Goal: Task Accomplishment & Management: Manage account settings

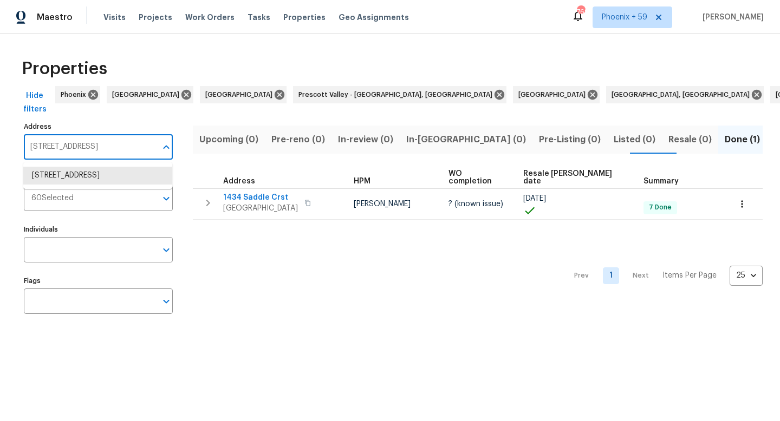
click at [86, 141] on input "1434 Saddle Crst Mount Juliet TN 37122" at bounding box center [90, 146] width 133 height 25
type input "1436 Bell Trace Dr"
click at [85, 175] on li "1436 Bell Trace Dr Antioch TN 37013" at bounding box center [97, 176] width 149 height 18
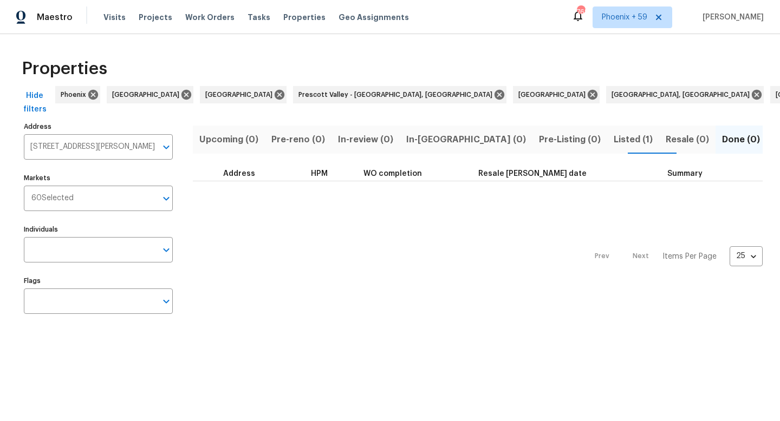
click at [614, 140] on span "Listed (1)" at bounding box center [633, 139] width 39 height 15
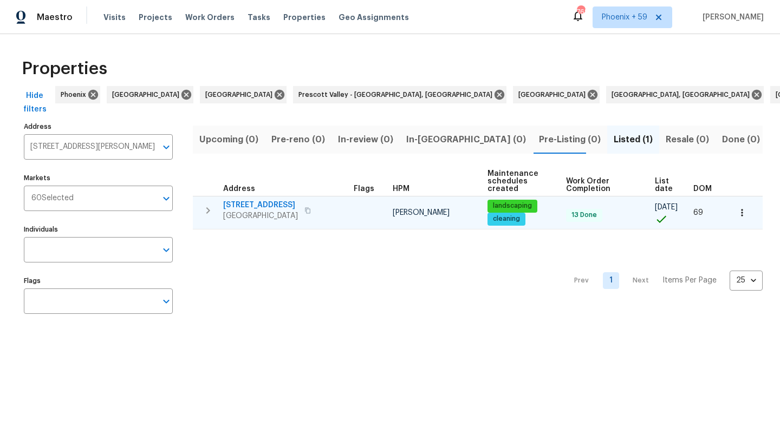
click at [241, 209] on span "1436 Bell Trace Dr" at bounding box center [260, 205] width 75 height 11
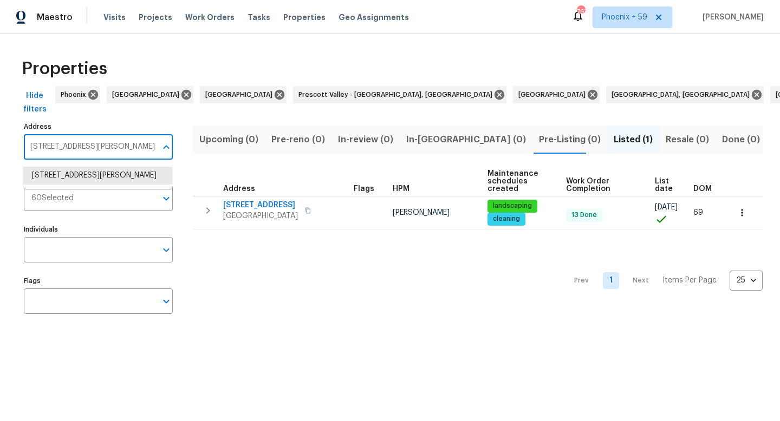
click at [103, 145] on input "1436 Bell Trace Dr Antioch TN 37013" at bounding box center [90, 146] width 133 height 25
paste input "502 Reasons Dr"
type input "1502 Reasons Dr"
click at [103, 181] on li "1502 Reasons Dr Clarksville TN 37042" at bounding box center [97, 176] width 149 height 18
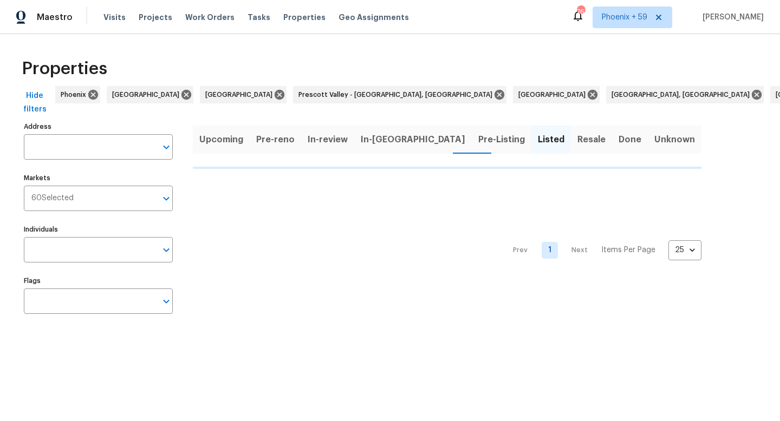
type input "1502 Reasons Dr Clarksville TN 37042"
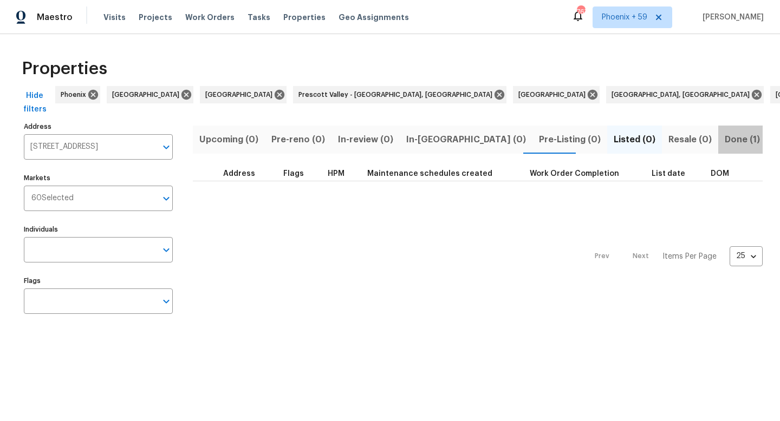
click at [725, 139] on span "Done (1)" at bounding box center [742, 139] width 35 height 15
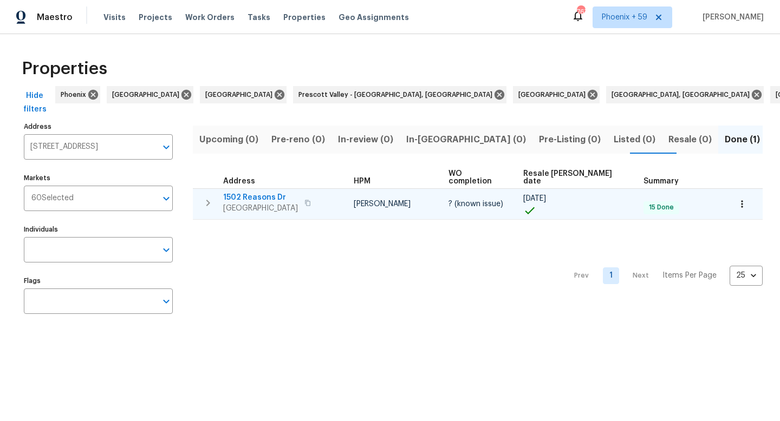
click at [253, 192] on span "1502 Reasons Dr" at bounding box center [260, 197] width 75 height 11
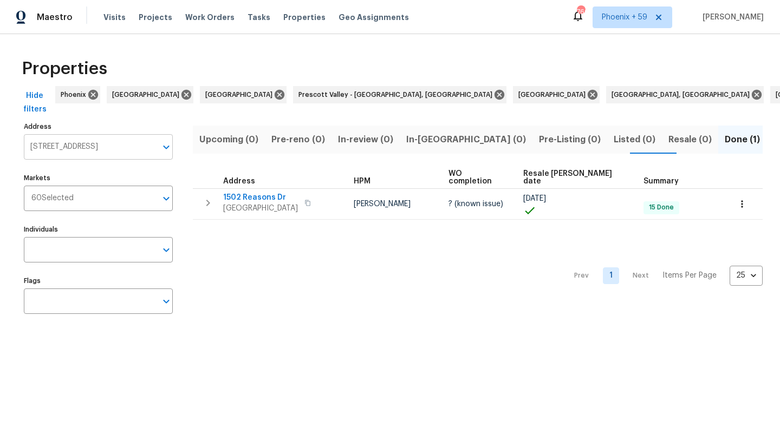
click at [73, 146] on input "1502 Reasons Dr Clarksville TN 37042" at bounding box center [90, 146] width 133 height 25
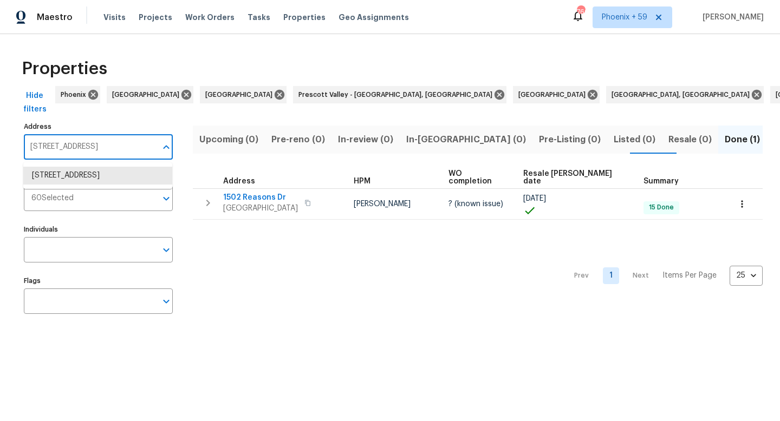
paste input "30 Cobra Ln"
type input "1530 Cobra Ln"
click at [83, 180] on li "1530 Cobra Ln Clarksville TN 37042" at bounding box center [97, 176] width 149 height 18
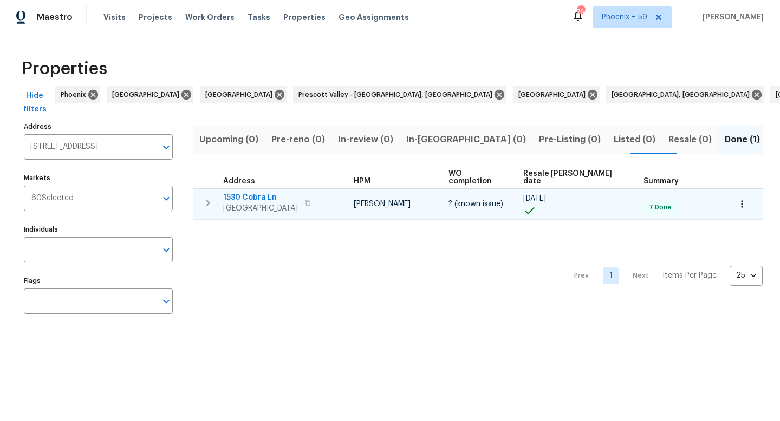
click at [236, 192] on span "1530 Cobra Ln" at bounding box center [260, 197] width 75 height 11
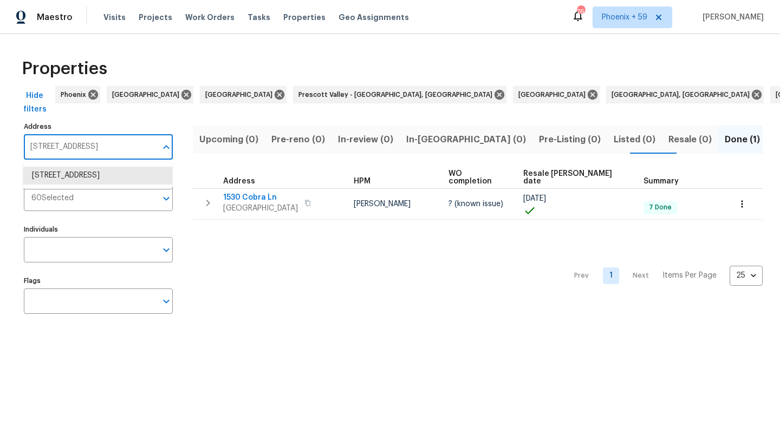
click at [114, 138] on input "1530 Cobra Ln Clarksville TN 37042" at bounding box center [90, 146] width 133 height 25
paste input "893 Glen Ellen Way"
type input "893 Glen Ellen Way"
click at [101, 177] on li "893 Glen Ellen Way Clarksville TN 37040" at bounding box center [97, 181] width 149 height 29
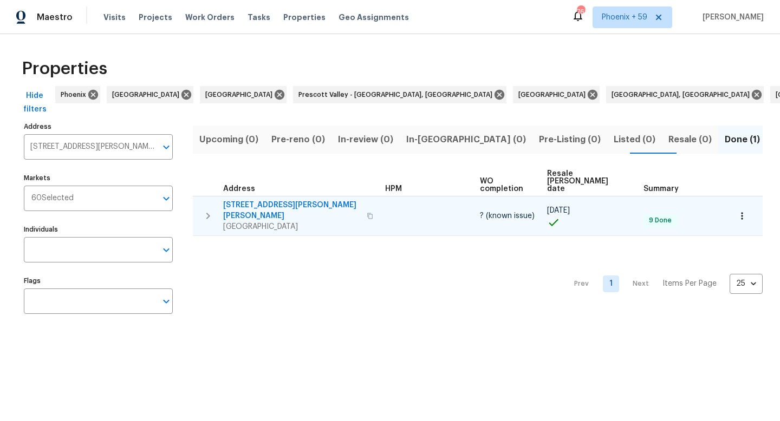
click at [280, 200] on span "893 Glen Ellen Way" at bounding box center [291, 211] width 137 height 22
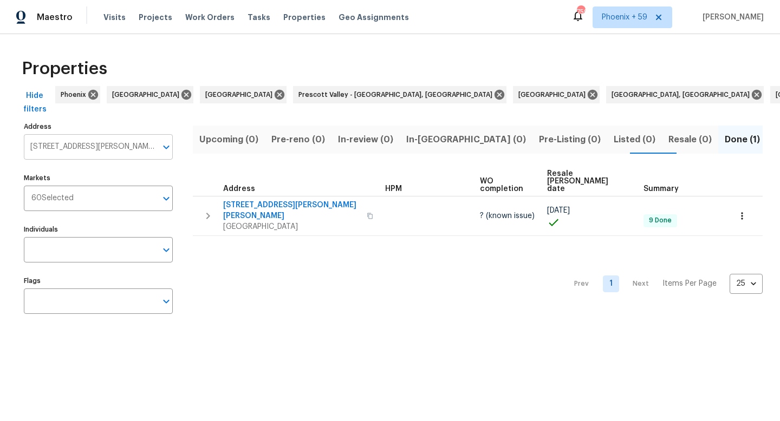
click at [85, 143] on input "893 Glen Ellen Way Clarksville TN 37040" at bounding box center [90, 146] width 133 height 25
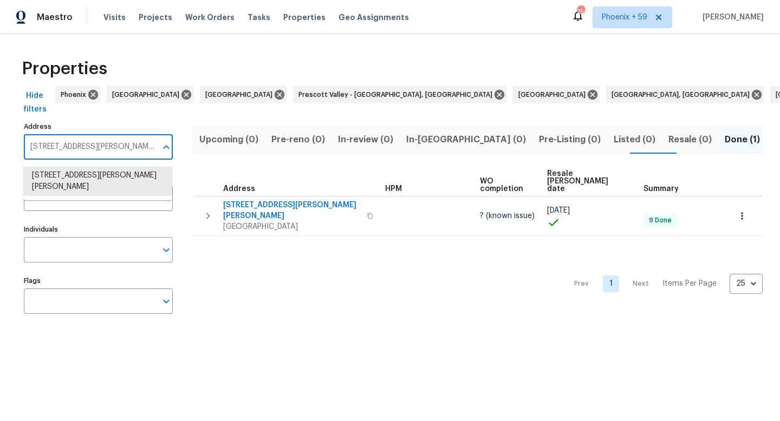
paste input "1589 Birchwood Cir"
type input "1589 Birchwood Cir"
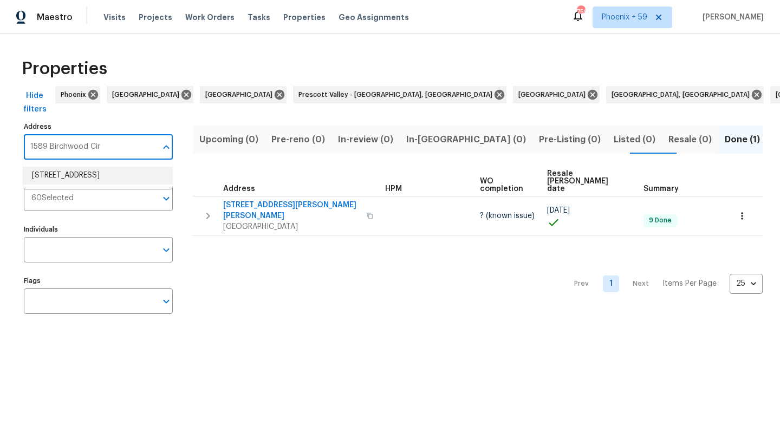
click at [86, 172] on li "1589 Birchwood Cir Franklin TN 37064" at bounding box center [97, 176] width 149 height 18
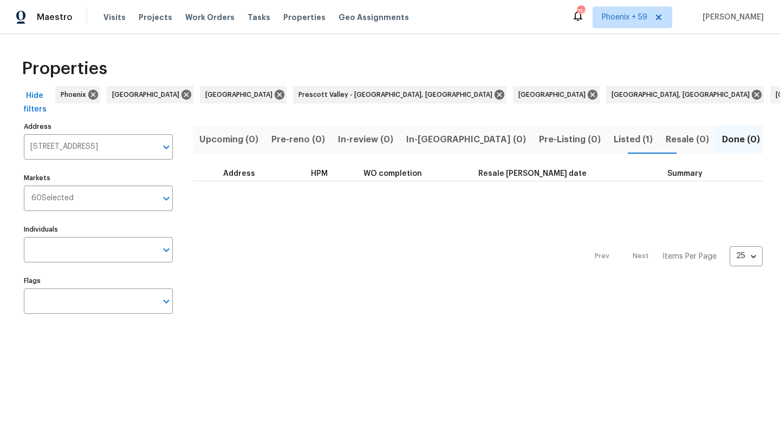
click at [614, 144] on span "Listed (1)" at bounding box center [633, 139] width 39 height 15
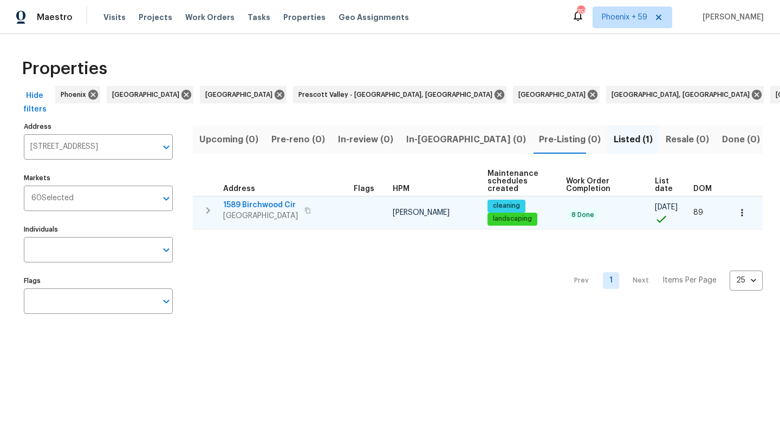
click at [283, 204] on span "1589 Birchwood Cir" at bounding box center [260, 205] width 75 height 11
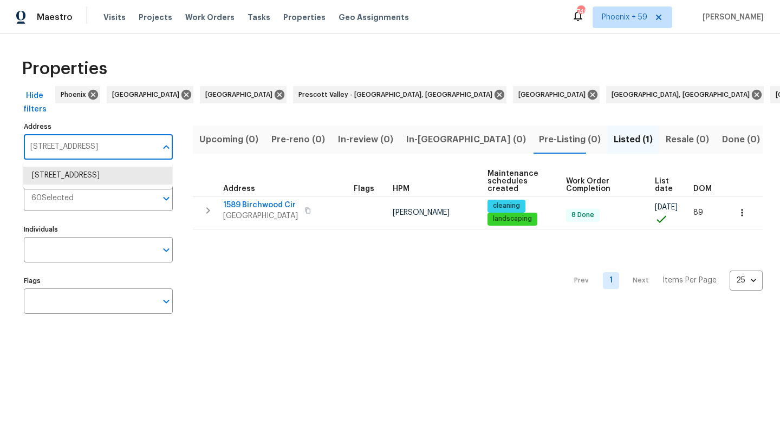
click at [95, 146] on input "1589 Birchwood Cir Franklin TN 37064" at bounding box center [90, 146] width 133 height 25
paste input "7689 S Swift Rd"
type input "7689 S Swift Rd"
click at [89, 183] on li "7689 S Swift Rd Goodlettsville TN 37072" at bounding box center [97, 176] width 149 height 18
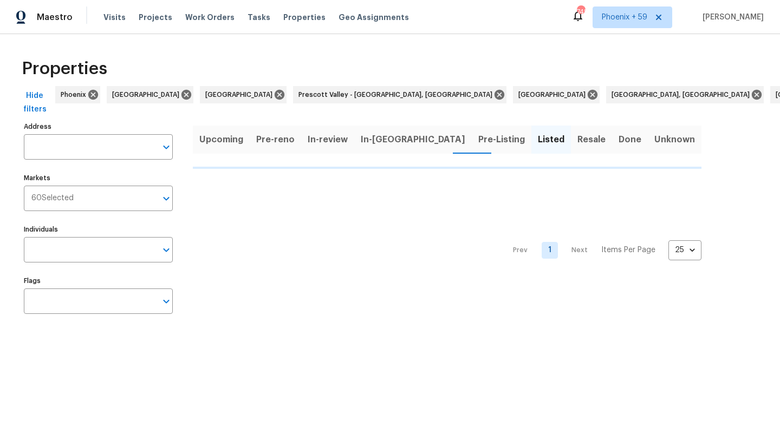
type input "7689 S Swift Rd Goodlettsville TN 37072"
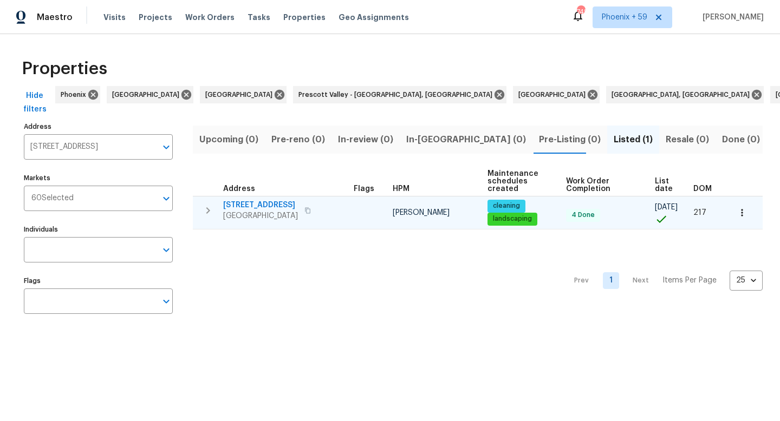
click at [271, 205] on span "7689 S Swift Rd" at bounding box center [260, 205] width 75 height 11
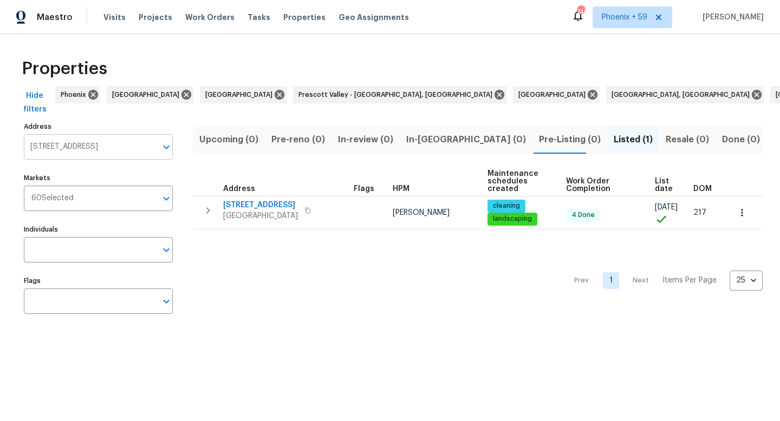
click at [70, 147] on input "7689 S Swift Rd Goodlettsville TN 37072" at bounding box center [90, 146] width 133 height 25
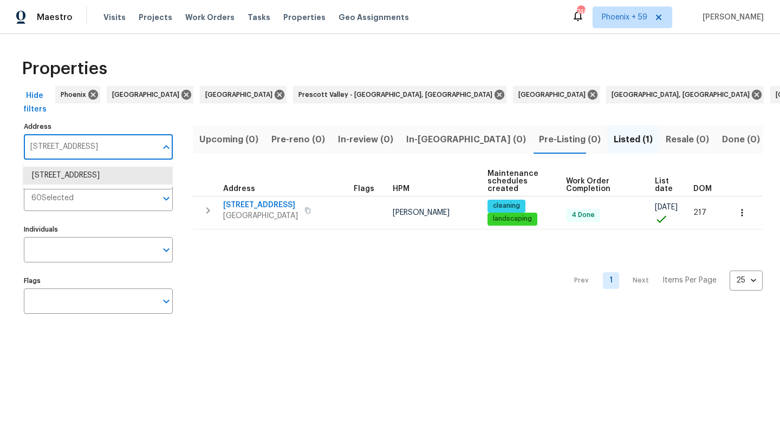
paste input "247 Wallace Rd"
type input "247 Wallace Rd"
click at [82, 180] on li "247 Wallace Rd Nashville TN 37211" at bounding box center [97, 176] width 149 height 18
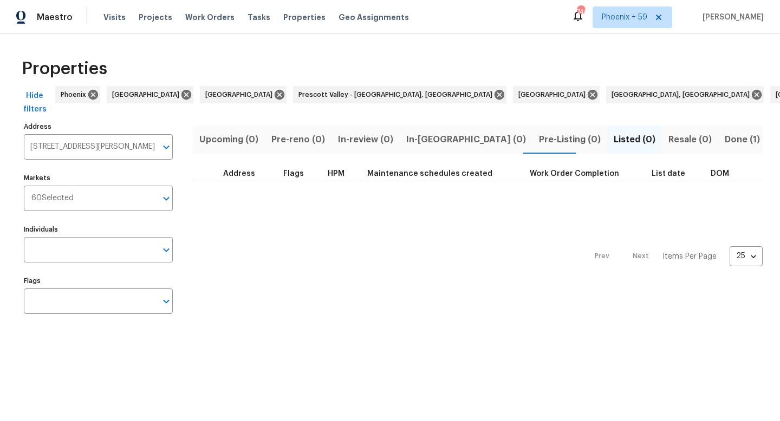
click at [725, 140] on span "Done (1)" at bounding box center [742, 139] width 35 height 15
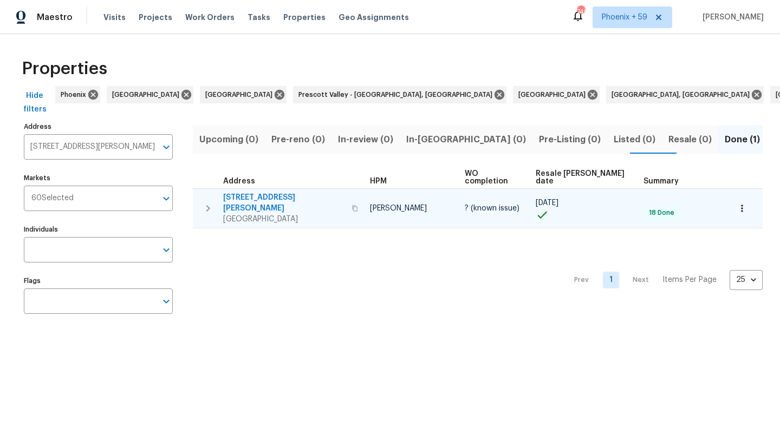
click at [253, 192] on span "247 Wallace Rd" at bounding box center [284, 203] width 122 height 22
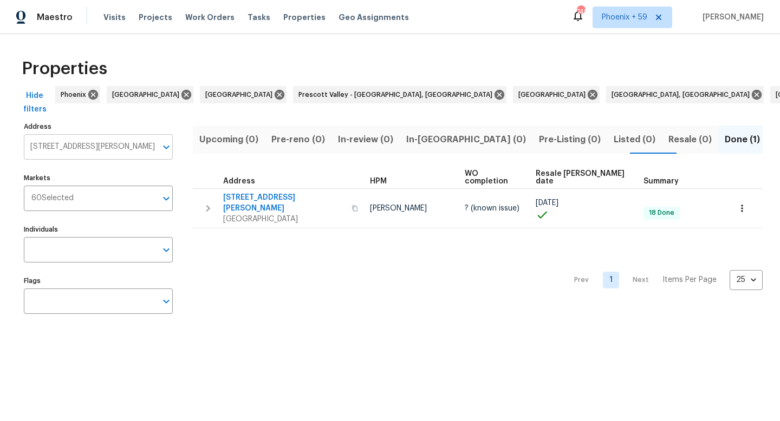
click at [103, 148] on input "247 Wallace Rd Nashville TN 37211" at bounding box center [90, 146] width 133 height 25
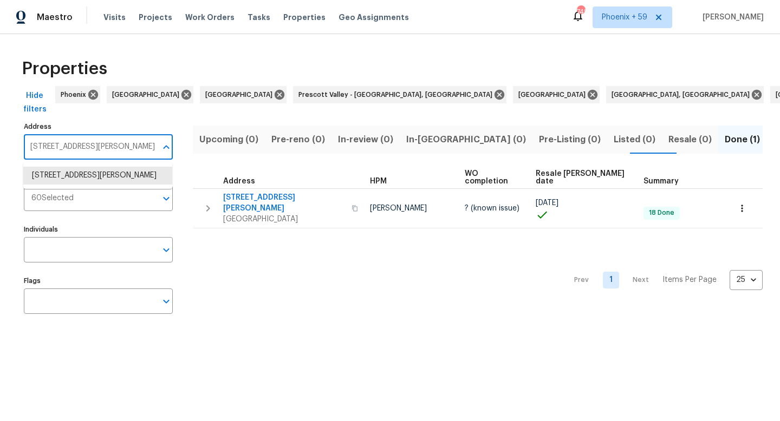
paste input "525 Miranda Dr"
type input "2525 Miranda Dr"
click at [97, 177] on li "2525 Miranda Dr Murfreesboro TN 37128" at bounding box center [97, 181] width 149 height 29
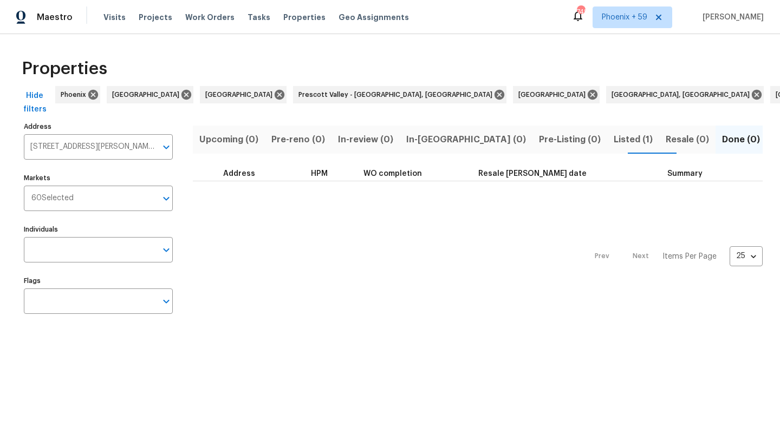
click at [607, 132] on button "Listed (1)" at bounding box center [633, 140] width 52 height 28
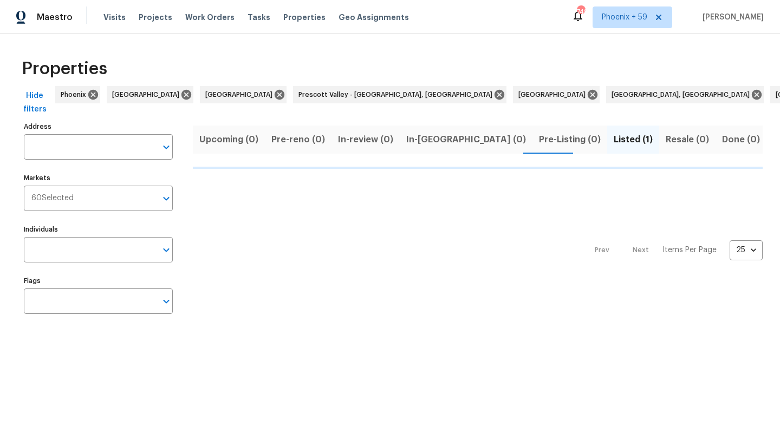
type input "2525 Miranda Dr Murfreesboro TN 37128"
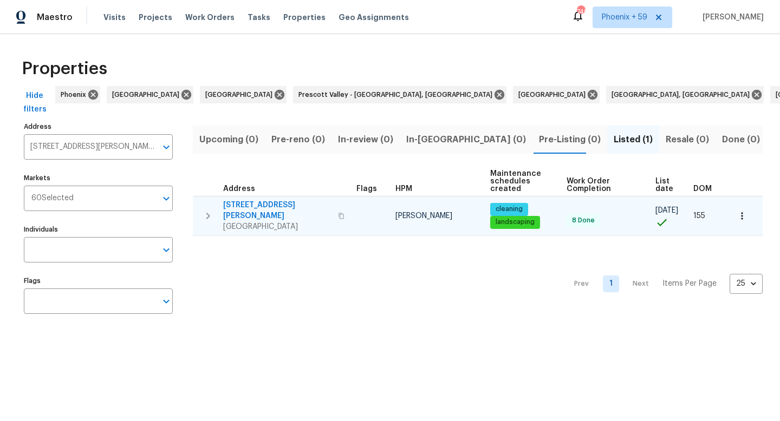
click at [264, 204] on span "2525 Miranda Dr" at bounding box center [277, 211] width 108 height 22
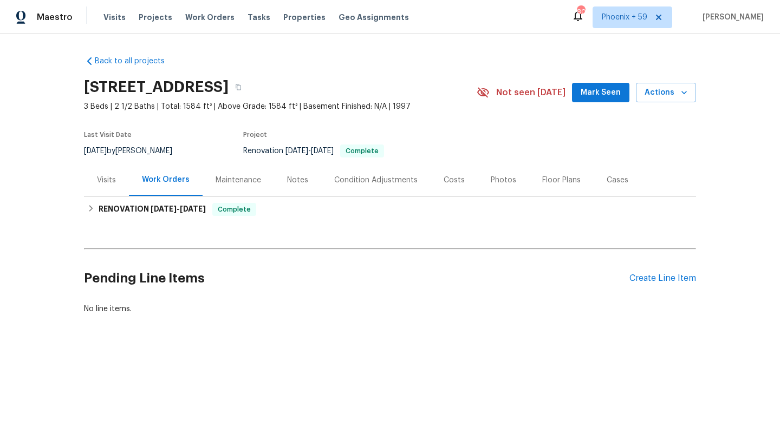
click at [227, 183] on div "Maintenance" at bounding box center [238, 180] width 45 height 11
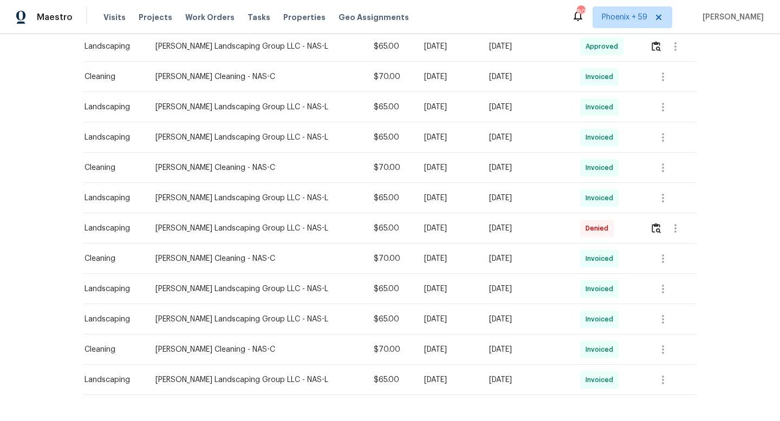
scroll to position [388, 0]
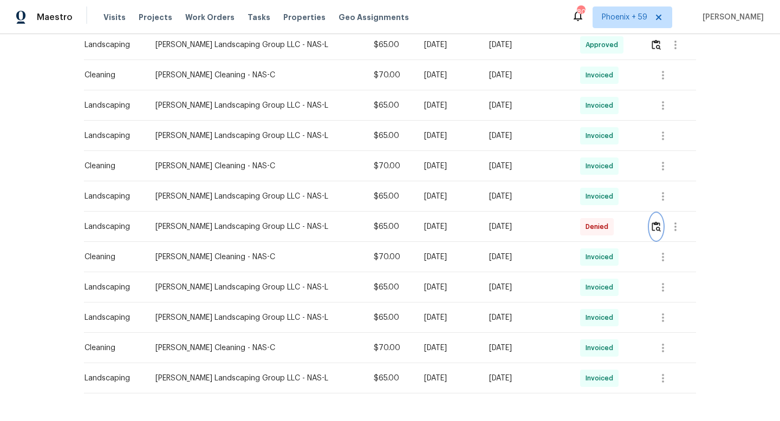
click at [656, 226] on img "button" at bounding box center [656, 227] width 9 height 10
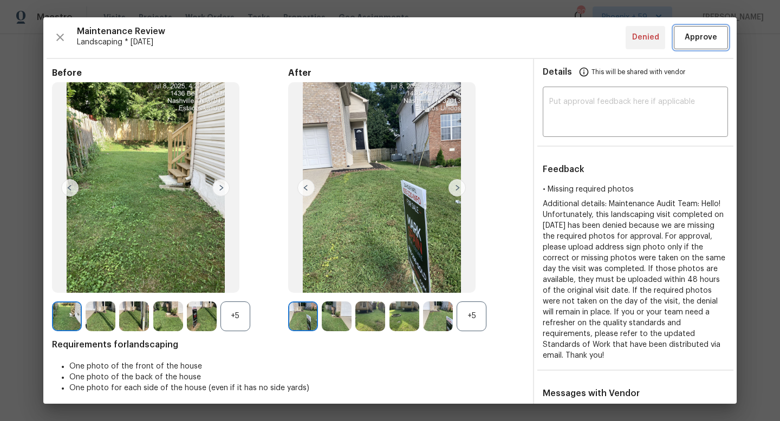
click at [706, 40] on span "Approve" at bounding box center [701, 38] width 32 height 14
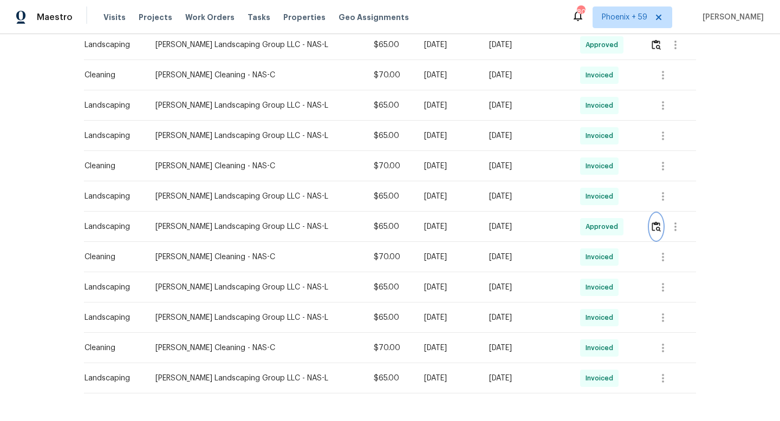
scroll to position [0, 0]
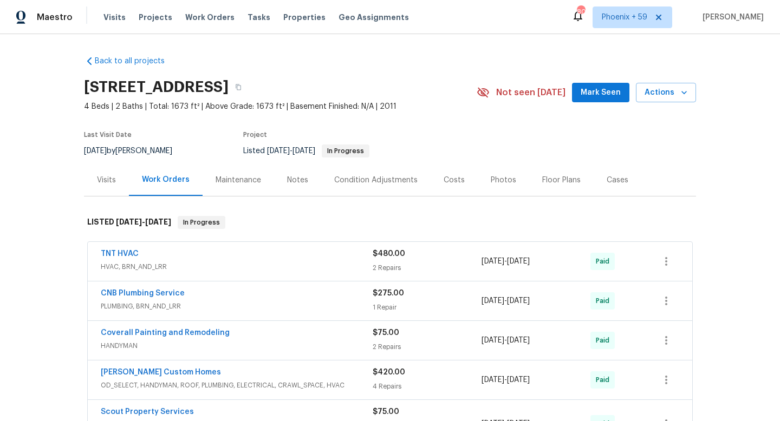
click at [246, 180] on div "Maintenance" at bounding box center [238, 180] width 45 height 11
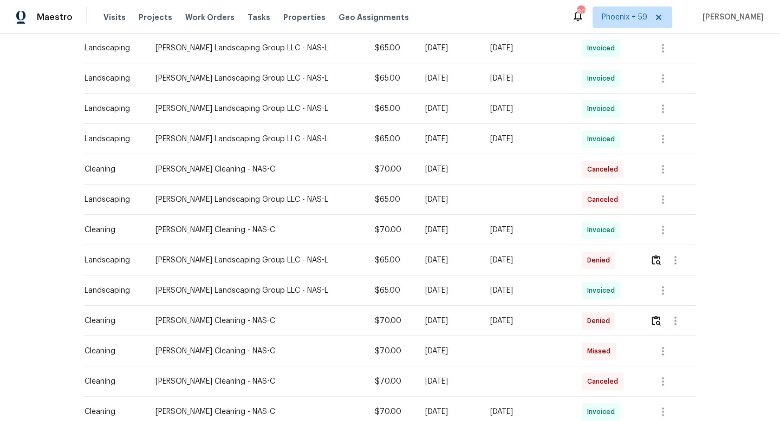
scroll to position [264, 0]
click at [656, 262] on img "button" at bounding box center [656, 259] width 9 height 10
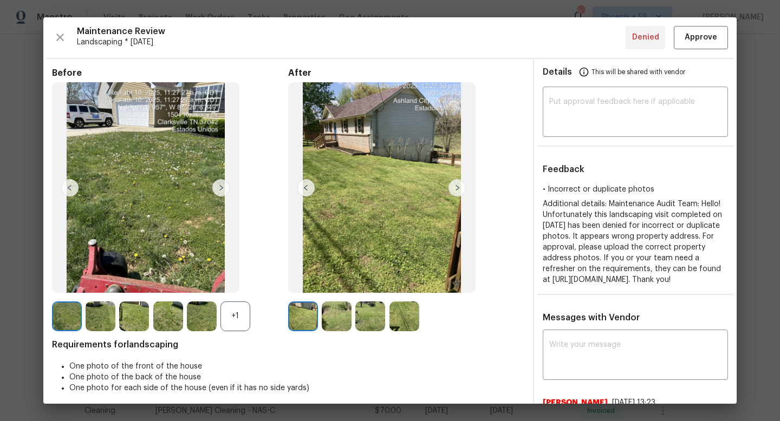
click at [216, 189] on img at bounding box center [220, 187] width 17 height 17
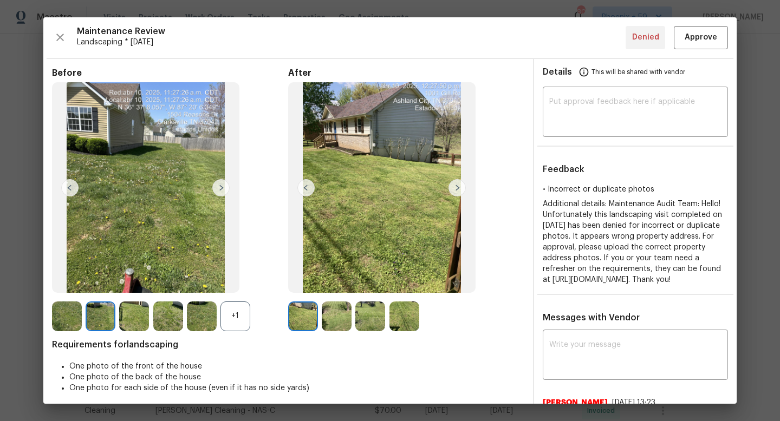
click at [222, 188] on img at bounding box center [220, 187] width 17 height 17
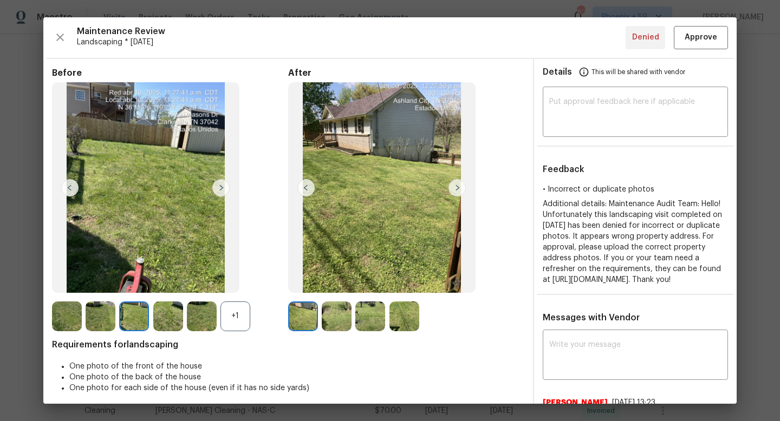
click at [222, 188] on img at bounding box center [220, 187] width 17 height 17
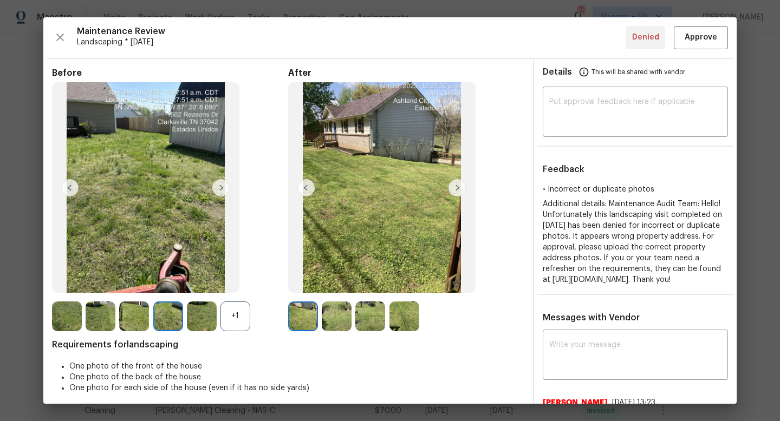
click at [222, 188] on img at bounding box center [220, 187] width 17 height 17
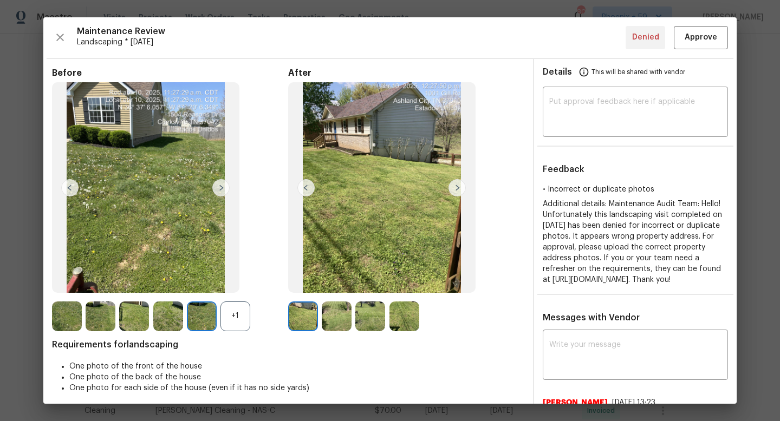
click at [222, 188] on img at bounding box center [220, 187] width 17 height 17
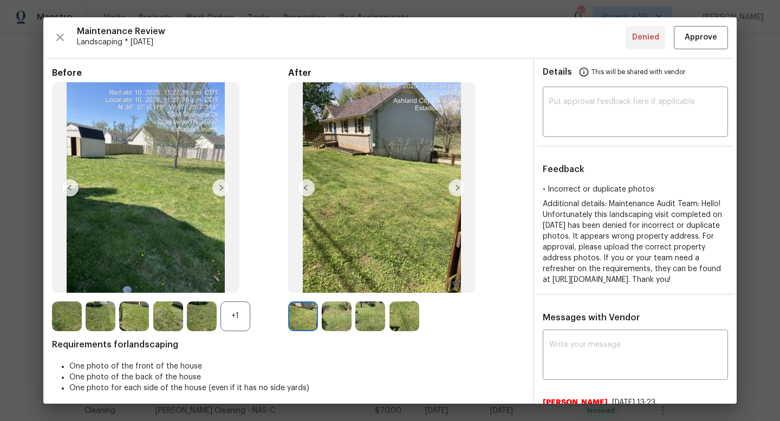
click at [457, 185] on img at bounding box center [456, 187] width 17 height 17
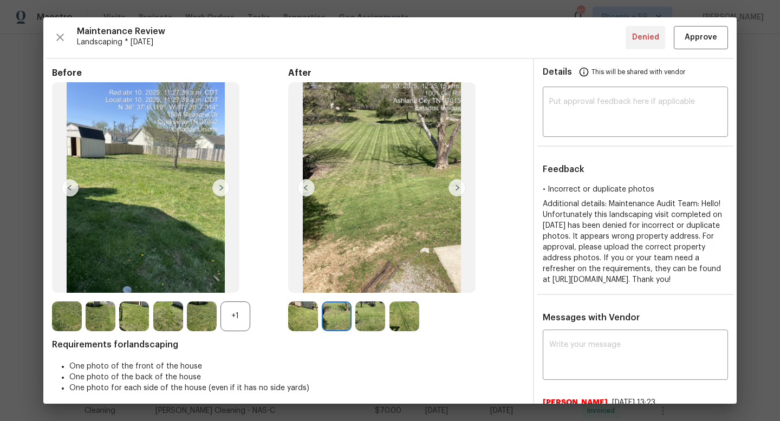
click at [458, 185] on img at bounding box center [456, 187] width 17 height 17
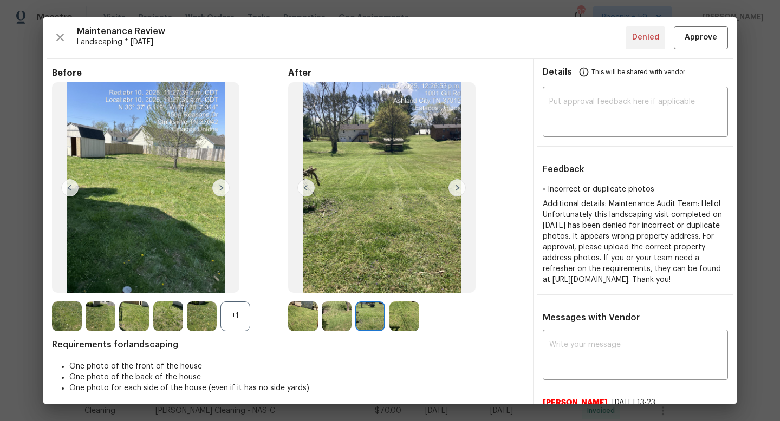
click at [458, 185] on img at bounding box center [456, 187] width 17 height 17
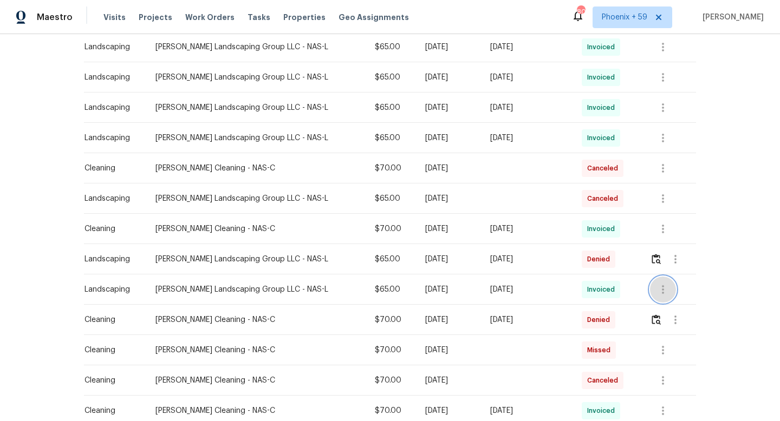
click at [667, 288] on icon "button" at bounding box center [662, 289] width 13 height 13
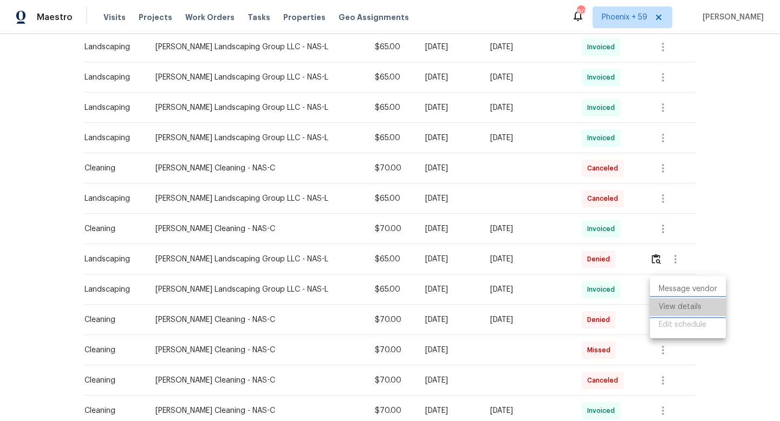
click at [685, 307] on li "View details" at bounding box center [688, 307] width 76 height 18
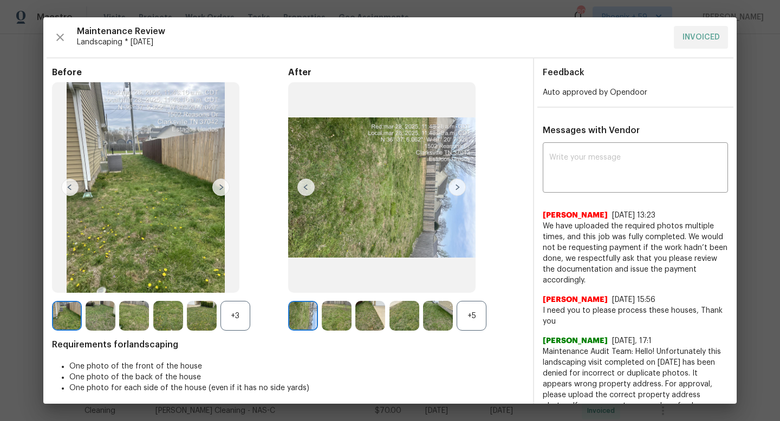
click at [460, 186] on img at bounding box center [456, 187] width 17 height 17
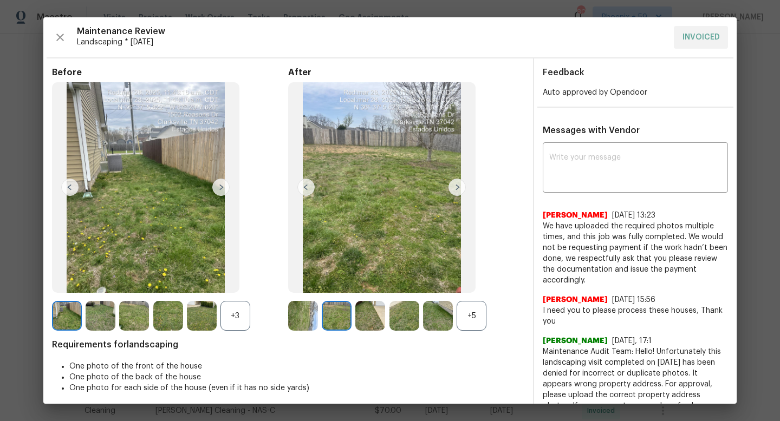
click at [460, 186] on img at bounding box center [456, 187] width 17 height 17
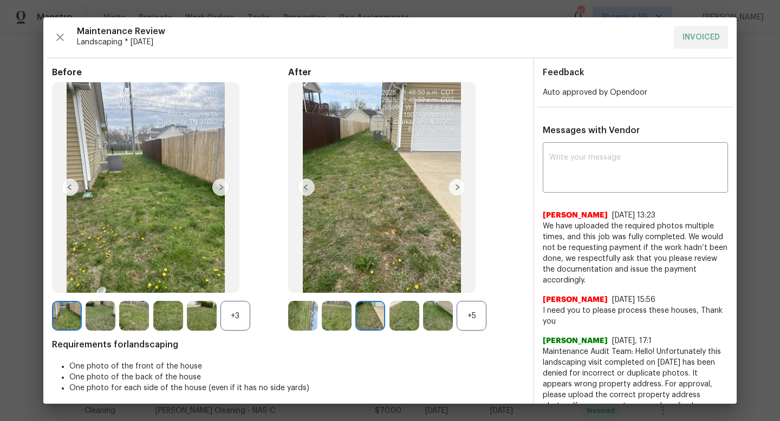
click at [460, 186] on img at bounding box center [456, 187] width 17 height 17
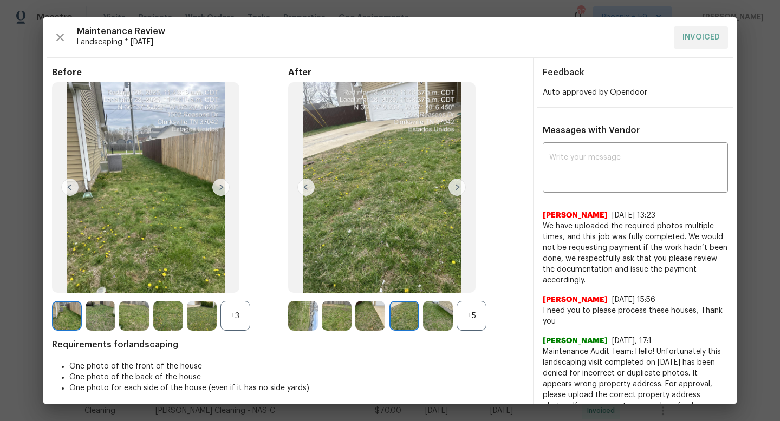
click at [460, 186] on img at bounding box center [456, 187] width 17 height 17
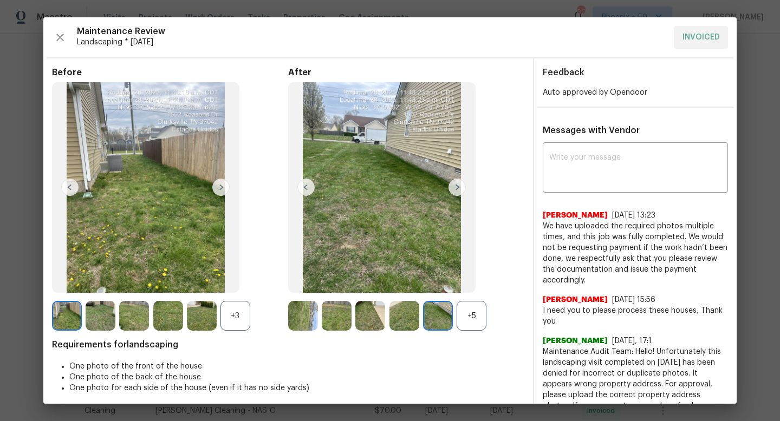
click at [460, 186] on img at bounding box center [456, 187] width 17 height 17
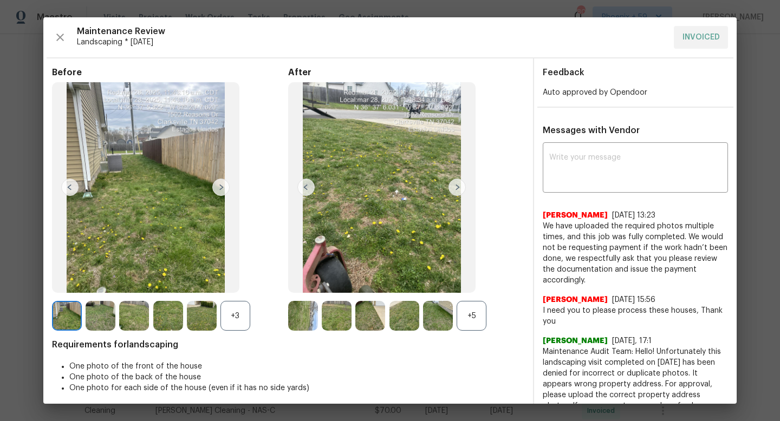
click at [460, 186] on img at bounding box center [456, 187] width 17 height 17
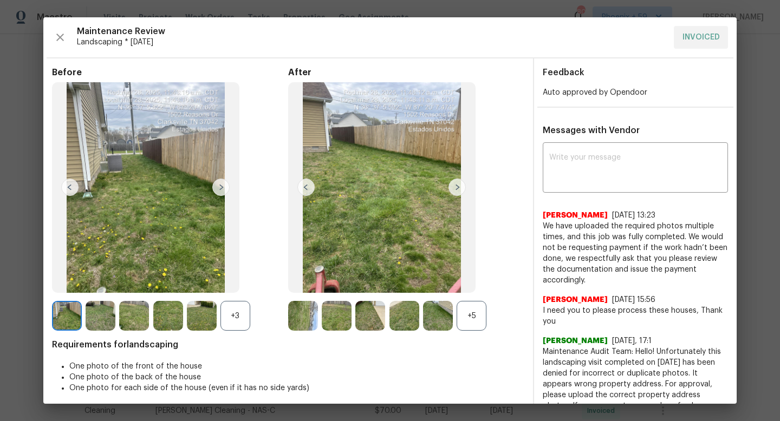
click at [460, 186] on img at bounding box center [456, 187] width 17 height 17
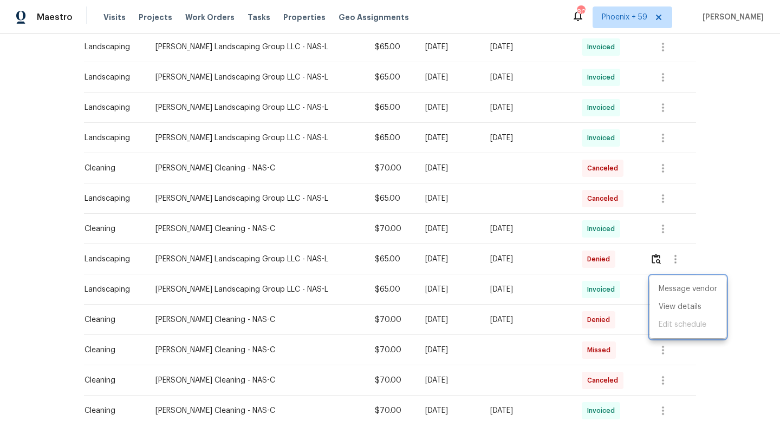
click at [654, 258] on div at bounding box center [390, 210] width 780 height 421
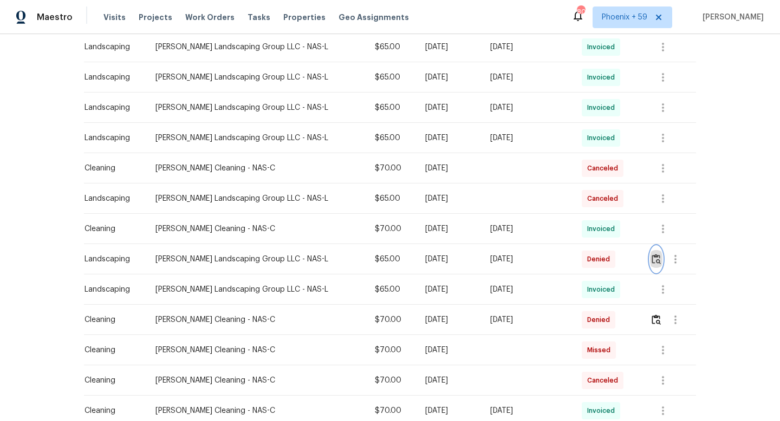
click at [656, 260] on img "button" at bounding box center [656, 259] width 9 height 10
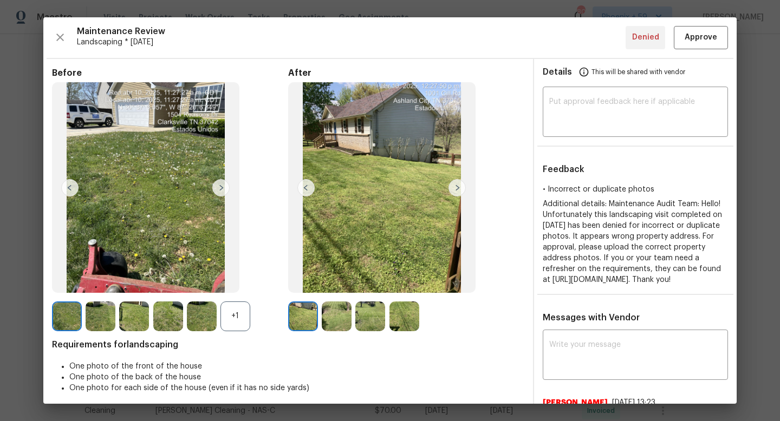
click at [456, 195] on img at bounding box center [456, 187] width 17 height 17
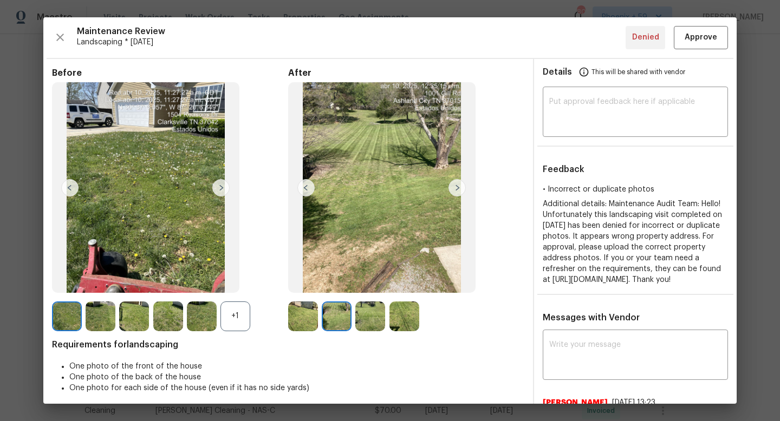
click at [456, 195] on img at bounding box center [456, 187] width 17 height 17
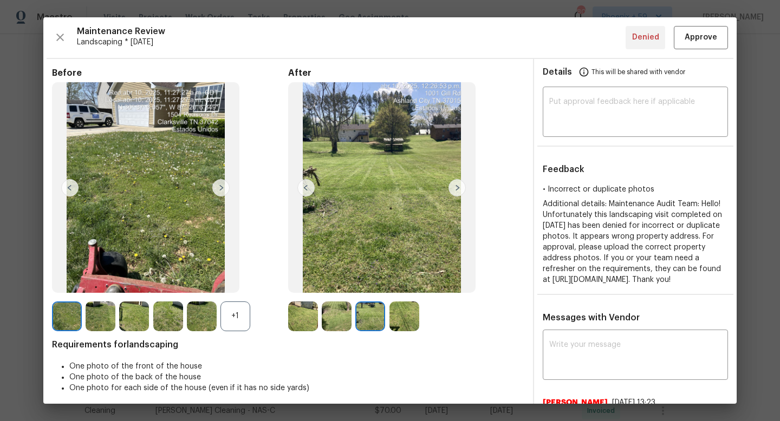
click at [456, 191] on img at bounding box center [456, 187] width 17 height 17
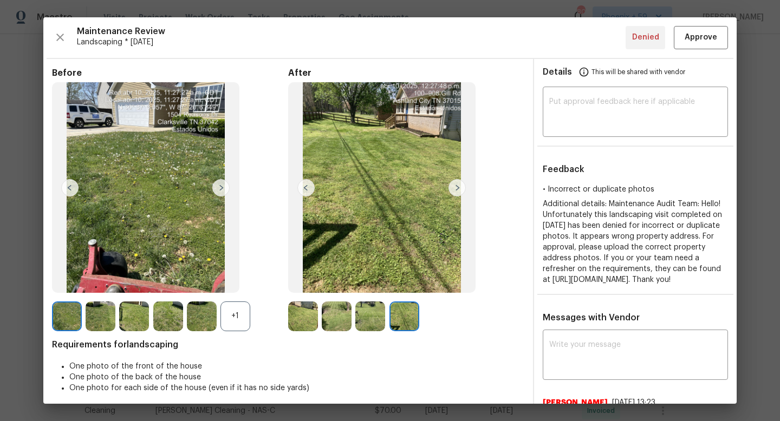
click at [456, 191] on img at bounding box center [456, 187] width 17 height 17
click at [214, 189] on img at bounding box center [220, 187] width 17 height 17
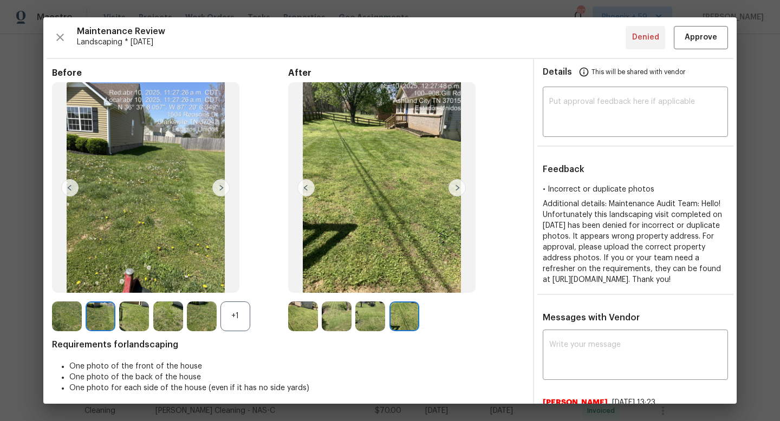
click at [214, 189] on img at bounding box center [220, 187] width 17 height 17
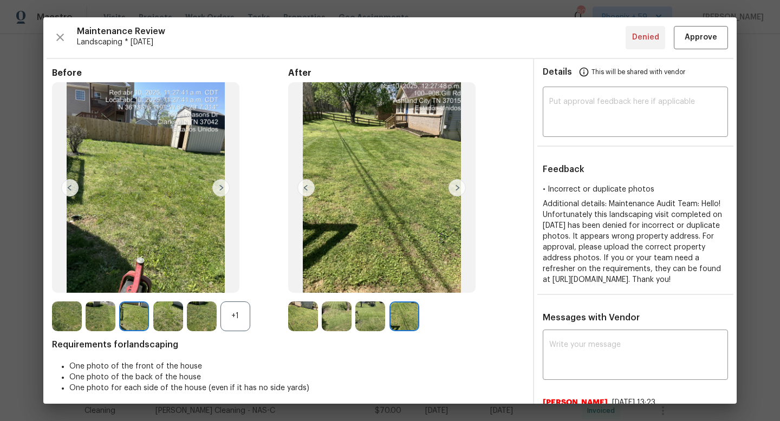
click at [214, 189] on img at bounding box center [220, 187] width 17 height 17
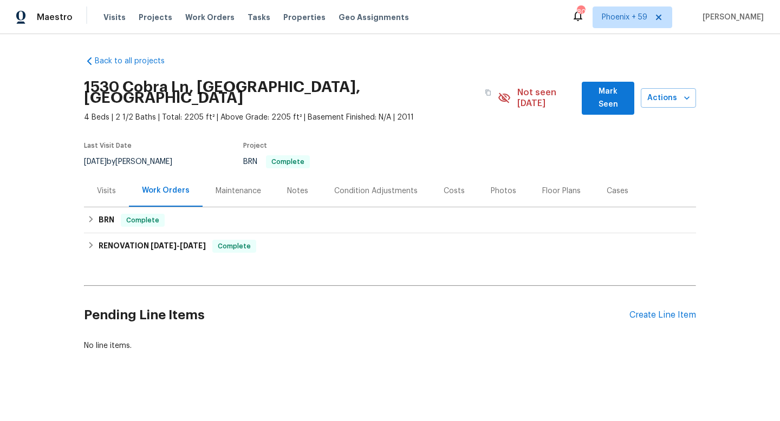
click at [218, 186] on div "Maintenance" at bounding box center [238, 191] width 45 height 11
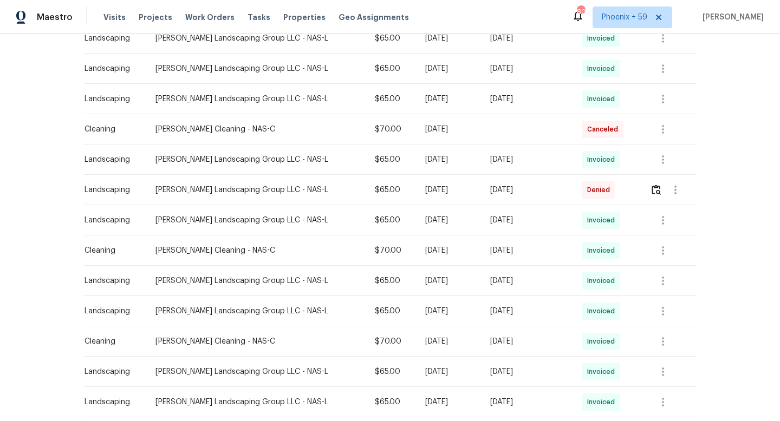
scroll to position [323, 0]
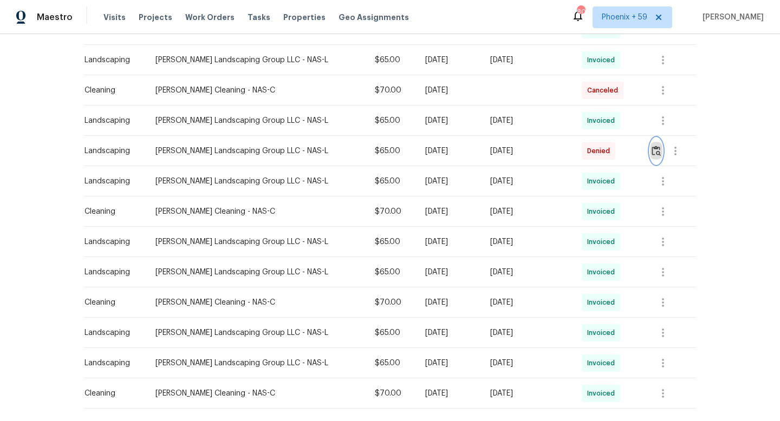
click at [659, 146] on img "button" at bounding box center [656, 151] width 9 height 10
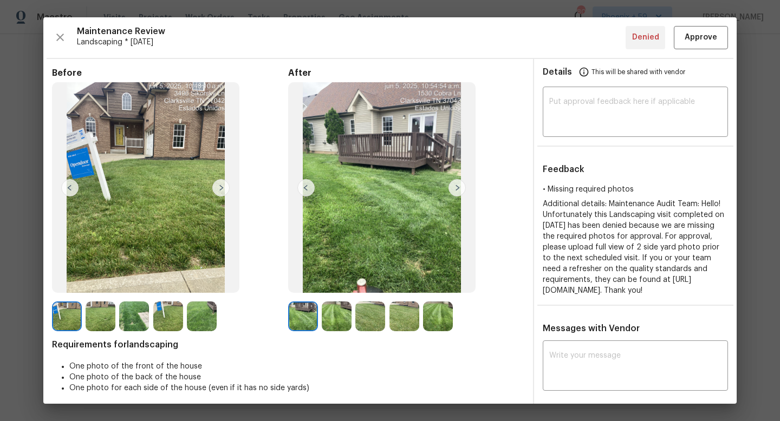
click at [217, 189] on img at bounding box center [220, 187] width 17 height 17
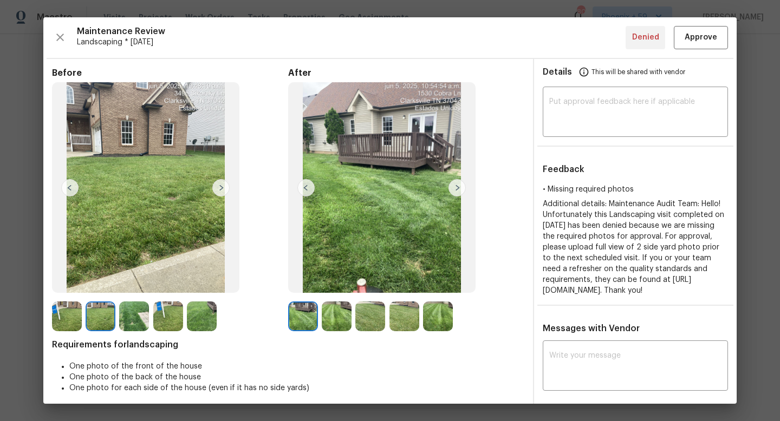
click at [218, 189] on img at bounding box center [220, 187] width 17 height 17
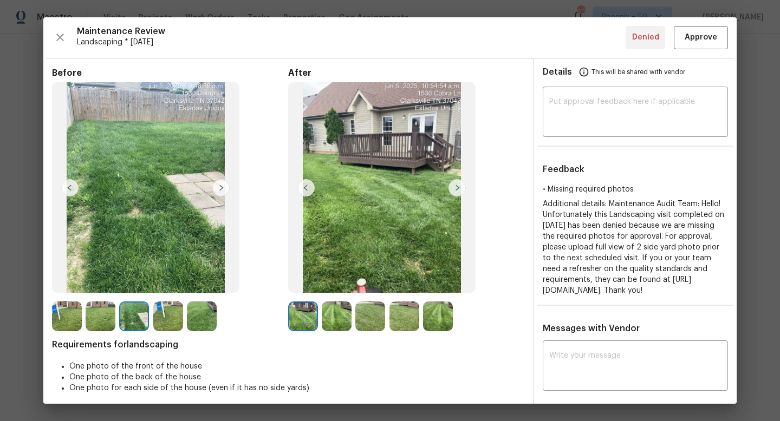
click at [218, 189] on img at bounding box center [220, 187] width 17 height 17
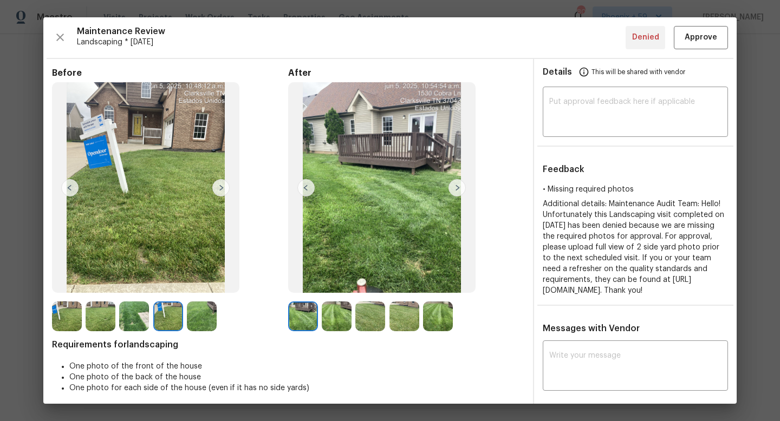
click at [218, 189] on img at bounding box center [220, 187] width 17 height 17
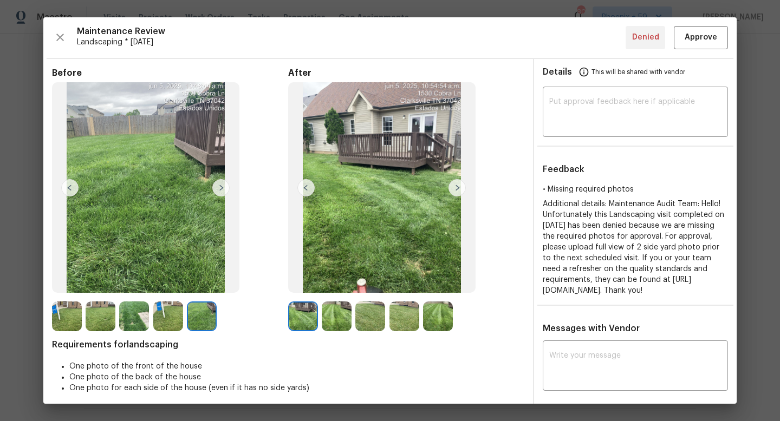
click at [218, 189] on img at bounding box center [220, 187] width 17 height 17
click at [459, 189] on img at bounding box center [456, 187] width 17 height 17
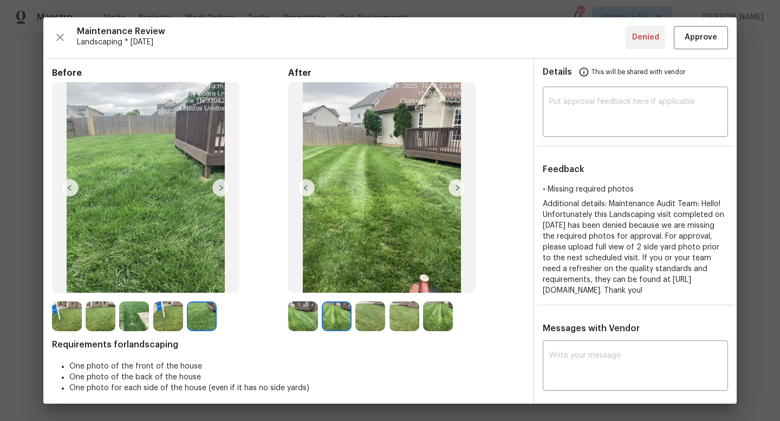
click at [459, 189] on img at bounding box center [456, 187] width 17 height 17
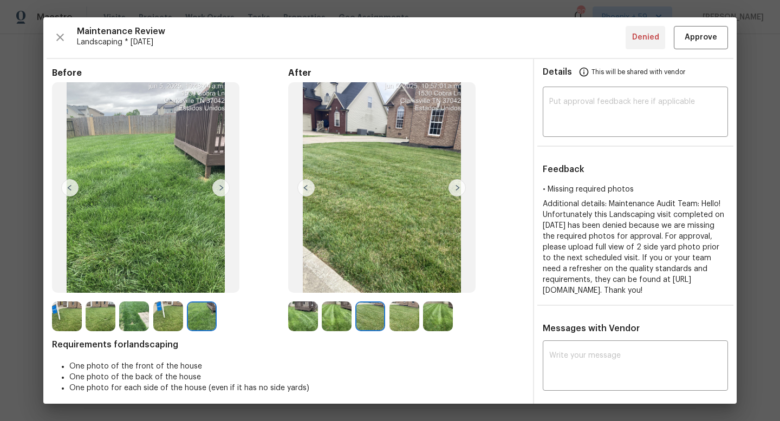
click at [459, 189] on img at bounding box center [456, 187] width 17 height 17
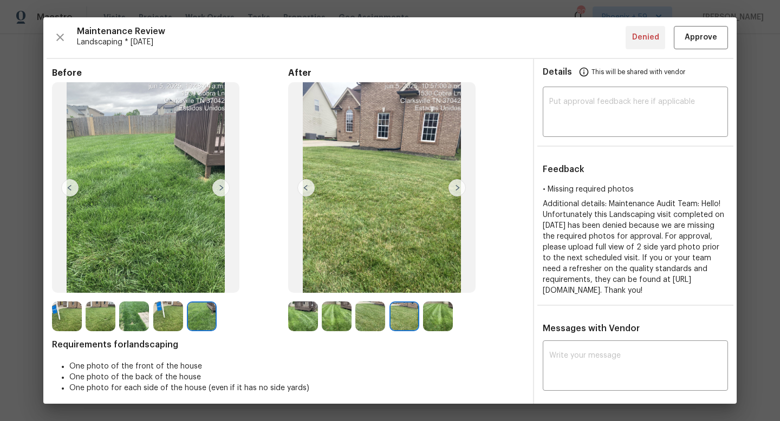
click at [459, 189] on img at bounding box center [456, 187] width 17 height 17
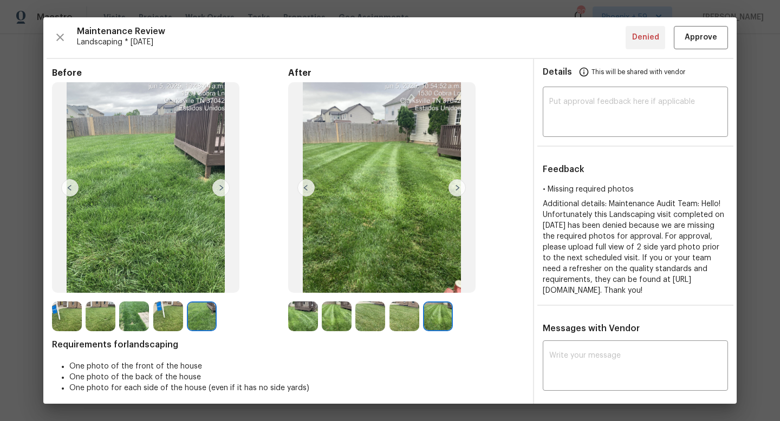
click at [459, 189] on img at bounding box center [456, 187] width 17 height 17
click at [223, 191] on img at bounding box center [220, 187] width 17 height 17
click at [220, 187] on img at bounding box center [220, 187] width 17 height 17
click at [73, 185] on img at bounding box center [69, 187] width 17 height 17
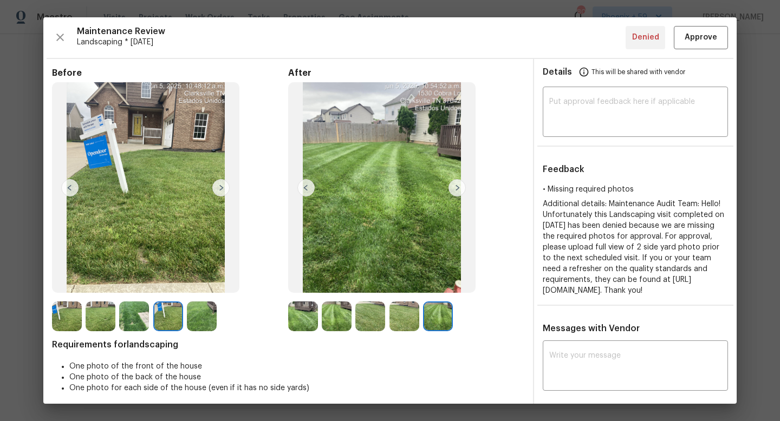
click at [73, 185] on img at bounding box center [69, 187] width 17 height 17
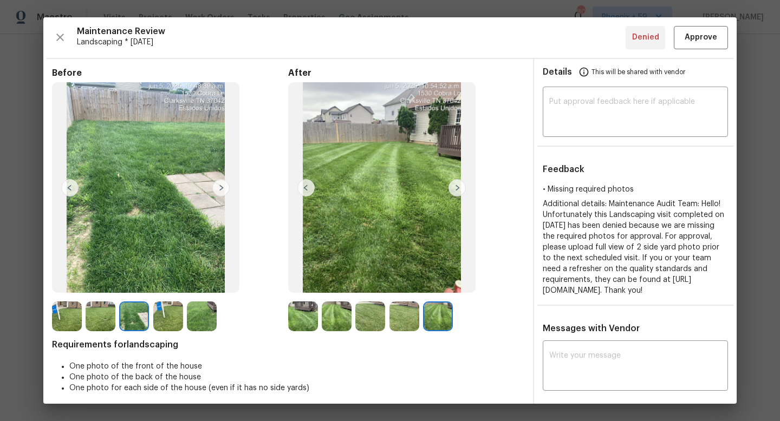
click at [73, 185] on img at bounding box center [69, 187] width 17 height 17
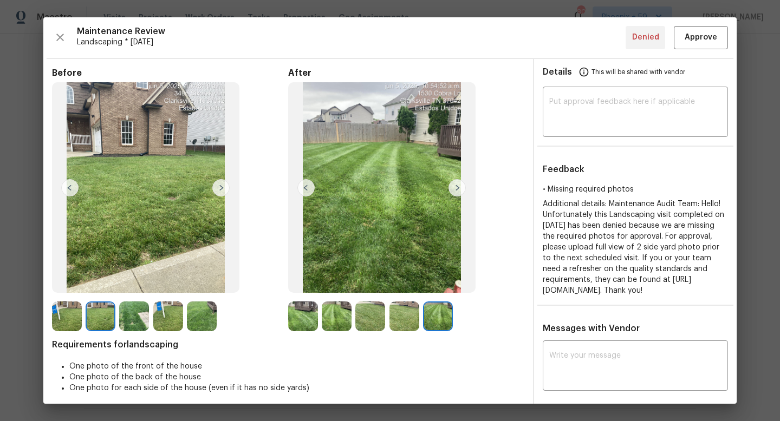
click at [73, 185] on img at bounding box center [69, 187] width 17 height 17
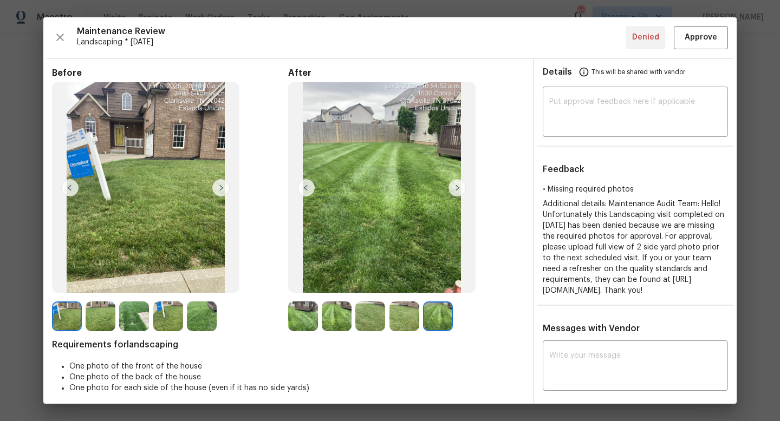
click at [73, 185] on img at bounding box center [69, 187] width 17 height 17
click at [202, 313] on img at bounding box center [202, 317] width 30 height 30
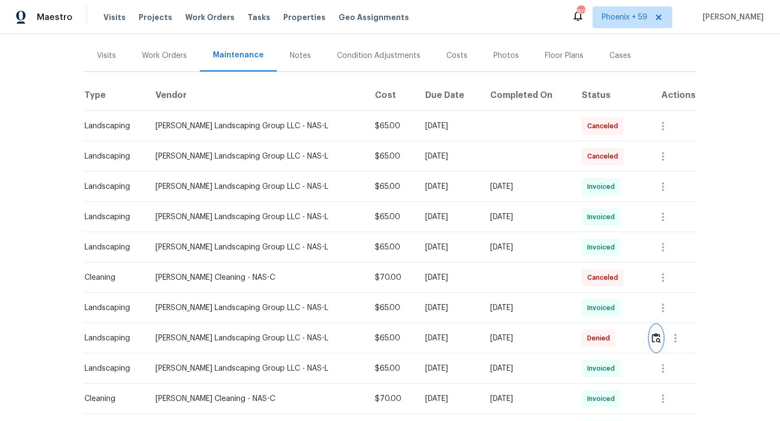
scroll to position [89, 0]
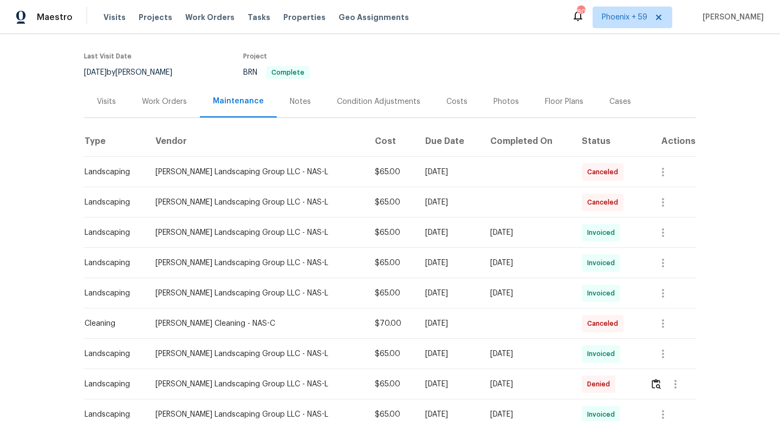
click at [168, 96] on div "Work Orders" at bounding box center [164, 101] width 45 height 11
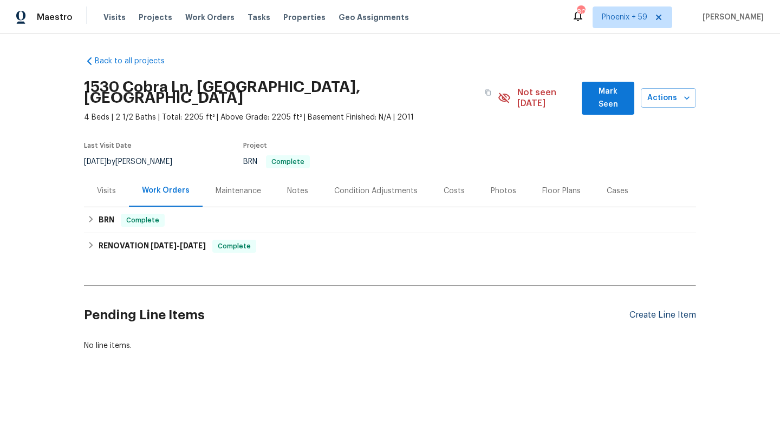
click at [638, 310] on div "Create Line Item" at bounding box center [662, 315] width 67 height 10
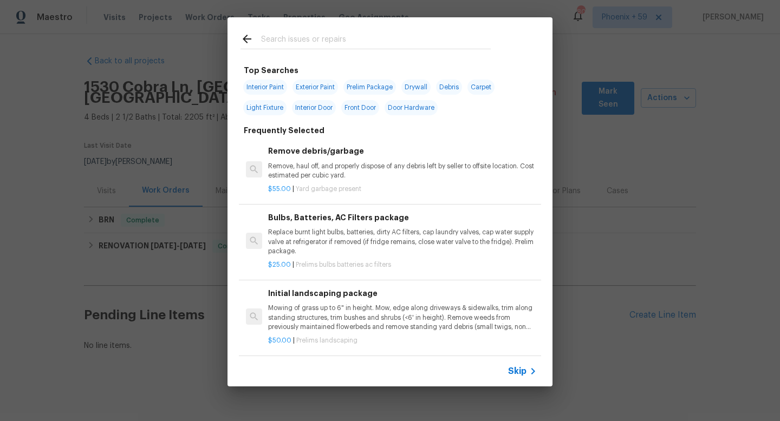
click at [347, 295] on h6 "Initial landscaping package" at bounding box center [402, 294] width 269 height 12
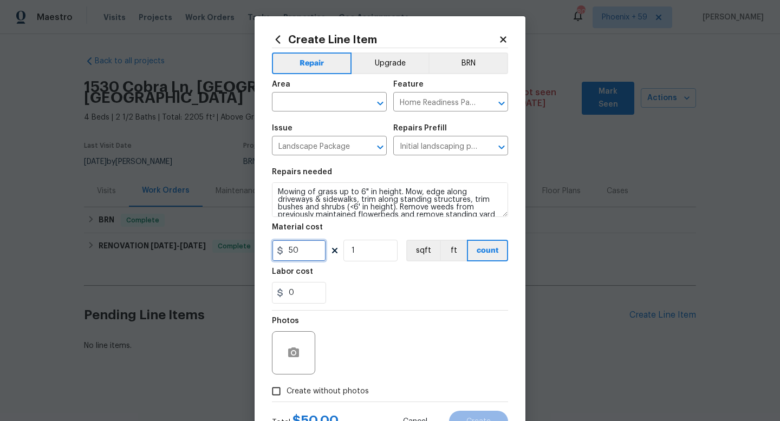
drag, startPoint x: 311, startPoint y: 251, endPoint x: 258, endPoint y: 251, distance: 53.1
click at [258, 251] on div "Create Line Item Repair Upgrade BRN Area ​ Feature Home Readiness Packages ​ Is…" at bounding box center [390, 233] width 271 height 434
type input "65"
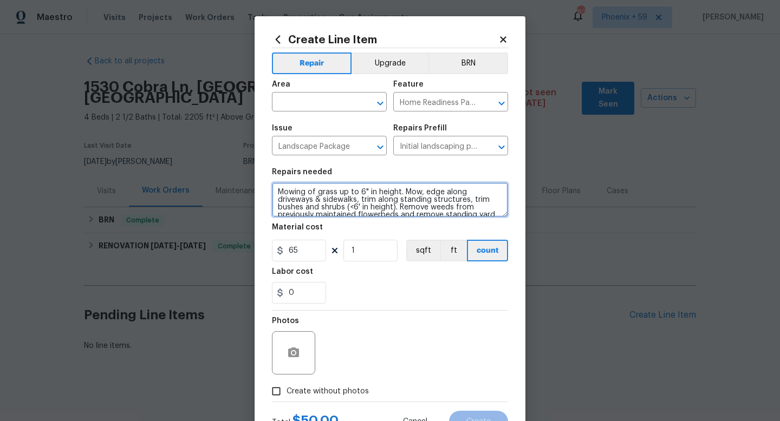
click at [324, 208] on textarea "Mowing of grass up to 6" in height. Mow, edge along driveways & sidewalks, trim…" at bounding box center [390, 200] width 236 height 35
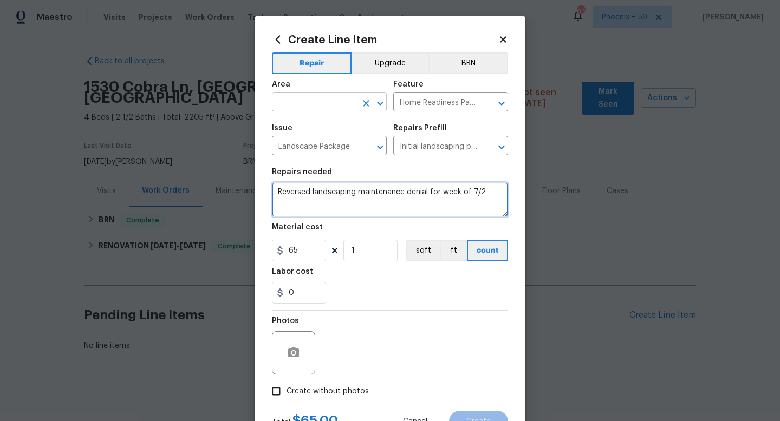
type textarea "Reversed landscaping maintenance denial for week of 7/2"
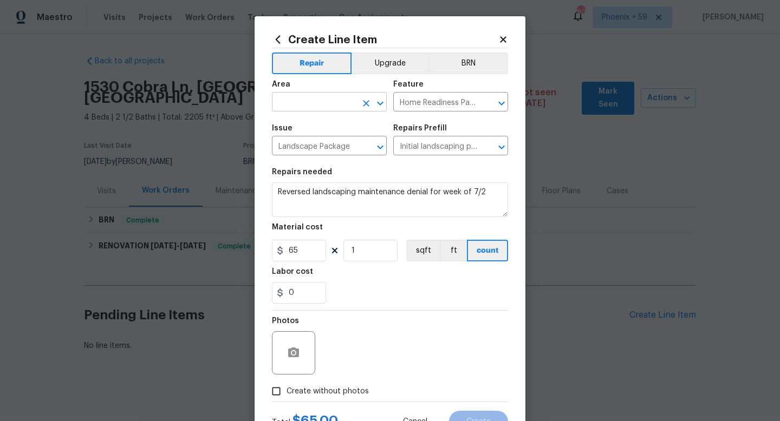
click at [328, 99] on input "text" at bounding box center [314, 103] width 84 height 17
click at [326, 142] on li "Exterior Overall" at bounding box center [329, 145] width 115 height 18
type input "Exterior Overall"
click at [337, 402] on div at bounding box center [390, 402] width 236 height 1
click at [341, 397] on span "Create without photos" at bounding box center [328, 391] width 82 height 11
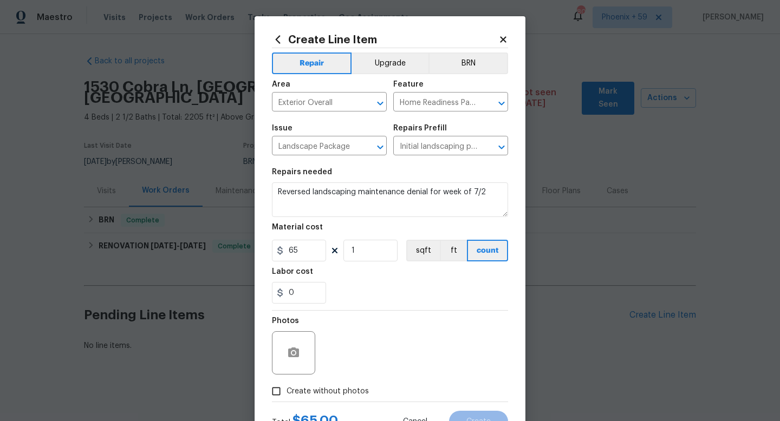
click at [287, 397] on input "Create without photos" at bounding box center [276, 391] width 21 height 21
checkbox input "true"
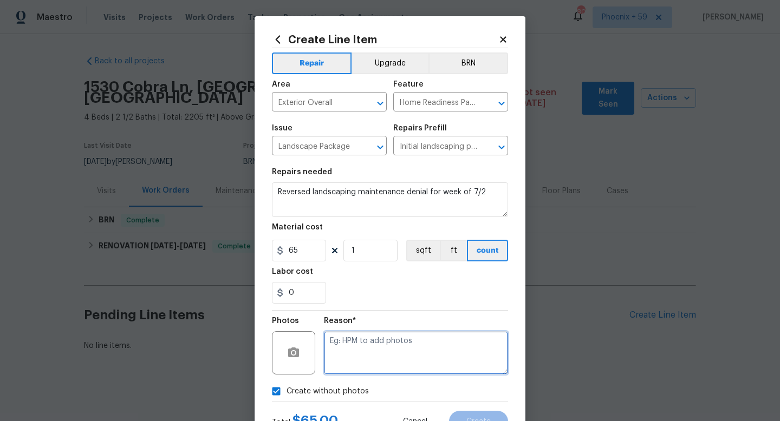
click at [363, 373] on textarea at bounding box center [416, 352] width 184 height 43
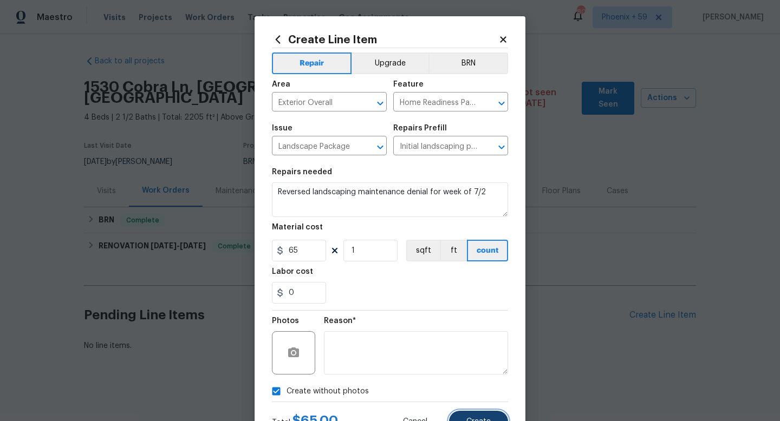
click at [458, 416] on button "Create" at bounding box center [478, 422] width 59 height 22
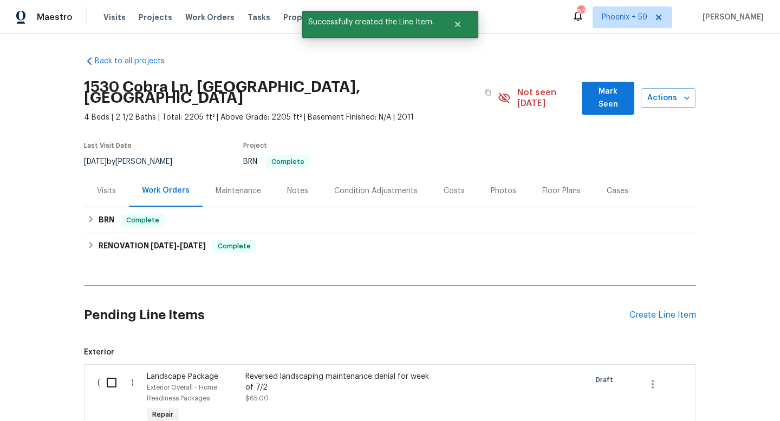
click at [106, 376] on input "checkbox" at bounding box center [115, 383] width 31 height 23
checkbox input "true"
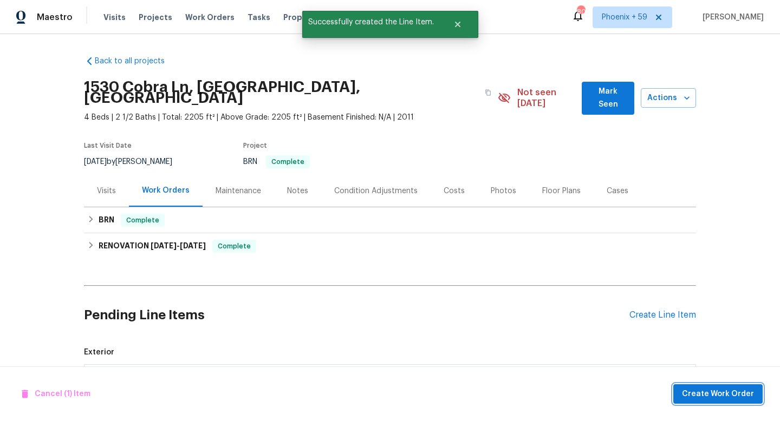
click at [733, 386] on button "Create Work Order" at bounding box center [717, 395] width 89 height 20
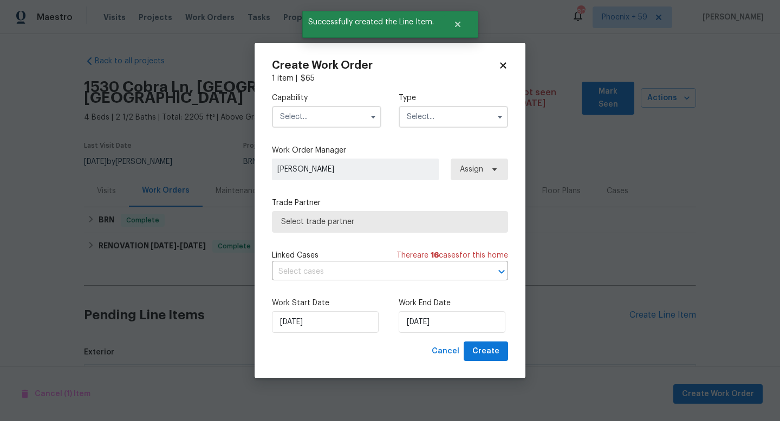
click at [356, 118] on input "text" at bounding box center [326, 117] width 109 height 22
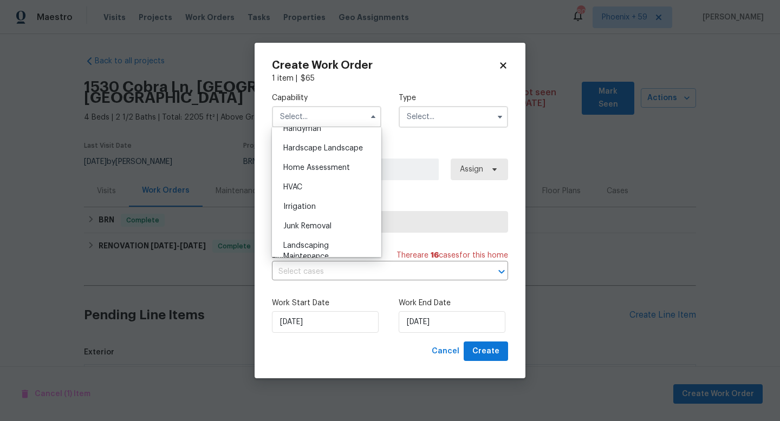
scroll to position [630, 0]
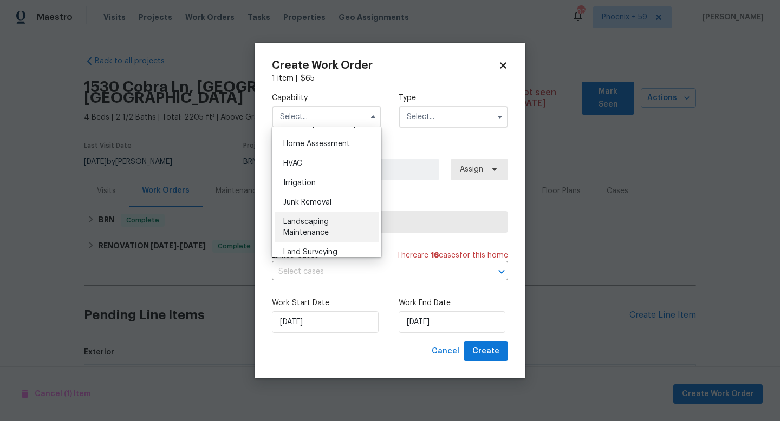
click at [322, 223] on span "Landscaping Maintenance" at bounding box center [305, 227] width 45 height 18
type input "Landscaping Maintenance"
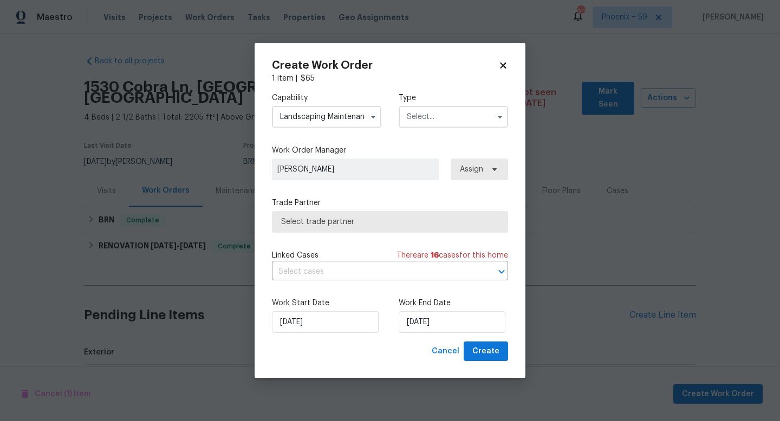
click at [443, 112] on input "text" at bounding box center [453, 117] width 109 height 22
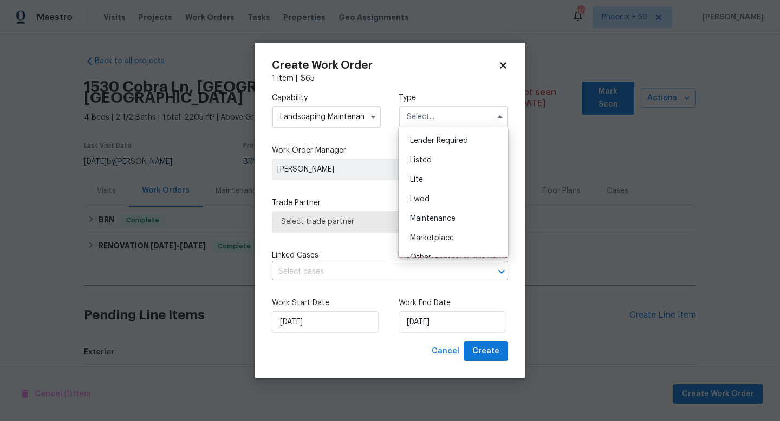
scroll to position [104, 0]
click at [433, 148] on div "Listed" at bounding box center [453, 152] width 104 height 19
type input "Listed"
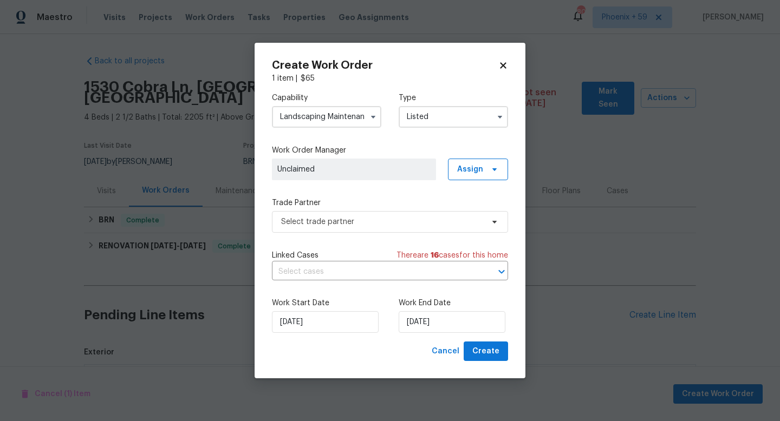
click at [357, 172] on span "Unclaimed" at bounding box center [353, 169] width 153 height 11
click at [495, 169] on icon at bounding box center [494, 169] width 4 height 3
click at [485, 220] on div "Assign to me" at bounding box center [479, 215] width 47 height 11
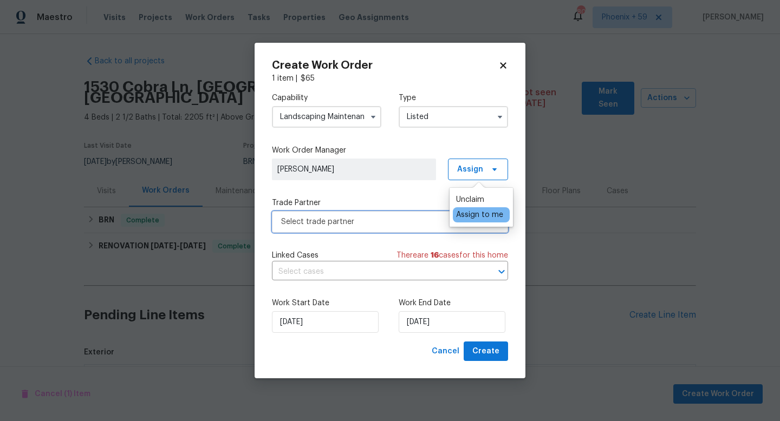
click at [366, 223] on span "Select trade partner" at bounding box center [382, 222] width 202 height 11
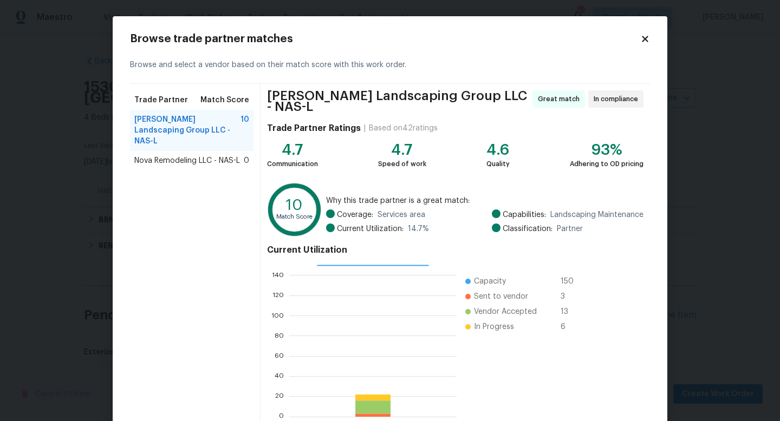
scroll to position [56, 0]
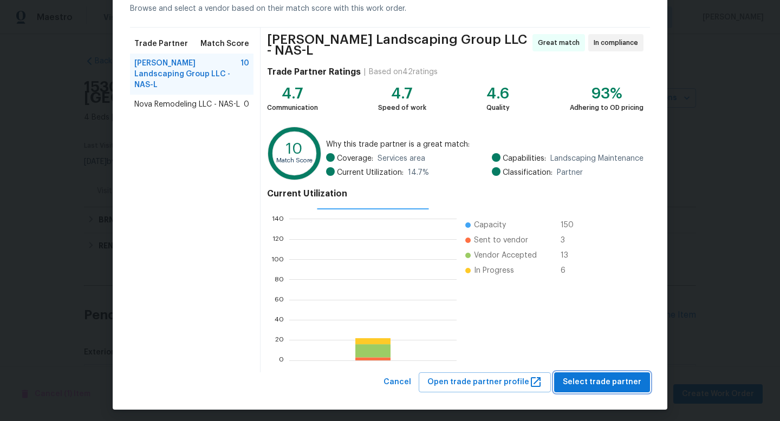
click at [590, 376] on span "Select trade partner" at bounding box center [602, 383] width 79 height 14
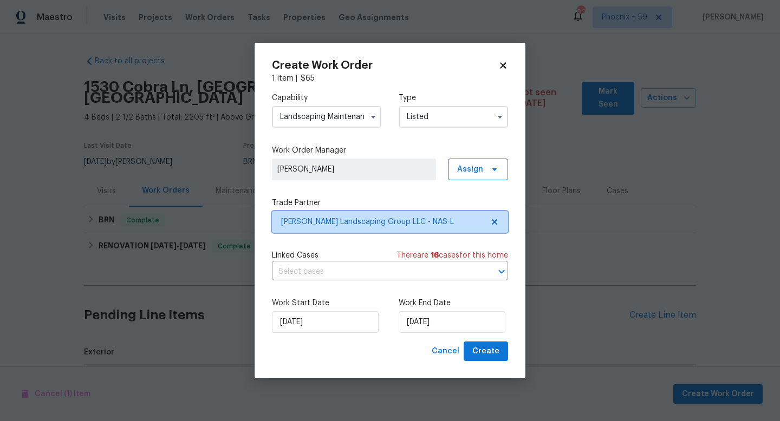
scroll to position [0, 0]
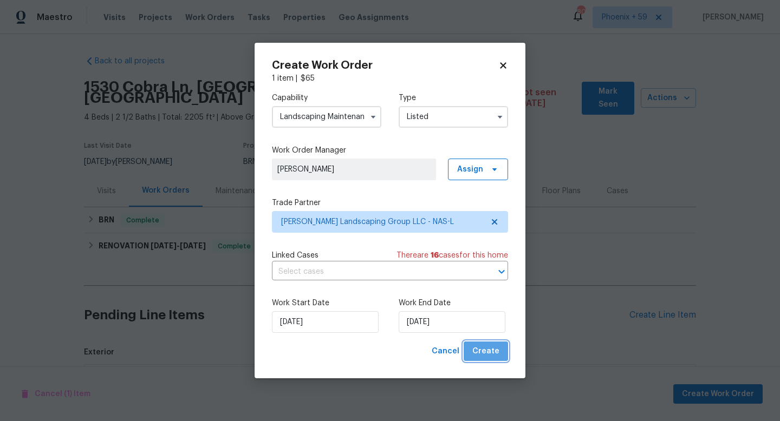
click at [495, 352] on span "Create" at bounding box center [485, 352] width 27 height 14
checkbox input "false"
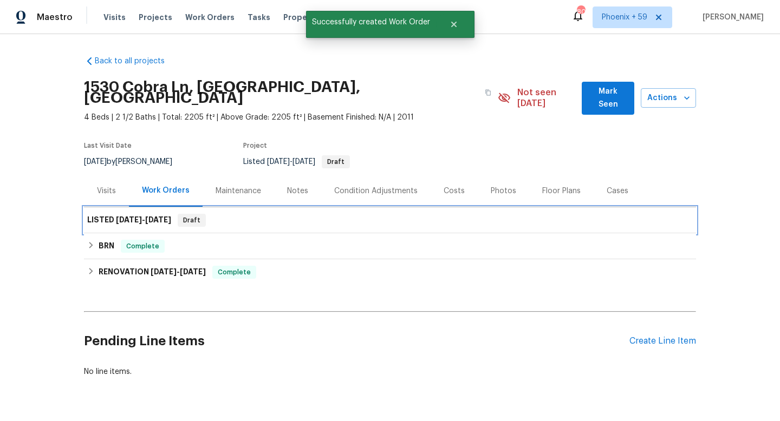
click at [219, 214] on div "LISTED 8/21/25 - 8/21/25 Draft" at bounding box center [390, 220] width 606 height 13
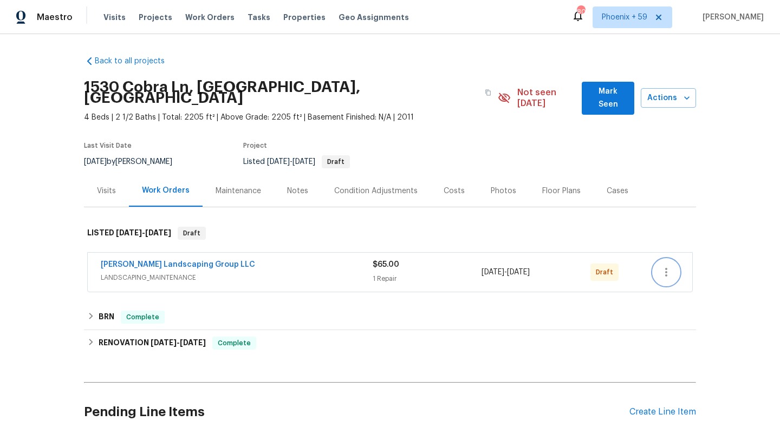
click at [660, 266] on icon "button" at bounding box center [666, 272] width 13 height 13
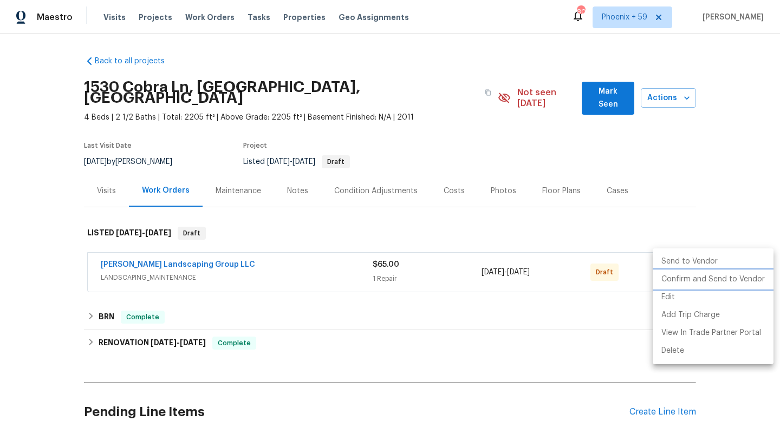
click at [678, 283] on li "Confirm and Send to Vendor" at bounding box center [713, 280] width 121 height 18
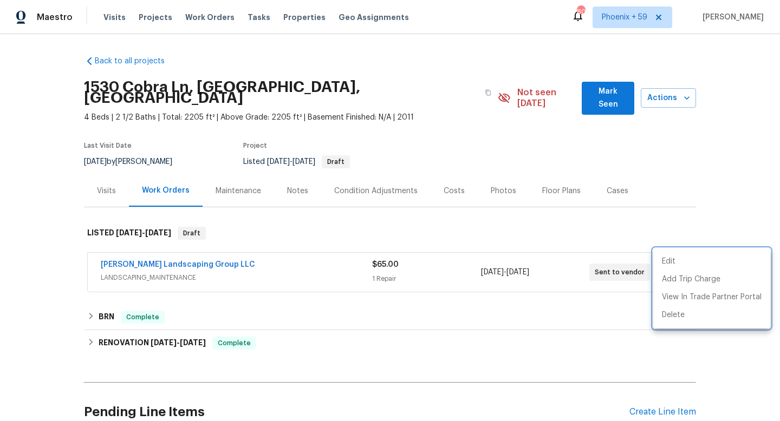
click at [198, 253] on div at bounding box center [390, 210] width 780 height 421
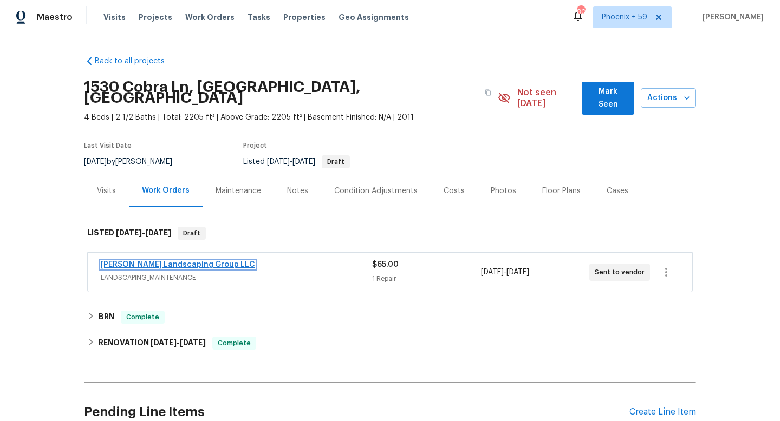
click at [192, 261] on link "[PERSON_NAME] Landscaping Group LLC" at bounding box center [178, 265] width 154 height 8
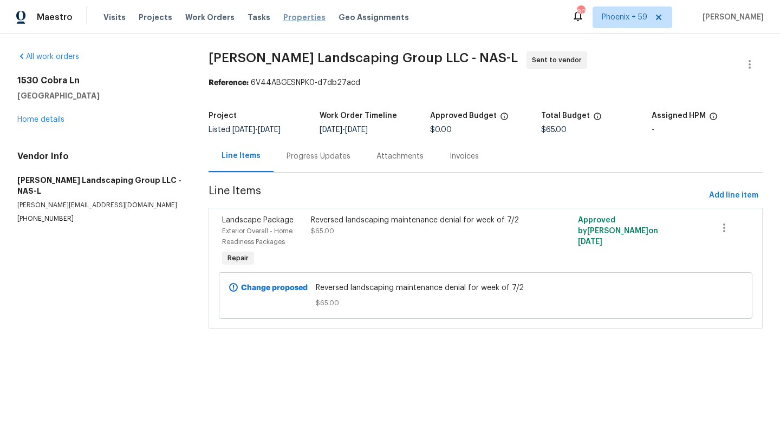
click at [288, 12] on span "Properties" at bounding box center [304, 17] width 42 height 11
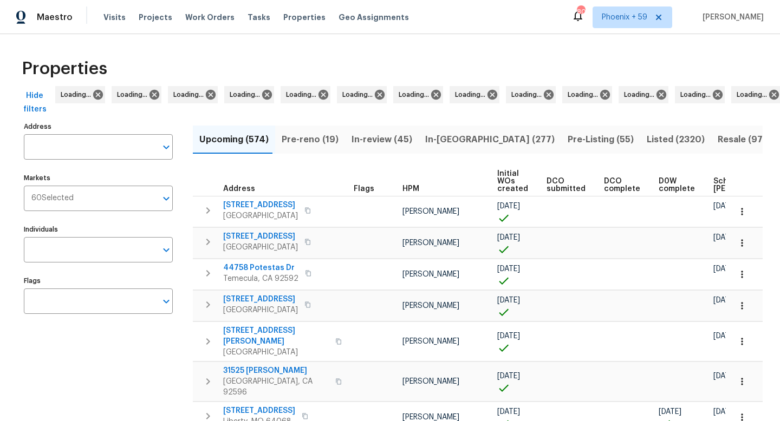
click at [203, 10] on div "Visits Projects Work Orders Tasks Properties Geo Assignments" at bounding box center [262, 17] width 318 height 22
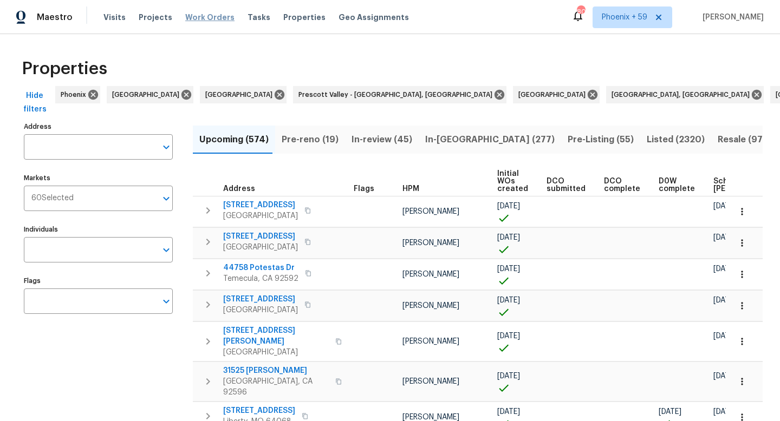
click at [196, 16] on span "Work Orders" at bounding box center [209, 17] width 49 height 11
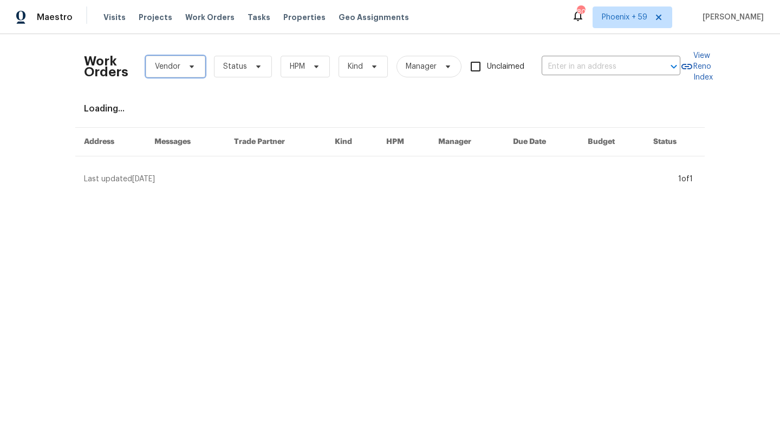
click at [180, 65] on span "Vendor" at bounding box center [176, 67] width 60 height 22
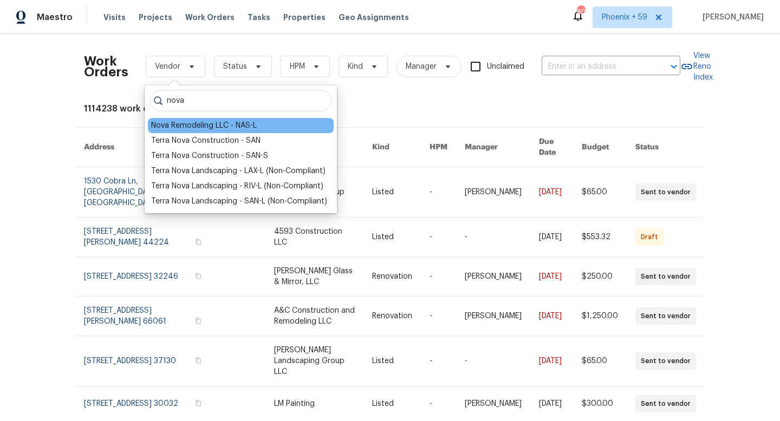
type input "nova"
click at [223, 123] on div "Nova Remodeling LLC - NAS-L" at bounding box center [204, 125] width 106 height 11
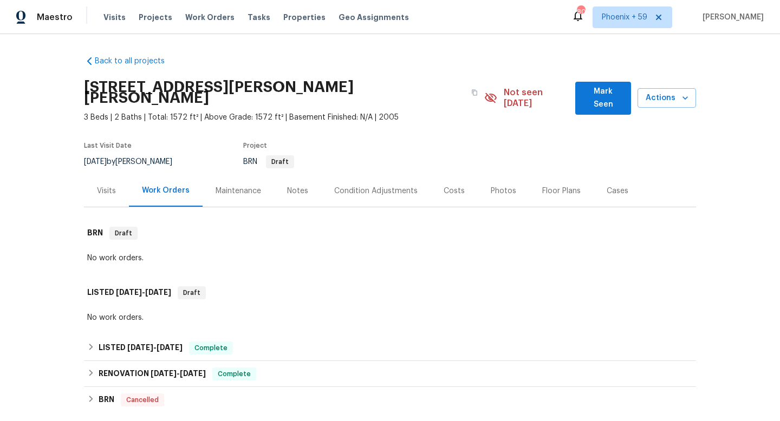
click at [243, 186] on div "Maintenance" at bounding box center [238, 191] width 45 height 11
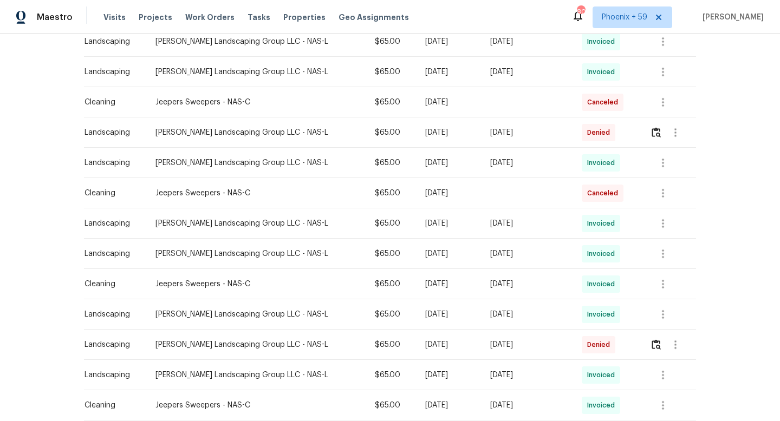
scroll to position [311, 0]
click at [660, 339] on img "button" at bounding box center [656, 344] width 9 height 10
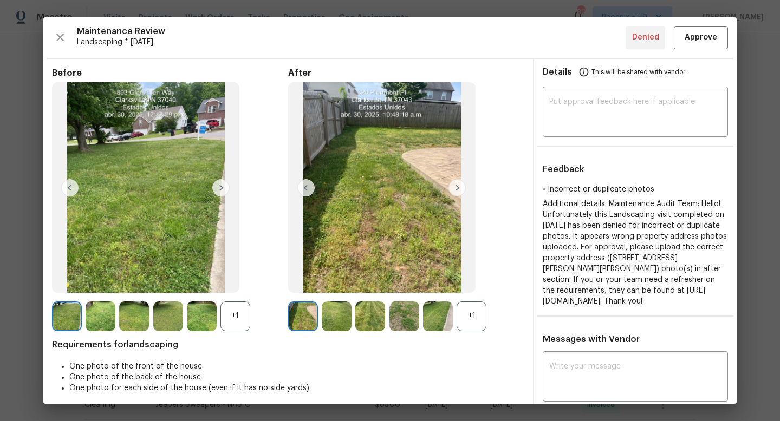
click at [213, 188] on img at bounding box center [220, 187] width 17 height 17
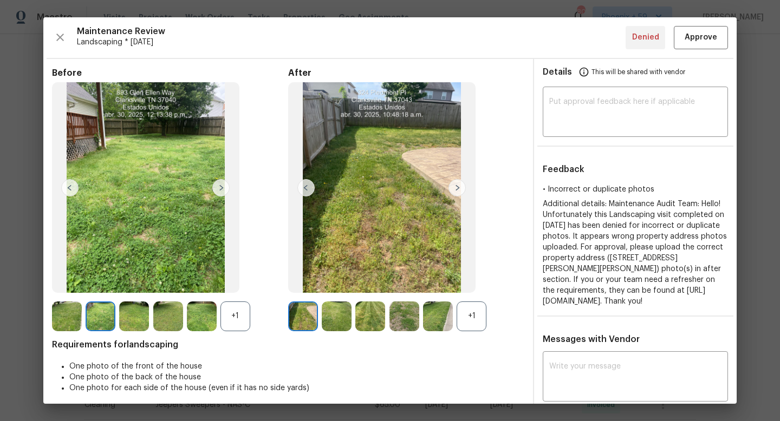
click at [219, 188] on img at bounding box center [220, 187] width 17 height 17
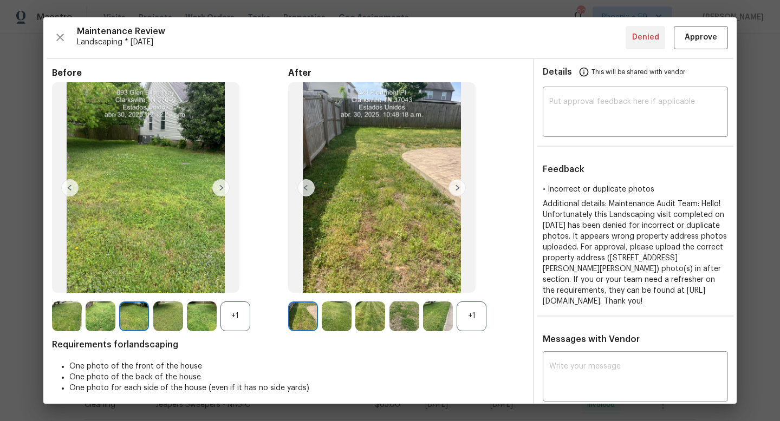
click at [219, 188] on img at bounding box center [220, 187] width 17 height 17
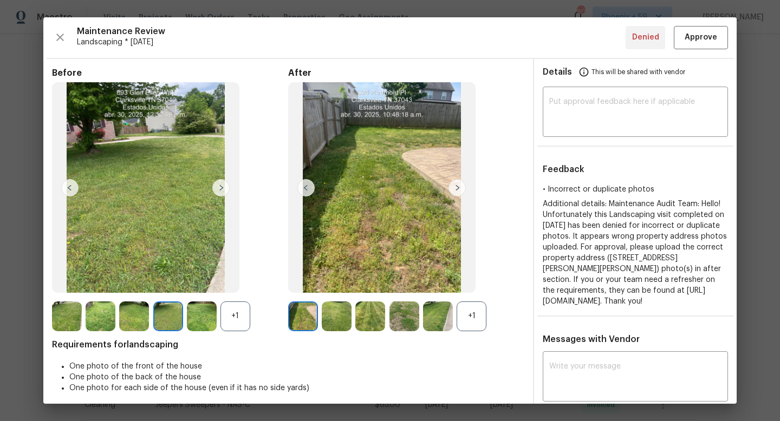
click at [219, 188] on img at bounding box center [220, 187] width 17 height 17
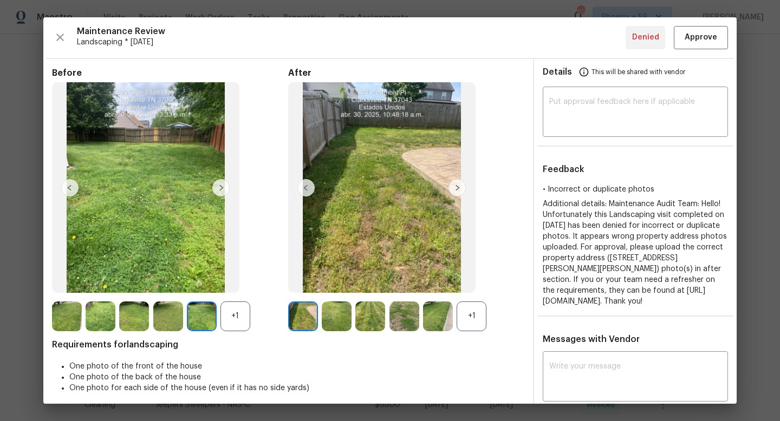
click at [219, 188] on img at bounding box center [220, 187] width 17 height 17
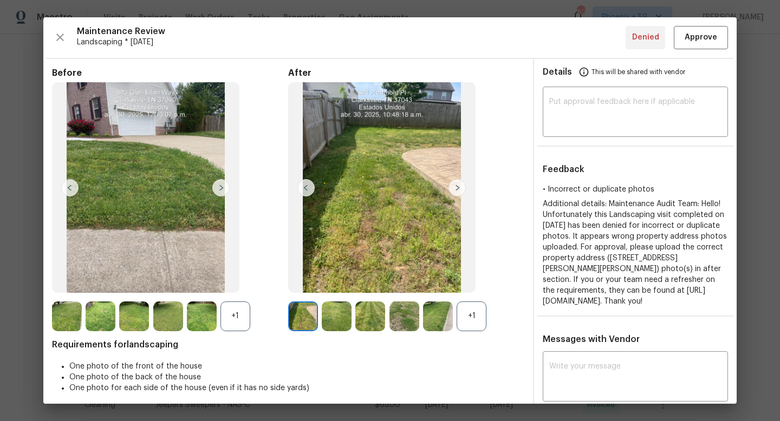
click at [460, 188] on img at bounding box center [456, 187] width 17 height 17
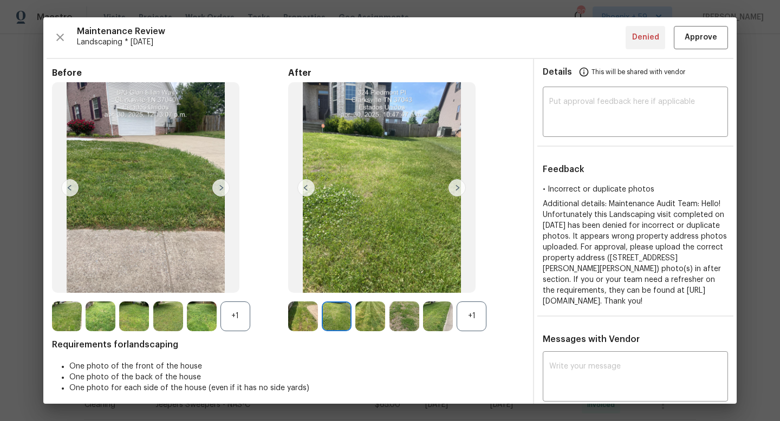
click at [460, 188] on img at bounding box center [456, 187] width 17 height 17
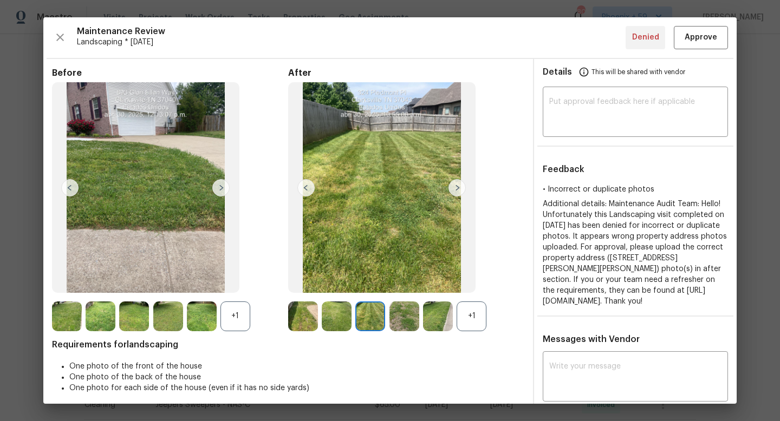
click at [460, 188] on img at bounding box center [456, 187] width 17 height 17
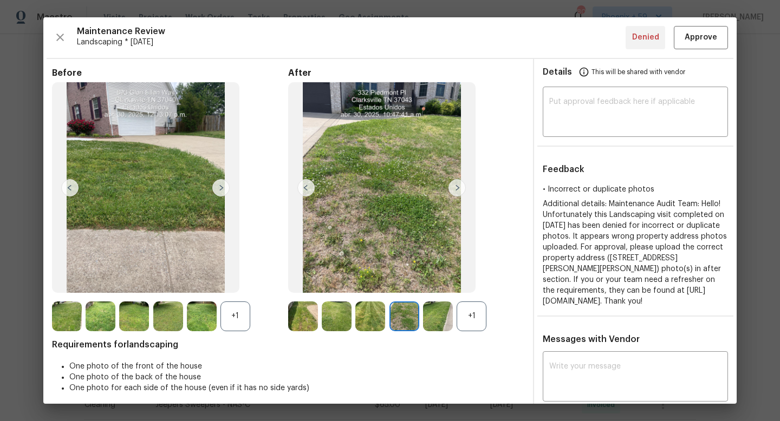
click at [460, 188] on img at bounding box center [456, 187] width 17 height 17
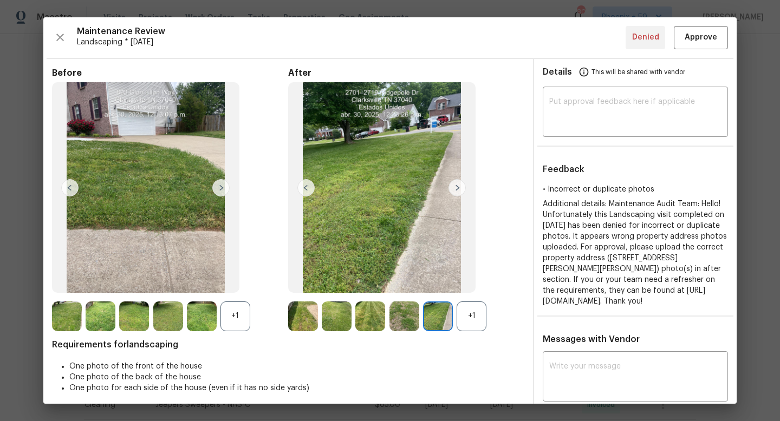
click at [460, 188] on img at bounding box center [456, 187] width 17 height 17
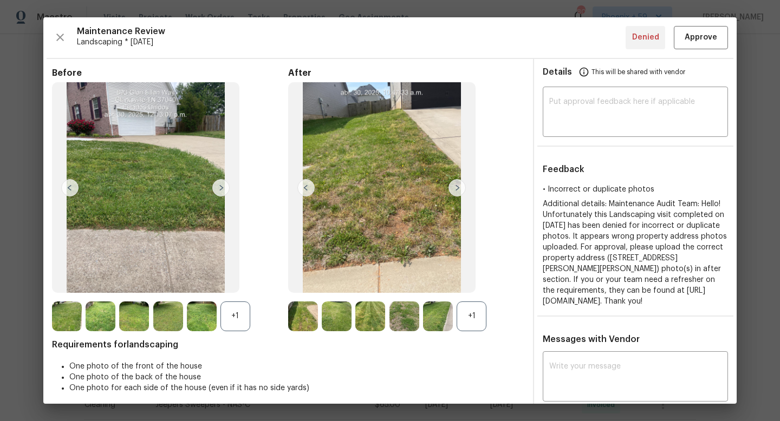
click at [314, 186] on img at bounding box center [305, 187] width 17 height 17
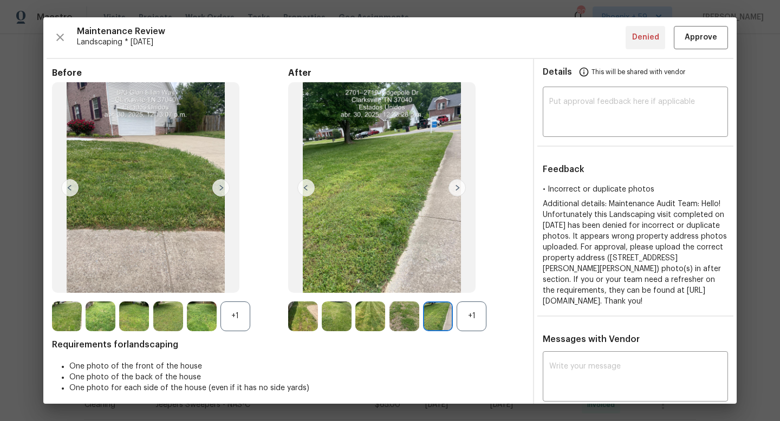
click at [458, 188] on img at bounding box center [456, 187] width 17 height 17
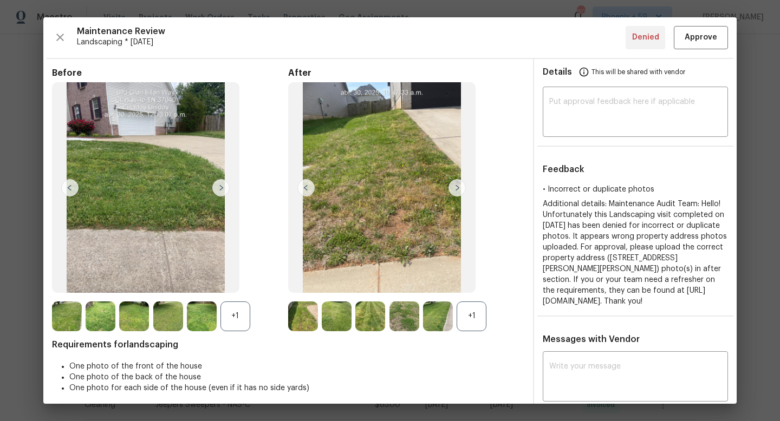
click at [458, 188] on img at bounding box center [456, 187] width 17 height 17
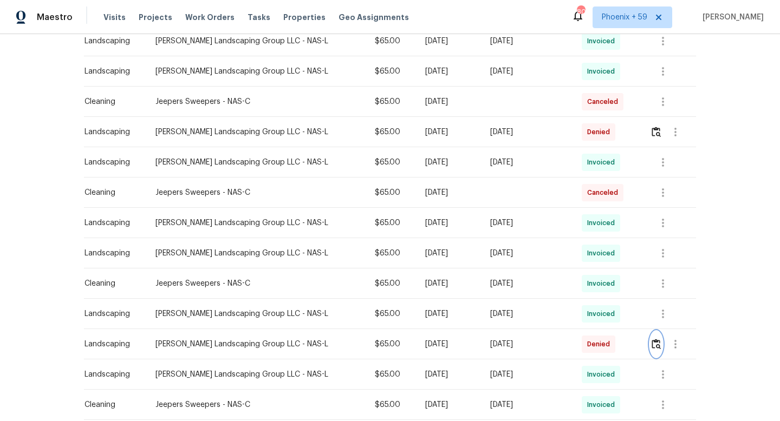
scroll to position [0, 0]
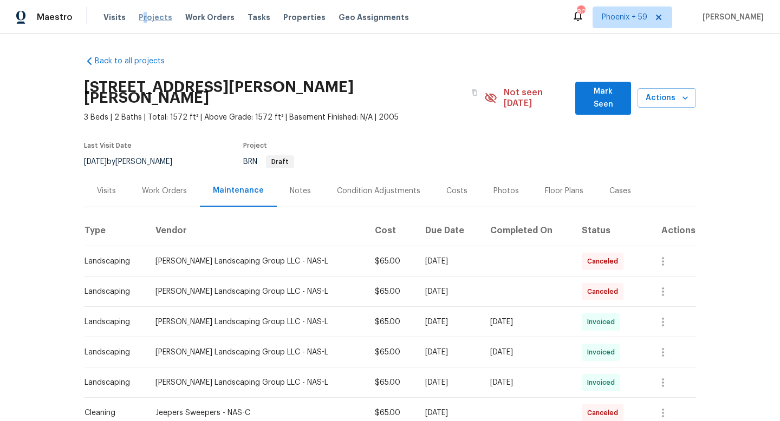
click at [140, 15] on span "Projects" at bounding box center [156, 17] width 34 height 11
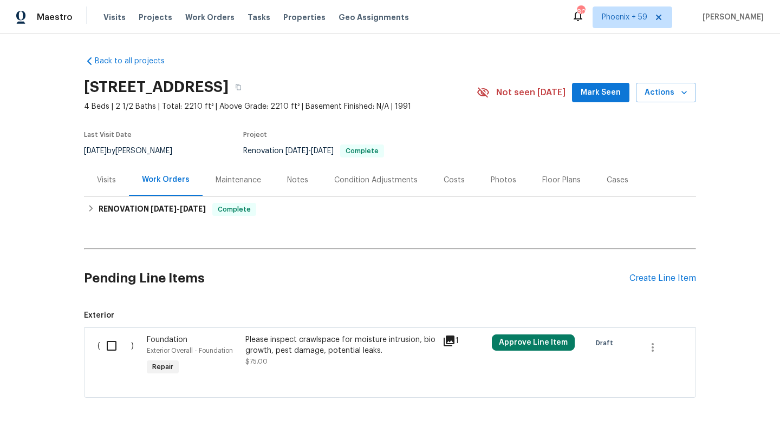
click at [248, 181] on div "Maintenance" at bounding box center [238, 180] width 45 height 11
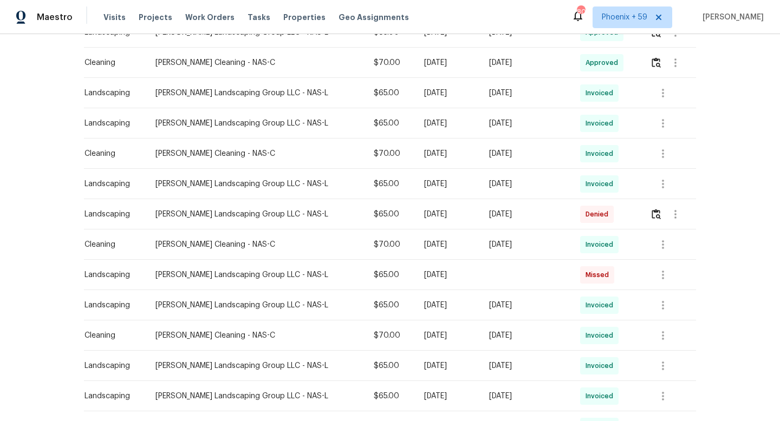
scroll to position [448, 0]
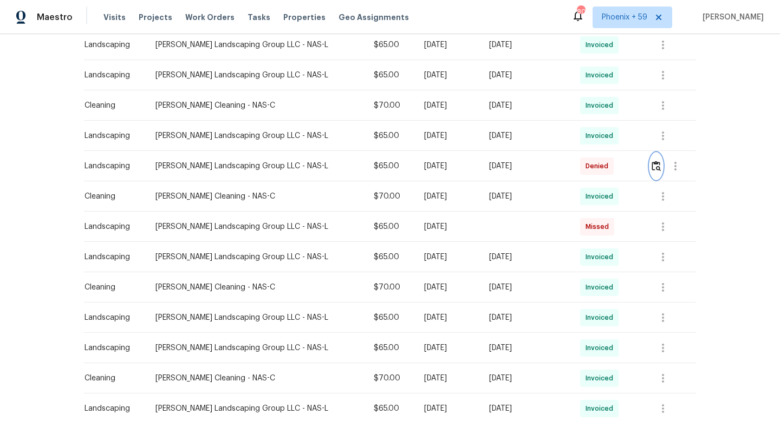
click at [658, 165] on img "button" at bounding box center [656, 166] width 9 height 10
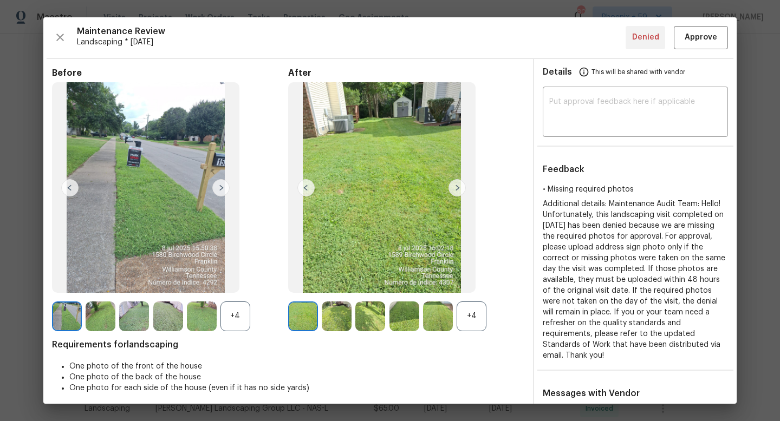
click at [454, 188] on img at bounding box center [456, 187] width 17 height 17
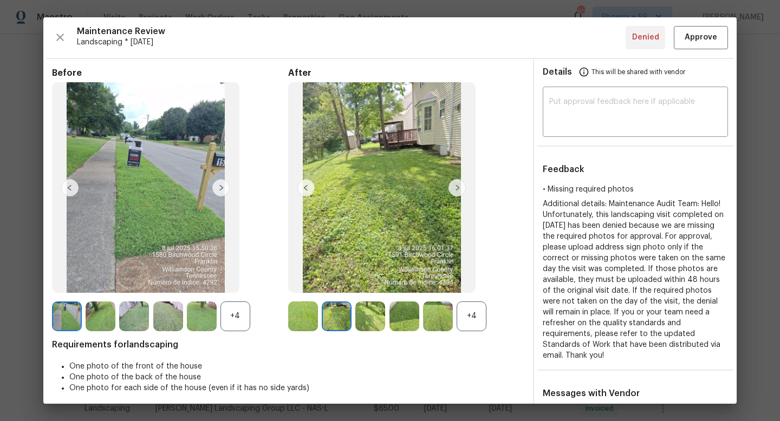
click at [454, 188] on img at bounding box center [456, 187] width 17 height 17
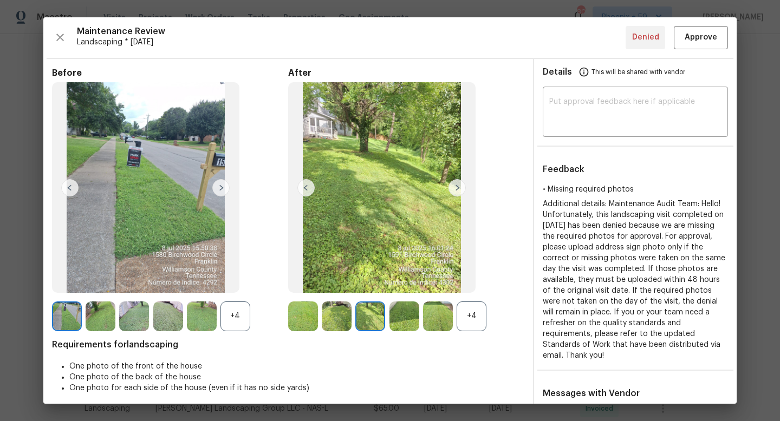
click at [454, 188] on img at bounding box center [456, 187] width 17 height 17
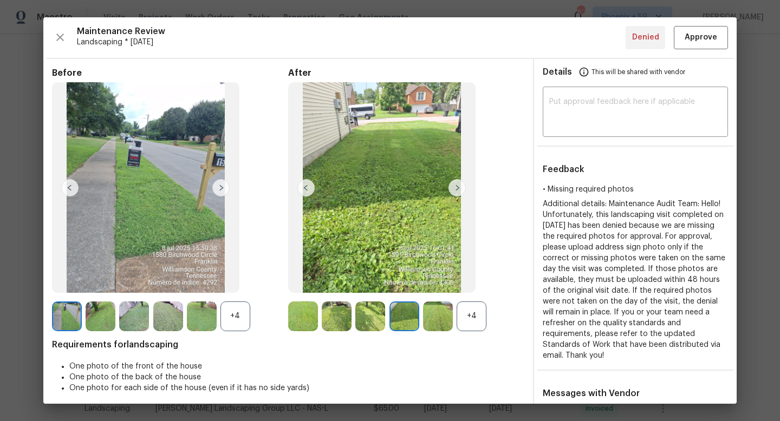
click at [454, 188] on img at bounding box center [456, 187] width 17 height 17
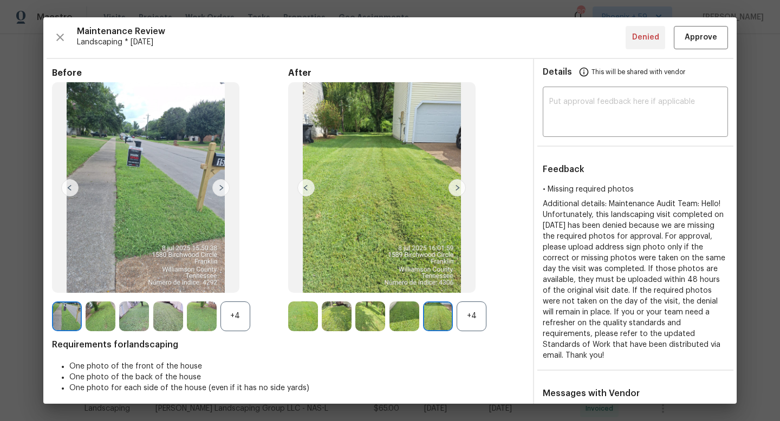
click at [454, 188] on img at bounding box center [456, 187] width 17 height 17
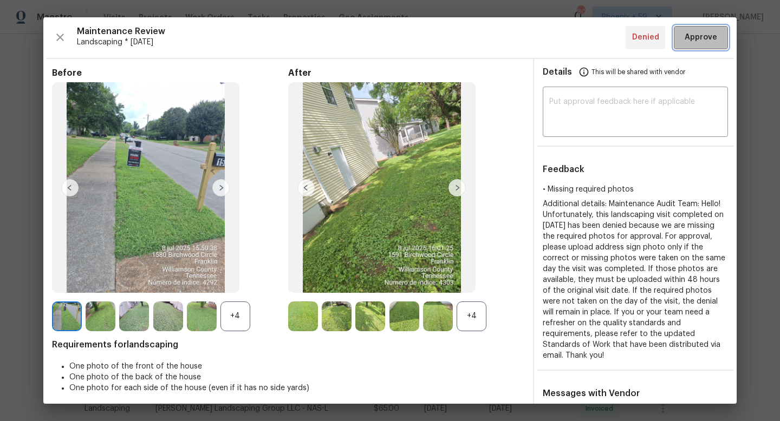
click at [700, 43] on span "Approve" at bounding box center [701, 38] width 32 height 14
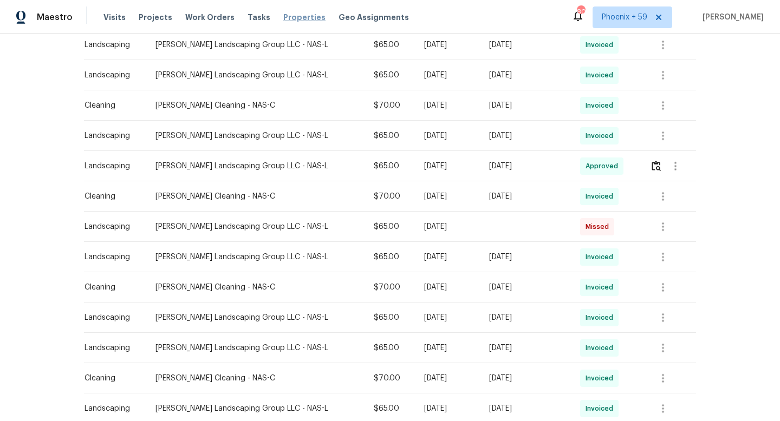
click at [289, 19] on span "Properties" at bounding box center [304, 17] width 42 height 11
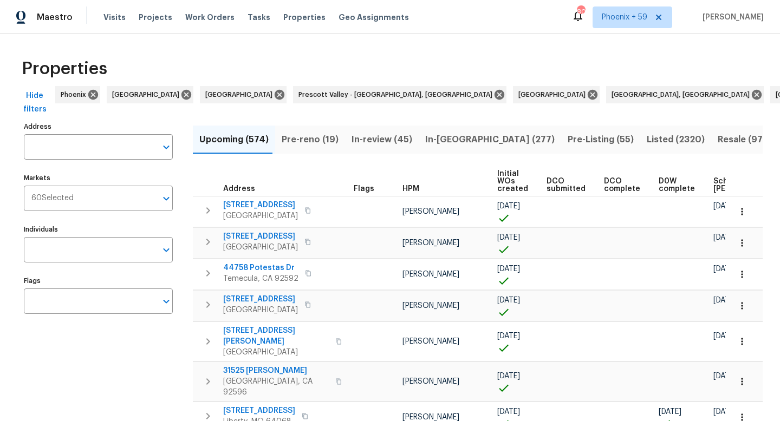
click at [105, 142] on input "Address" at bounding box center [90, 146] width 133 height 25
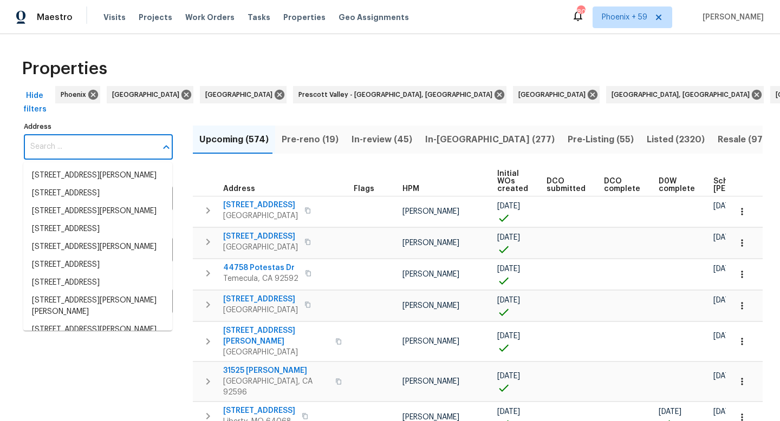
paste input "1596 Buchanon Dr"
type input "1596 Buchanon Dr"
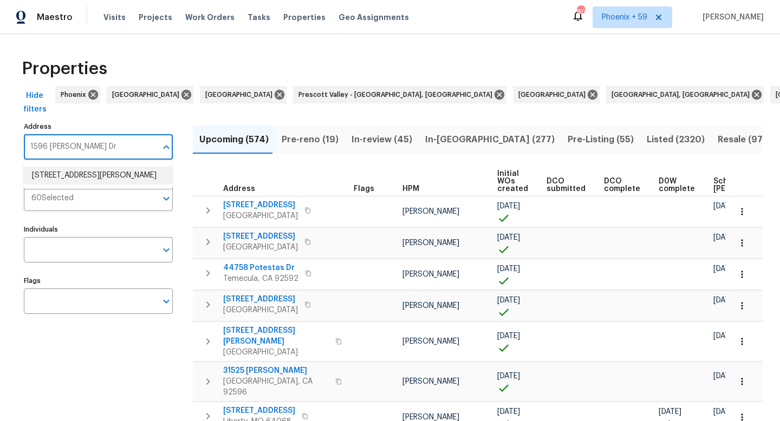
click at [98, 181] on li "1596 Buchanon Dr Clarksville TN 37042" at bounding box center [97, 176] width 149 height 18
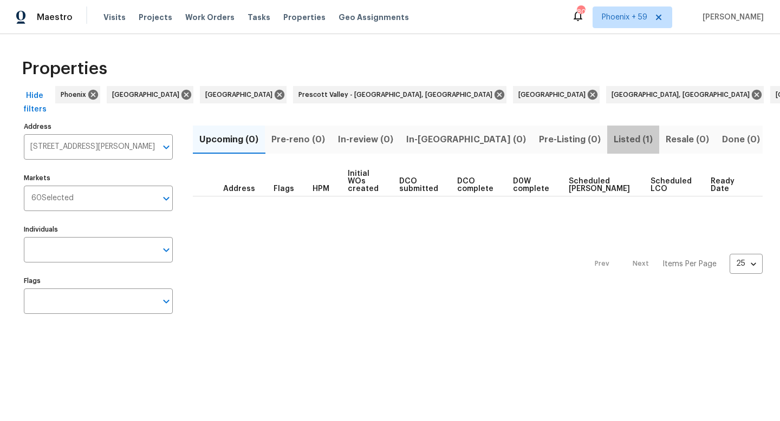
click at [614, 141] on span "Listed (1)" at bounding box center [633, 139] width 39 height 15
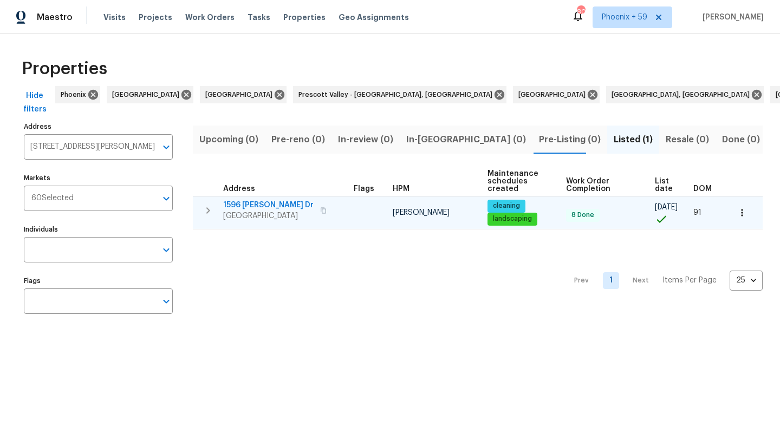
click at [274, 203] on span "1596 Buchanon Dr" at bounding box center [268, 205] width 90 height 11
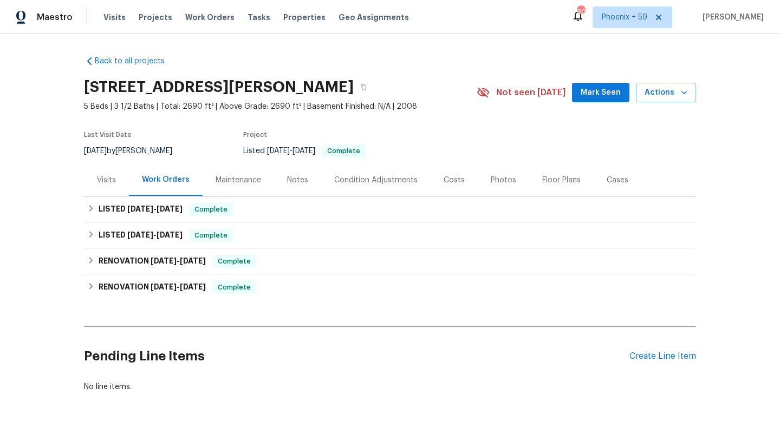
click at [226, 184] on div "Maintenance" at bounding box center [238, 180] width 45 height 11
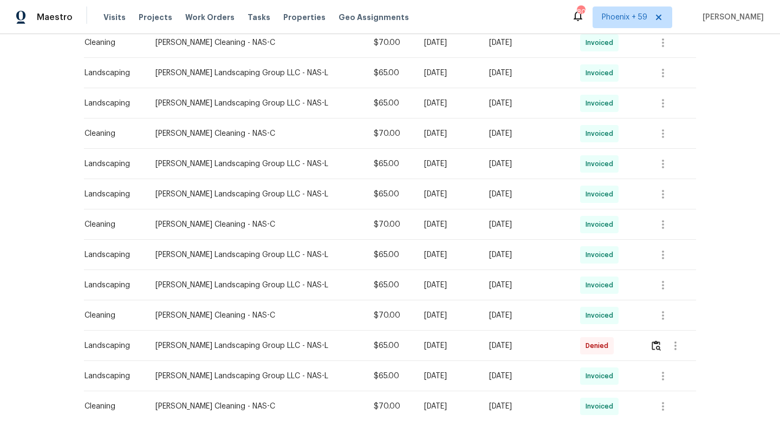
scroll to position [577, 0]
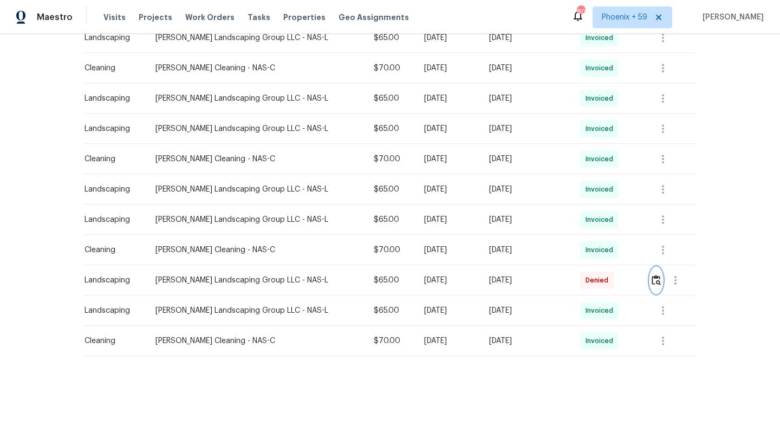
click at [653, 280] on img "button" at bounding box center [656, 280] width 9 height 10
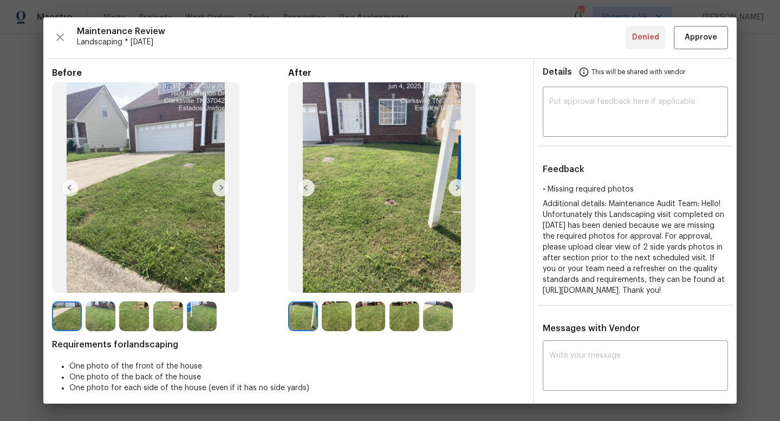
click at [456, 190] on img at bounding box center [456, 187] width 17 height 17
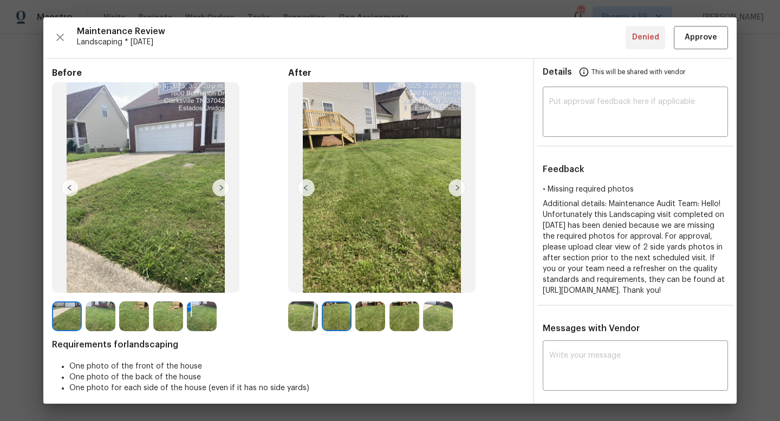
click at [456, 190] on img at bounding box center [456, 187] width 17 height 17
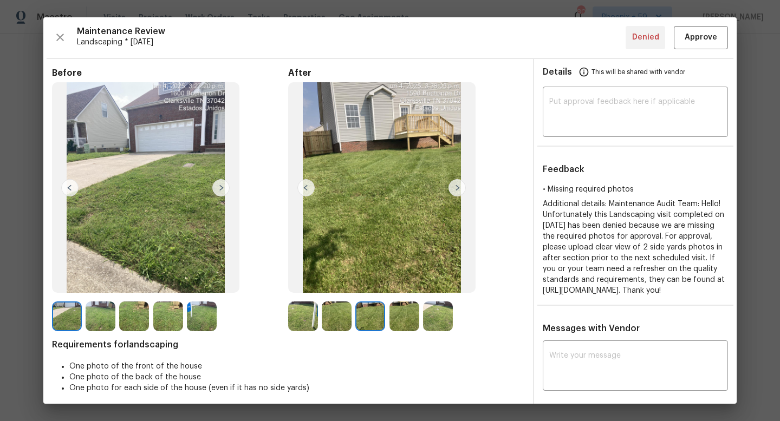
click at [456, 190] on img at bounding box center [456, 187] width 17 height 17
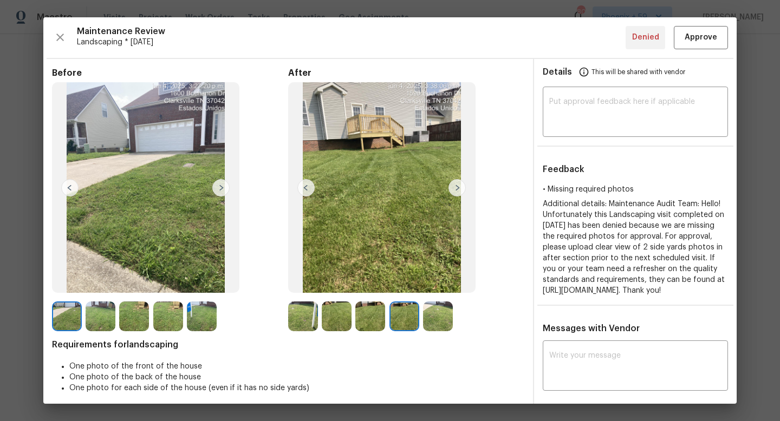
click at [456, 190] on img at bounding box center [456, 187] width 17 height 17
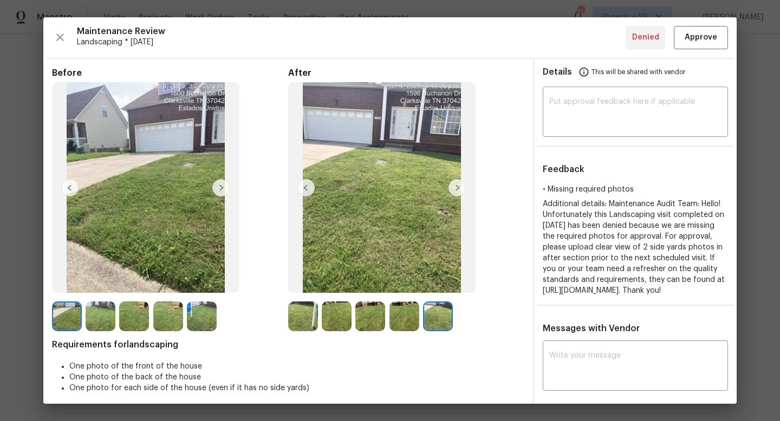
click at [456, 190] on img at bounding box center [456, 187] width 17 height 17
click at [701, 36] on span "Approve" at bounding box center [701, 38] width 32 height 14
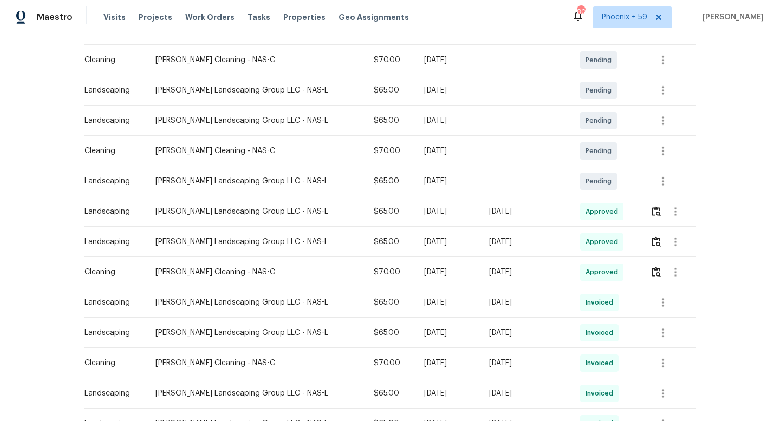
scroll to position [0, 0]
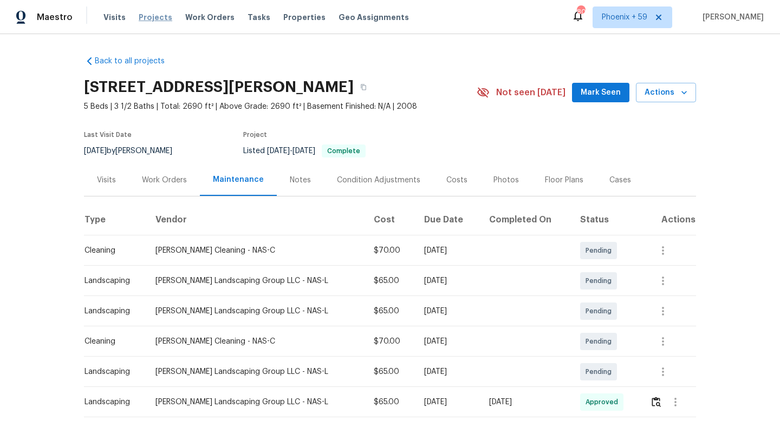
click at [154, 16] on span "Projects" at bounding box center [156, 17] width 34 height 11
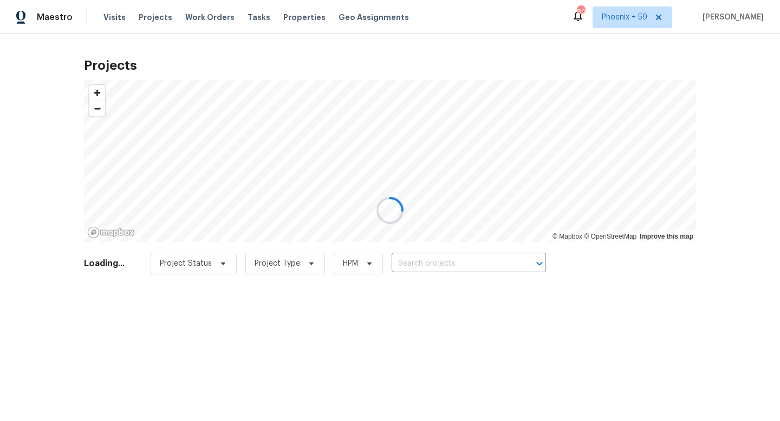
click at [300, 16] on div at bounding box center [390, 210] width 780 height 421
click at [294, 16] on div at bounding box center [390, 210] width 780 height 421
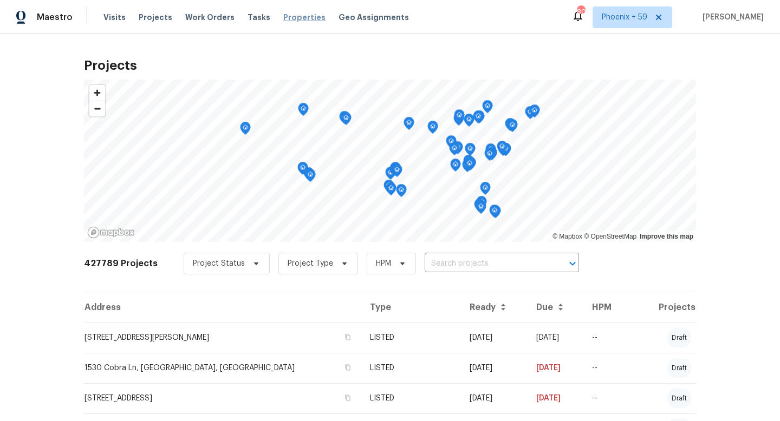
click at [288, 18] on span "Properties" at bounding box center [304, 17] width 42 height 11
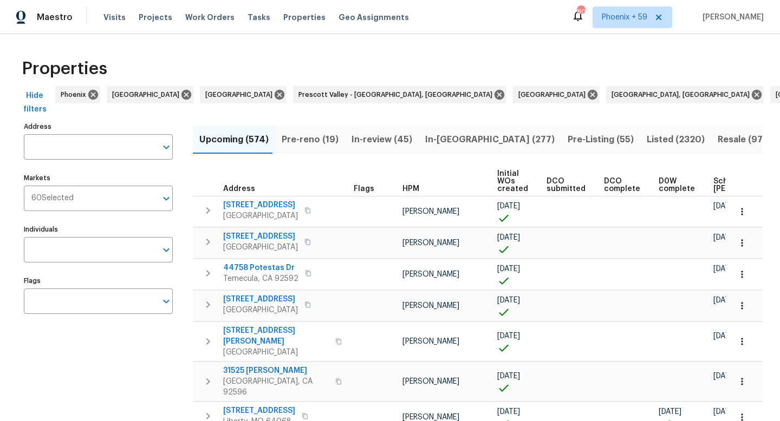
click at [86, 145] on input "Address" at bounding box center [90, 146] width 133 height 25
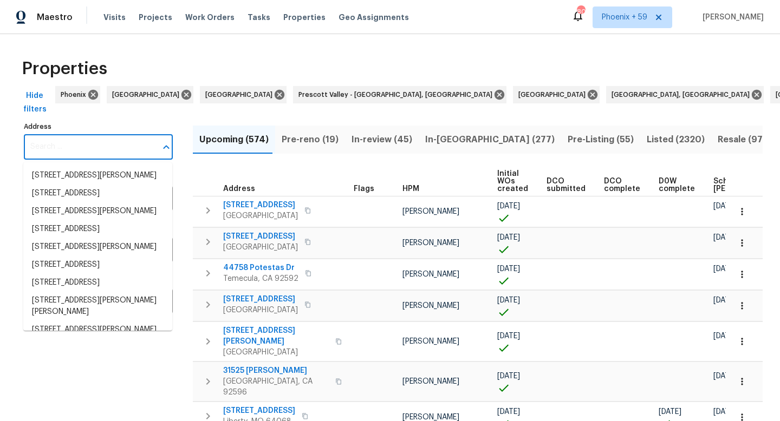
paste input "170 Cavalry Dr"
type input "170 Cavalry Dr"
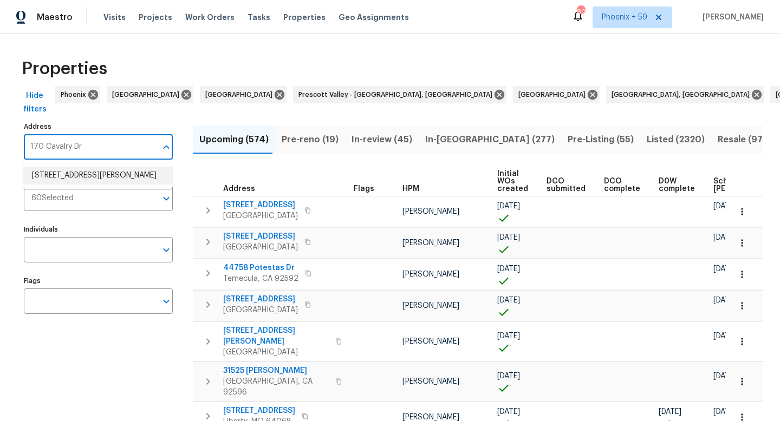
click at [89, 180] on li "[STREET_ADDRESS][PERSON_NAME]" at bounding box center [97, 176] width 149 height 18
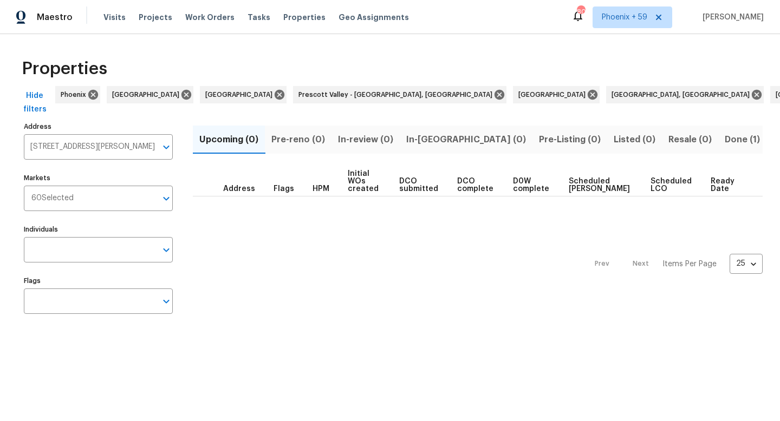
click at [725, 139] on span "Done (1)" at bounding box center [742, 139] width 35 height 15
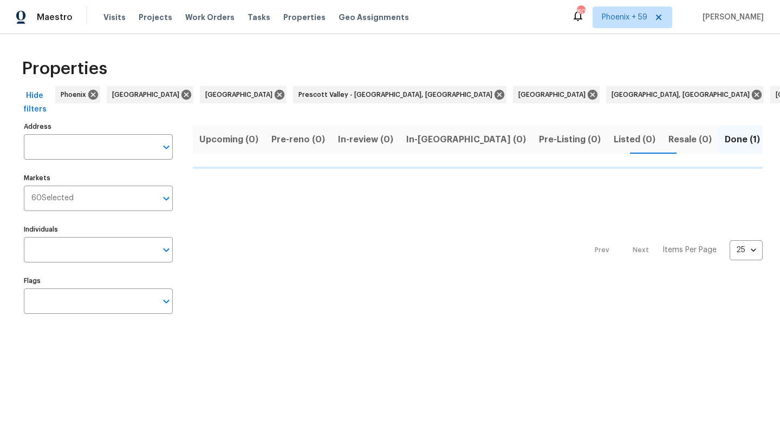
type input "[STREET_ADDRESS][PERSON_NAME]"
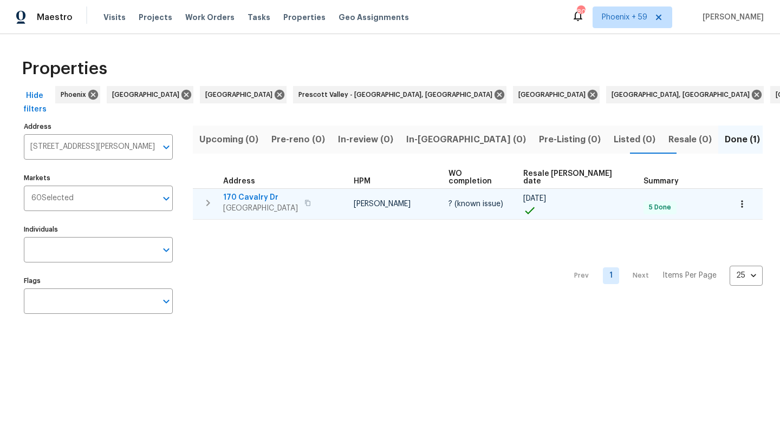
click at [264, 192] on span "170 Cavalry Dr" at bounding box center [260, 197] width 75 height 11
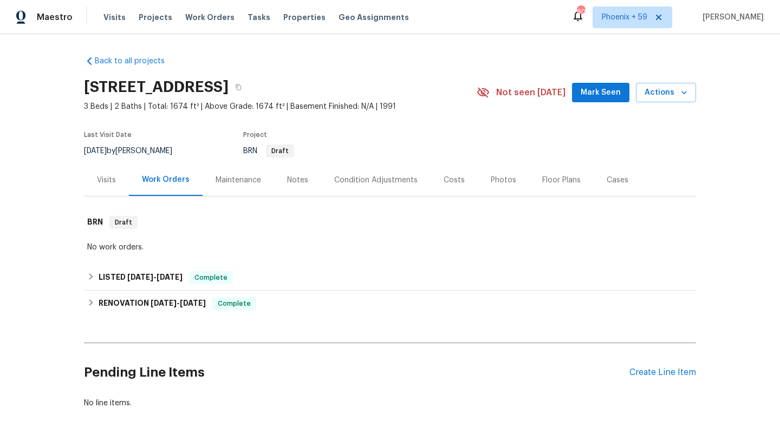
click at [236, 179] on div "Maintenance" at bounding box center [238, 180] width 45 height 11
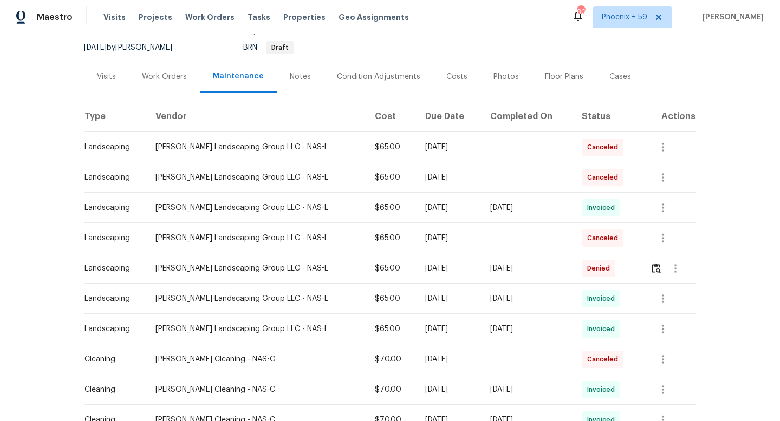
scroll to position [108, 0]
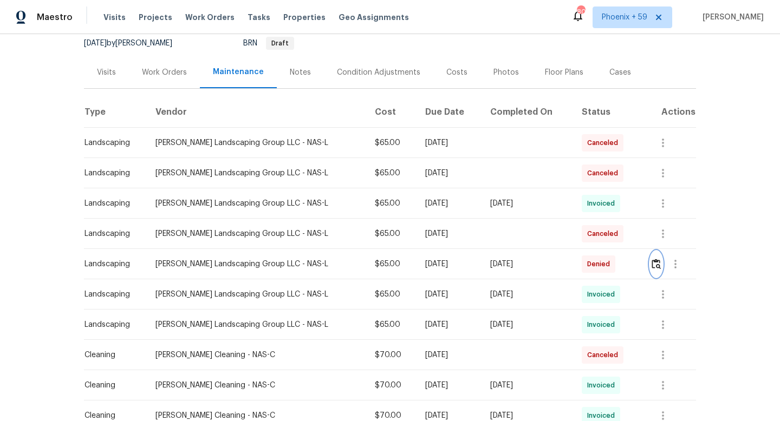
click at [659, 261] on img "button" at bounding box center [656, 264] width 9 height 10
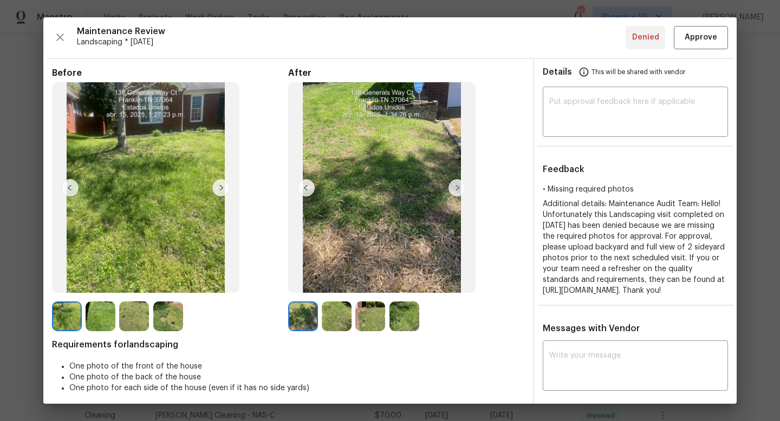
click at [454, 187] on img at bounding box center [456, 187] width 17 height 17
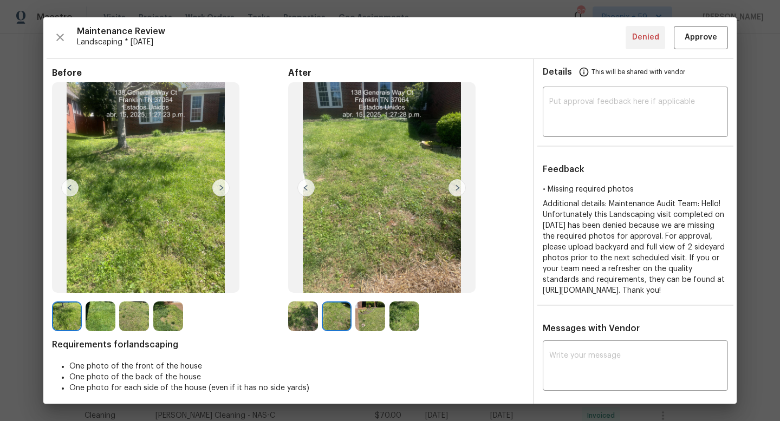
click at [454, 187] on img at bounding box center [456, 187] width 17 height 17
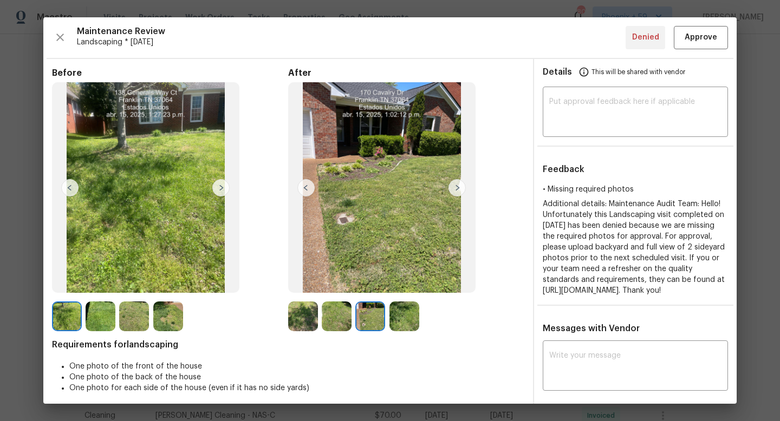
click at [221, 186] on img at bounding box center [220, 187] width 17 height 17
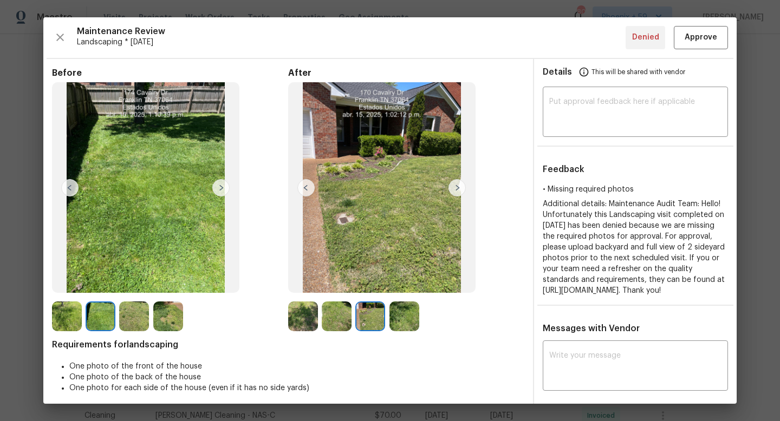
click at [221, 186] on img at bounding box center [220, 187] width 17 height 17
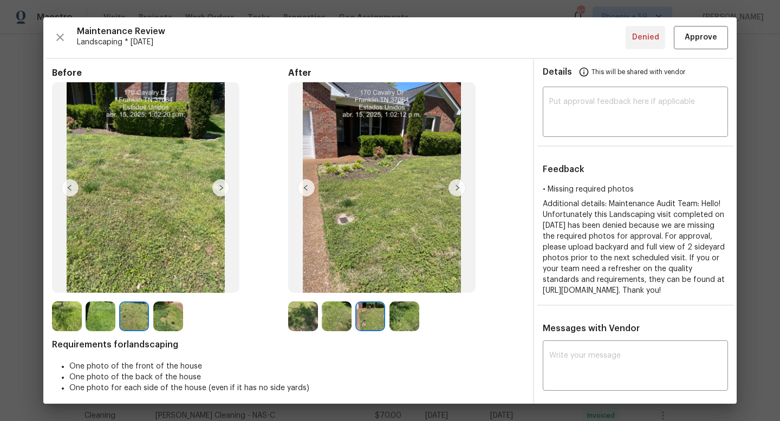
click at [221, 186] on img at bounding box center [220, 187] width 17 height 17
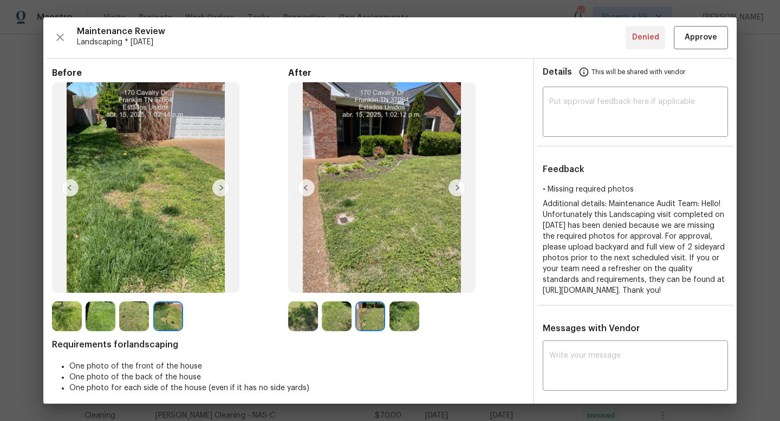
click at [221, 186] on img at bounding box center [220, 187] width 17 height 17
click at [459, 187] on img at bounding box center [456, 187] width 17 height 17
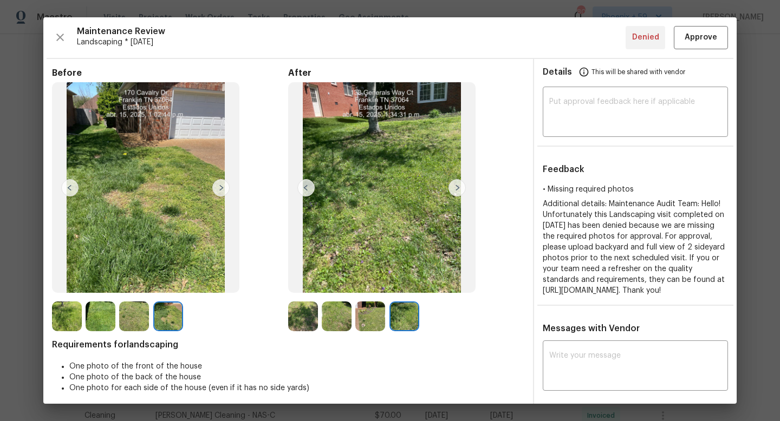
click at [459, 187] on img at bounding box center [456, 187] width 17 height 17
click at [310, 184] on img at bounding box center [305, 187] width 17 height 17
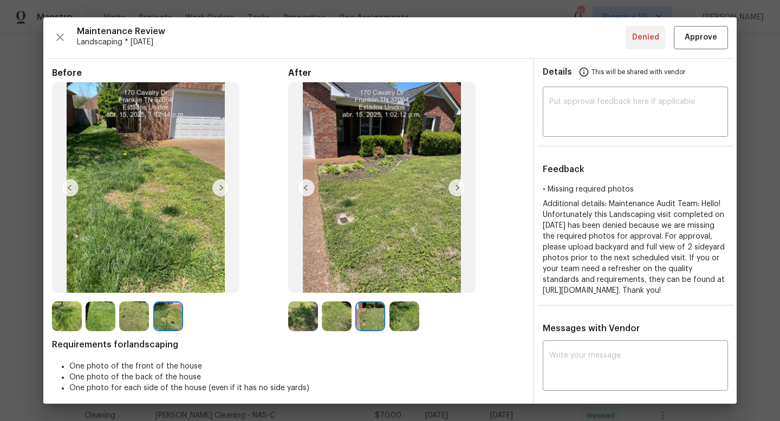
click at [310, 184] on img at bounding box center [305, 187] width 17 height 17
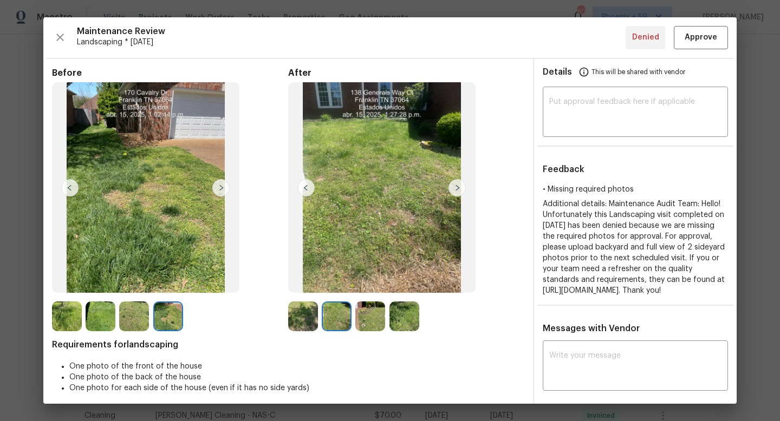
click at [311, 184] on img at bounding box center [305, 187] width 17 height 17
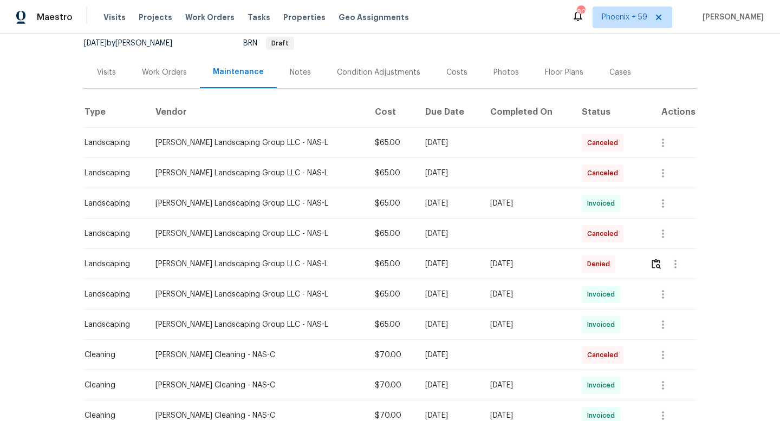
click at [174, 76] on div "Work Orders" at bounding box center [164, 72] width 45 height 11
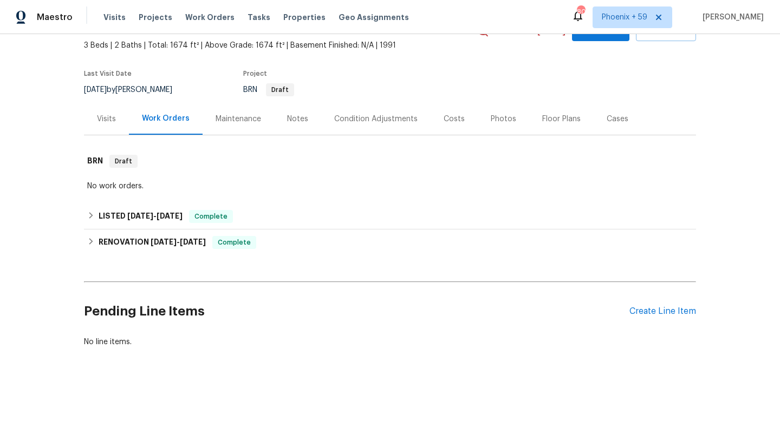
scroll to position [61, 0]
click at [661, 313] on div "Create Line Item" at bounding box center [662, 312] width 67 height 10
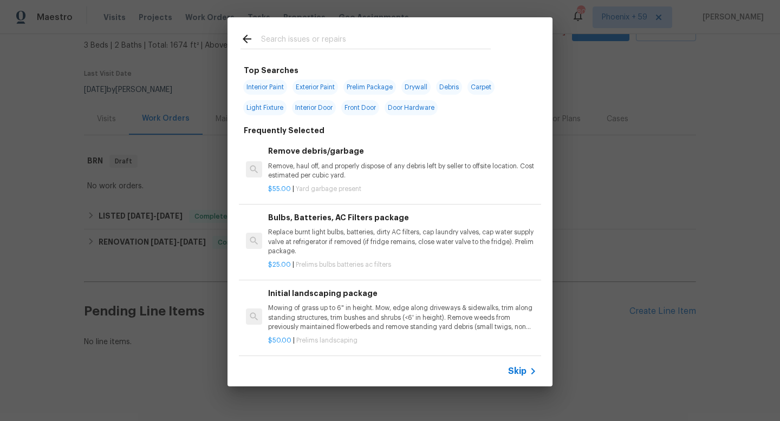
click at [346, 308] on p "Mowing of grass up to 6" in height. Mow, edge along driveways & sidewalks, trim…" at bounding box center [402, 318] width 269 height 28
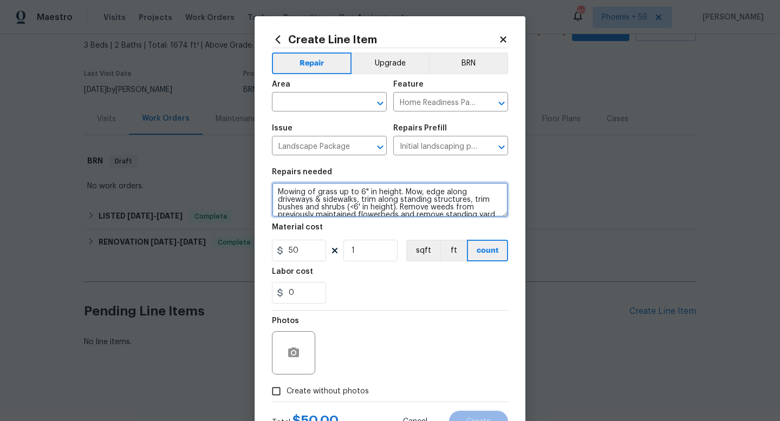
click at [344, 204] on textarea "Mowing of grass up to 6" in height. Mow, edge along driveways & sidewalks, trim…" at bounding box center [390, 200] width 236 height 35
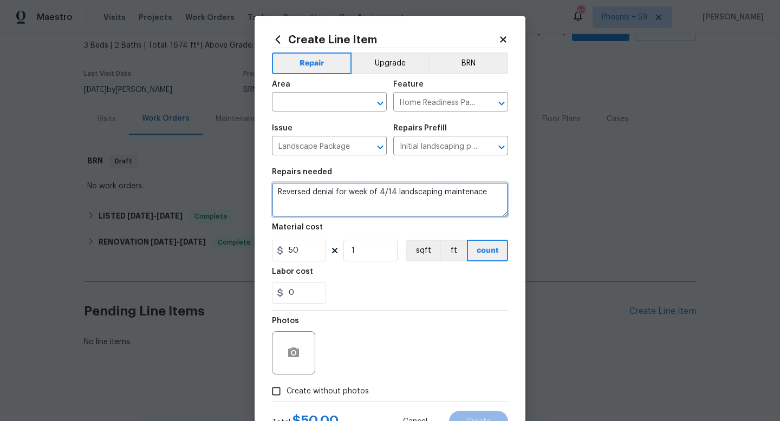
type textarea "Reversed denial for week of 4/14 landscaping maintenace"
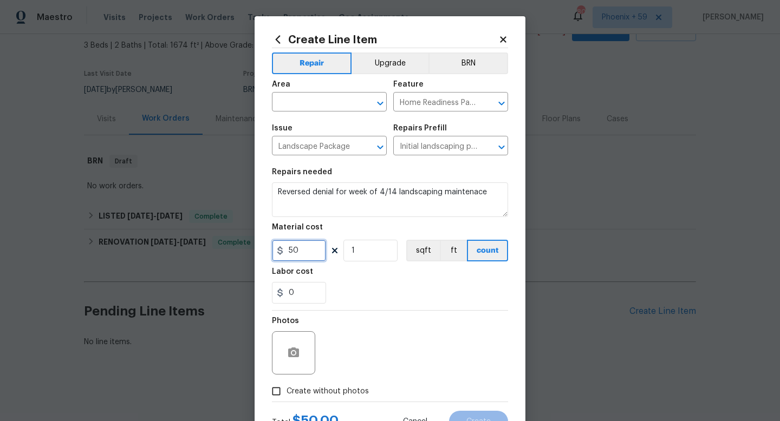
drag, startPoint x: 305, startPoint y: 254, endPoint x: 256, endPoint y: 254, distance: 49.8
click at [256, 254] on div "Create Line Item Repair Upgrade BRN Area ​ Feature Home Readiness Packages ​ Is…" at bounding box center [390, 233] width 271 height 434
type input "65"
click at [317, 109] on input "text" at bounding box center [314, 103] width 84 height 17
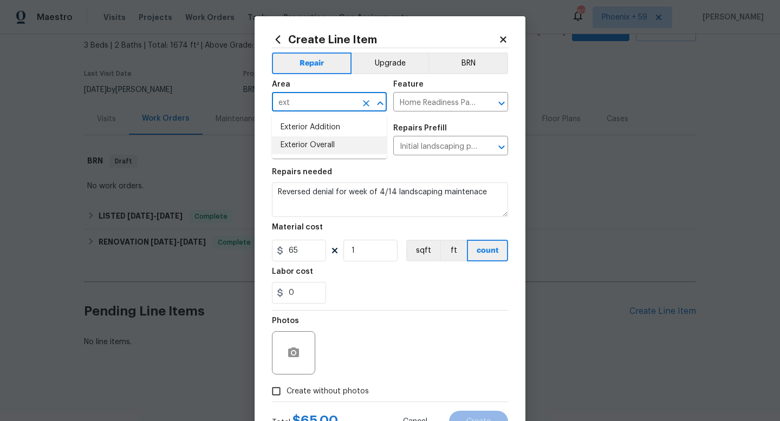
click at [318, 142] on li "Exterior Overall" at bounding box center [329, 145] width 115 height 18
type input "Exterior Overall"
click at [325, 387] on span "Create without photos" at bounding box center [328, 391] width 82 height 11
click at [287, 387] on input "Create without photos" at bounding box center [276, 391] width 21 height 21
checkbox input "true"
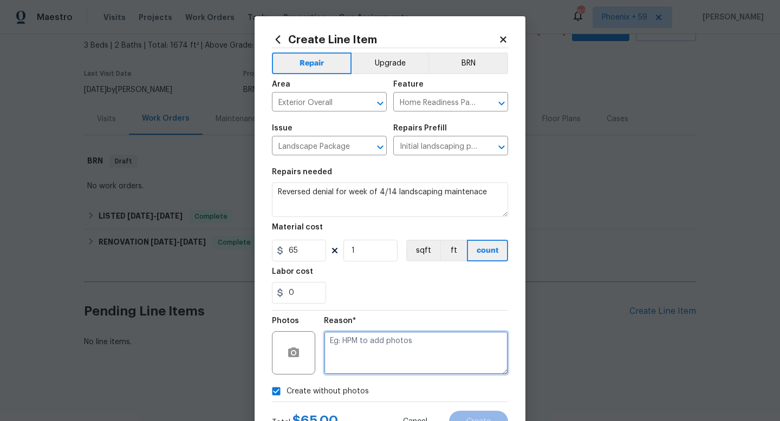
click at [351, 370] on textarea at bounding box center [416, 352] width 184 height 43
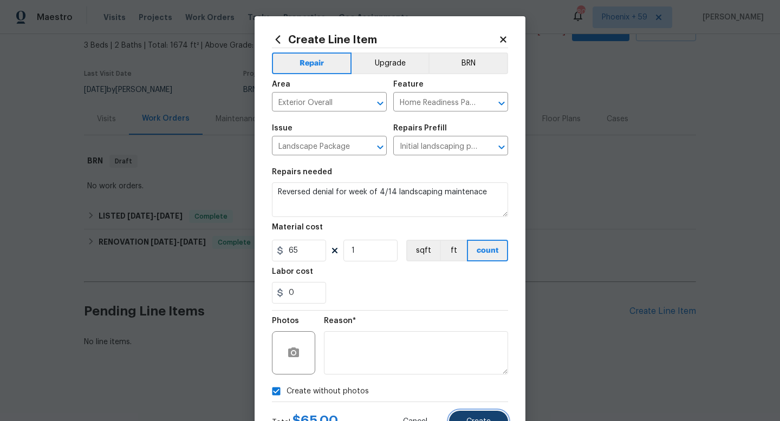
click at [479, 420] on span "Create" at bounding box center [478, 422] width 24 height 8
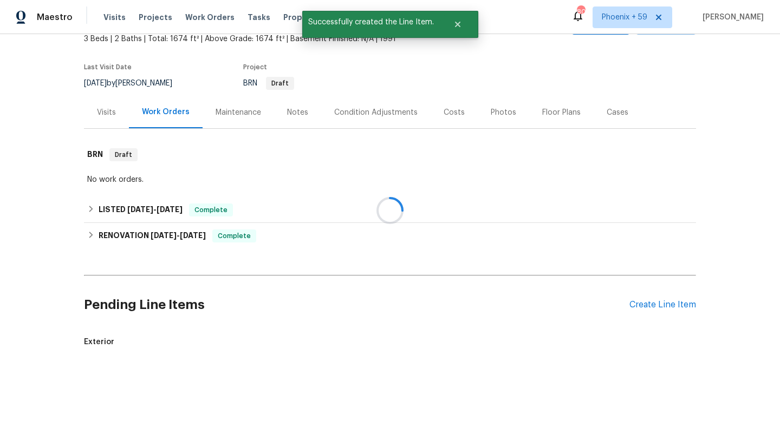
scroll to position [108, 0]
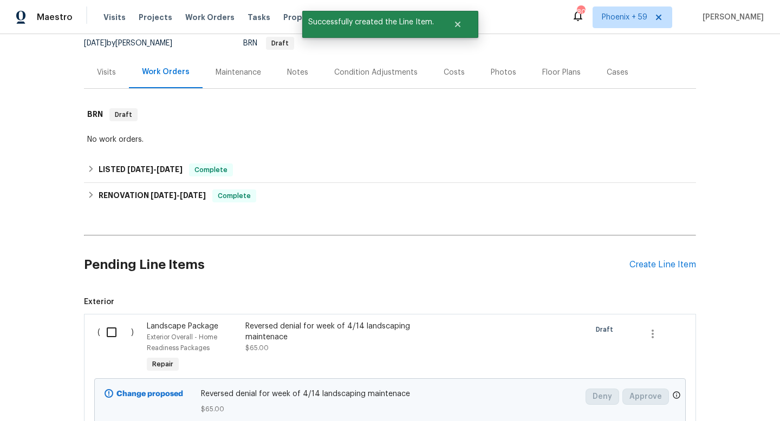
click at [107, 338] on input "checkbox" at bounding box center [115, 332] width 31 height 23
checkbox input "true"
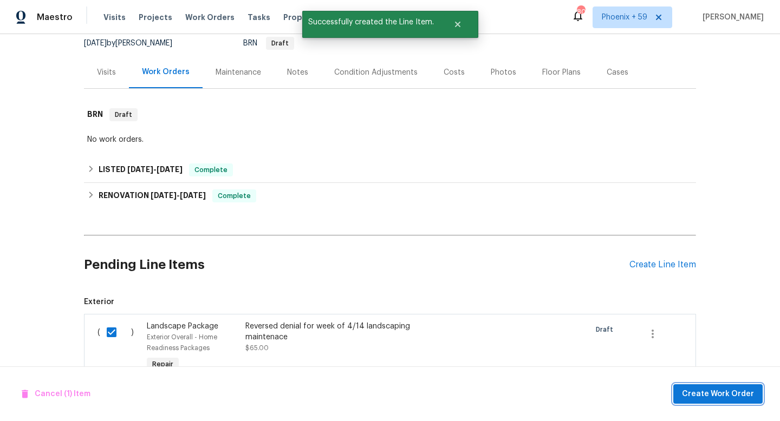
click at [713, 390] on span "Create Work Order" at bounding box center [718, 395] width 72 height 14
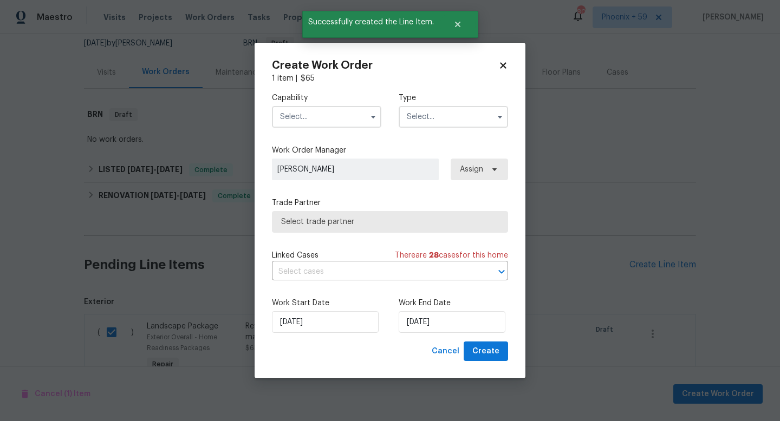
click at [318, 116] on input "text" at bounding box center [326, 117] width 109 height 22
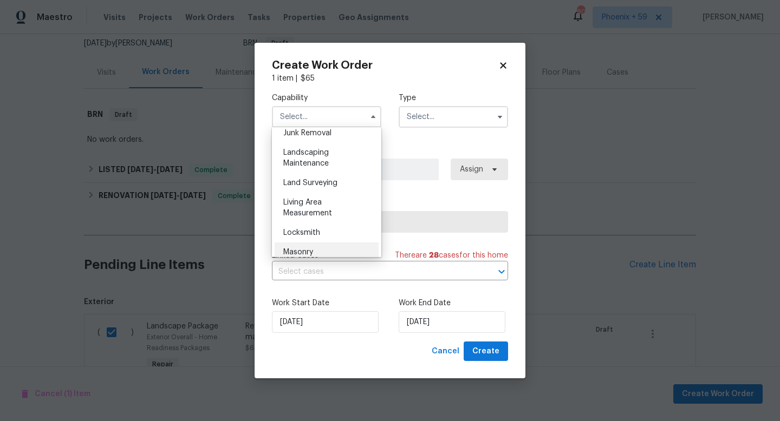
scroll to position [708, 0]
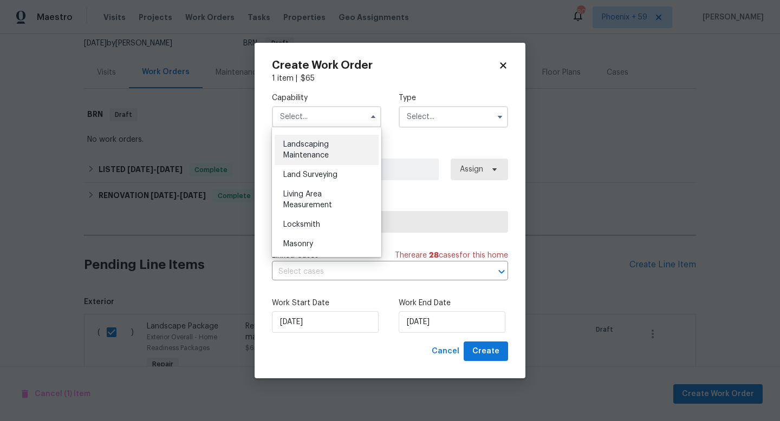
click at [325, 151] on span "Landscaping Maintenance" at bounding box center [305, 150] width 45 height 18
type input "Landscaping Maintenance"
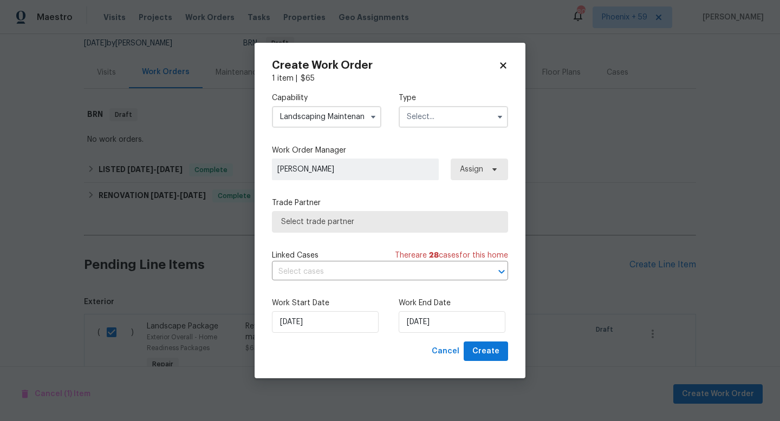
click at [444, 110] on input "text" at bounding box center [453, 117] width 109 height 22
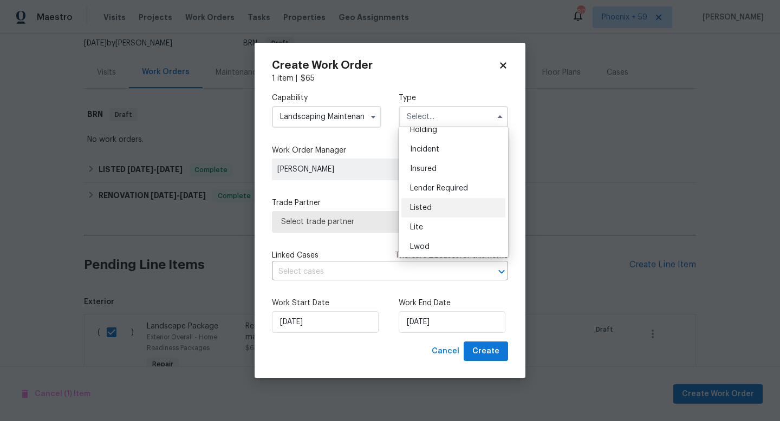
scroll to position [49, 0]
click at [439, 209] on div "Listed" at bounding box center [453, 207] width 104 height 19
type input "Listed"
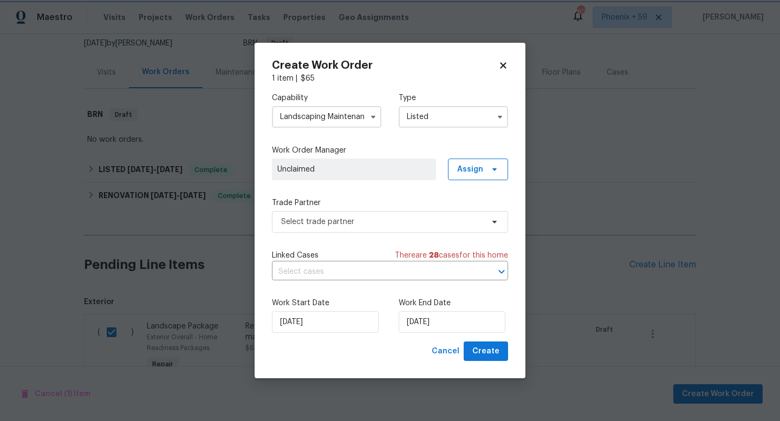
scroll to position [0, 0]
click at [471, 168] on span "Assign" at bounding box center [470, 169] width 26 height 11
click at [472, 218] on div "Assign to me" at bounding box center [479, 215] width 47 height 11
click at [455, 219] on div "Assign to me" at bounding box center [481, 214] width 57 height 15
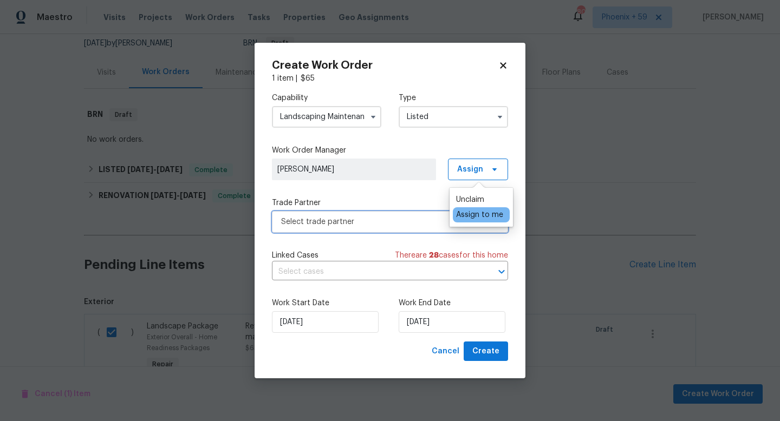
click at [408, 225] on span "Select trade partner" at bounding box center [382, 222] width 202 height 11
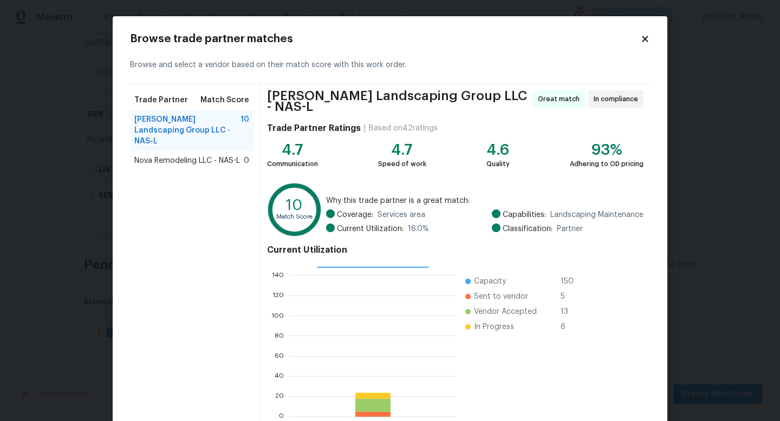
scroll to position [56, 0]
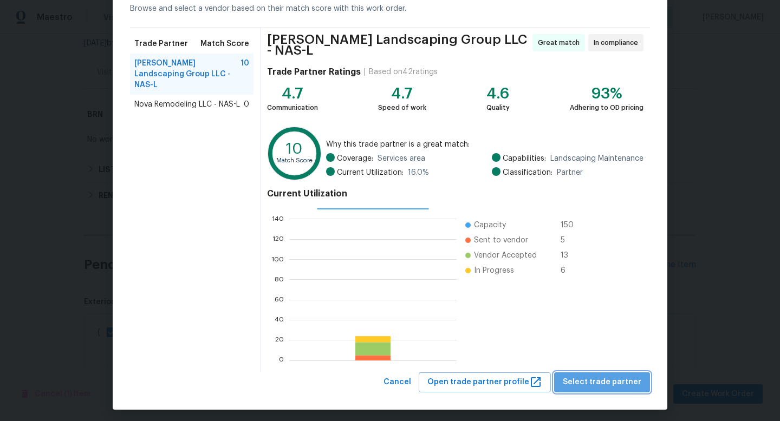
click at [610, 384] on span "Select trade partner" at bounding box center [602, 383] width 79 height 14
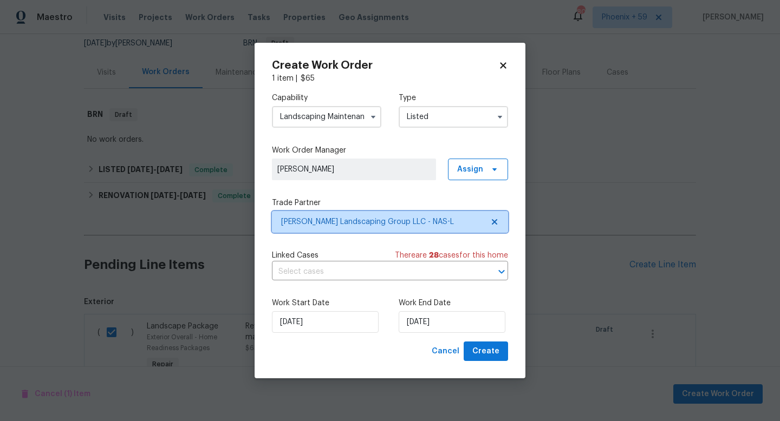
scroll to position [0, 0]
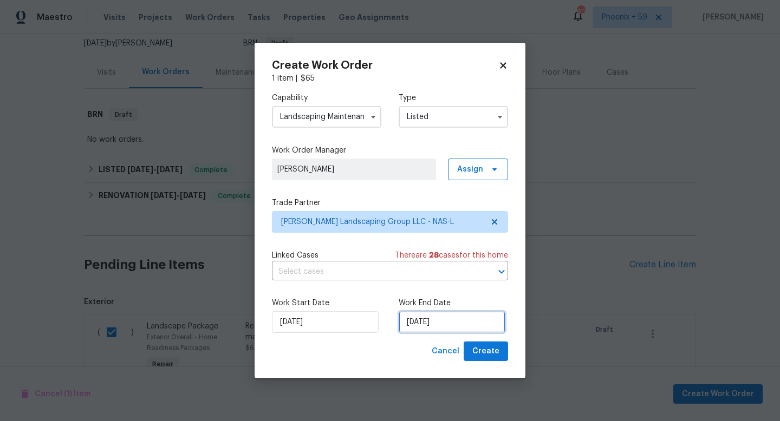
click at [454, 326] on input "[DATE]" at bounding box center [452, 322] width 107 height 22
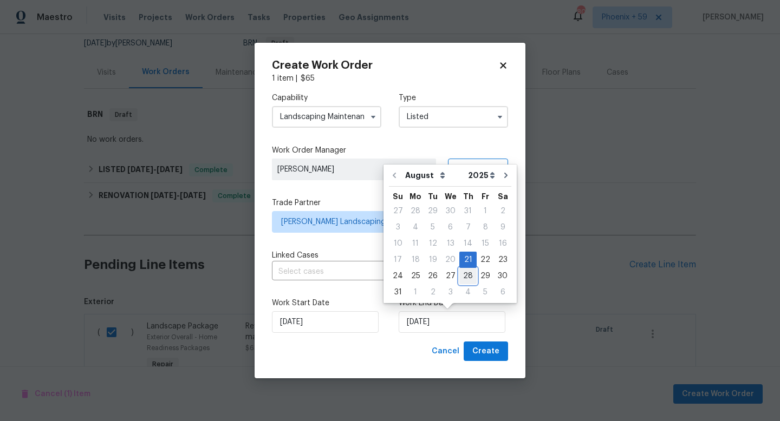
click at [463, 278] on div "28" at bounding box center [467, 276] width 17 height 15
type input "[DATE]"
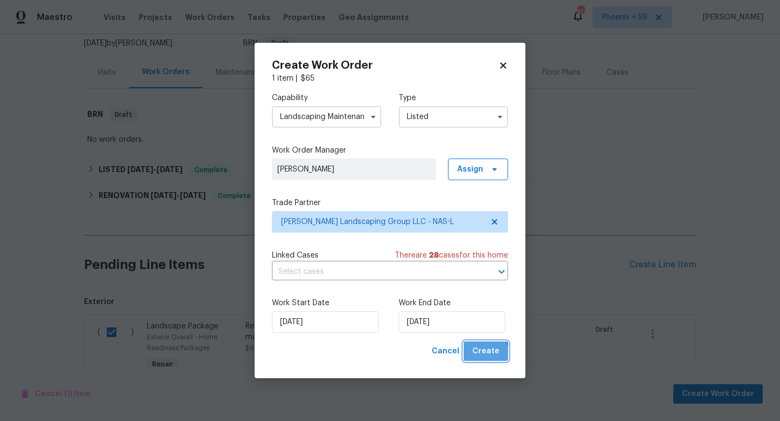
click at [486, 353] on span "Create" at bounding box center [485, 352] width 27 height 14
checkbox input "false"
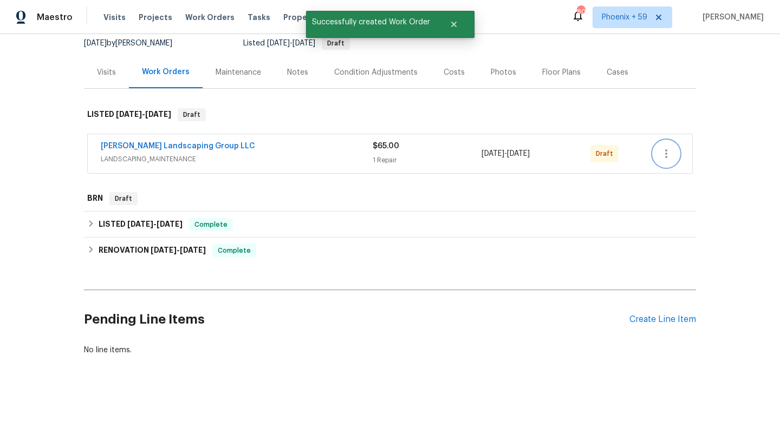
click at [664, 158] on icon "button" at bounding box center [666, 153] width 13 height 13
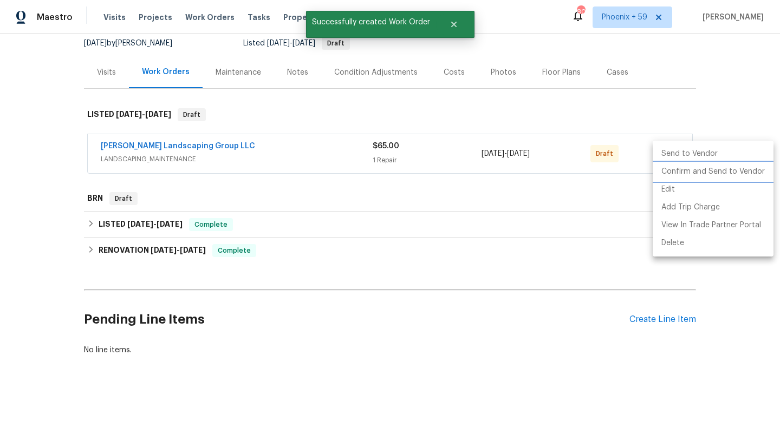
click at [668, 175] on li "Confirm and Send to Vendor" at bounding box center [713, 172] width 121 height 18
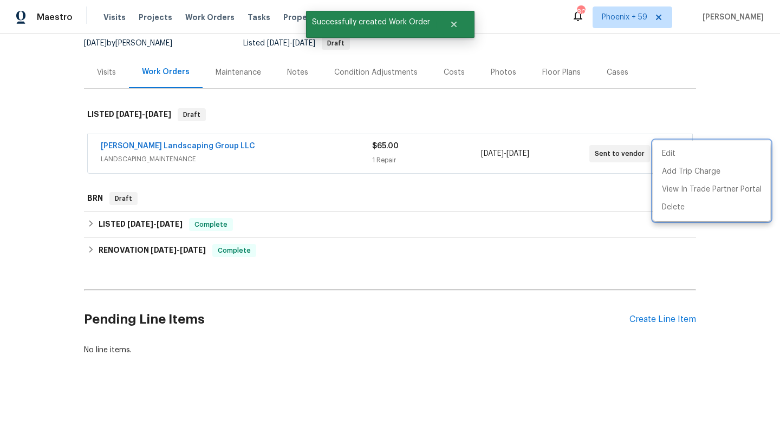
click at [209, 142] on div at bounding box center [390, 210] width 780 height 421
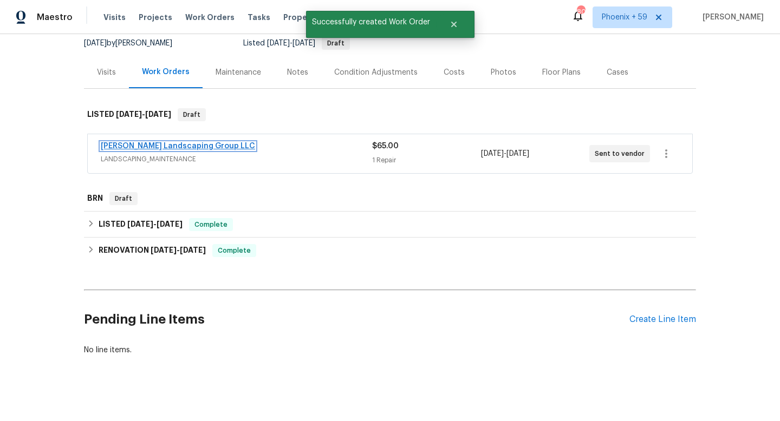
click at [200, 144] on link "[PERSON_NAME] Landscaping Group LLC" at bounding box center [178, 146] width 154 height 8
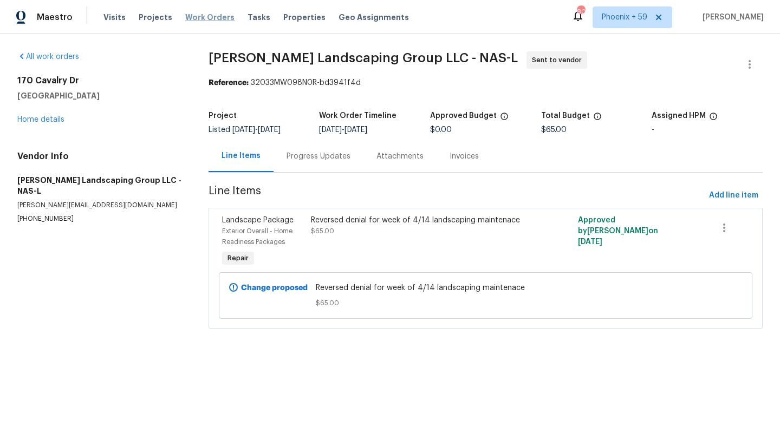
click at [205, 14] on span "Work Orders" at bounding box center [209, 17] width 49 height 11
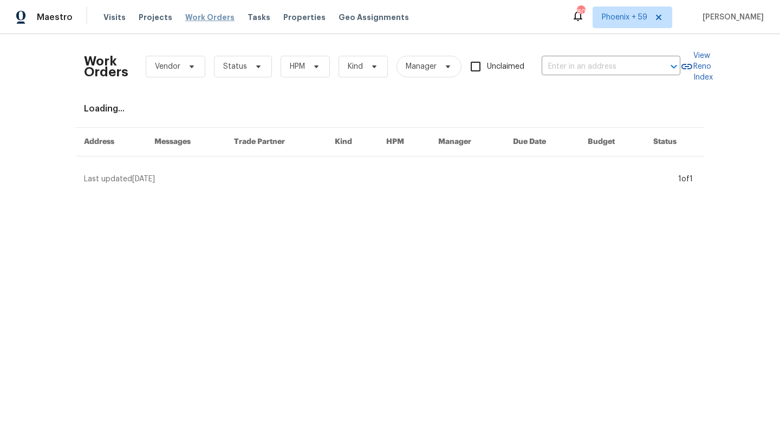
click at [198, 17] on span "Work Orders" at bounding box center [209, 17] width 49 height 11
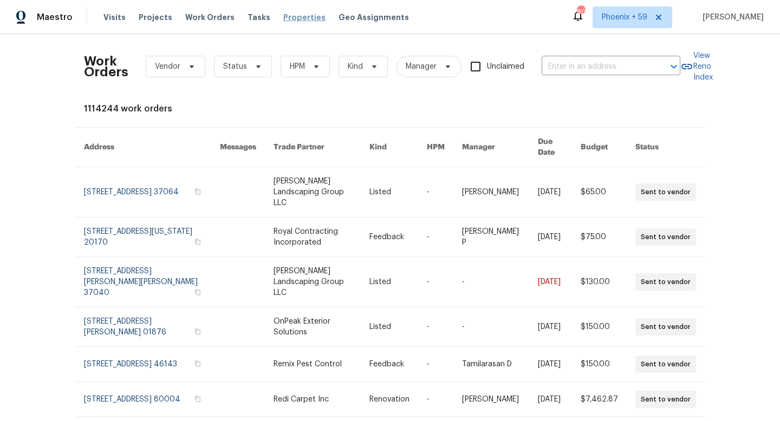
click at [294, 17] on span "Properties" at bounding box center [304, 17] width 42 height 11
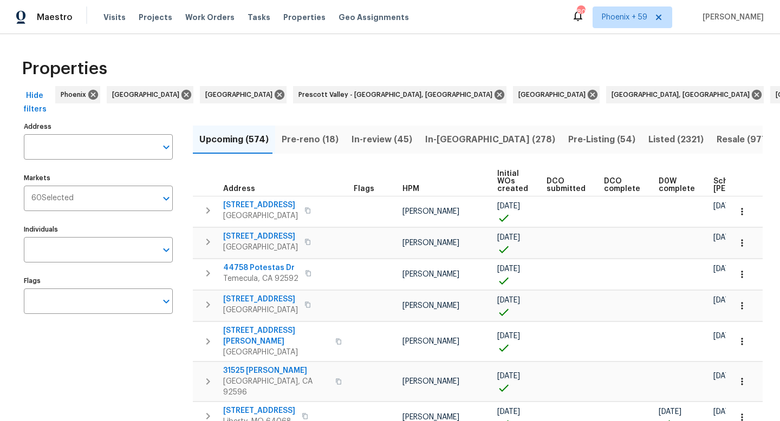
click at [119, 144] on input "Address" at bounding box center [90, 146] width 133 height 25
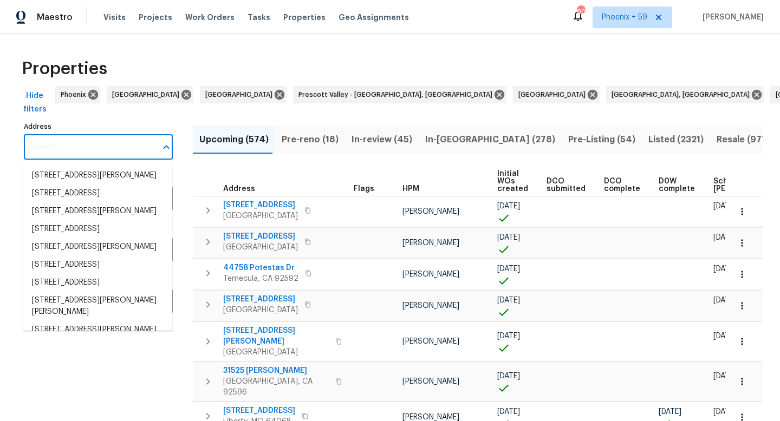
paste input "1944 Waterford Dr"
type input "1944 Waterford Dr"
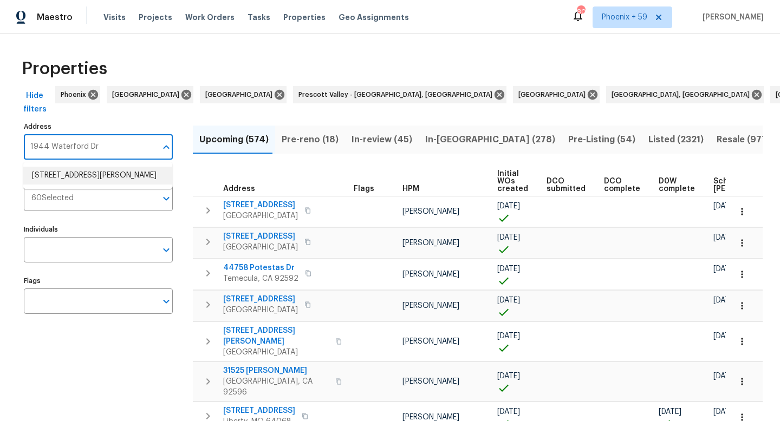
click at [116, 173] on li "[STREET_ADDRESS][PERSON_NAME]" at bounding box center [97, 176] width 149 height 18
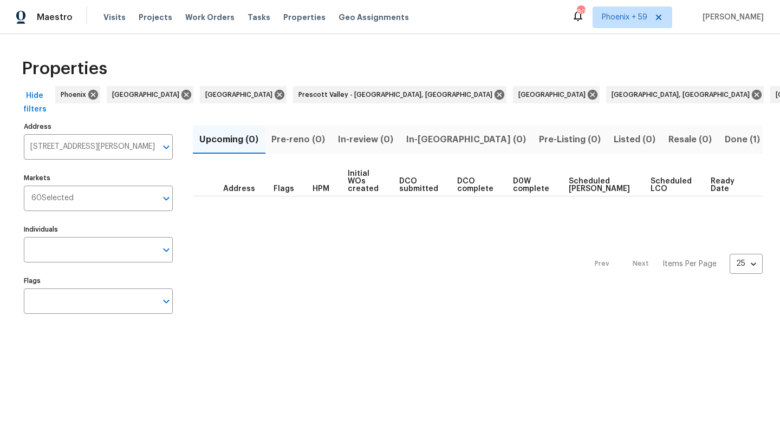
click at [725, 142] on span "Done (1)" at bounding box center [742, 139] width 35 height 15
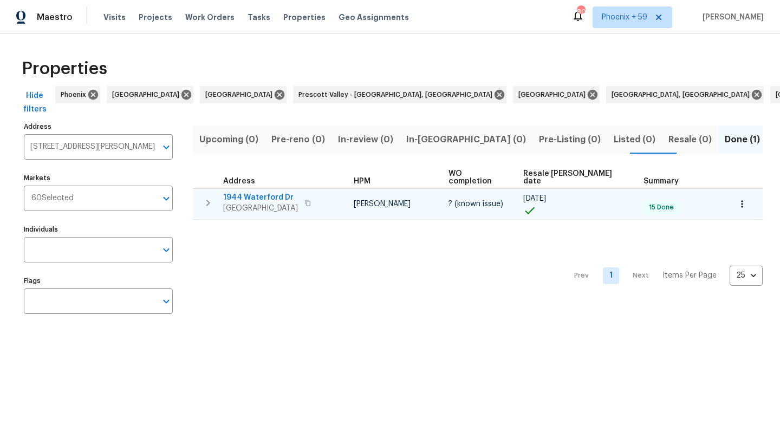
click at [270, 192] on span "1944 Waterford Dr" at bounding box center [260, 197] width 75 height 11
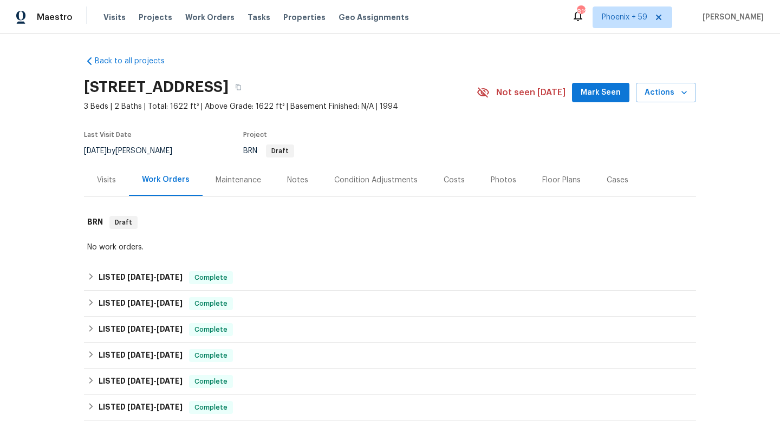
click at [233, 180] on div "Maintenance" at bounding box center [238, 180] width 45 height 11
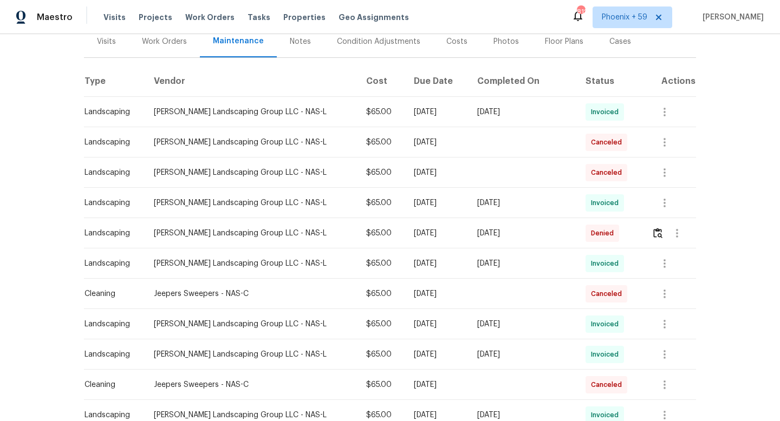
scroll to position [152, 0]
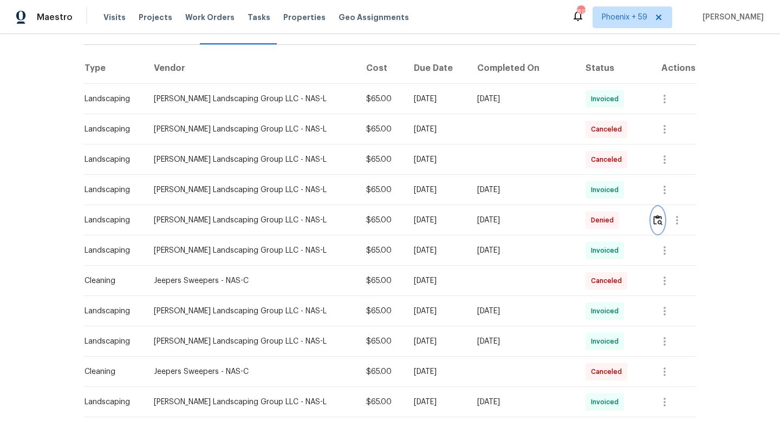
click at [658, 221] on img "button" at bounding box center [657, 220] width 9 height 10
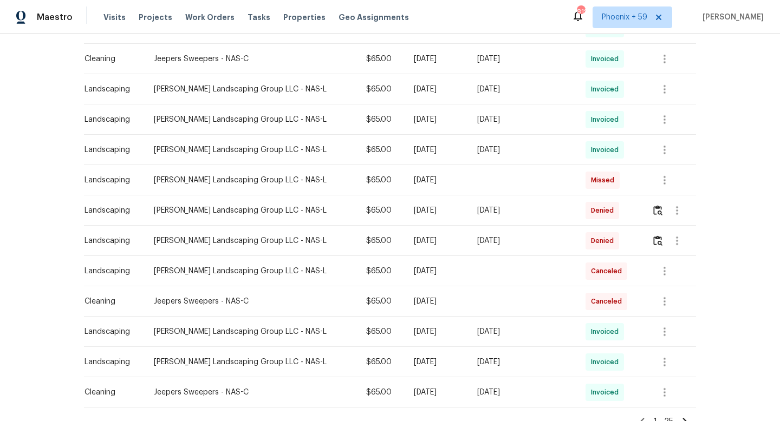
scroll to position [587, 0]
click at [658, 213] on img "button" at bounding box center [657, 209] width 9 height 10
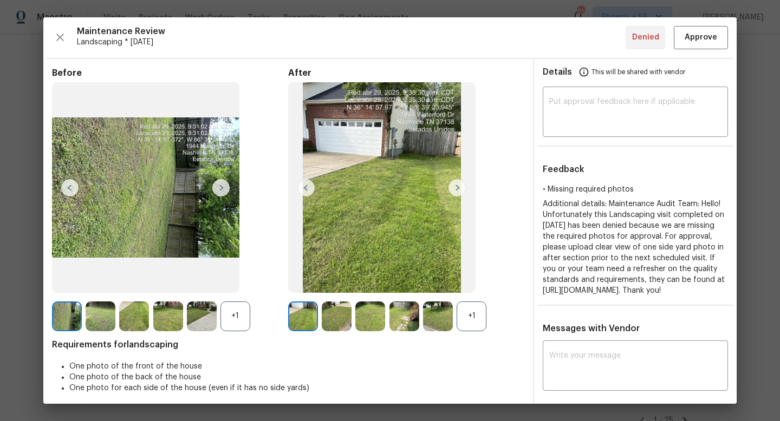
click at [451, 191] on img at bounding box center [456, 187] width 17 height 17
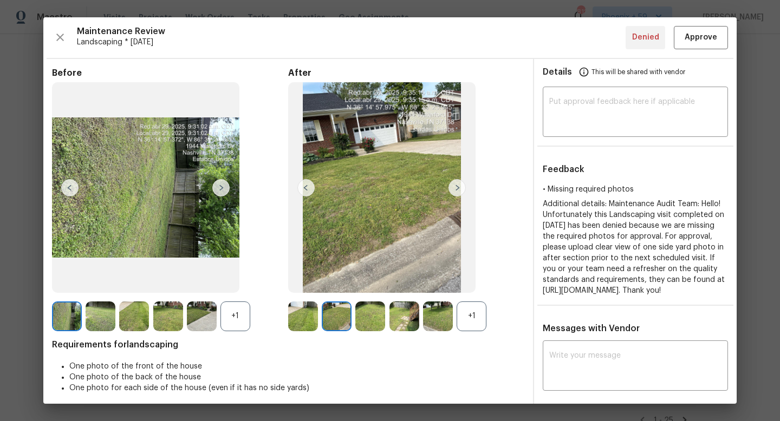
click at [451, 191] on img at bounding box center [456, 187] width 17 height 17
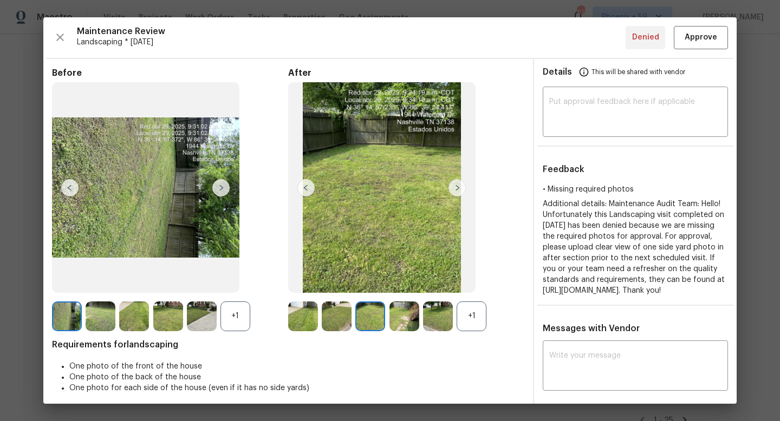
click at [451, 191] on img at bounding box center [456, 187] width 17 height 17
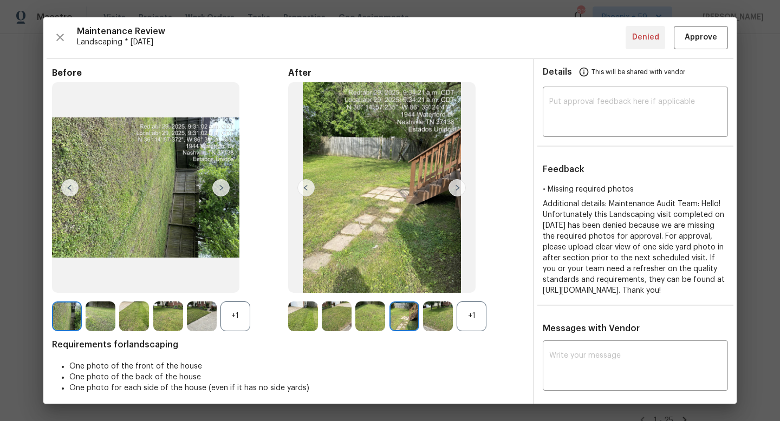
click at [451, 191] on img at bounding box center [456, 187] width 17 height 17
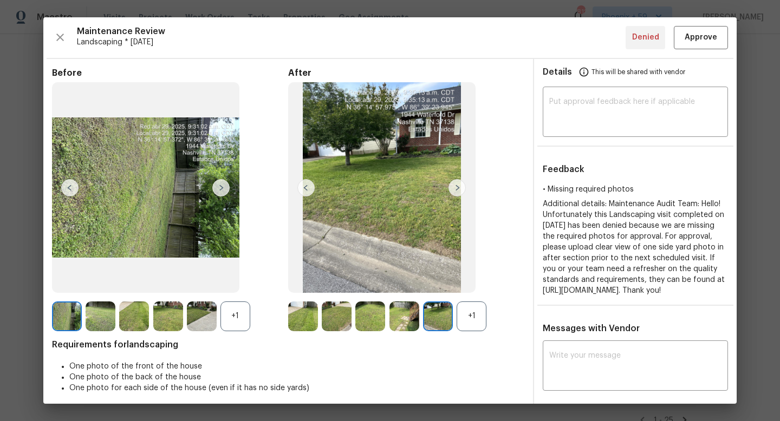
click at [451, 191] on img at bounding box center [456, 187] width 17 height 17
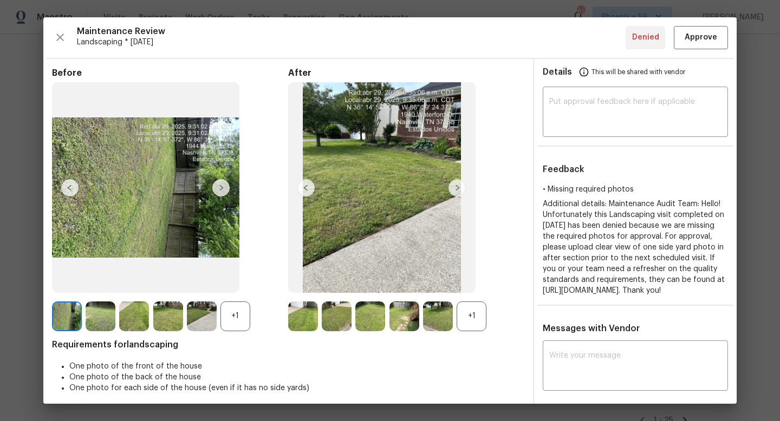
click at [451, 191] on img at bounding box center [456, 187] width 17 height 17
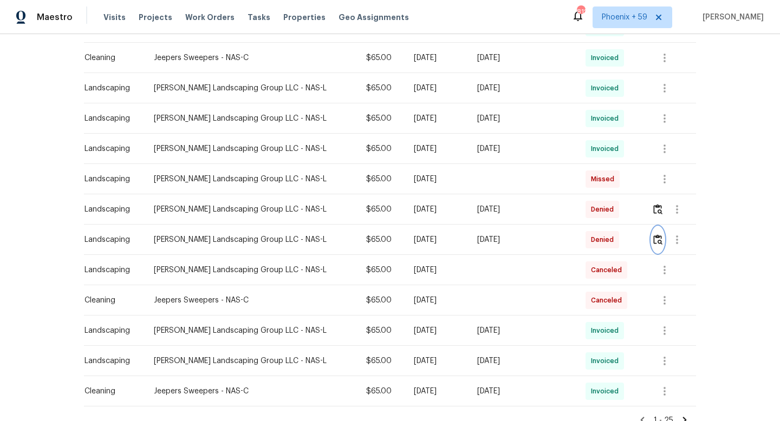
click at [657, 240] on img "button" at bounding box center [657, 240] width 9 height 10
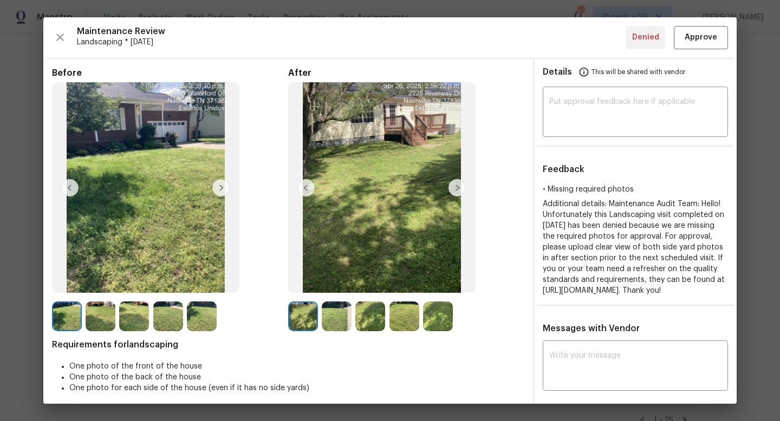
click at [455, 188] on img at bounding box center [456, 187] width 17 height 17
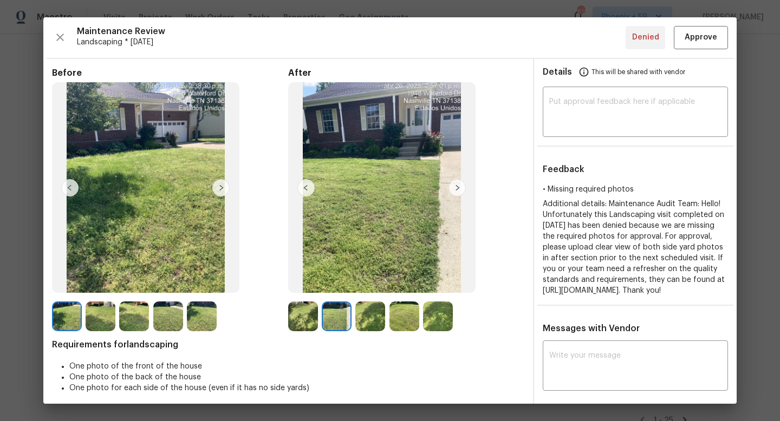
click at [455, 188] on img at bounding box center [456, 187] width 17 height 17
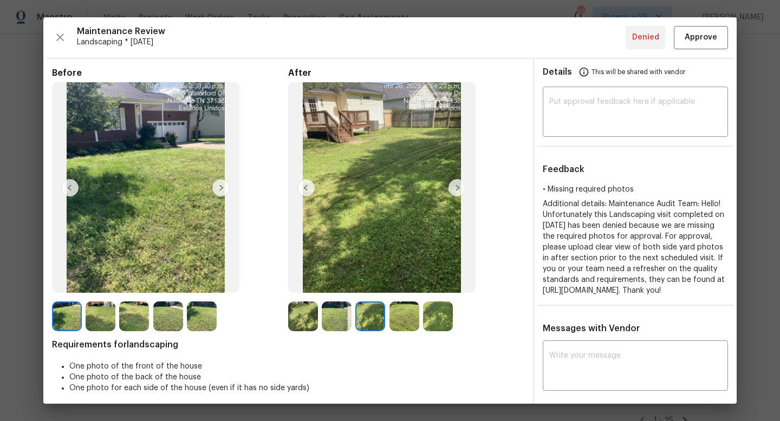
click at [455, 188] on img at bounding box center [456, 187] width 17 height 17
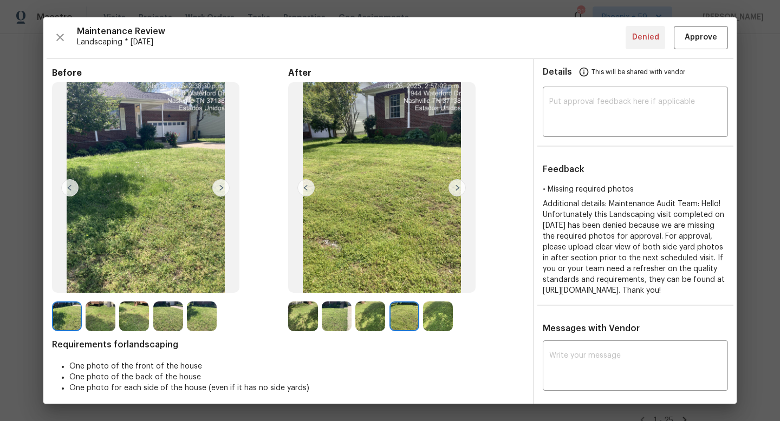
click at [455, 188] on img at bounding box center [456, 187] width 17 height 17
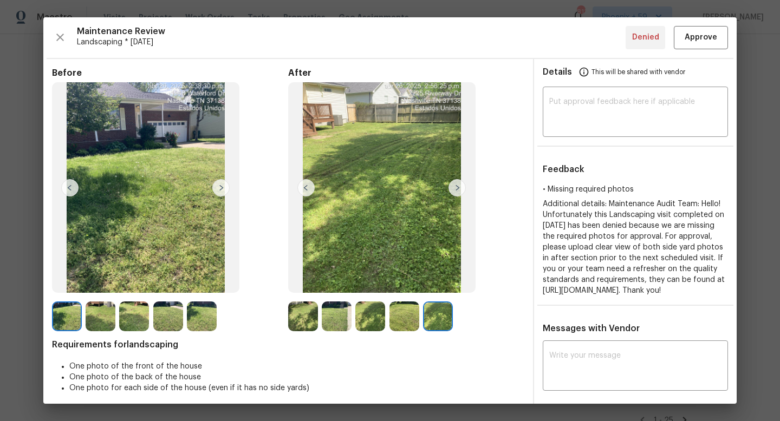
click at [455, 188] on img at bounding box center [456, 187] width 17 height 17
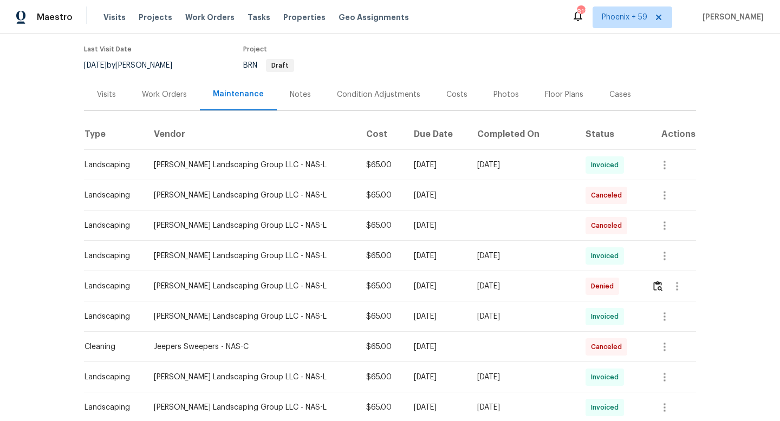
scroll to position [5, 0]
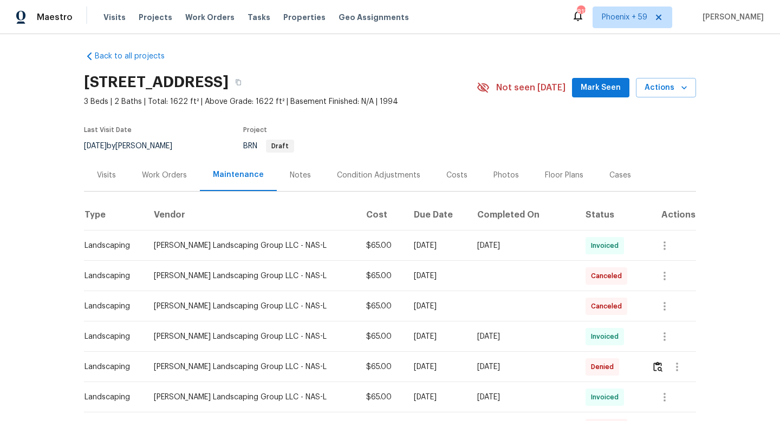
click at [159, 177] on div "Work Orders" at bounding box center [164, 175] width 45 height 11
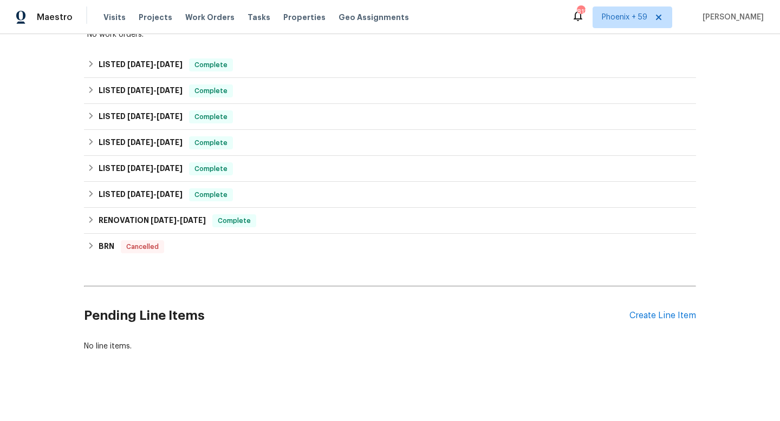
scroll to position [217, 0]
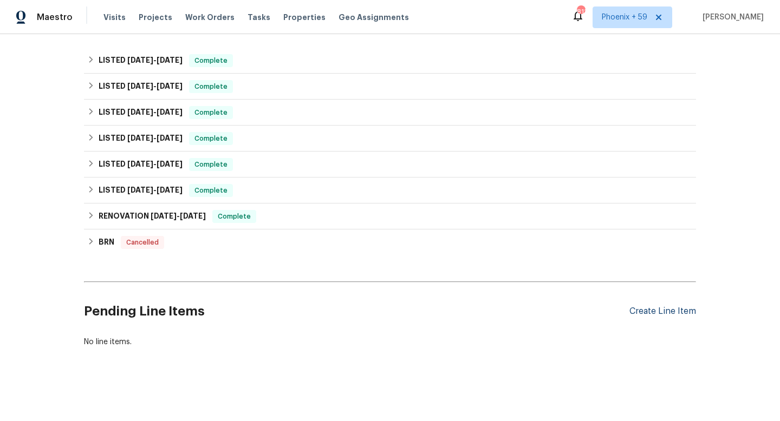
click at [682, 314] on div "Create Line Item" at bounding box center [662, 312] width 67 height 10
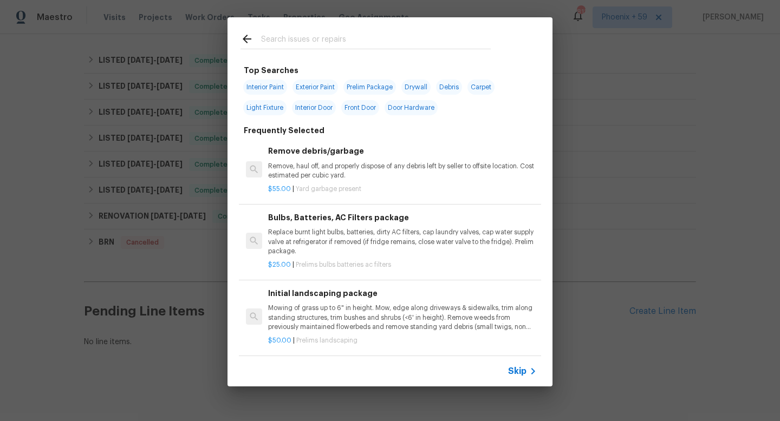
click at [323, 339] on span "Prelims landscaping" at bounding box center [326, 340] width 61 height 6
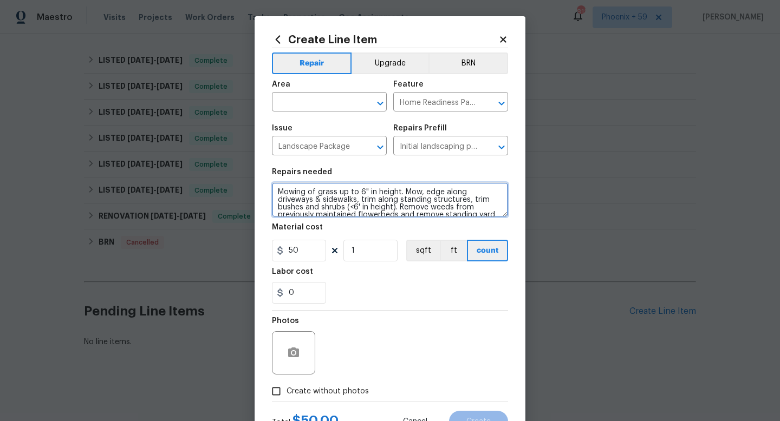
click at [333, 190] on textarea "Mowing of grass up to 6" in height. Mow, edge along driveways & sidewalks, trim…" at bounding box center [390, 200] width 236 height 35
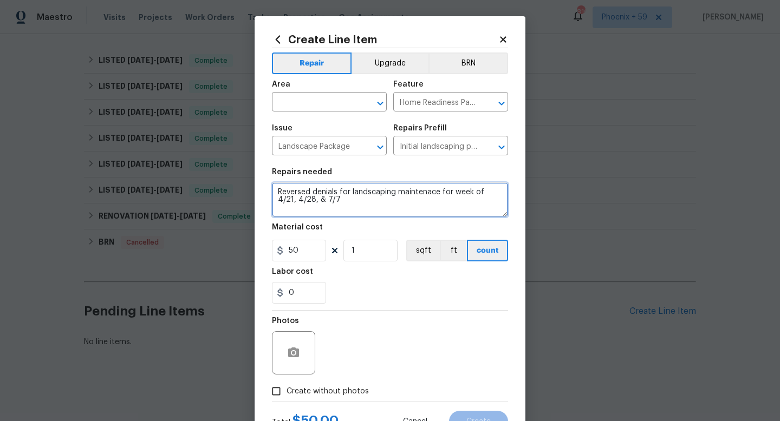
click at [405, 186] on textarea "Reversed denials for landscaping maintenace for week of 4/21, 4/28, & 7/7" at bounding box center [390, 200] width 236 height 35
click at [405, 193] on textarea "Reversed denials for landscaping maintenace for week of 4/21, 4/28, & 7/7" at bounding box center [390, 200] width 236 height 35
type textarea "Reversed denials for landscaping maintenance for week of 4/21, 4/28, & 7/7"
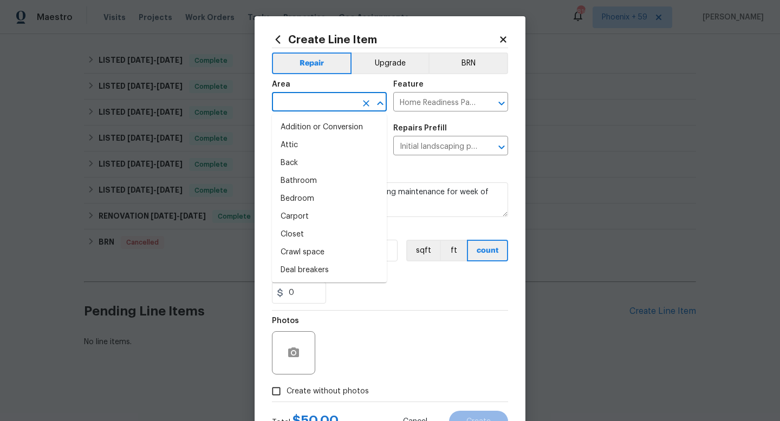
click at [345, 101] on input "text" at bounding box center [314, 103] width 84 height 17
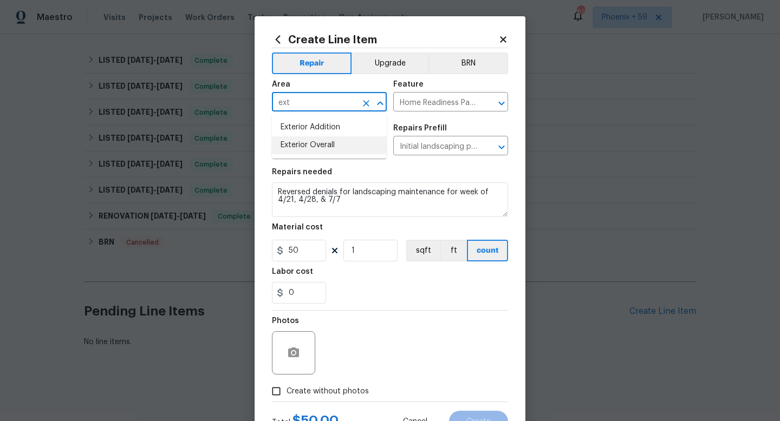
click at [326, 142] on li "Exterior Overall" at bounding box center [329, 145] width 115 height 18
type input "Exterior Overall"
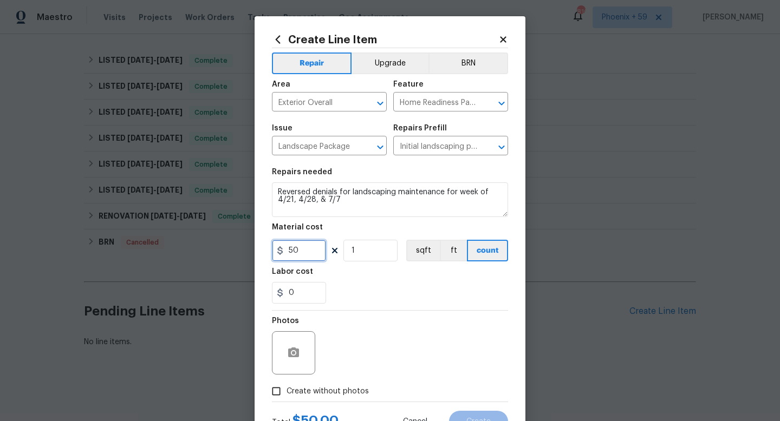
drag, startPoint x: 307, startPoint y: 250, endPoint x: 280, endPoint y: 251, distance: 26.6
click at [280, 251] on div "50" at bounding box center [299, 251] width 54 height 22
type input "65"
click at [370, 258] on input "1" at bounding box center [370, 251] width 54 height 22
type input "3"
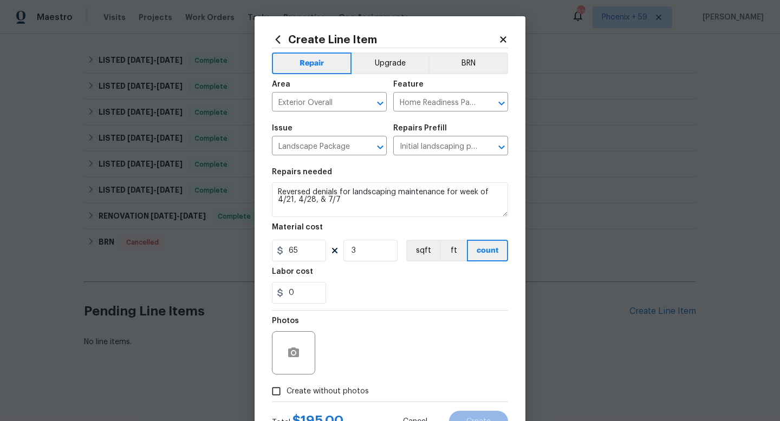
click at [352, 386] on span "Create without photos" at bounding box center [328, 391] width 82 height 11
click at [287, 386] on input "Create without photos" at bounding box center [276, 391] width 21 height 21
checkbox input "true"
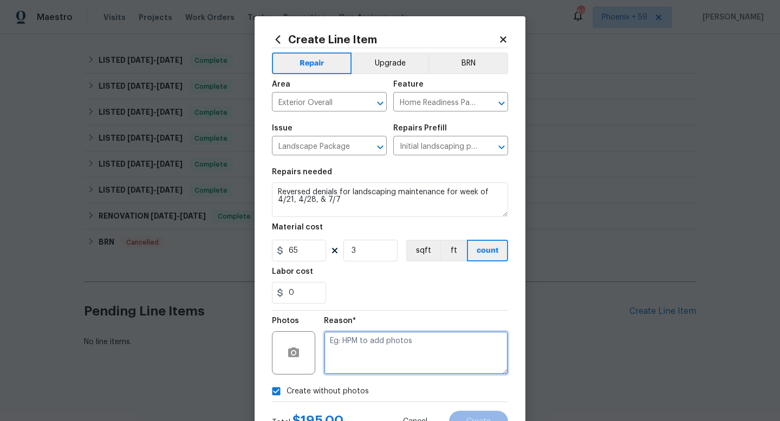
click at [388, 361] on textarea at bounding box center [416, 352] width 184 height 43
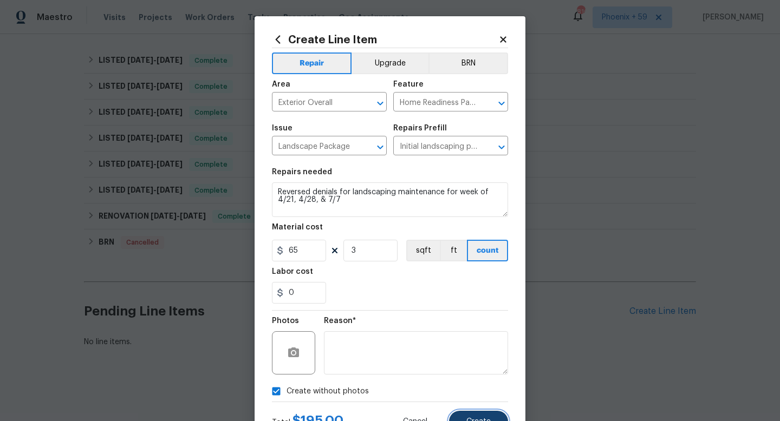
click at [467, 421] on span "Create" at bounding box center [478, 422] width 24 height 8
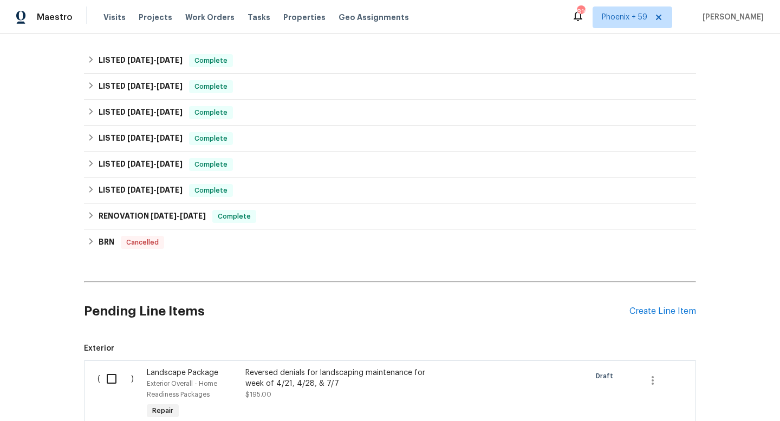
click at [112, 376] on input "checkbox" at bounding box center [115, 379] width 31 height 23
checkbox input "true"
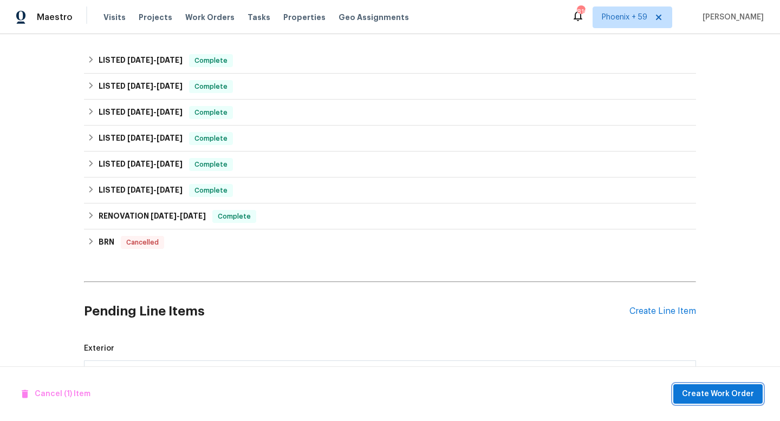
click at [706, 399] on span "Create Work Order" at bounding box center [718, 395] width 72 height 14
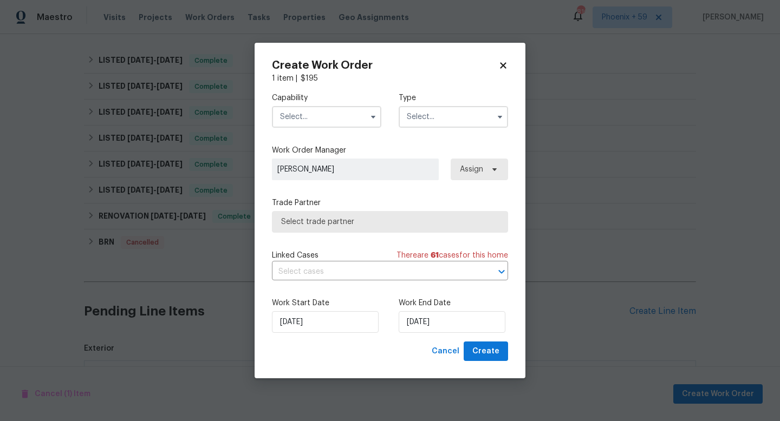
click at [327, 119] on input "text" at bounding box center [326, 117] width 109 height 22
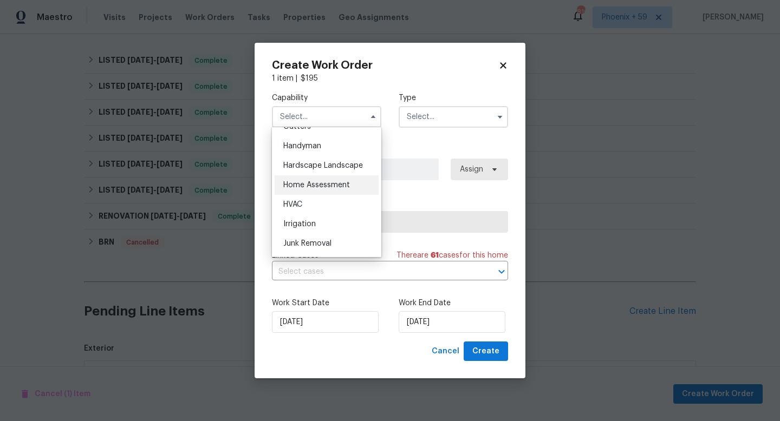
scroll to position [656, 0]
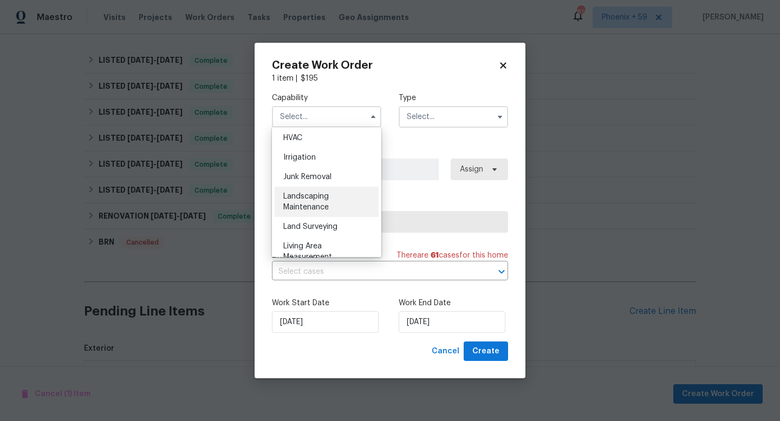
click at [329, 200] on div "Landscaping Maintenance" at bounding box center [327, 202] width 104 height 30
type input "Landscaping Maintenance"
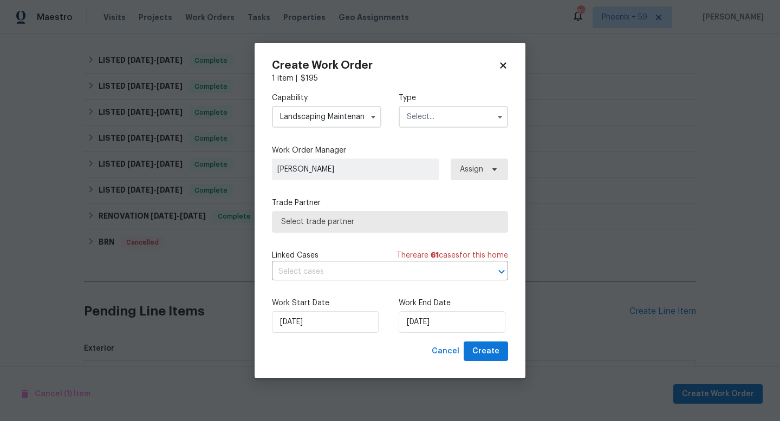
click at [447, 114] on input "text" at bounding box center [453, 117] width 109 height 22
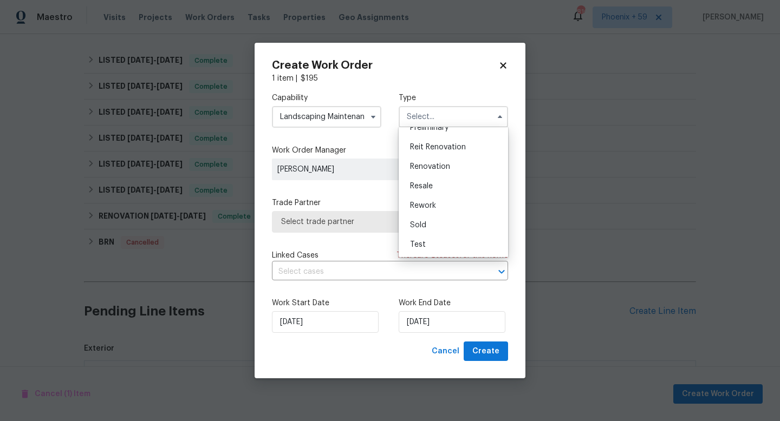
scroll to position [0, 0]
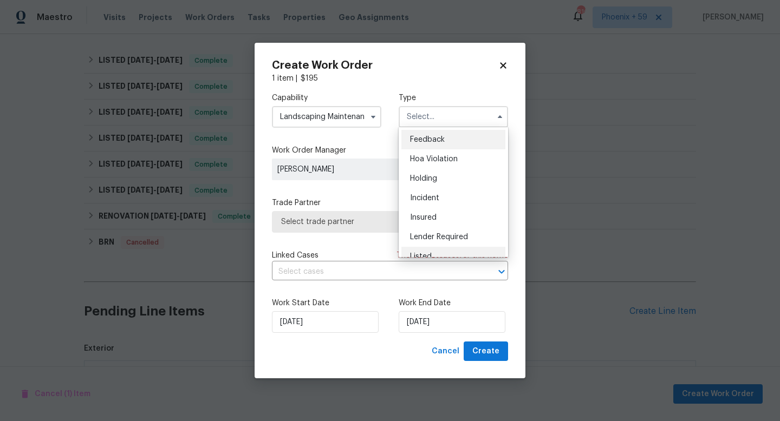
click at [427, 250] on div "Listed" at bounding box center [453, 256] width 104 height 19
type input "Listed"
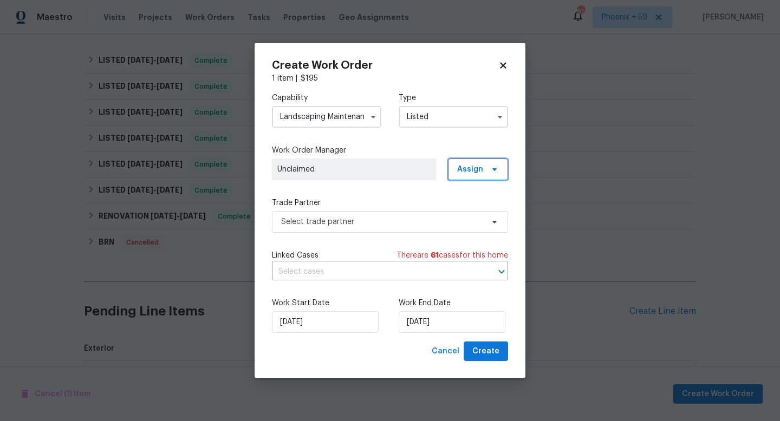
click at [469, 177] on span "Assign" at bounding box center [478, 170] width 60 height 22
click at [471, 217] on div "Assign to me" at bounding box center [479, 215] width 47 height 11
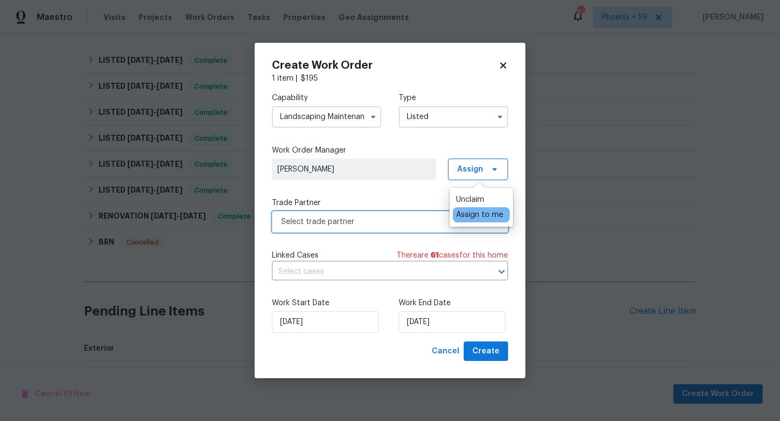
click at [393, 215] on span "Select trade partner" at bounding box center [390, 222] width 236 height 22
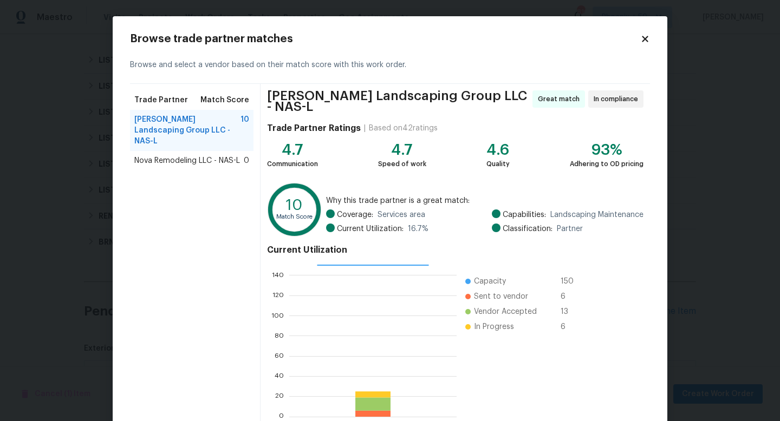
scroll to position [56, 0]
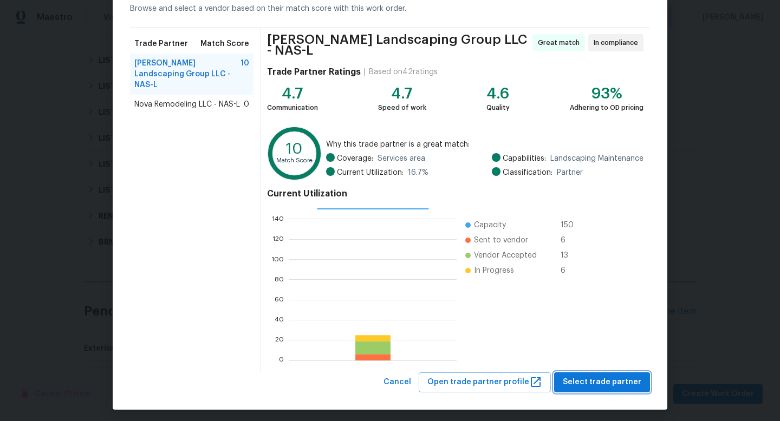
click at [588, 378] on span "Select trade partner" at bounding box center [602, 383] width 79 height 14
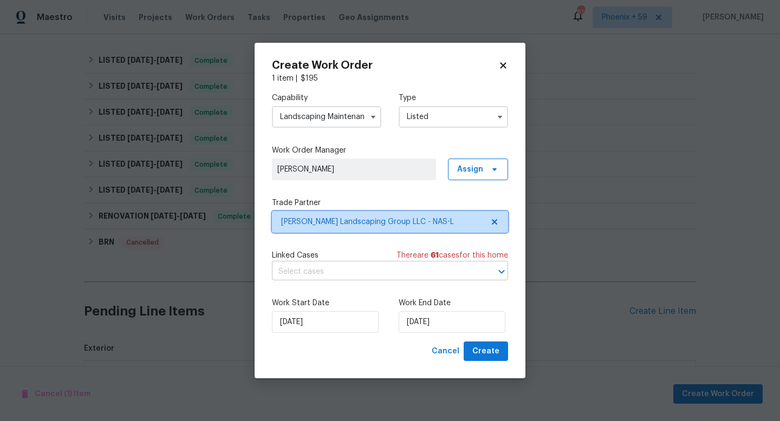
scroll to position [0, 0]
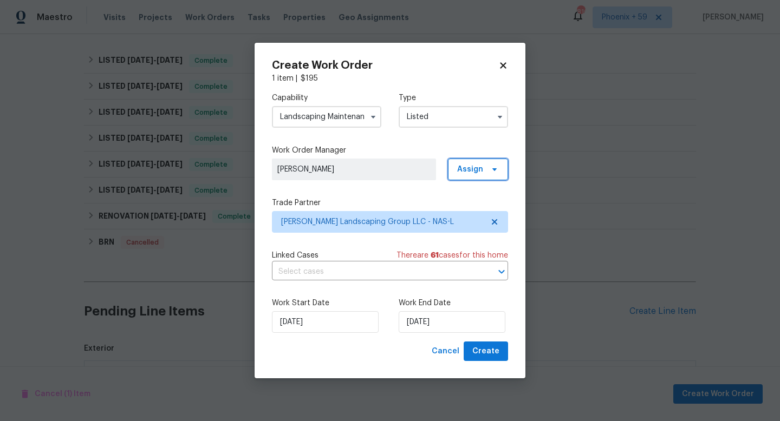
click at [473, 170] on span "Assign" at bounding box center [470, 169] width 26 height 11
click at [479, 195] on div "Assign to me" at bounding box center [479, 199] width 47 height 11
click at [415, 189] on div "Capability Landscaping Maintenance Type Listed Work Order Manager Madison Willi…" at bounding box center [390, 213] width 236 height 258
click at [452, 320] on input "8/21/2025" at bounding box center [452, 322] width 107 height 22
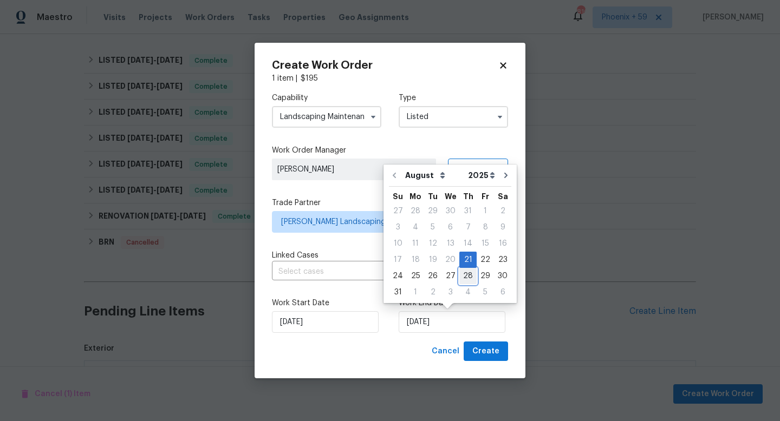
click at [464, 282] on div "28" at bounding box center [467, 276] width 17 height 15
type input "8/28/2025"
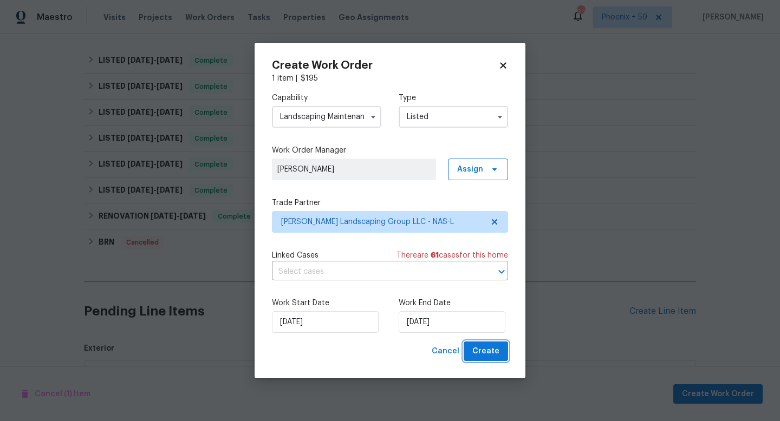
click at [485, 349] on span "Create" at bounding box center [485, 352] width 27 height 14
checkbox input "false"
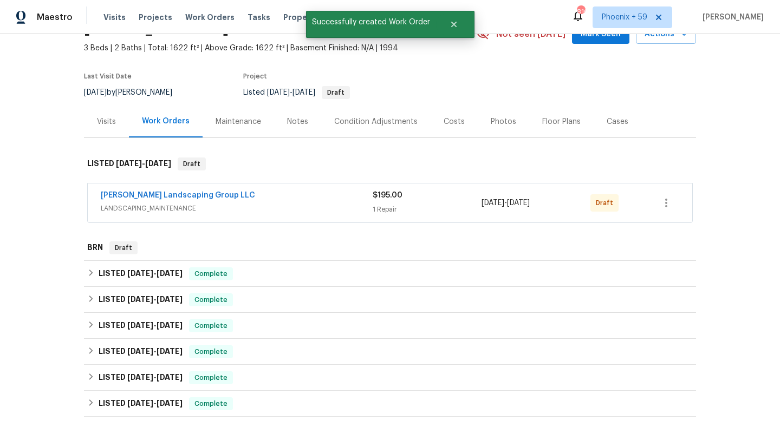
scroll to position [23, 0]
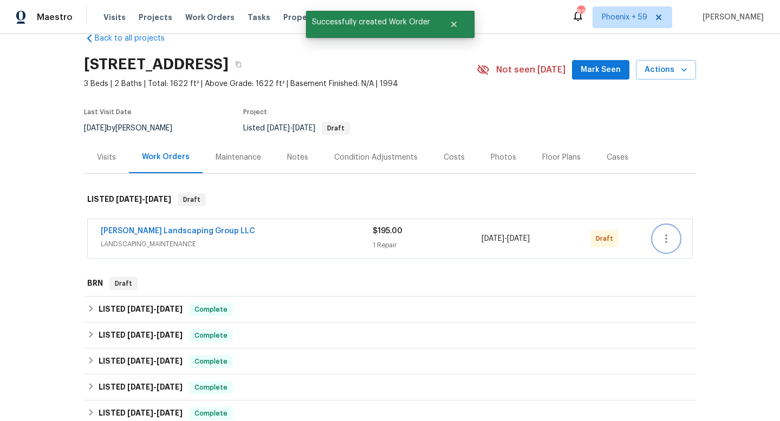
click at [666, 238] on icon "button" at bounding box center [666, 239] width 2 height 9
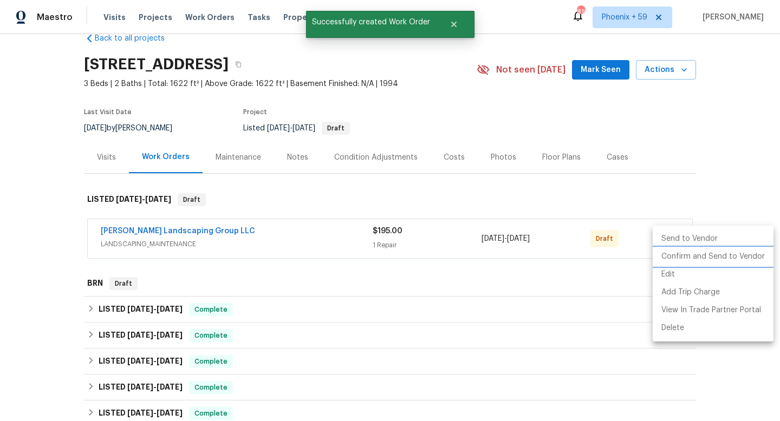
click at [701, 260] on li "Confirm and Send to Vendor" at bounding box center [713, 257] width 121 height 18
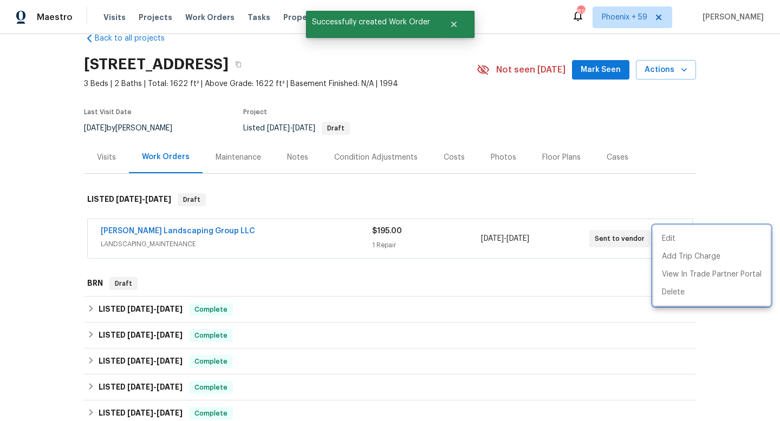
click at [524, 198] on div at bounding box center [390, 210] width 780 height 421
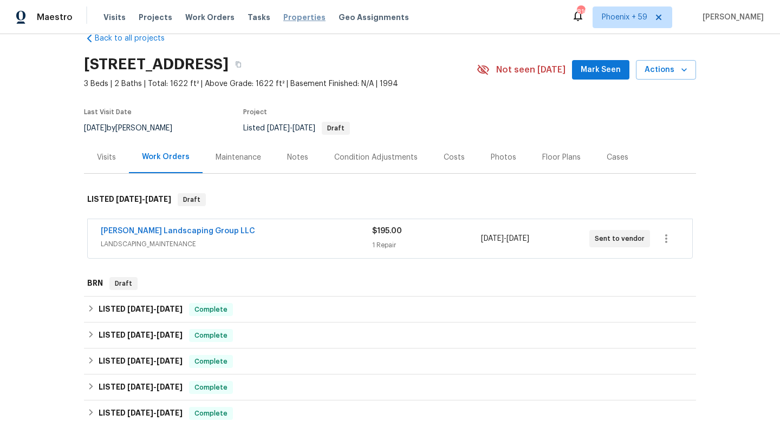
click at [283, 18] on span "Properties" at bounding box center [304, 17] width 42 height 11
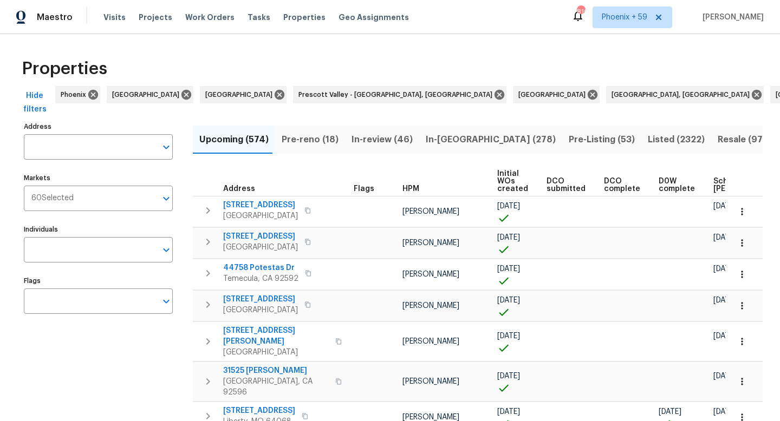
click at [91, 144] on input "Address" at bounding box center [90, 146] width 133 height 25
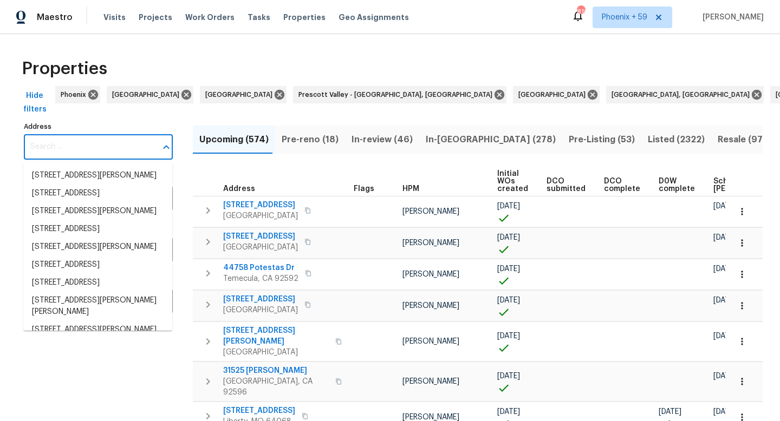
paste input "209 Autumn Terrace Ln"
type input "209 Autumn Terrace Ln"
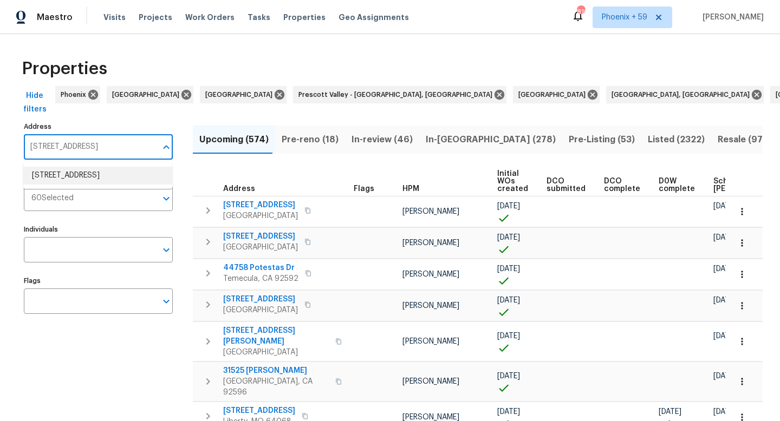
click at [86, 174] on li "209 Autumn Terrace Ln Clarksville TN 37040" at bounding box center [97, 176] width 149 height 18
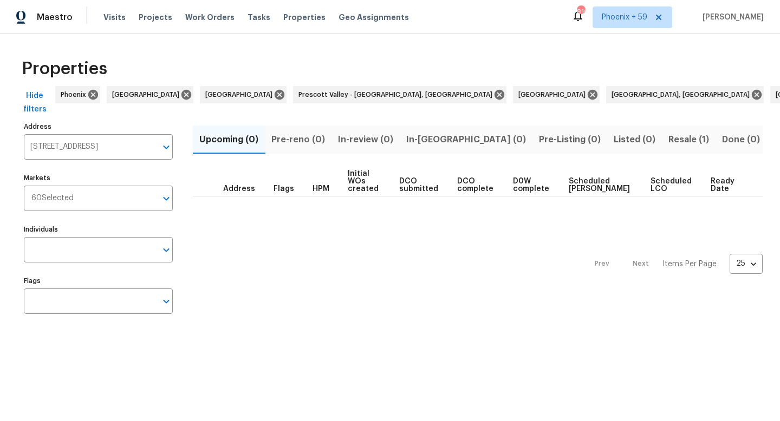
click at [668, 143] on span "Resale (1)" at bounding box center [688, 139] width 41 height 15
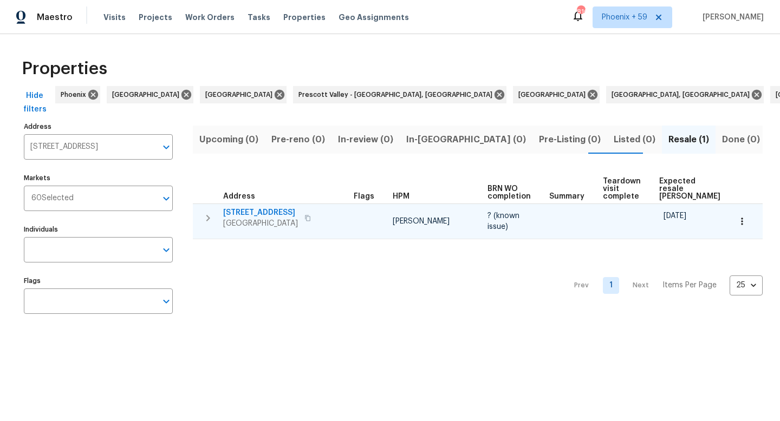
click at [261, 212] on span "209 Autumn Terrace Ln" at bounding box center [260, 212] width 75 height 11
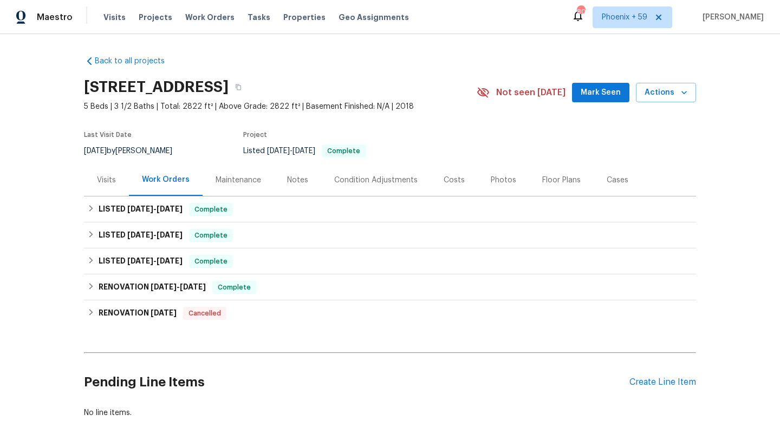
click at [229, 175] on div "Maintenance" at bounding box center [238, 180] width 45 height 11
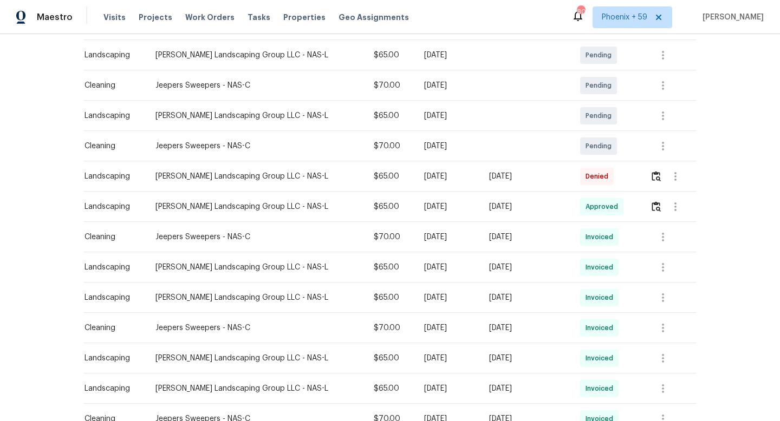
scroll to position [277, 0]
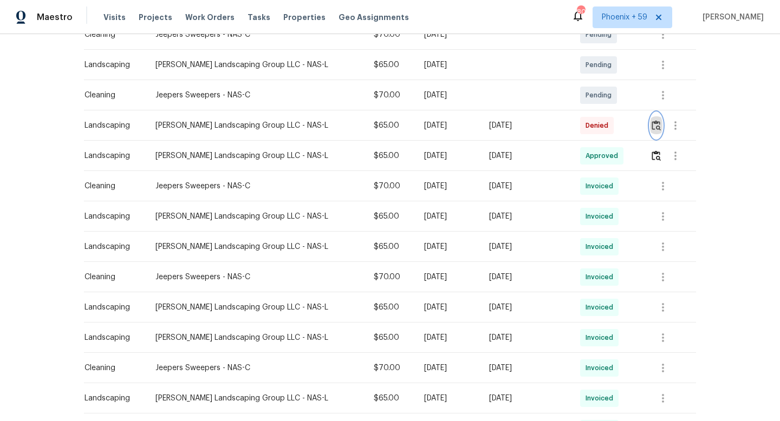
click at [656, 125] on img "button" at bounding box center [656, 125] width 9 height 10
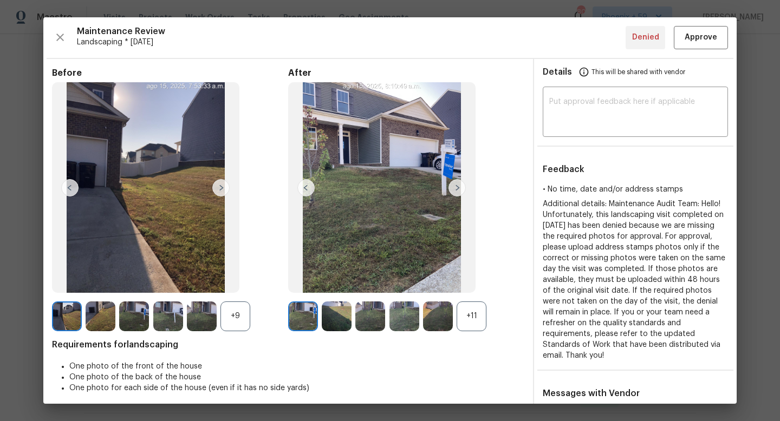
click at [460, 187] on img at bounding box center [456, 187] width 17 height 17
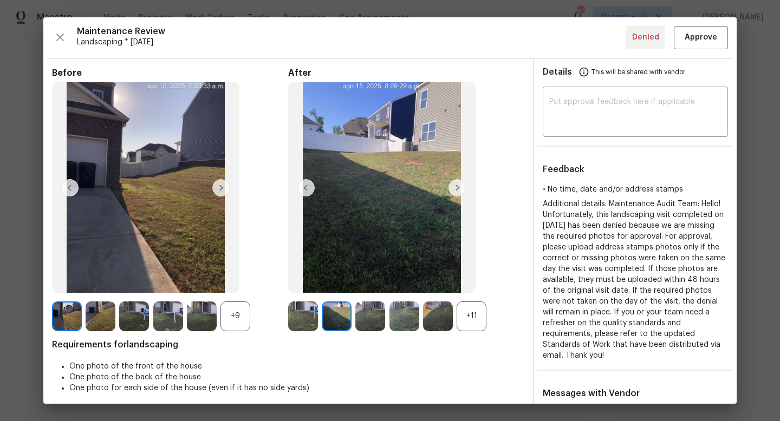
click at [460, 187] on img at bounding box center [456, 187] width 17 height 17
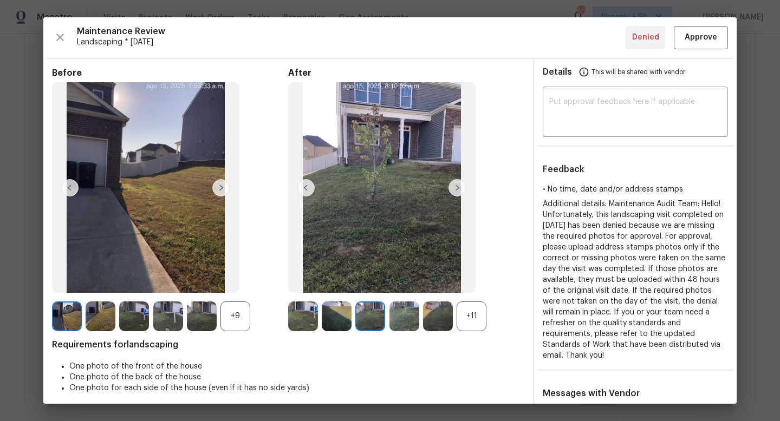
click at [460, 187] on img at bounding box center [456, 187] width 17 height 17
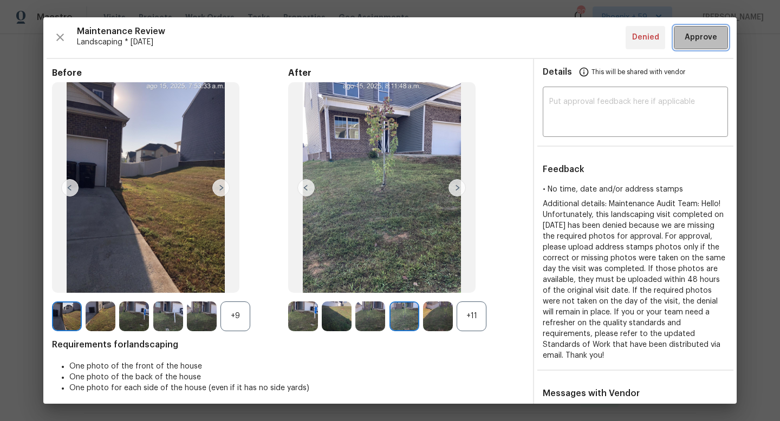
click at [708, 36] on span "Approve" at bounding box center [701, 38] width 32 height 14
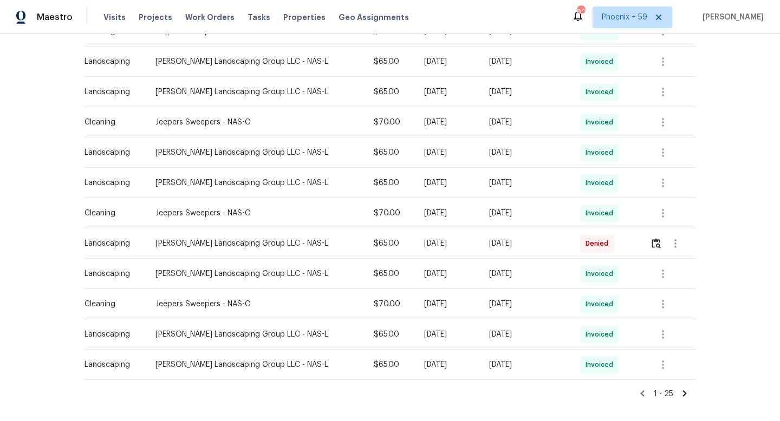
scroll to position [628, 0]
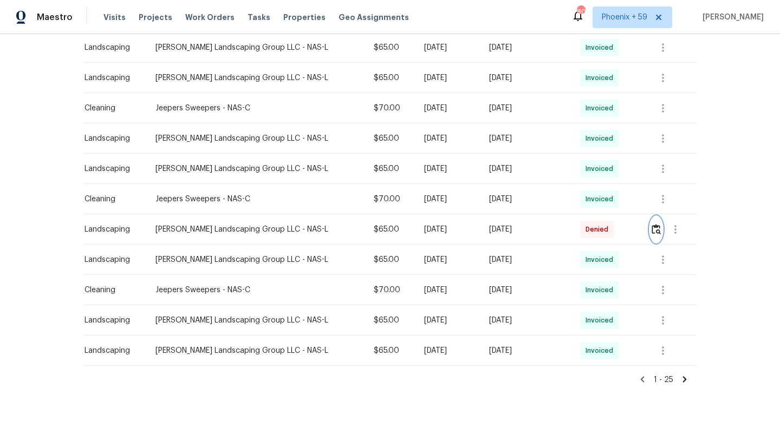
click at [656, 233] on img "button" at bounding box center [656, 229] width 9 height 10
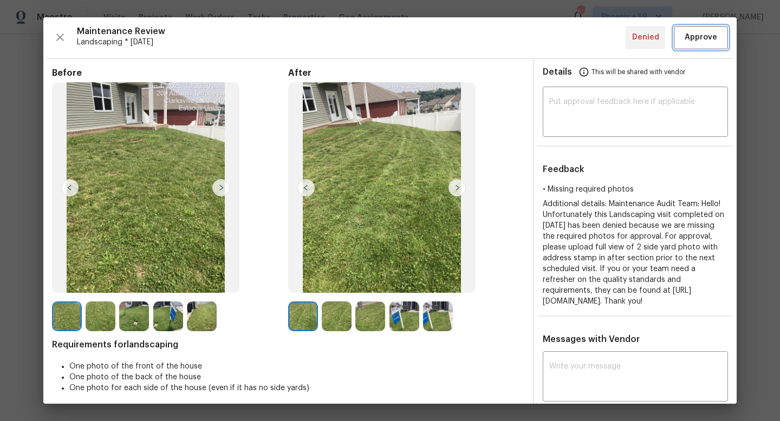
click at [711, 38] on span "Approve" at bounding box center [701, 38] width 32 height 14
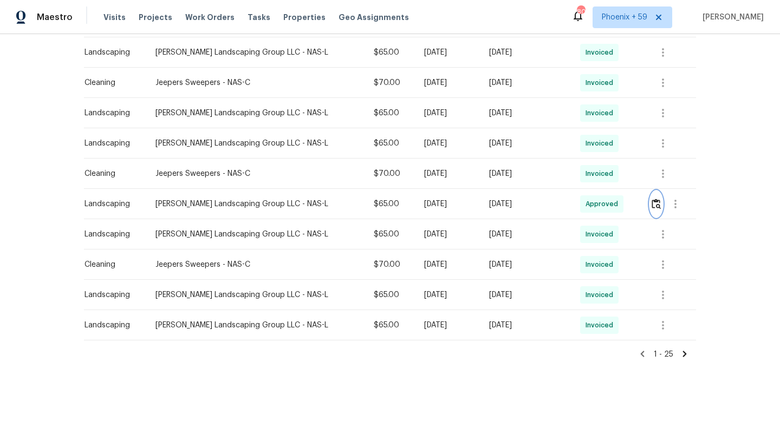
scroll to position [656, 0]
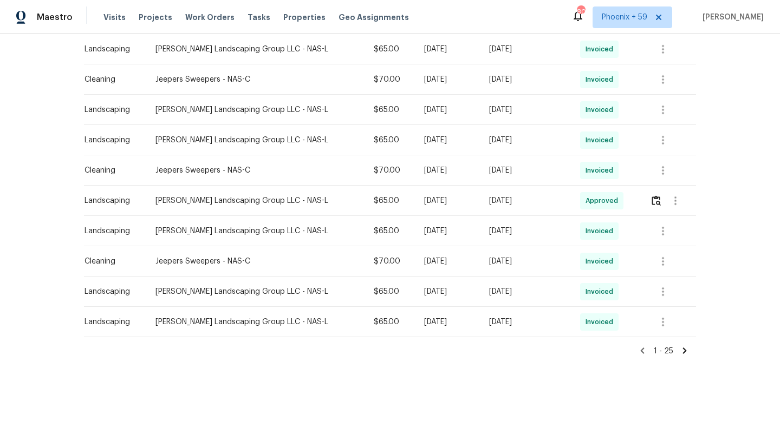
click at [683, 348] on icon at bounding box center [685, 351] width 4 height 6
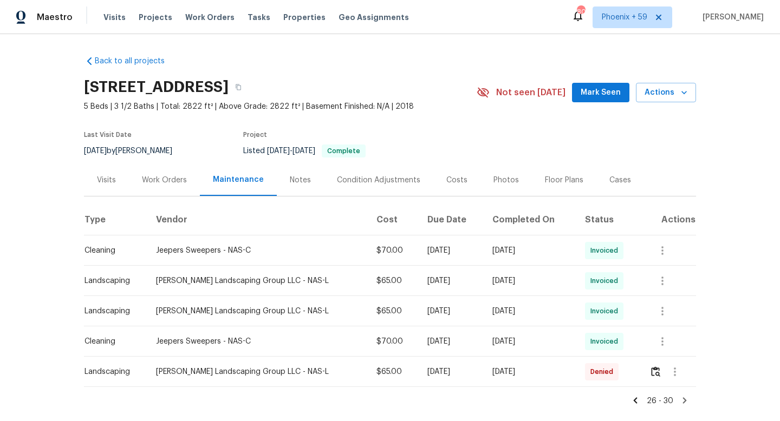
scroll to position [18, 0]
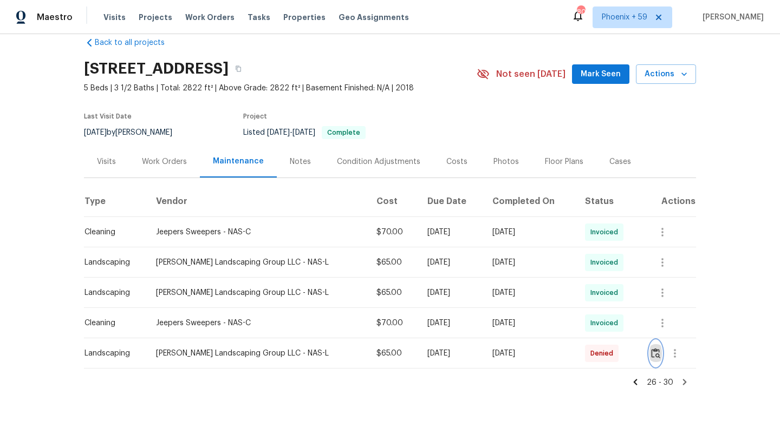
click at [655, 353] on img "button" at bounding box center [655, 353] width 9 height 10
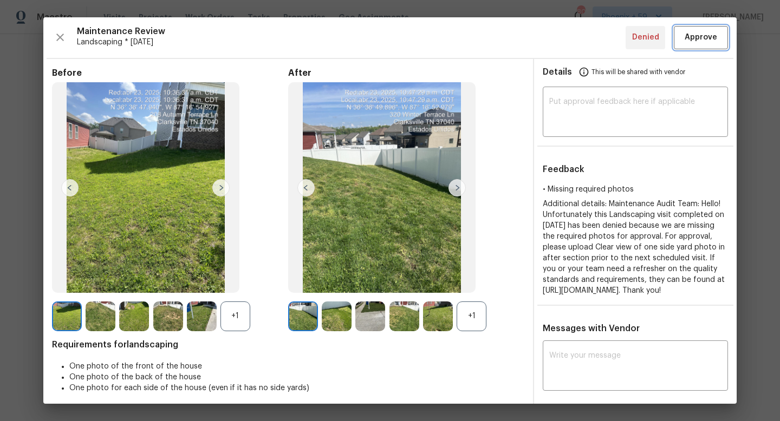
click at [694, 35] on span "Approve" at bounding box center [701, 38] width 32 height 14
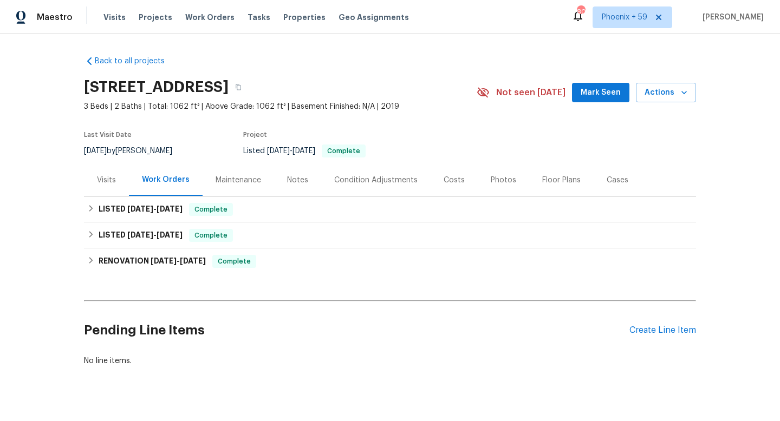
click at [227, 173] on div "Maintenance" at bounding box center [238, 180] width 71 height 32
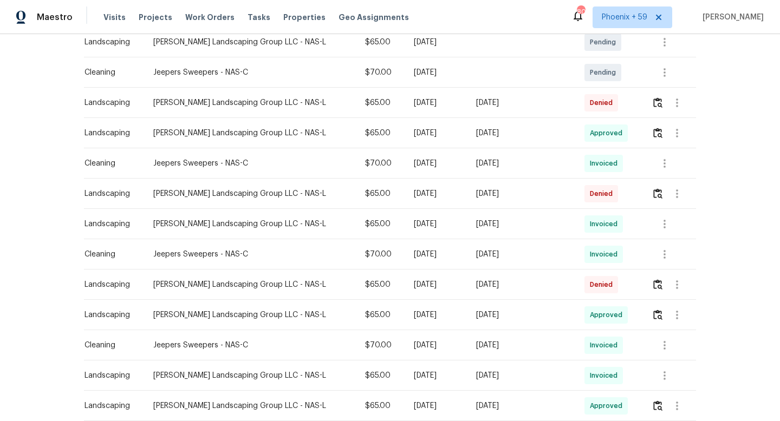
scroll to position [301, 0]
click at [658, 281] on img "button" at bounding box center [657, 283] width 9 height 10
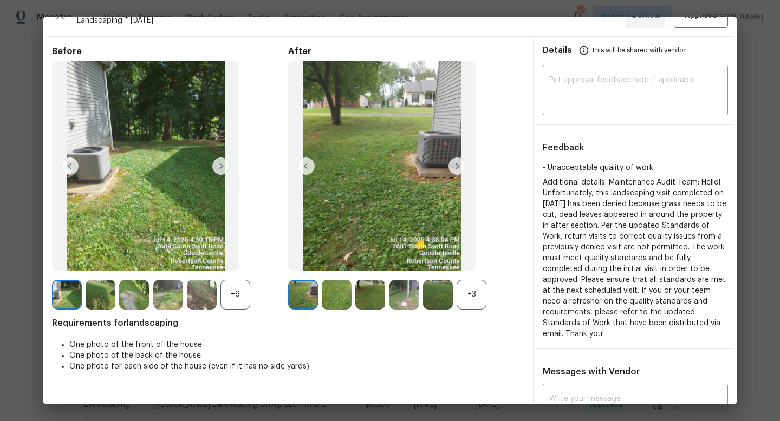
scroll to position [23, 0]
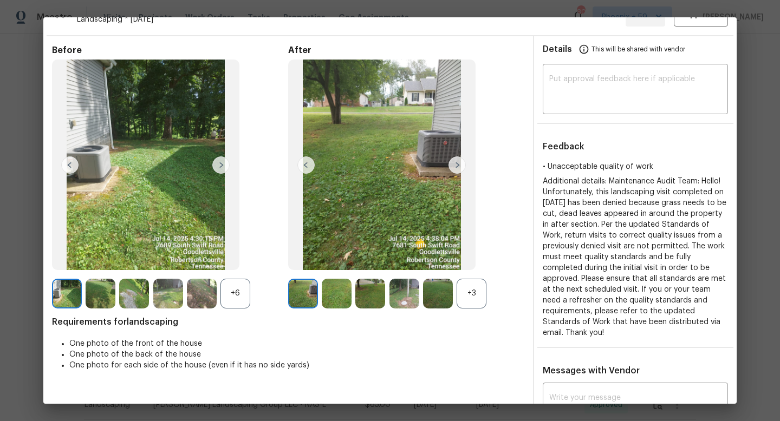
click at [456, 165] on img at bounding box center [456, 165] width 17 height 17
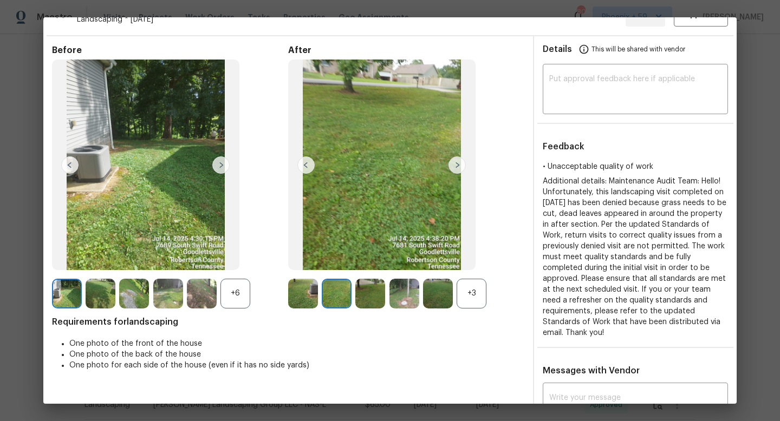
click at [456, 165] on img at bounding box center [456, 165] width 17 height 17
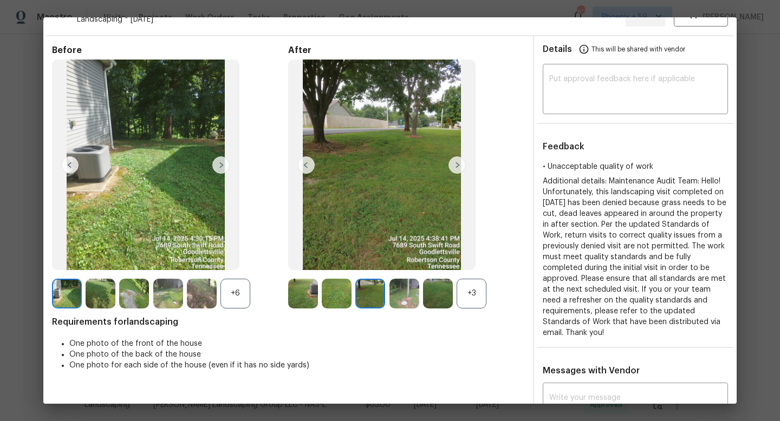
click at [456, 165] on img at bounding box center [456, 165] width 17 height 17
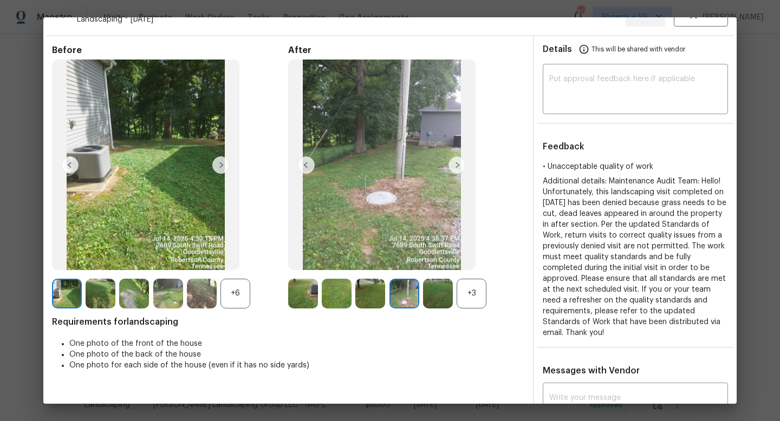
click at [456, 165] on img at bounding box center [456, 165] width 17 height 17
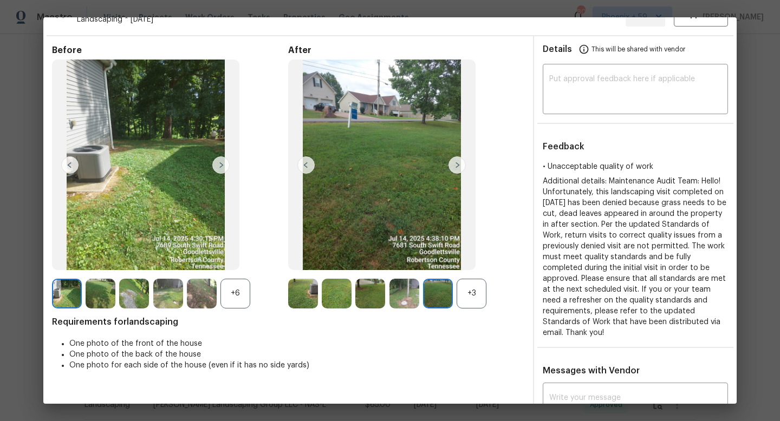
click at [456, 165] on img at bounding box center [456, 165] width 17 height 17
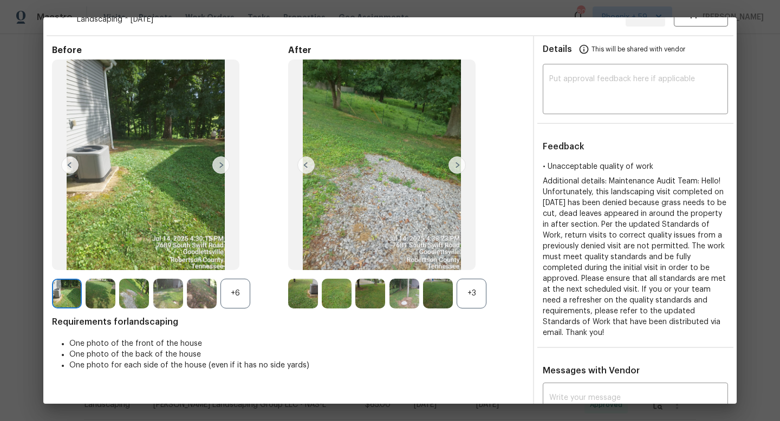
click at [456, 160] on img at bounding box center [456, 165] width 17 height 17
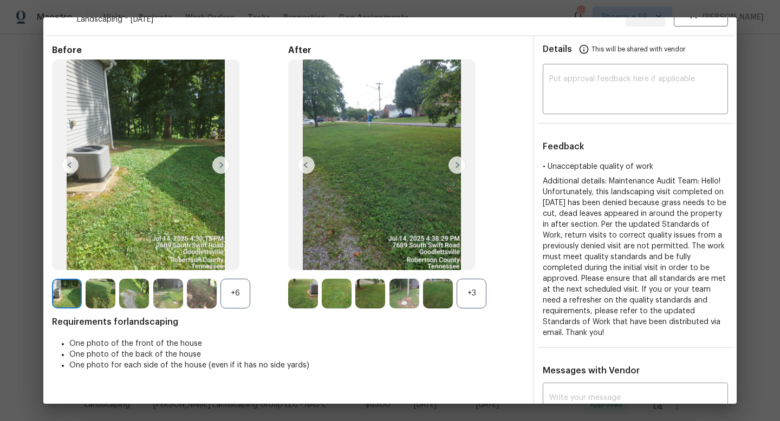
click at [457, 166] on img at bounding box center [456, 165] width 17 height 17
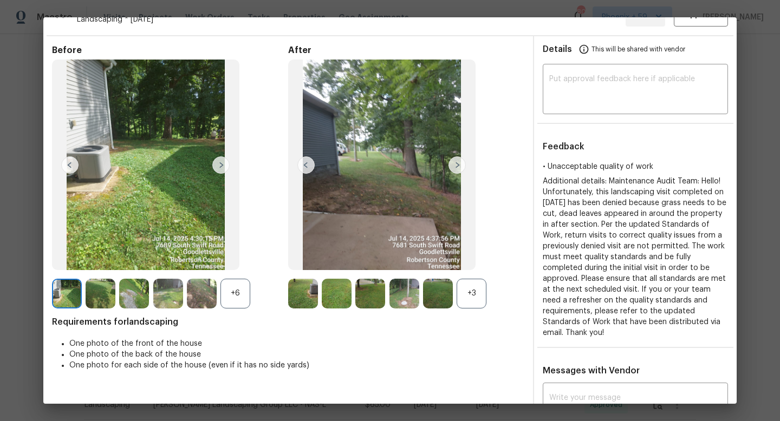
click at [457, 166] on img at bounding box center [456, 165] width 17 height 17
click at [308, 161] on img at bounding box center [305, 165] width 17 height 17
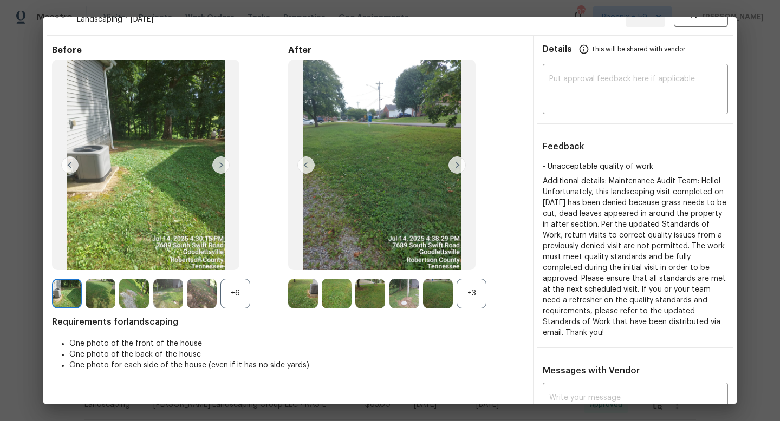
click at [308, 161] on img at bounding box center [305, 165] width 17 height 17
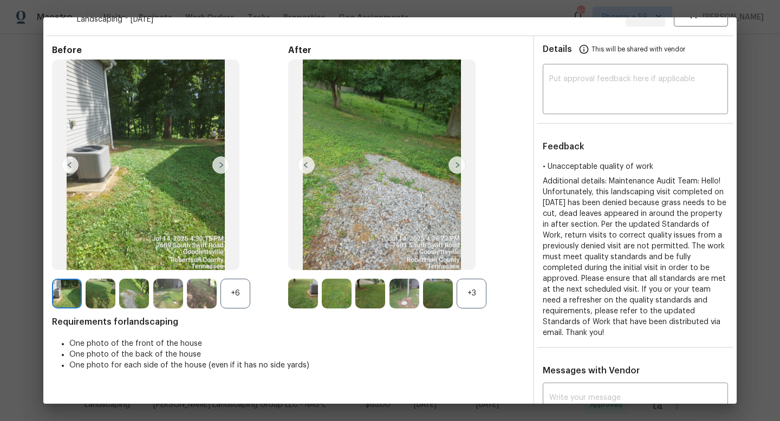
click at [308, 161] on img at bounding box center [305, 165] width 17 height 17
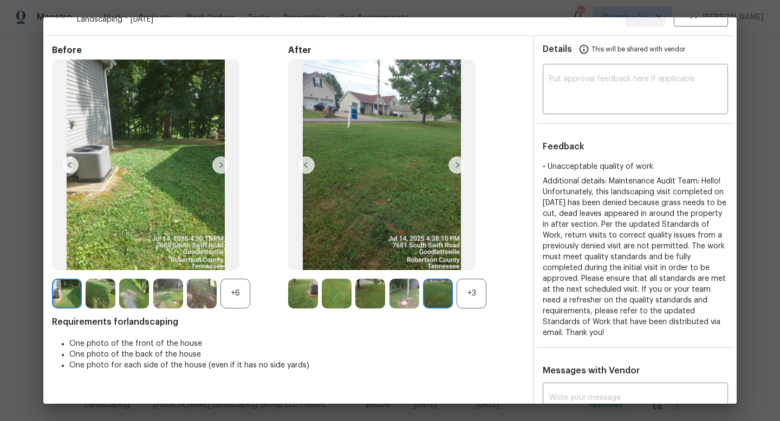
click at [308, 161] on img at bounding box center [305, 165] width 17 height 17
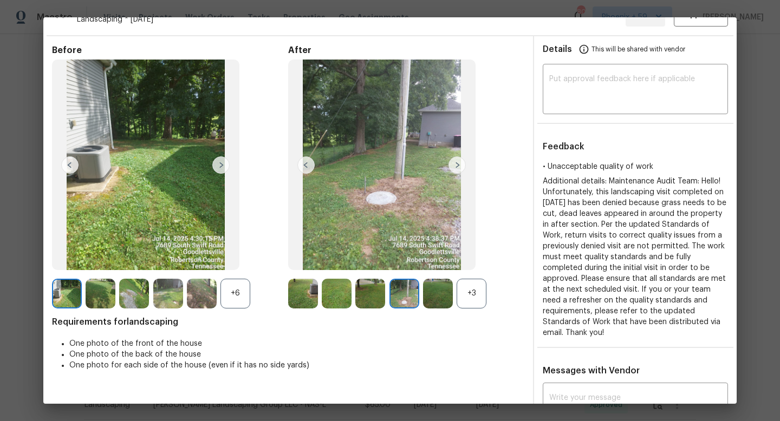
click at [308, 161] on img at bounding box center [305, 165] width 17 height 17
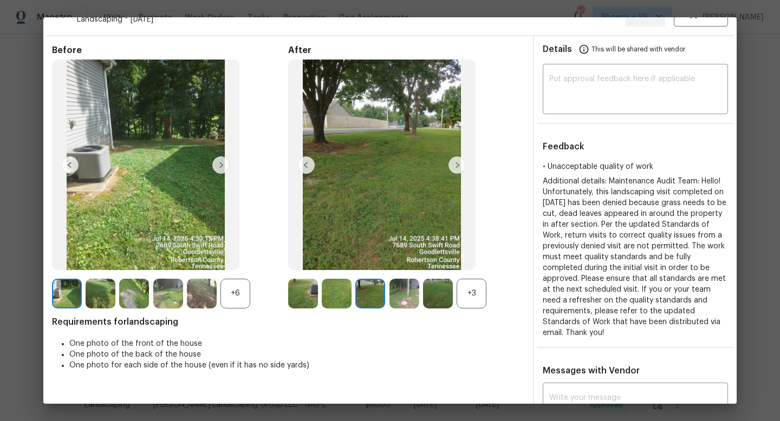
click at [227, 163] on img at bounding box center [220, 165] width 17 height 17
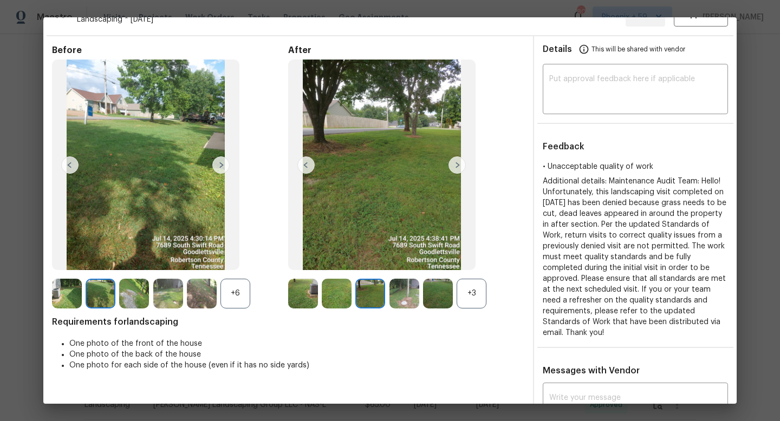
click at [223, 164] on img at bounding box center [220, 165] width 17 height 17
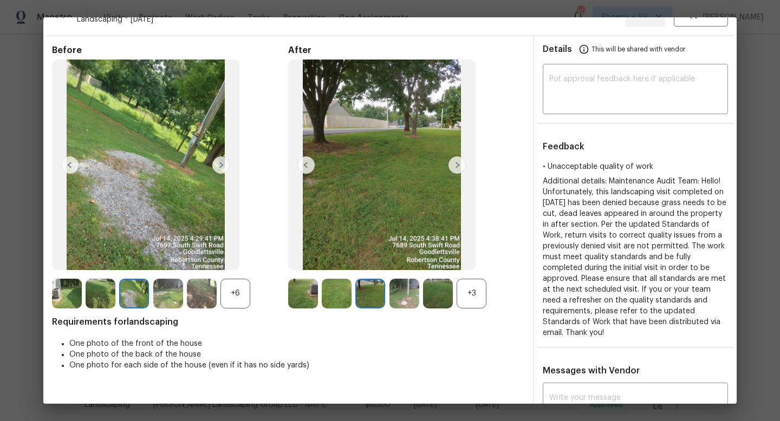
click at [223, 164] on img at bounding box center [220, 165] width 17 height 17
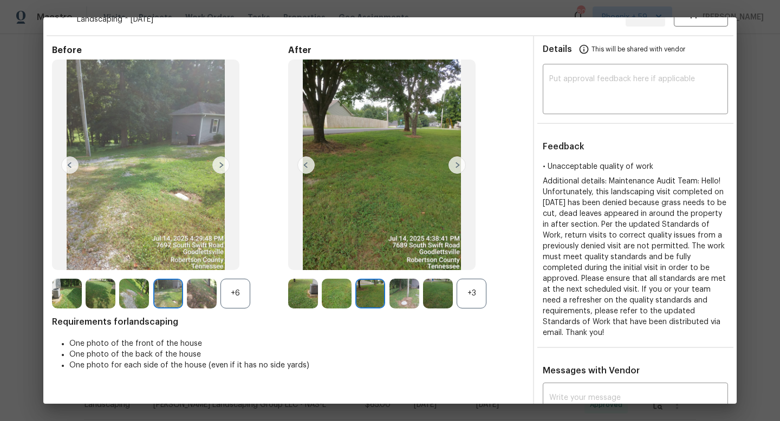
click at [223, 164] on img at bounding box center [220, 165] width 17 height 17
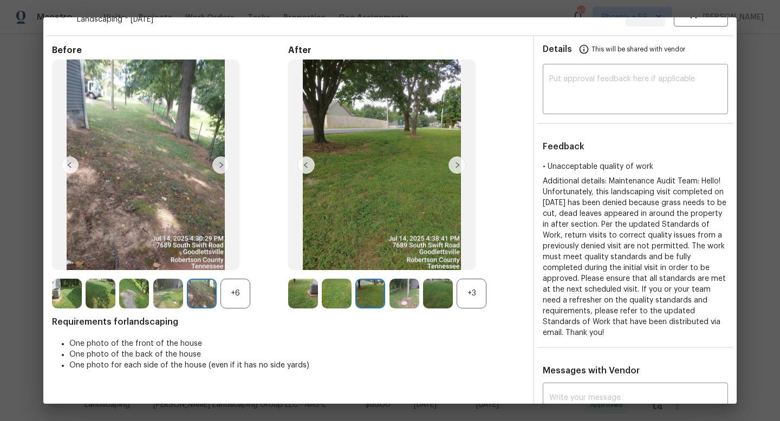
click at [223, 164] on img at bounding box center [220, 165] width 17 height 17
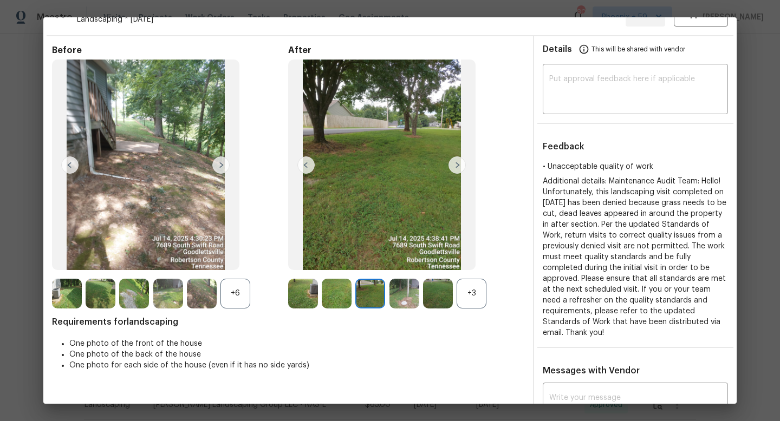
click at [223, 164] on img at bounding box center [220, 165] width 17 height 17
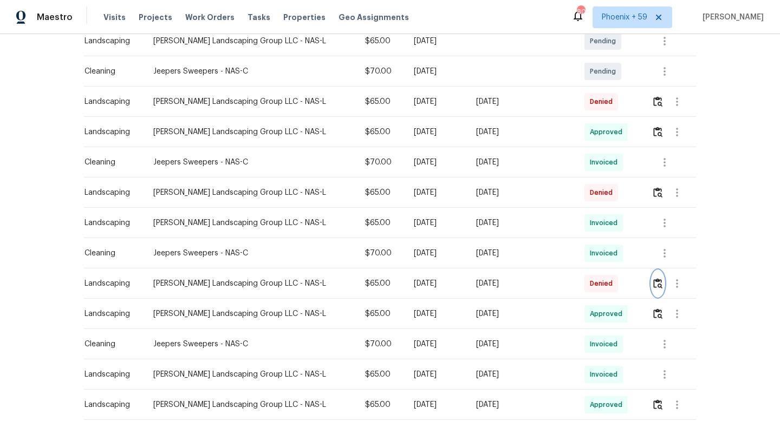
scroll to position [263, 0]
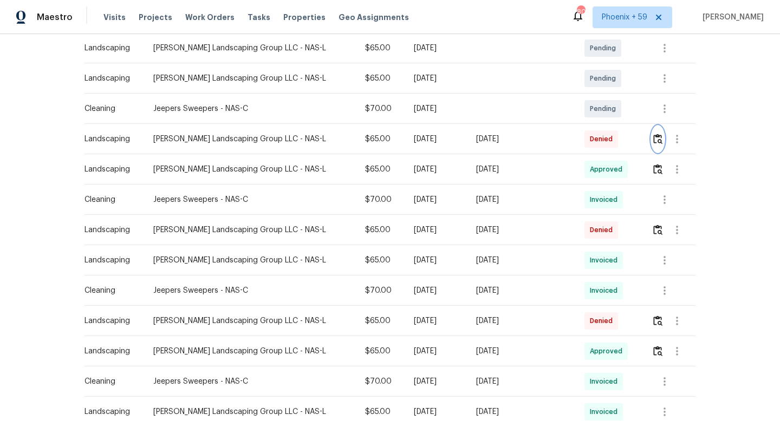
click at [654, 141] on img "button" at bounding box center [657, 139] width 9 height 10
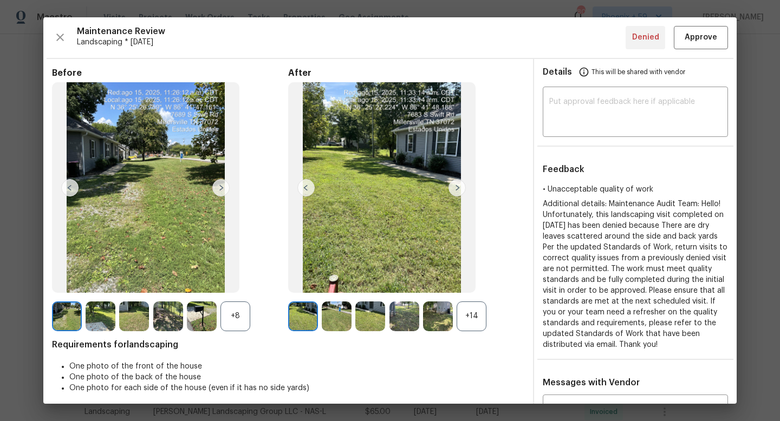
click at [459, 186] on img at bounding box center [456, 187] width 17 height 17
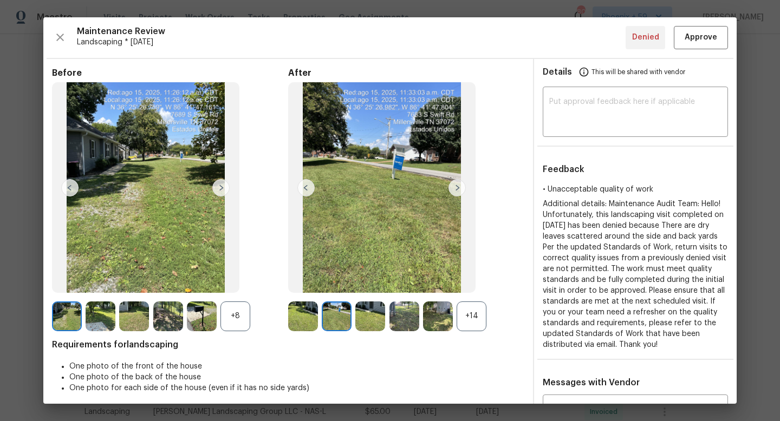
click at [459, 186] on img at bounding box center [456, 187] width 17 height 17
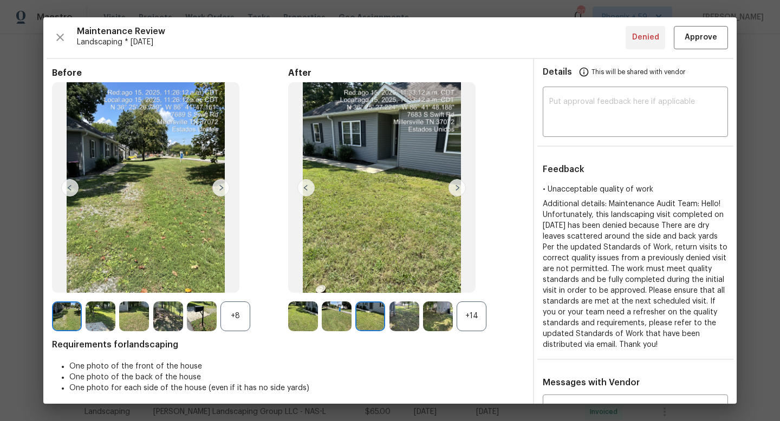
click at [459, 186] on img at bounding box center [456, 187] width 17 height 17
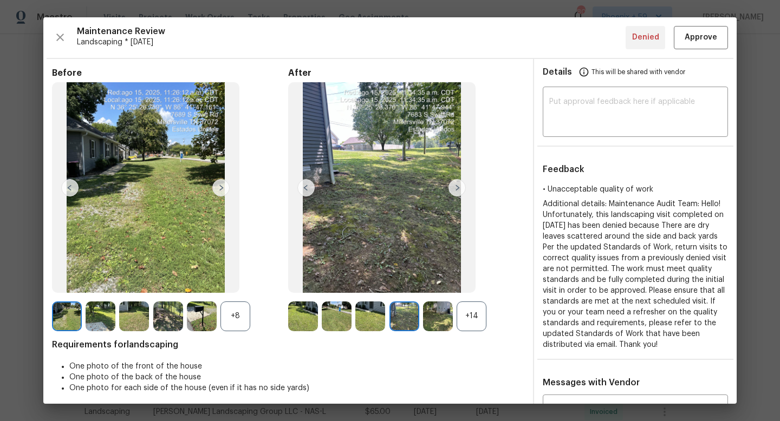
click at [459, 186] on img at bounding box center [456, 187] width 17 height 17
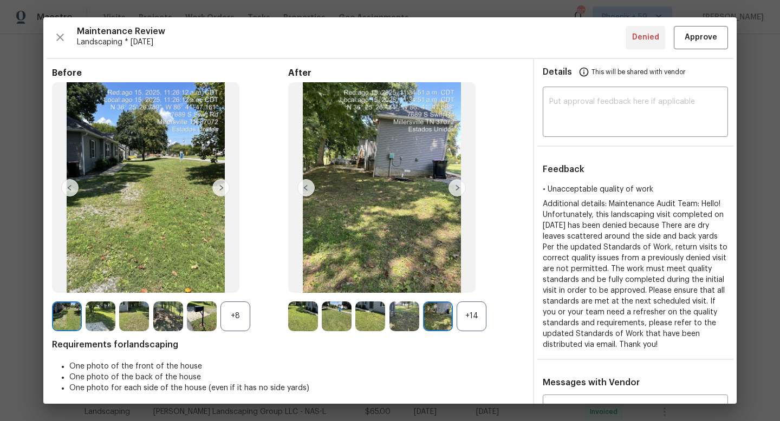
click at [459, 186] on img at bounding box center [456, 187] width 17 height 17
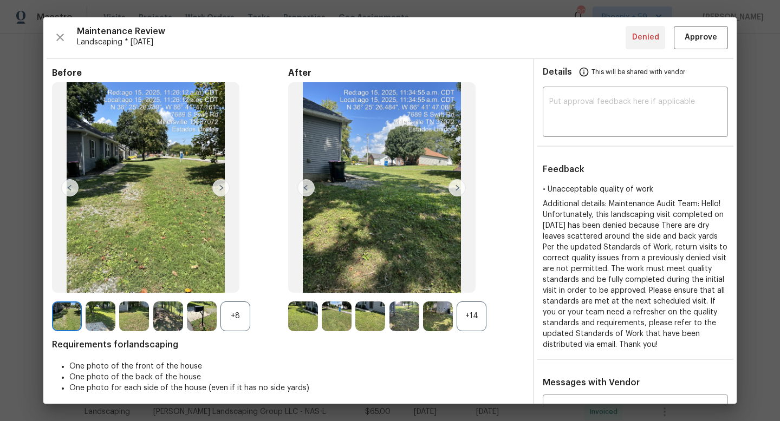
click at [459, 186] on img at bounding box center [456, 187] width 17 height 17
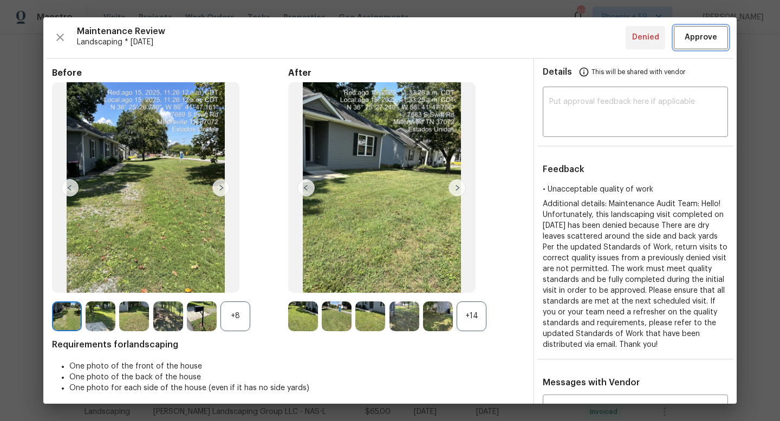
click at [704, 37] on span "Approve" at bounding box center [701, 38] width 32 height 14
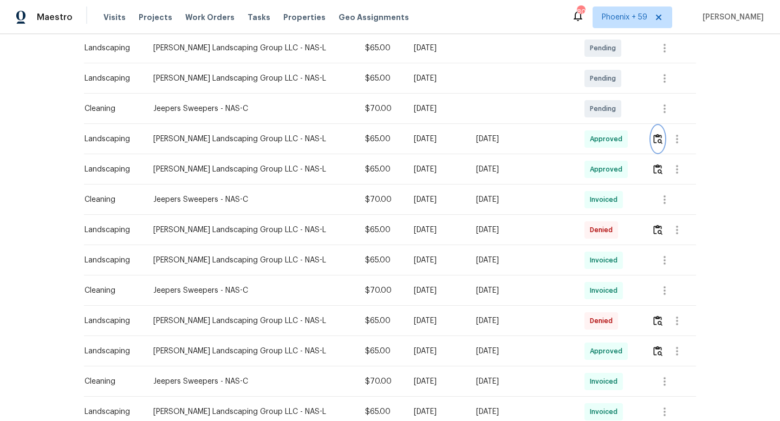
scroll to position [0, 0]
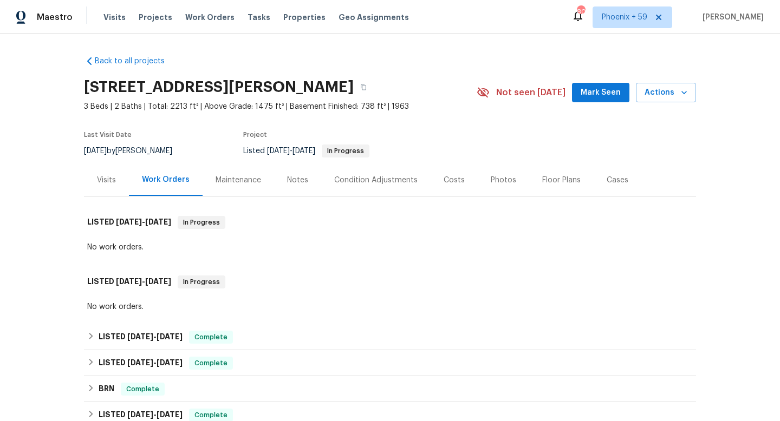
click at [233, 178] on div "Maintenance" at bounding box center [238, 180] width 45 height 11
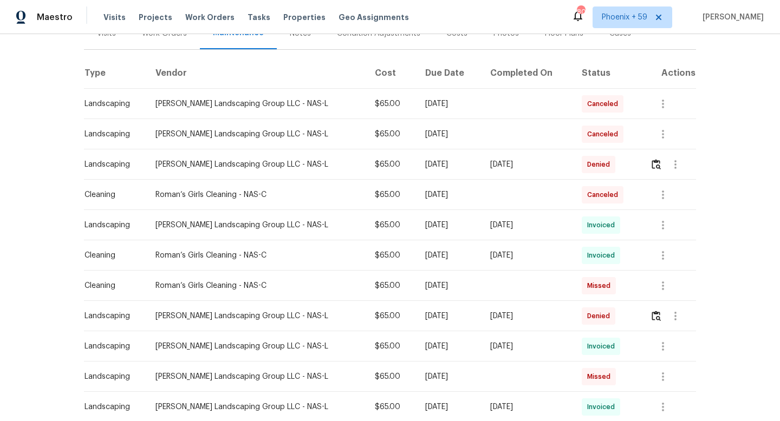
scroll to position [148, 0]
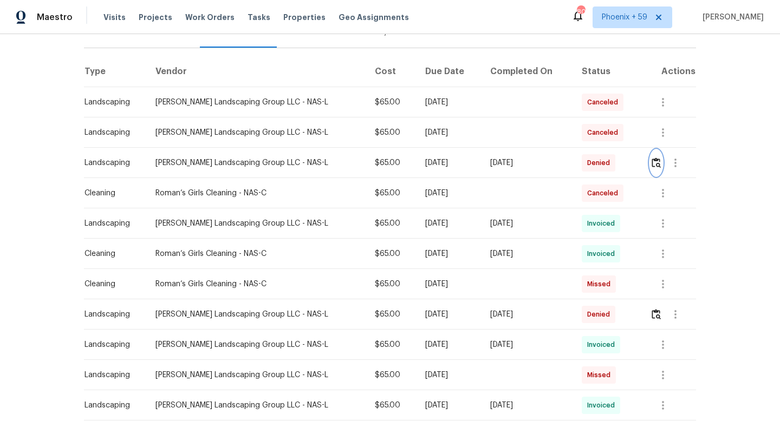
click at [655, 162] on img "button" at bounding box center [656, 163] width 9 height 10
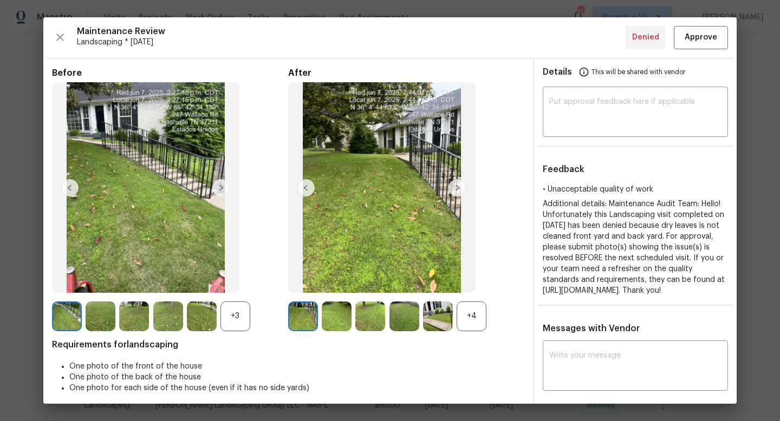
click at [454, 187] on img at bounding box center [456, 187] width 17 height 17
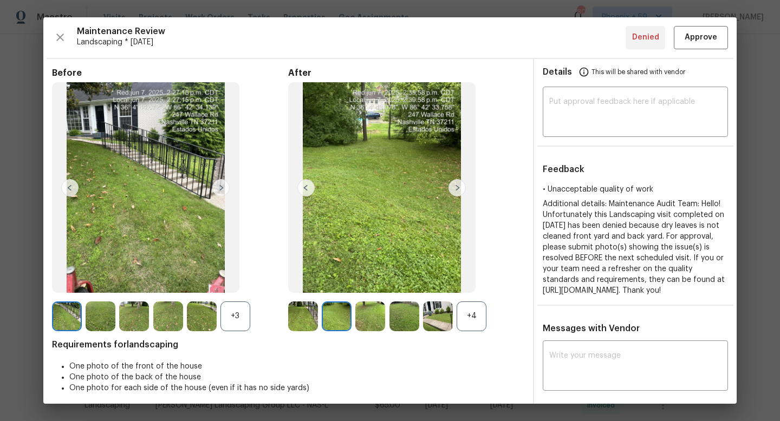
click at [454, 187] on img at bounding box center [456, 187] width 17 height 17
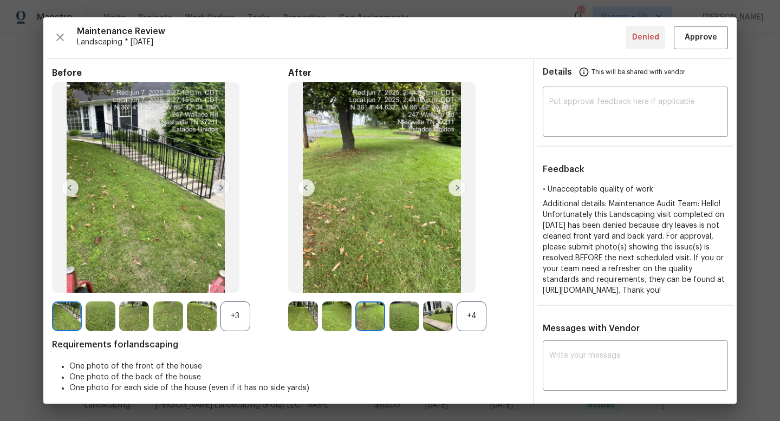
click at [454, 187] on img at bounding box center [456, 187] width 17 height 17
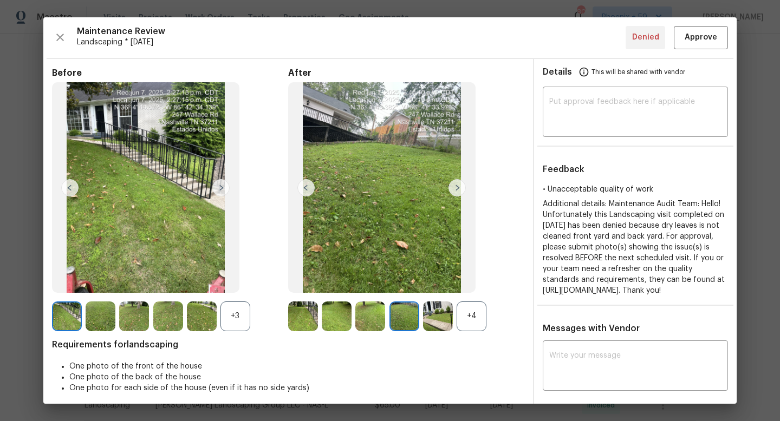
click at [454, 187] on img at bounding box center [456, 187] width 17 height 17
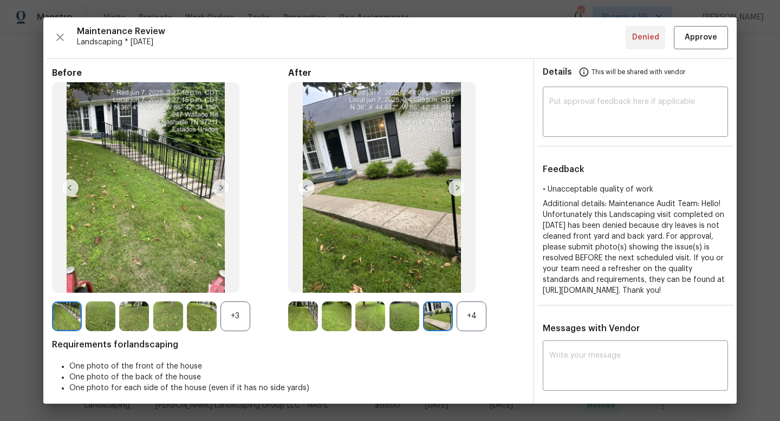
click at [454, 187] on img at bounding box center [456, 187] width 17 height 17
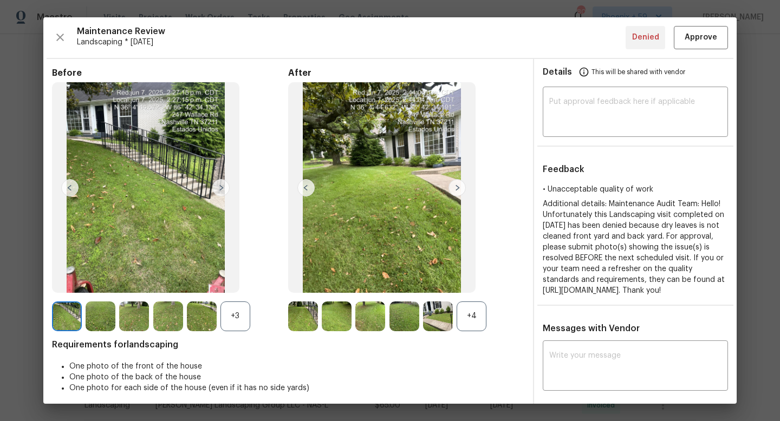
click at [734, 201] on div "• Unacceptable quality of work Additional details: Maintenance Audit Team: Hell…" at bounding box center [635, 240] width 203 height 113
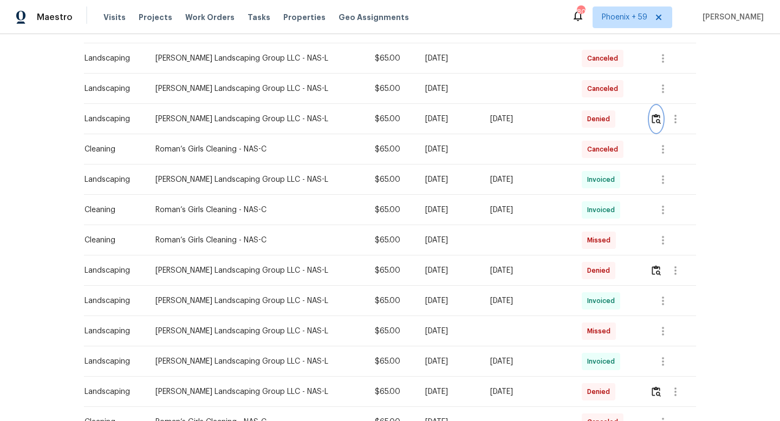
scroll to position [209, 0]
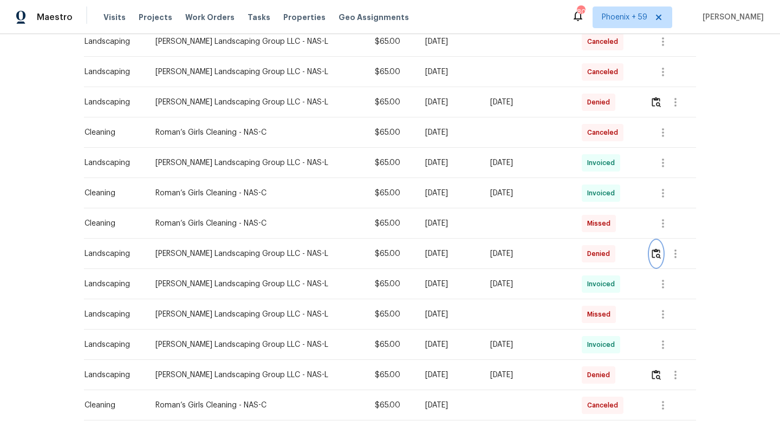
click at [659, 258] on img "button" at bounding box center [656, 254] width 9 height 10
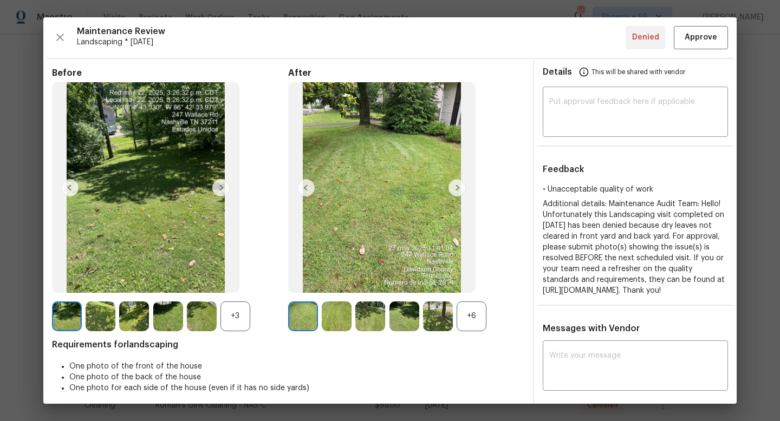
click at [450, 180] on img at bounding box center [456, 187] width 17 height 17
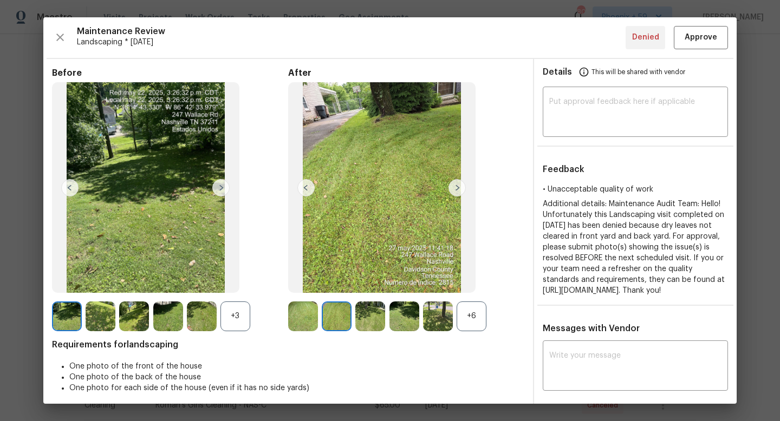
click at [450, 180] on img at bounding box center [456, 187] width 17 height 17
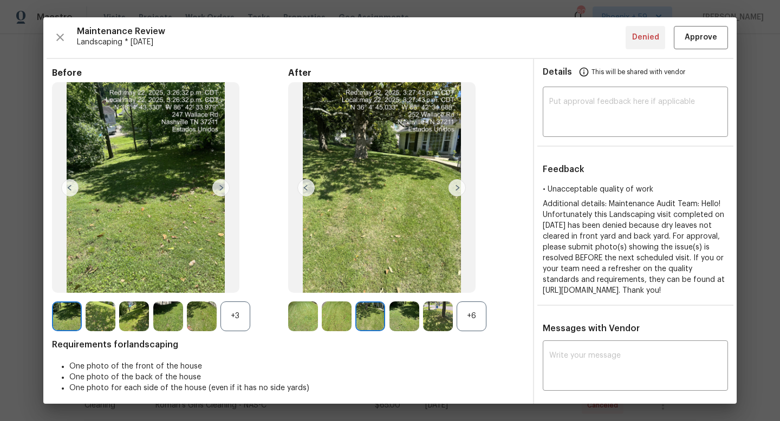
click at [451, 183] on img at bounding box center [456, 187] width 17 height 17
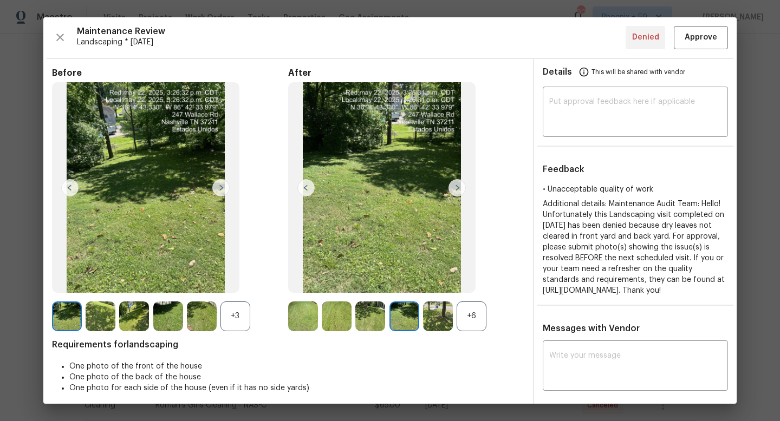
click at [451, 183] on img at bounding box center [456, 187] width 17 height 17
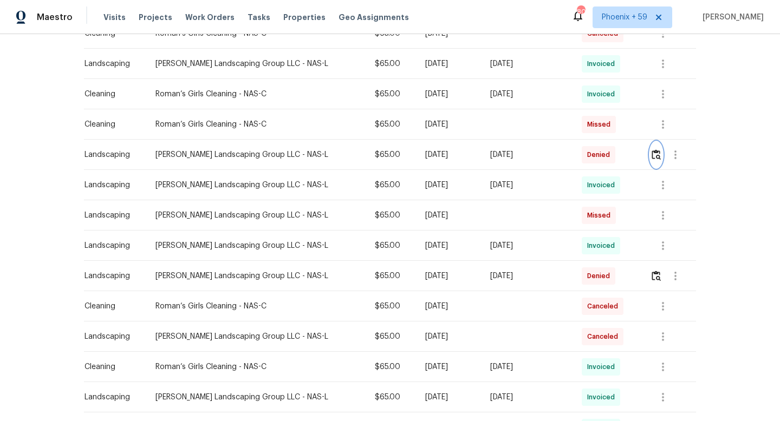
scroll to position [311, 0]
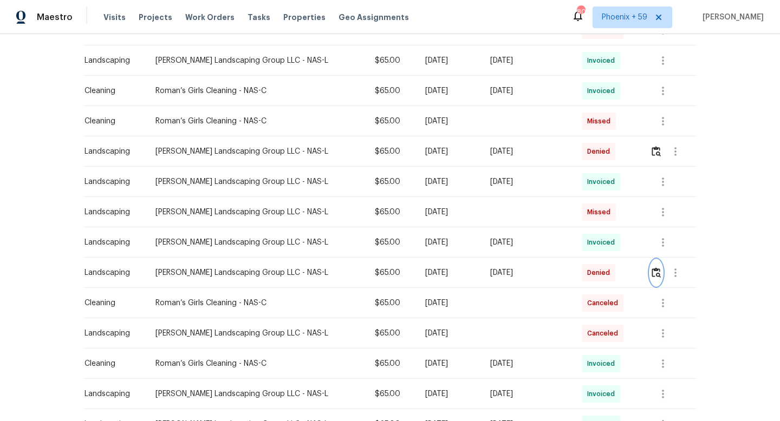
click at [656, 271] on img "button" at bounding box center [656, 273] width 9 height 10
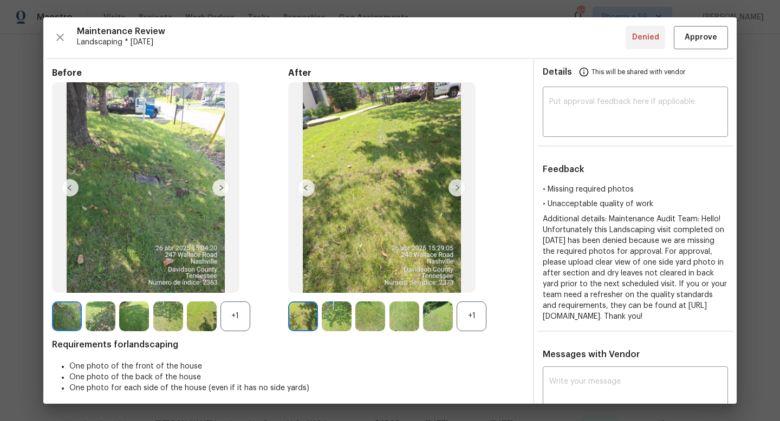
click at [458, 190] on img at bounding box center [456, 187] width 17 height 17
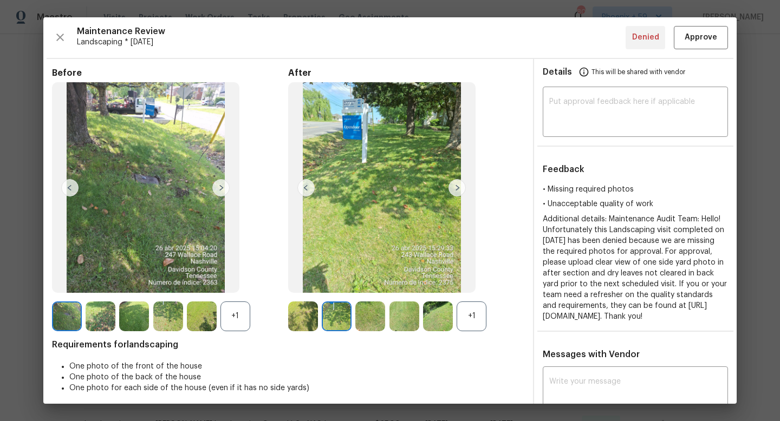
click at [458, 190] on img at bounding box center [456, 187] width 17 height 17
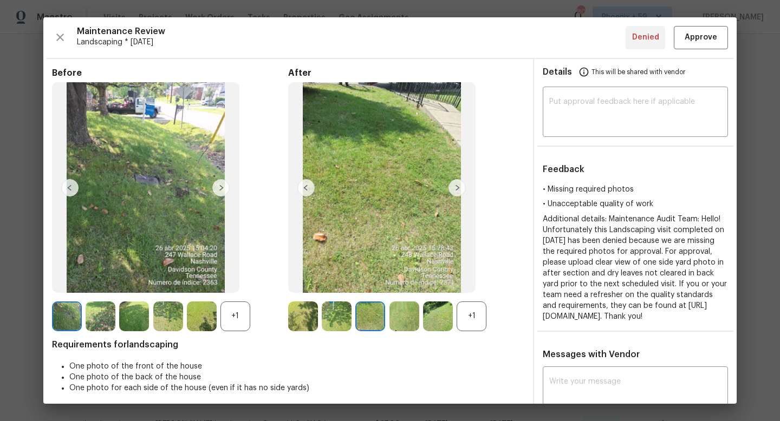
click at [458, 190] on img at bounding box center [456, 187] width 17 height 17
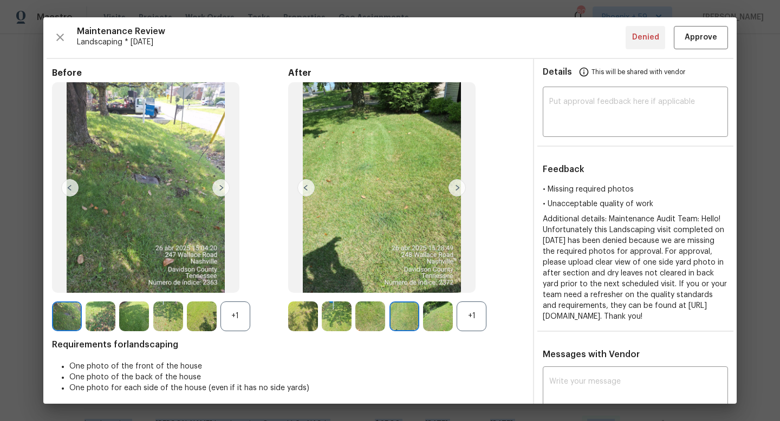
click at [758, 115] on div "Back to all projects [STREET_ADDRESS][PERSON_NAME] 3 Beds | 2 Baths | Total: 22…" at bounding box center [390, 227] width 780 height 387
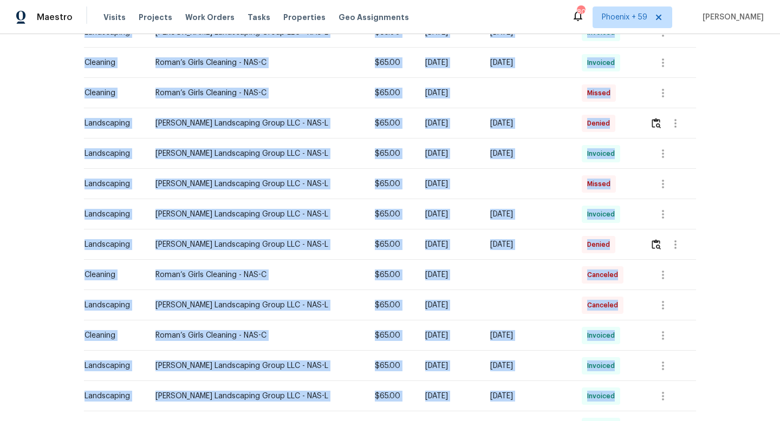
scroll to position [340, 0]
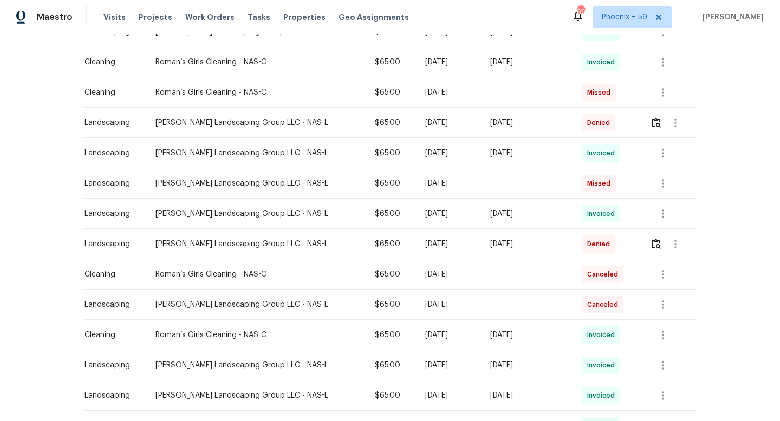
click at [425, 246] on div "[DATE]" at bounding box center [449, 244] width 48 height 11
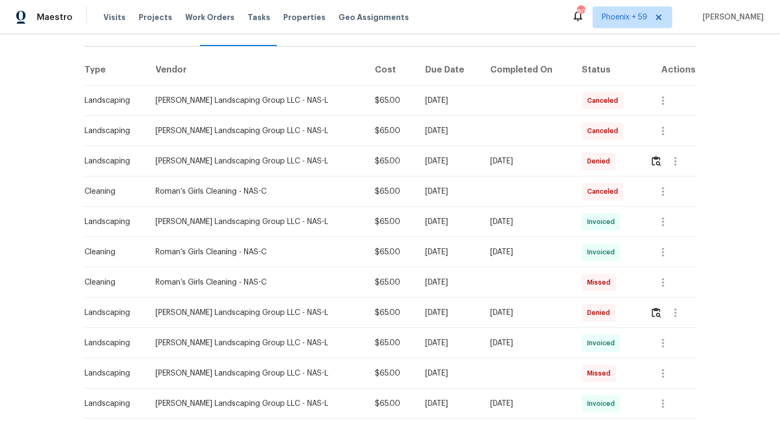
scroll to position [0, 0]
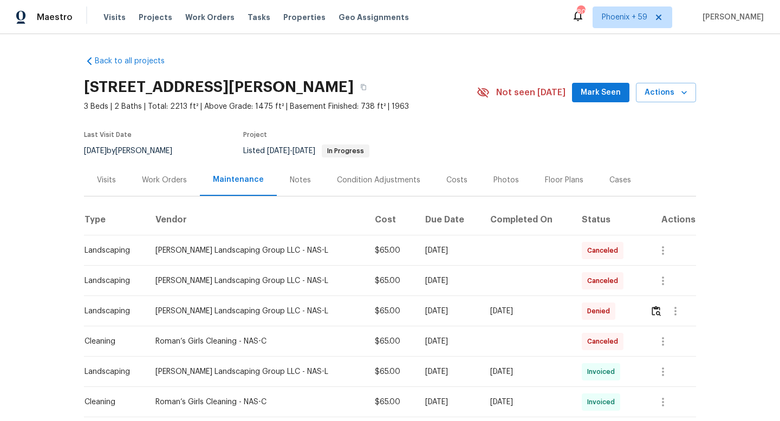
click at [167, 179] on div "Work Orders" at bounding box center [164, 180] width 45 height 11
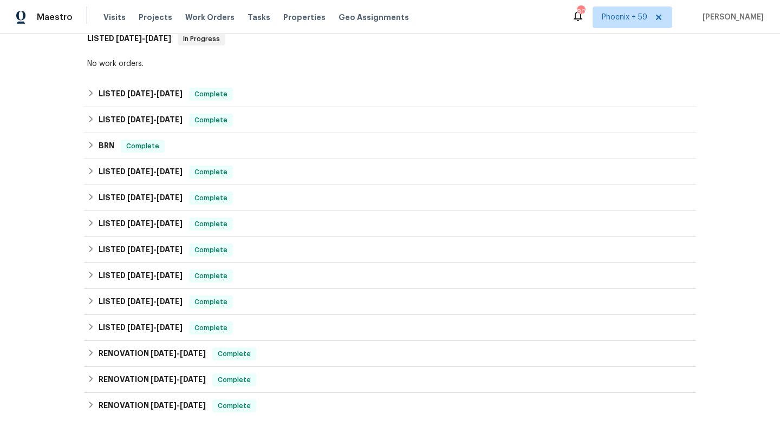
scroll to position [407, 0]
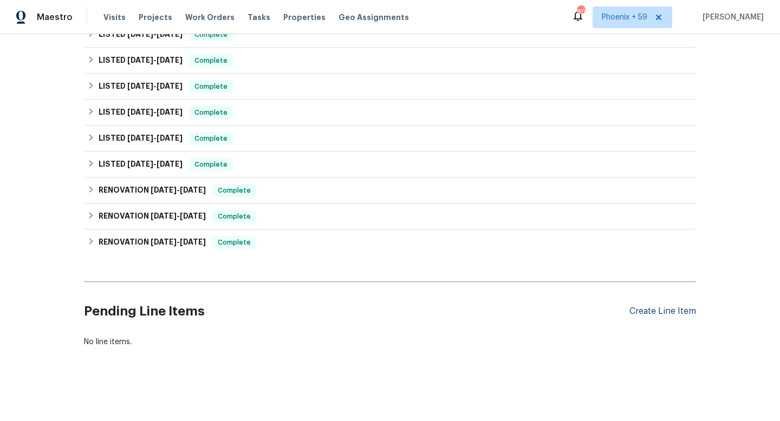
click at [684, 312] on div "Create Line Item" at bounding box center [662, 312] width 67 height 10
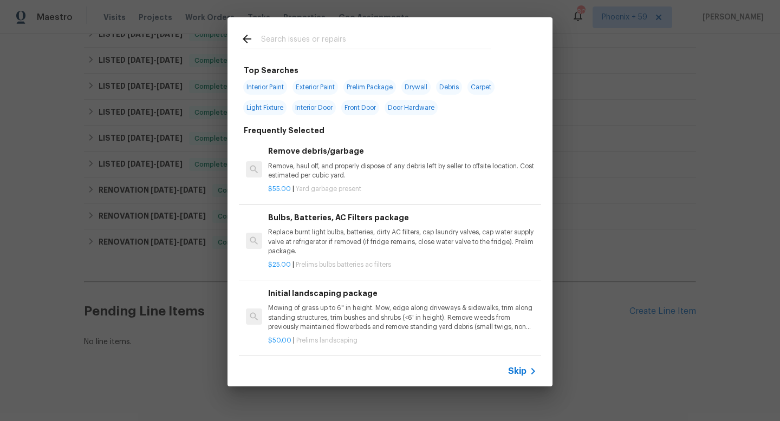
click at [308, 314] on p "Mowing of grass up to 6" in height. Mow, edge along driveways & sidewalks, trim…" at bounding box center [402, 318] width 269 height 28
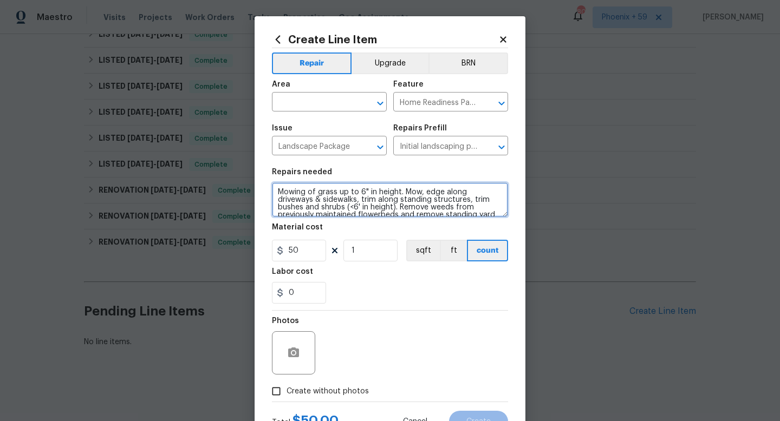
click at [354, 197] on textarea "Mowing of grass up to 6" in height. Mow, edge along driveways & sidewalks, trim…" at bounding box center [390, 200] width 236 height 35
type textarea "R"
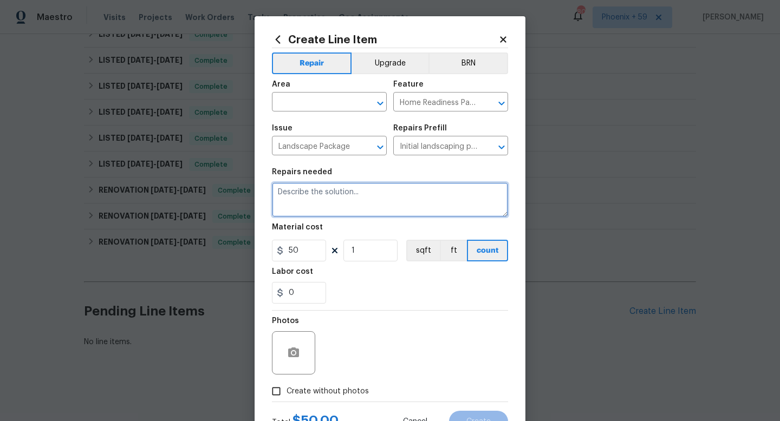
type textarea "L"
type textarea "Reversed landscaping maintenance denials for 4/21, 5/19, and 6/12"
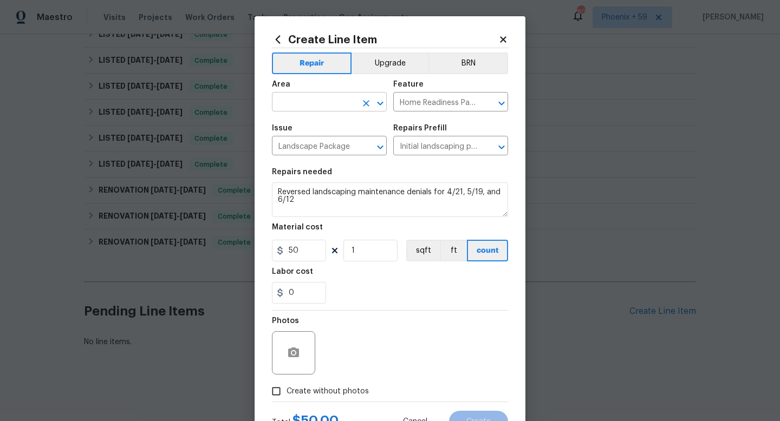
click at [339, 104] on input "text" at bounding box center [314, 103] width 84 height 17
click at [334, 142] on li "Exterior Overall" at bounding box center [329, 145] width 115 height 18
type input "Exterior Overall"
drag, startPoint x: 313, startPoint y: 253, endPoint x: 251, endPoint y: 253, distance: 61.2
click at [251, 253] on div "Create Line Item Repair Upgrade BRN Area Exterior Overall ​ Feature Home Readin…" at bounding box center [390, 210] width 780 height 421
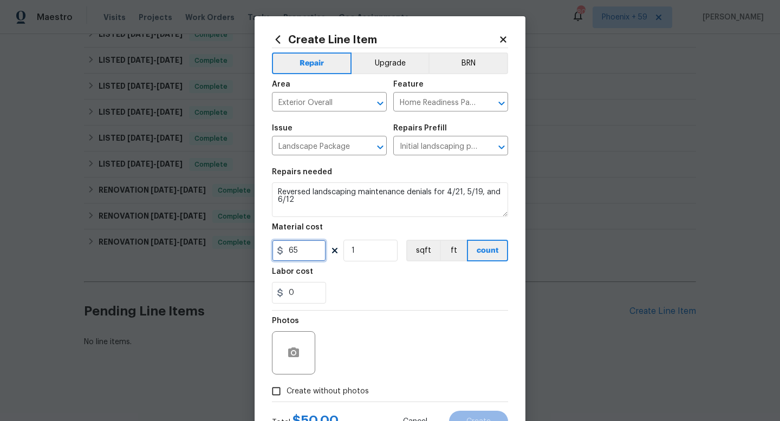
type input "65"
type input "3"
click at [346, 395] on span "Create without photos" at bounding box center [328, 391] width 82 height 11
click at [287, 395] on input "Create without photos" at bounding box center [276, 391] width 21 height 21
checkbox input "true"
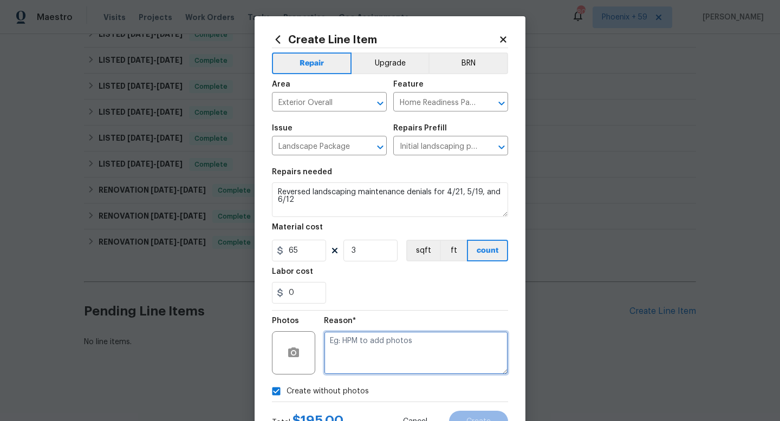
click at [375, 350] on textarea at bounding box center [416, 352] width 184 height 43
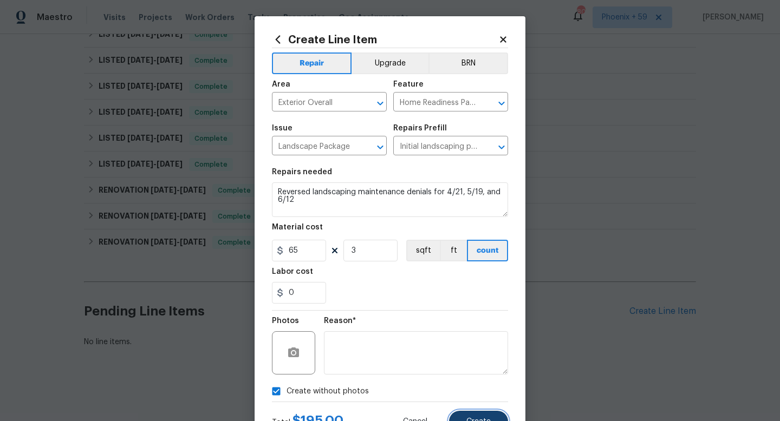
click at [458, 415] on button "Create" at bounding box center [478, 422] width 59 height 22
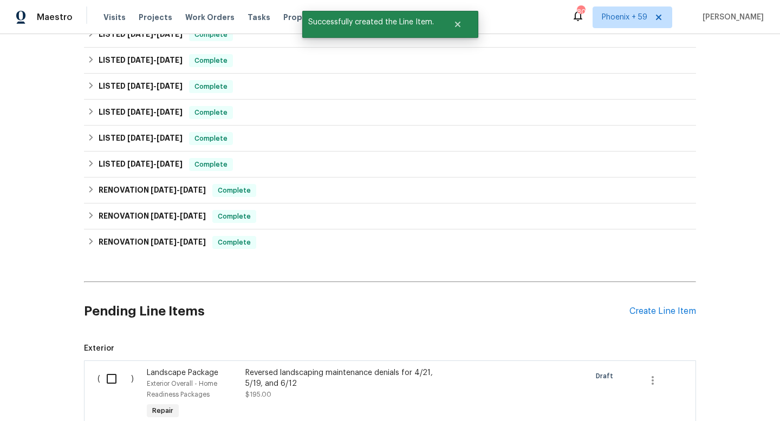
click at [108, 373] on input "checkbox" at bounding box center [115, 379] width 31 height 23
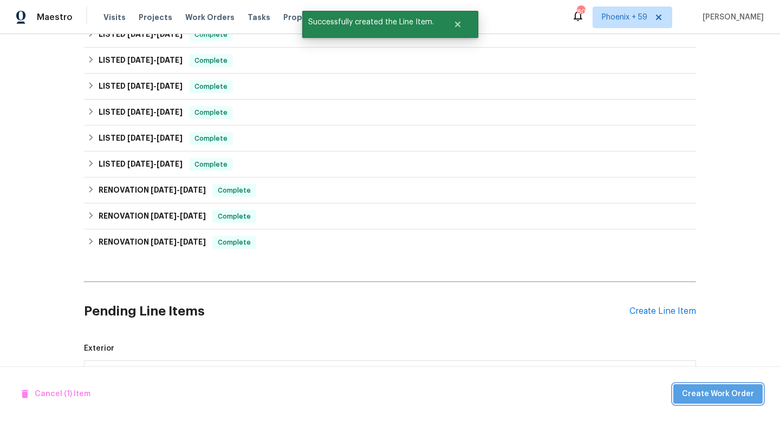
click at [725, 386] on button "Create Work Order" at bounding box center [717, 395] width 89 height 20
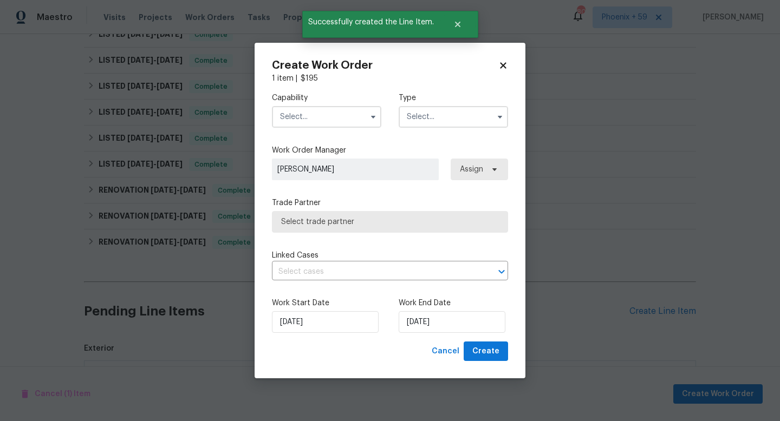
checkbox input "false"
click at [349, 116] on input "text" at bounding box center [326, 117] width 109 height 22
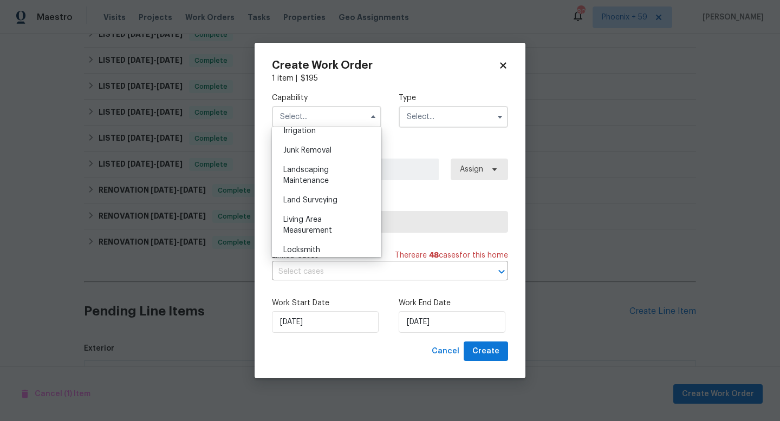
scroll to position [685, 0]
click at [335, 165] on div "Landscaping Maintenance" at bounding box center [327, 173] width 104 height 30
type input "Landscaping Maintenance"
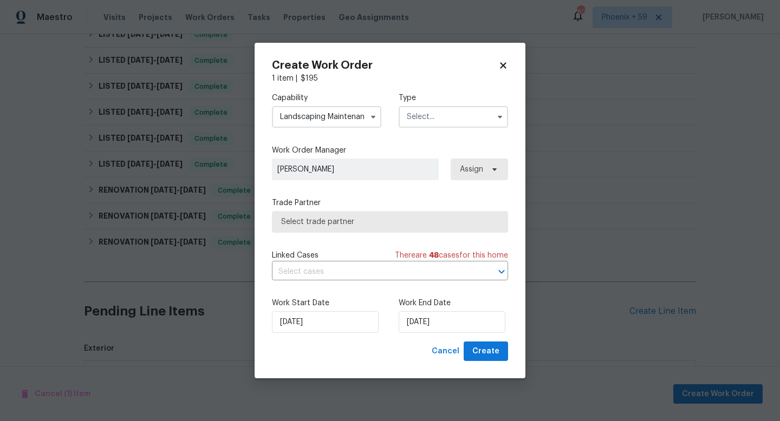
click at [431, 121] on input "text" at bounding box center [453, 117] width 109 height 22
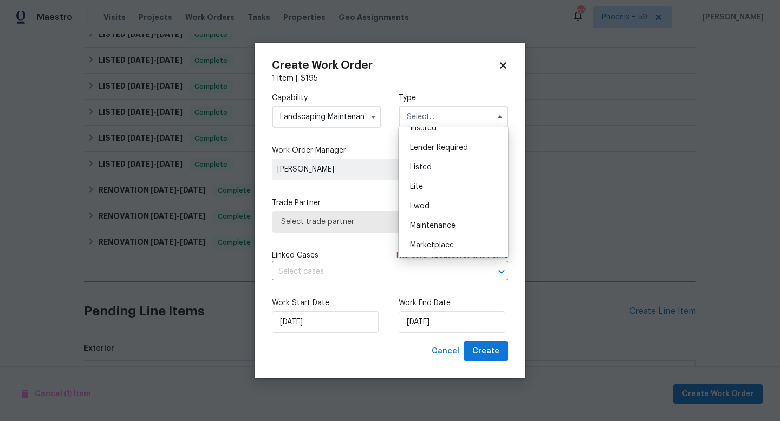
scroll to position [105, 0]
click at [442, 211] on span "Maintenance" at bounding box center [432, 210] width 45 height 8
type input "Maintenance"
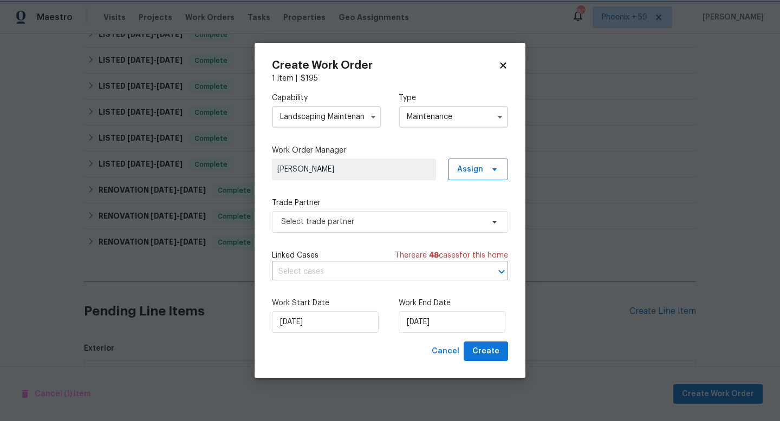
scroll to position [0, 0]
click at [441, 118] on input "Maintenance" at bounding box center [453, 117] width 109 height 22
click at [369, 142] on div "Capability Landscaping Maintenance Type Maintenance Feedback Hoa Violation Hold…" at bounding box center [390, 213] width 236 height 258
click at [347, 223] on span "Select trade partner" at bounding box center [382, 222] width 202 height 11
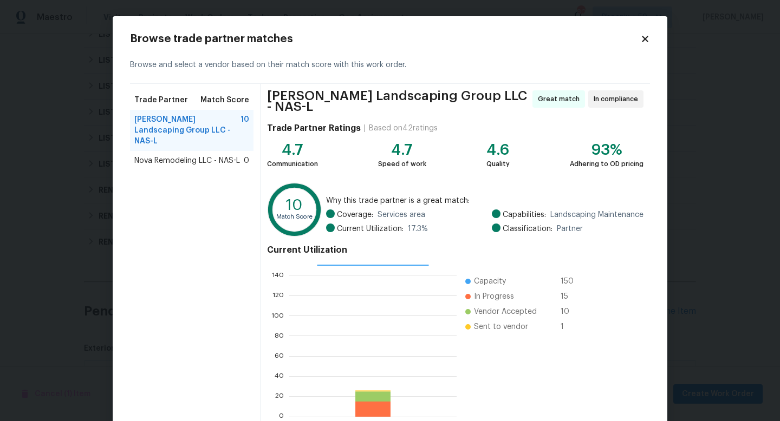
scroll to position [56, 0]
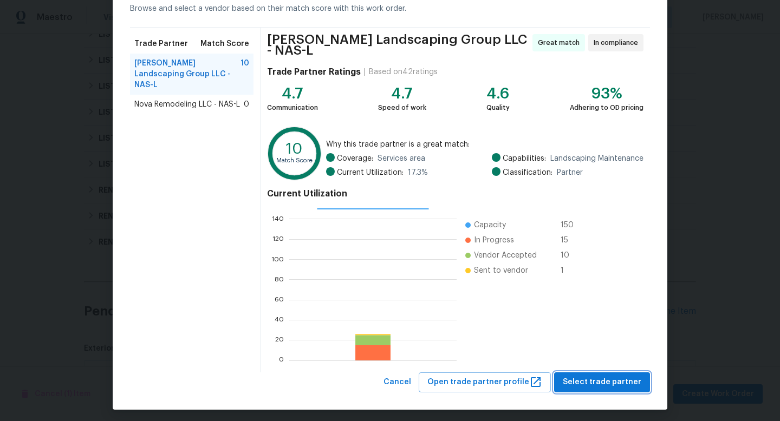
click at [614, 378] on span "Select trade partner" at bounding box center [602, 383] width 79 height 14
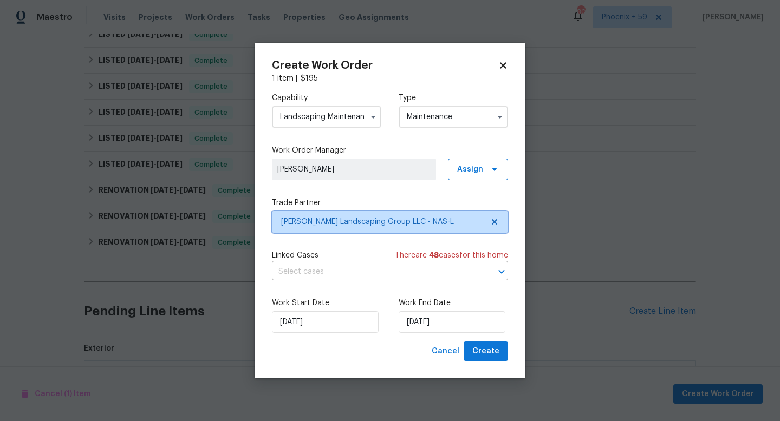
scroll to position [0, 0]
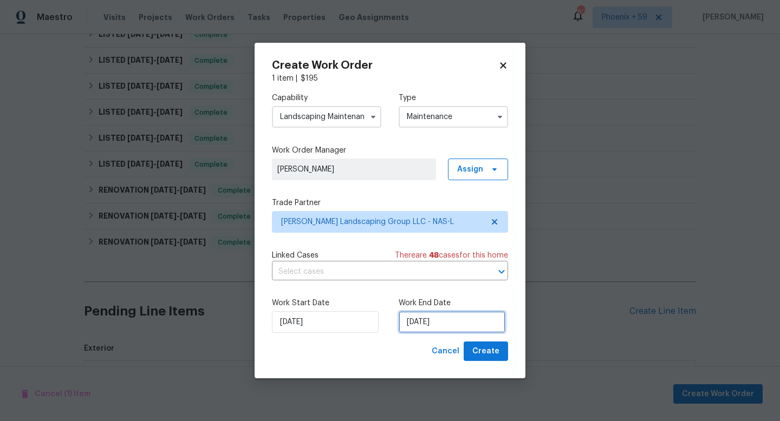
click at [435, 327] on input "8/21/2025" at bounding box center [452, 322] width 107 height 22
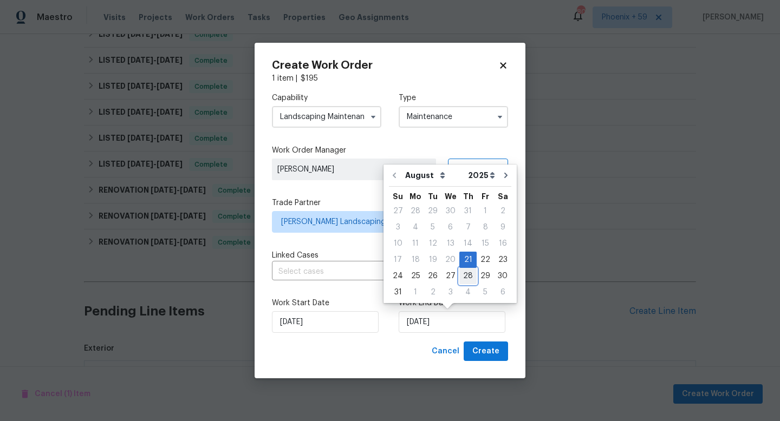
click at [464, 276] on div "28" at bounding box center [467, 276] width 17 height 15
type input "8/28/2025"
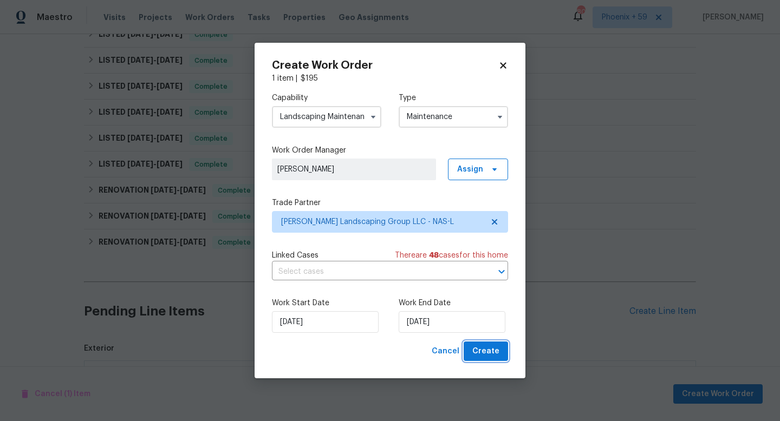
click at [486, 349] on span "Create" at bounding box center [485, 352] width 27 height 14
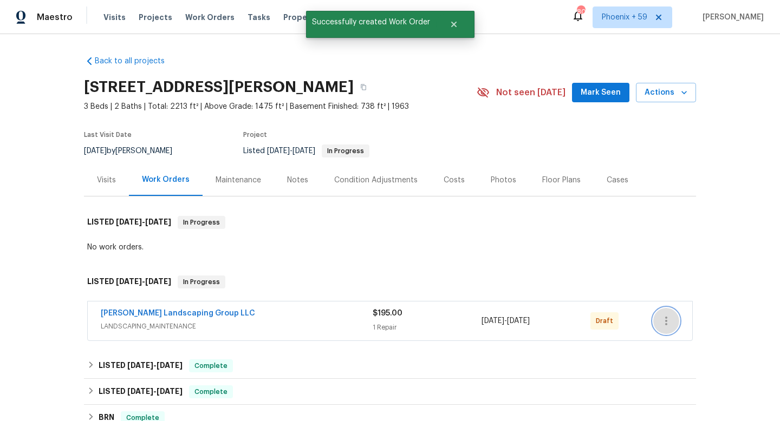
click at [670, 316] on icon "button" at bounding box center [666, 321] width 13 height 13
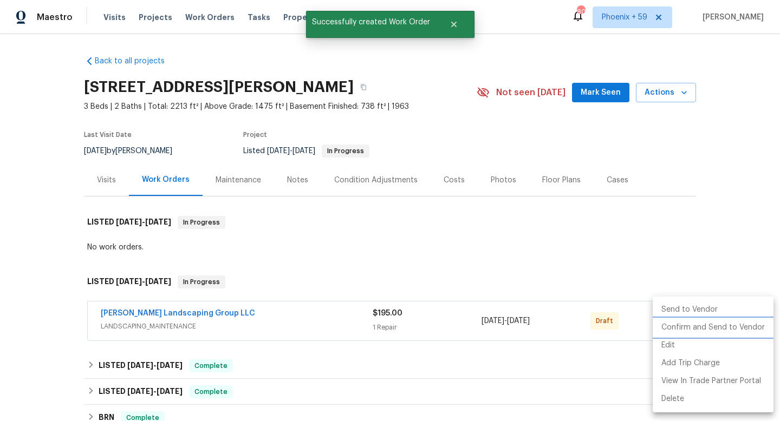
click at [691, 329] on li "Confirm and Send to Vendor" at bounding box center [713, 328] width 121 height 18
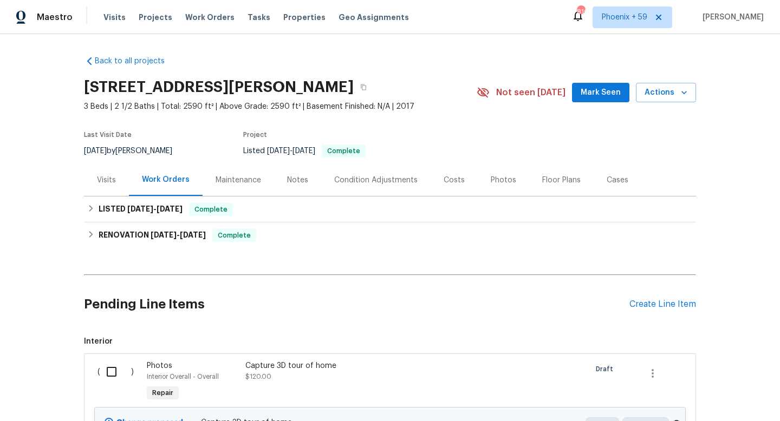
click at [242, 181] on div "Maintenance" at bounding box center [238, 180] width 45 height 11
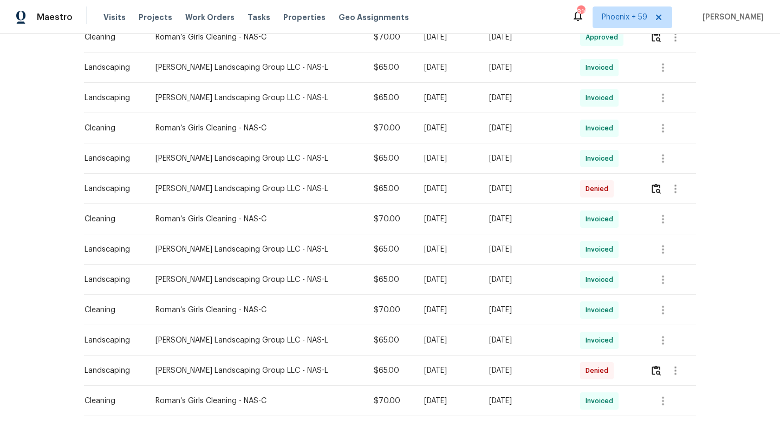
scroll to position [427, 0]
click at [655, 187] on img "button" at bounding box center [656, 188] width 9 height 10
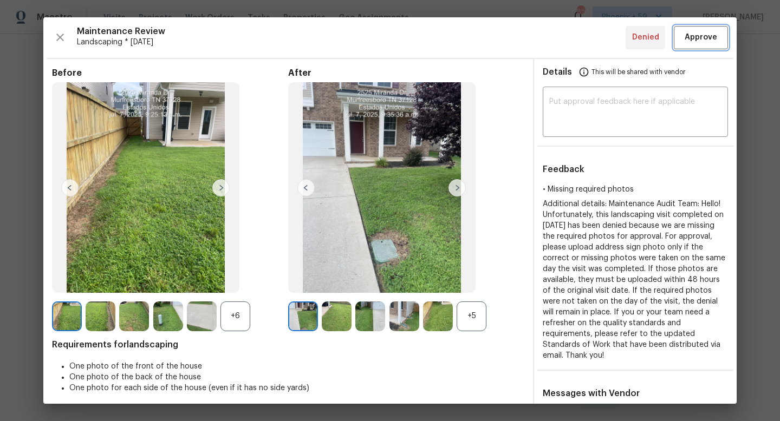
click at [704, 40] on span "Approve" at bounding box center [701, 38] width 32 height 14
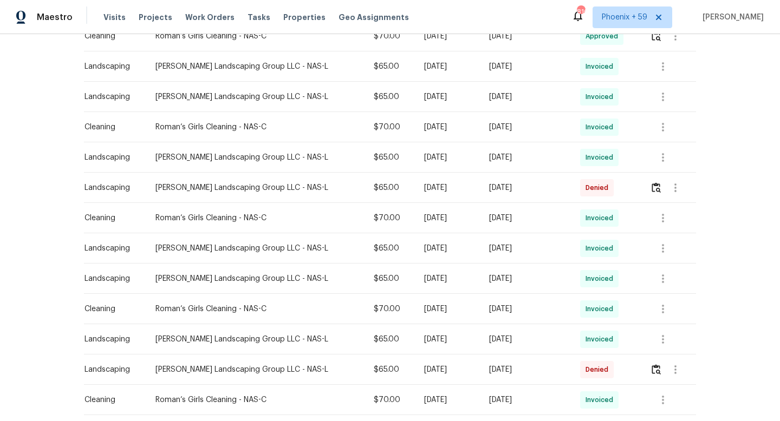
click at [754, 99] on div "Back to all projects [STREET_ADDRESS][PERSON_NAME] 3 Beds | 2 1/2 Baths | Total…" at bounding box center [390, 227] width 780 height 387
click at [659, 367] on img "button" at bounding box center [656, 370] width 9 height 10
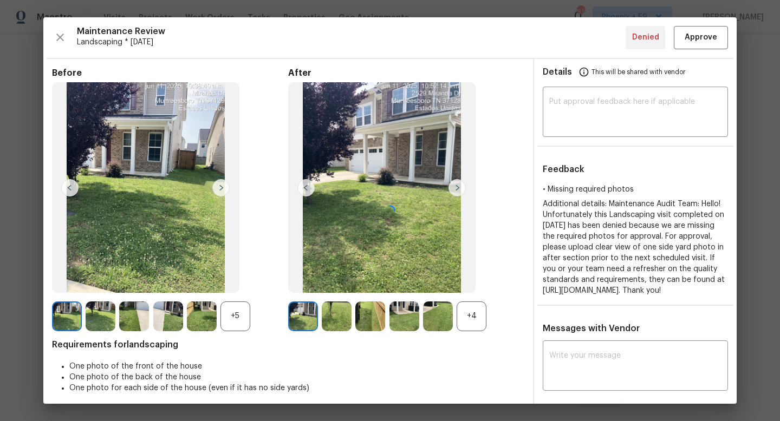
click at [706, 38] on div at bounding box center [389, 210] width 693 height 387
click at [711, 43] on span "Approve" at bounding box center [701, 38] width 32 height 14
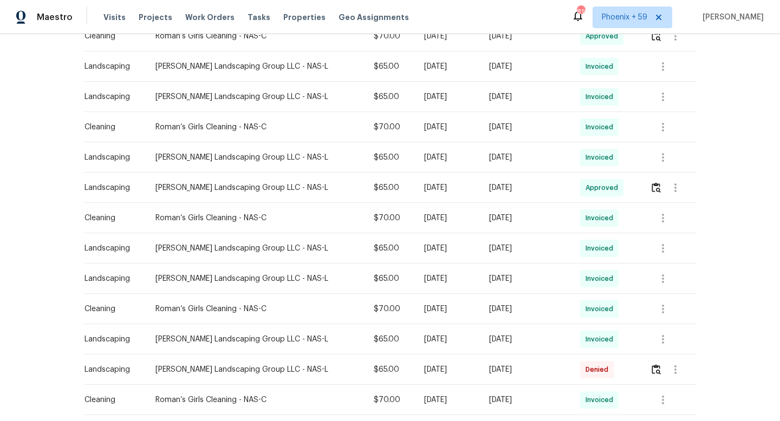
click at [747, 109] on div "Back to all projects [STREET_ADDRESS][PERSON_NAME] 3 Beds | 2 1/2 Baths | Total…" at bounding box center [390, 227] width 780 height 387
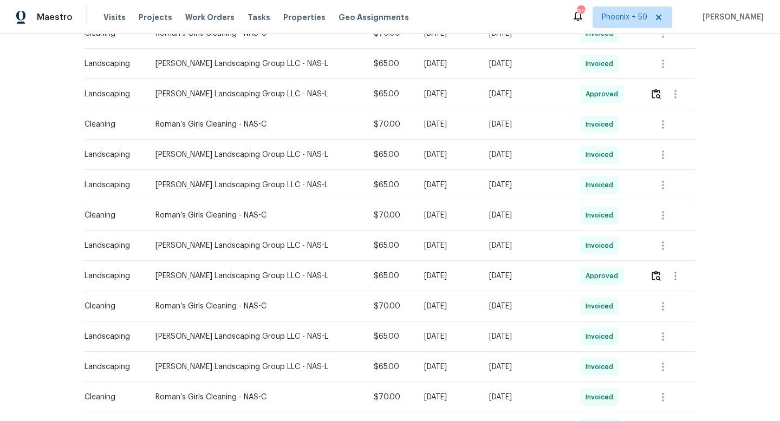
scroll to position [656, 0]
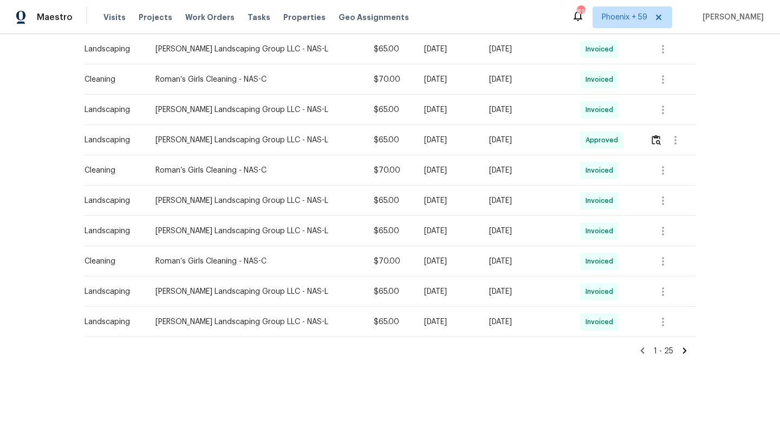
click at [687, 350] on icon at bounding box center [685, 351] width 10 height 10
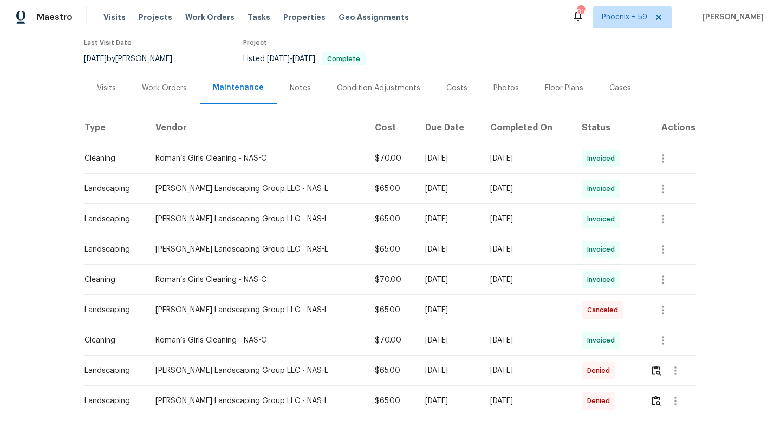
scroll to position [232, 0]
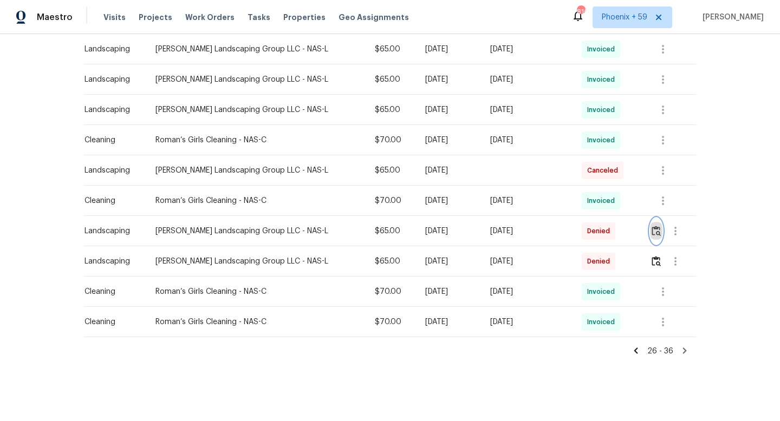
click at [656, 236] on button "button" at bounding box center [656, 231] width 12 height 26
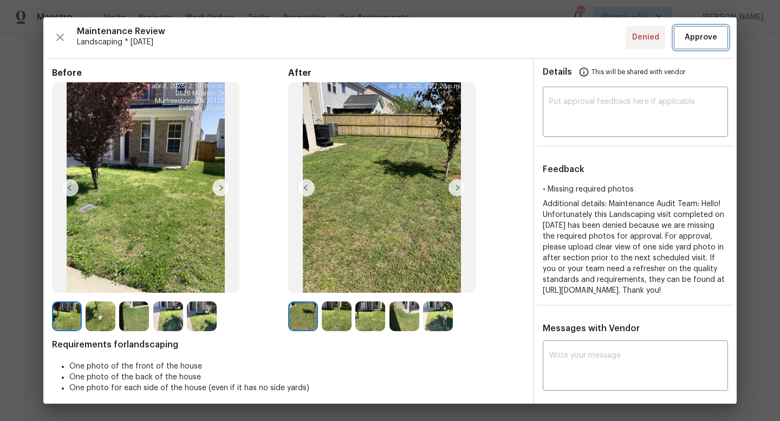
click at [705, 45] on button "Approve" at bounding box center [701, 37] width 54 height 23
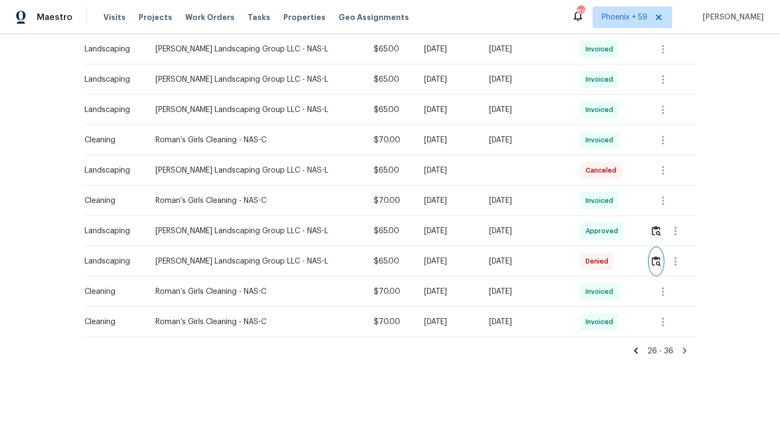
click at [658, 261] on img "button" at bounding box center [656, 261] width 9 height 10
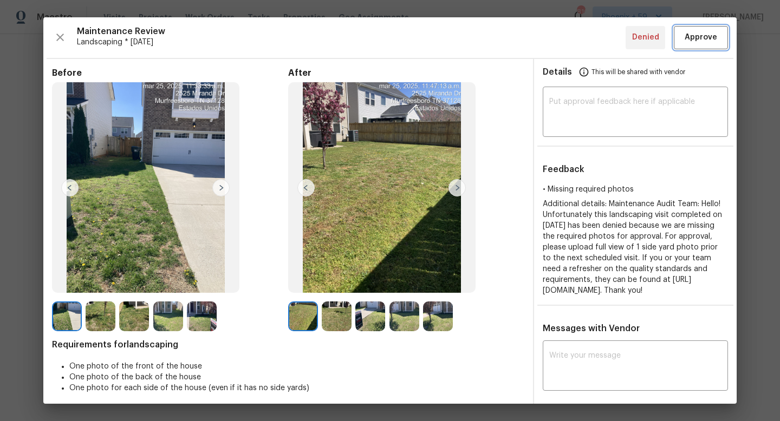
click at [716, 36] on span "Approve" at bounding box center [701, 38] width 32 height 14
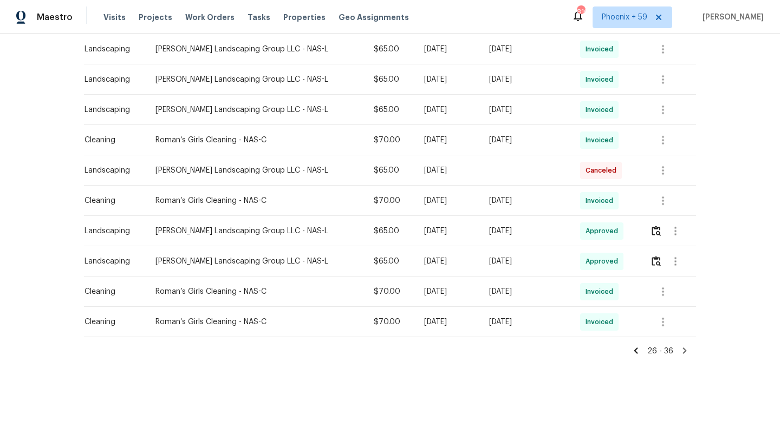
click at [744, 142] on div "Back to all projects [STREET_ADDRESS][PERSON_NAME] 3 Beds | 2 1/2 Baths | Total…" at bounding box center [390, 227] width 780 height 387
click at [641, 347] on icon at bounding box center [636, 351] width 10 height 10
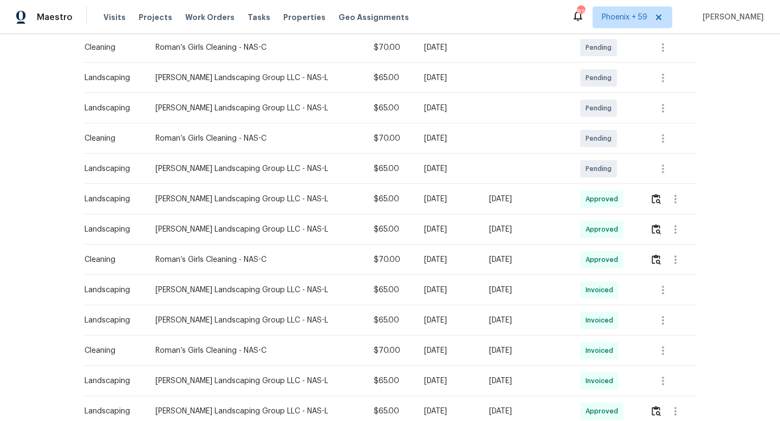
scroll to position [201, 0]
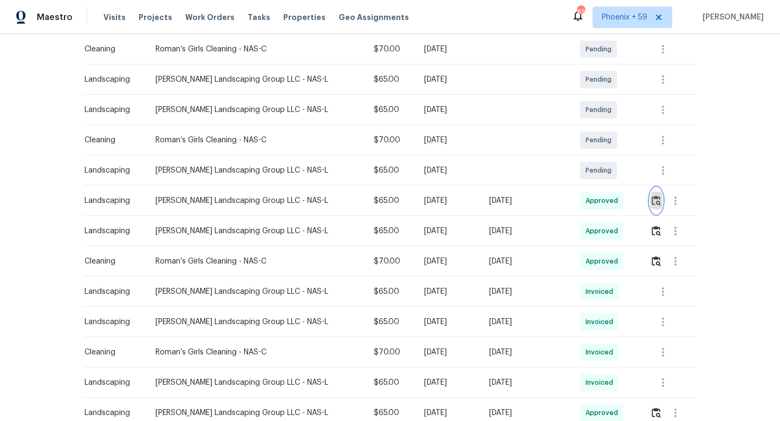
click at [653, 203] on img "button" at bounding box center [656, 201] width 9 height 10
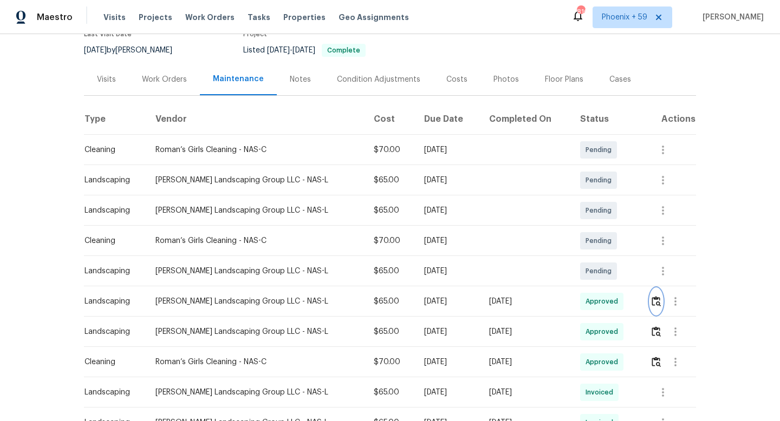
scroll to position [0, 0]
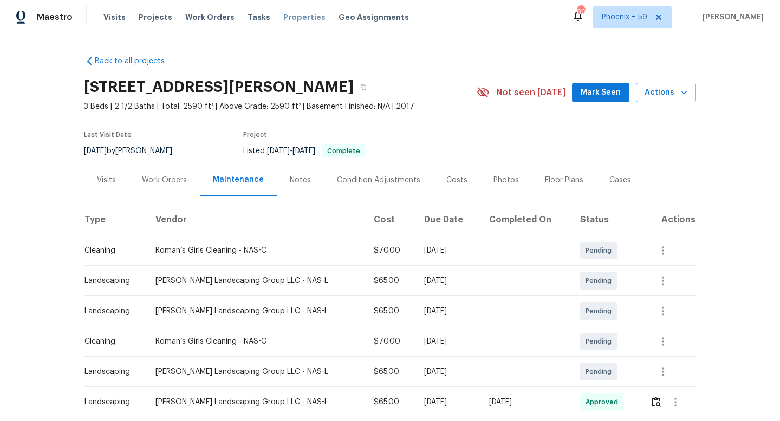
click at [291, 17] on span "Properties" at bounding box center [304, 17] width 42 height 11
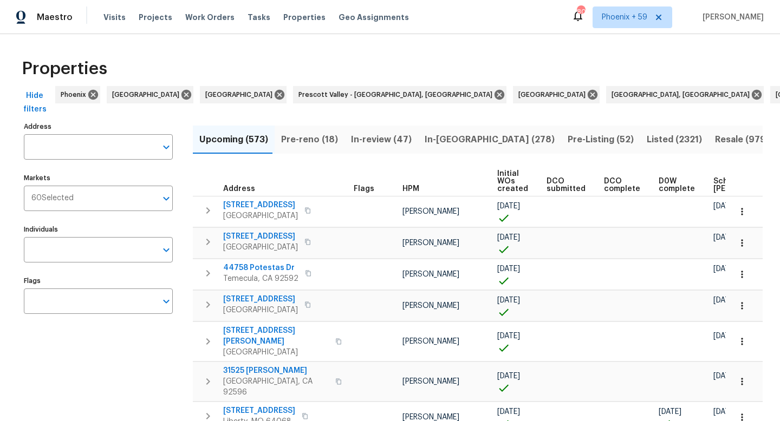
click at [114, 142] on input "Address" at bounding box center [90, 146] width 133 height 25
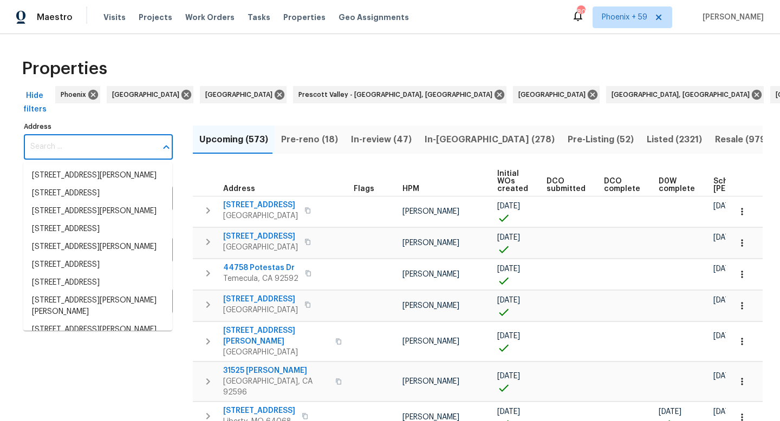
paste input "[STREET_ADDRESS]"
type input "[STREET_ADDRESS]"
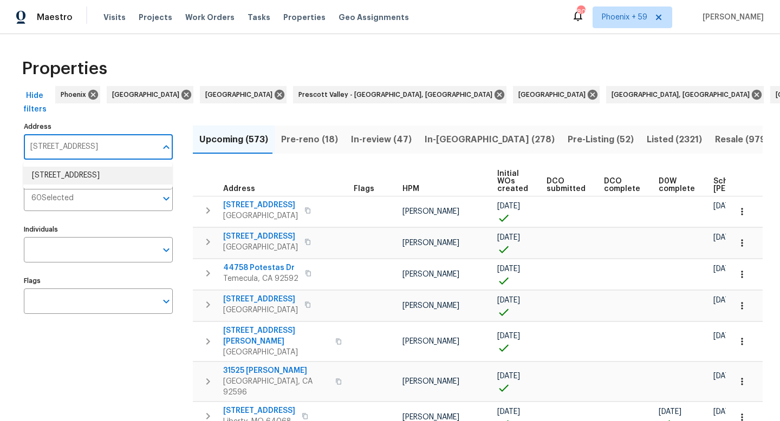
click at [108, 179] on li "6741 Bigerton Bnd Canal Winchester OH 43110" at bounding box center [97, 176] width 149 height 18
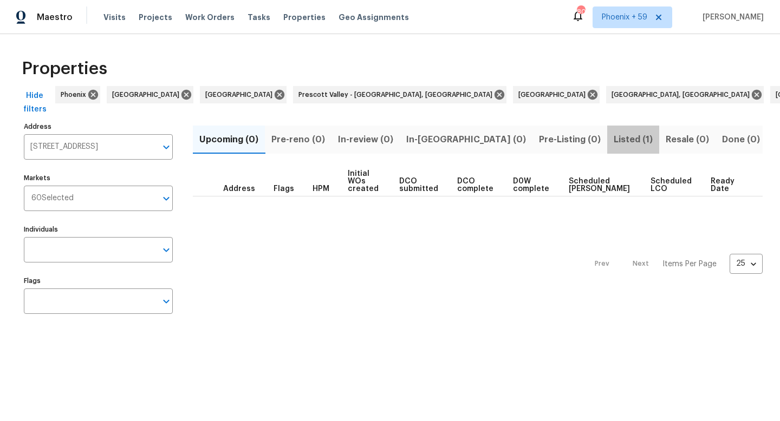
click at [614, 140] on span "Listed (1)" at bounding box center [633, 139] width 39 height 15
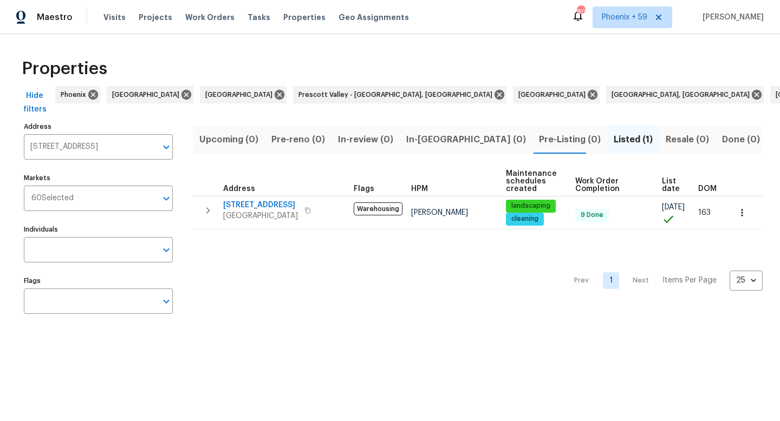
click at [272, 194] on th "Address" at bounding box center [271, 182] width 157 height 30
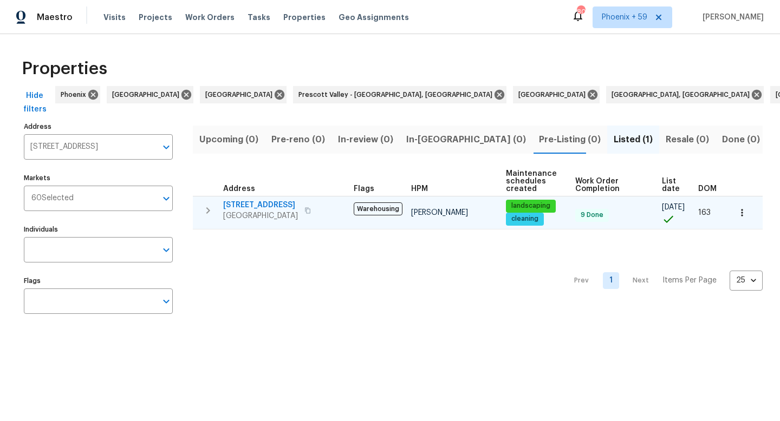
click at [268, 199] on td "6741 Bigerton Bnd Canal Winchester, OH 43110" at bounding box center [271, 211] width 157 height 28
click at [258, 207] on span "6741 Bigerton Bnd" at bounding box center [260, 205] width 75 height 11
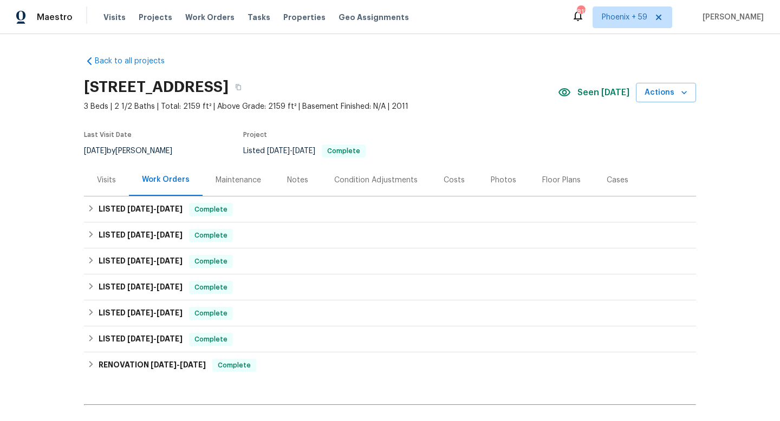
click at [392, 181] on div "Condition Adjustments" at bounding box center [375, 180] width 83 height 11
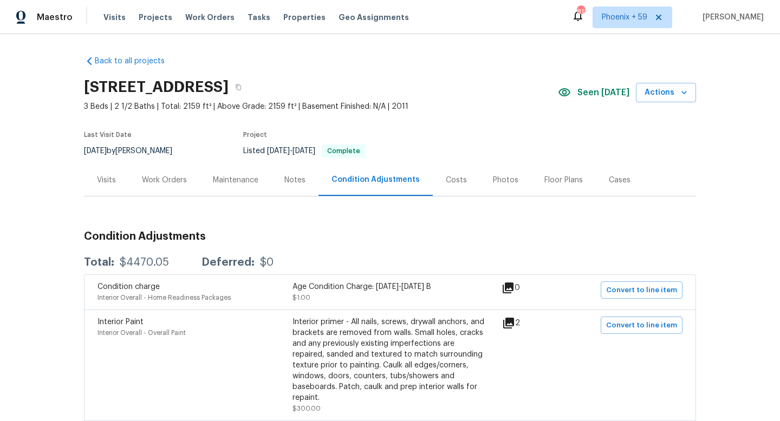
click at [230, 185] on div "Maintenance" at bounding box center [235, 180] width 71 height 32
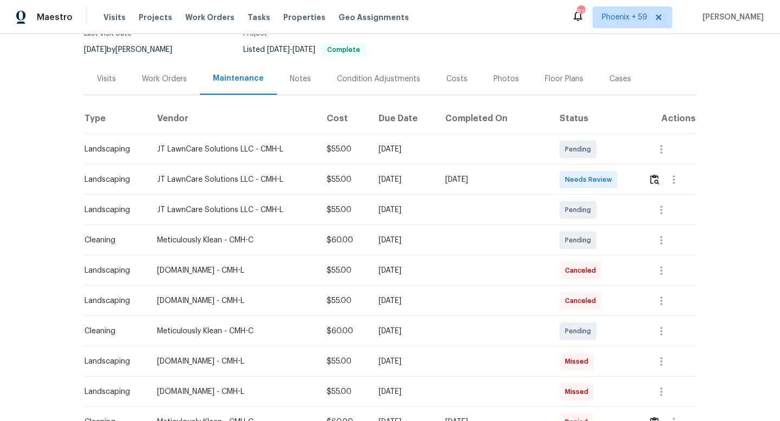
scroll to position [103, 0]
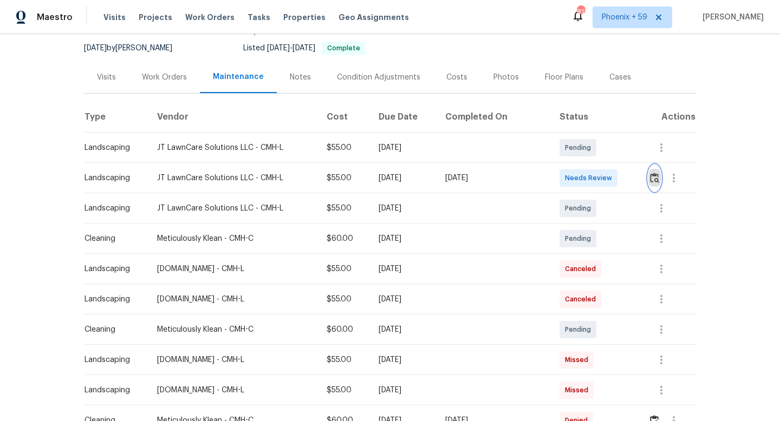
click at [655, 177] on img "button" at bounding box center [654, 178] width 9 height 10
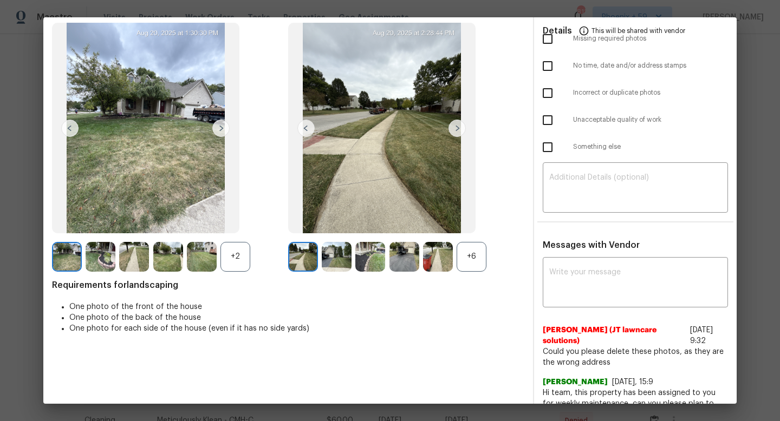
scroll to position [84, 0]
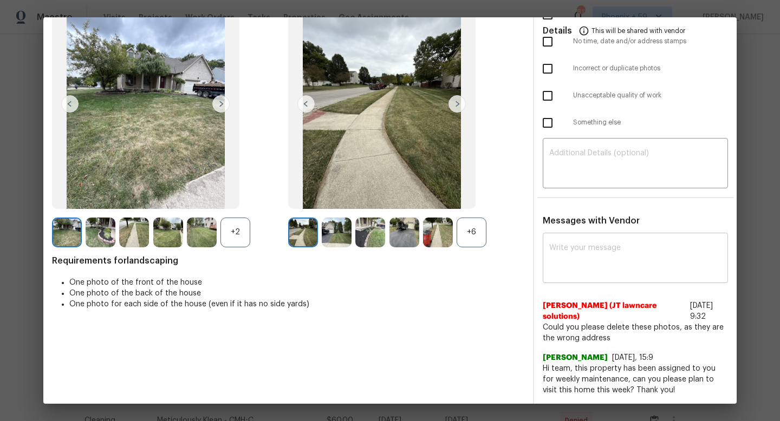
click at [610, 263] on textarea at bounding box center [635, 259] width 172 height 30
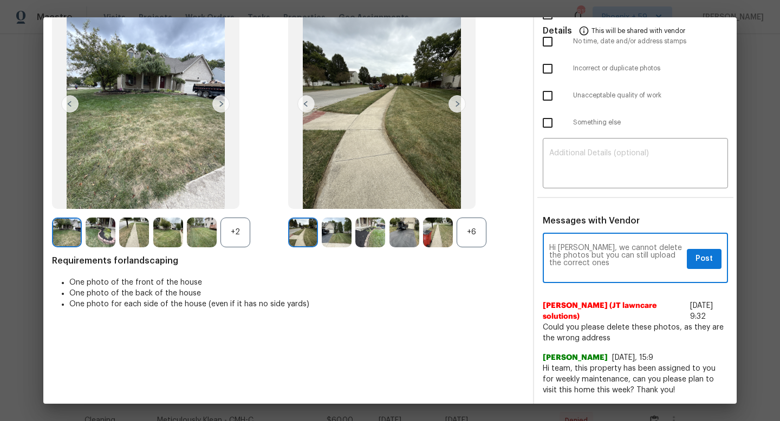
type textarea "Hi [PERSON_NAME], we cannot delete the photos but you can still upload the corr…"
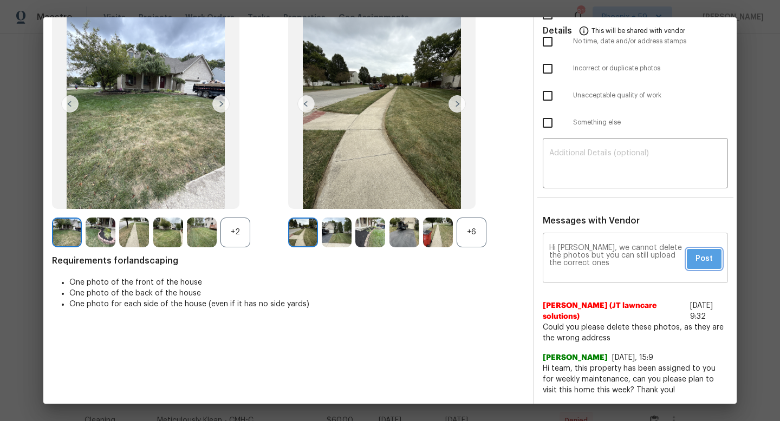
click at [718, 257] on button "Post" at bounding box center [704, 259] width 35 height 20
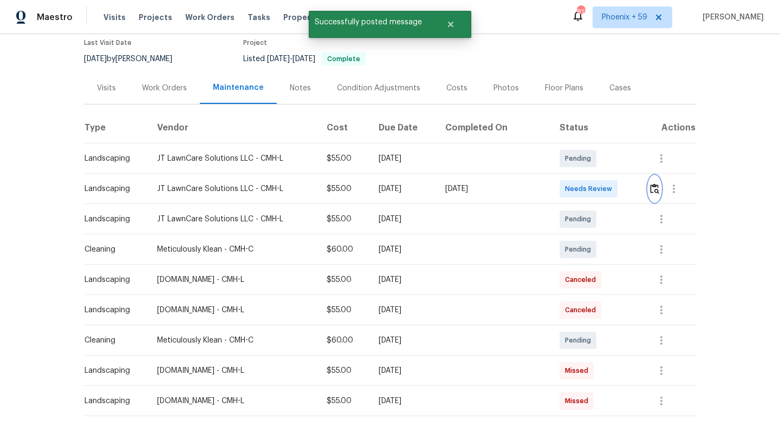
scroll to position [88, 0]
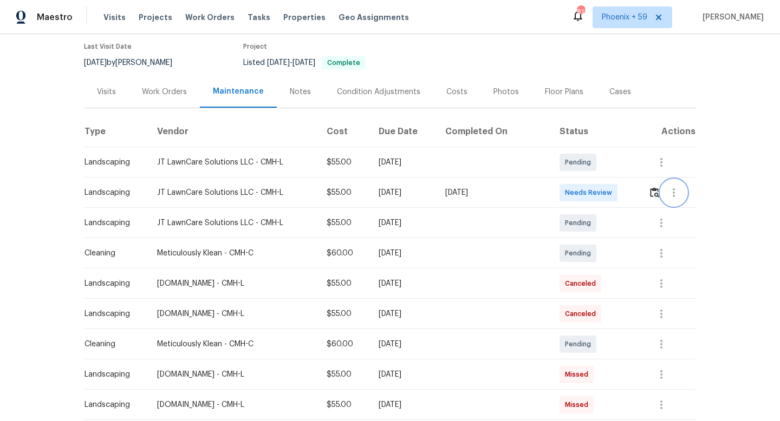
click at [673, 196] on icon "button" at bounding box center [674, 192] width 2 height 9
click at [64, 128] on div at bounding box center [390, 210] width 780 height 421
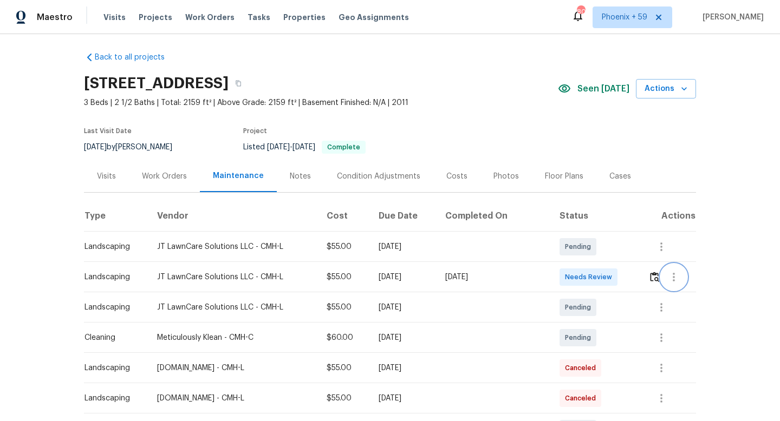
scroll to position [0, 0]
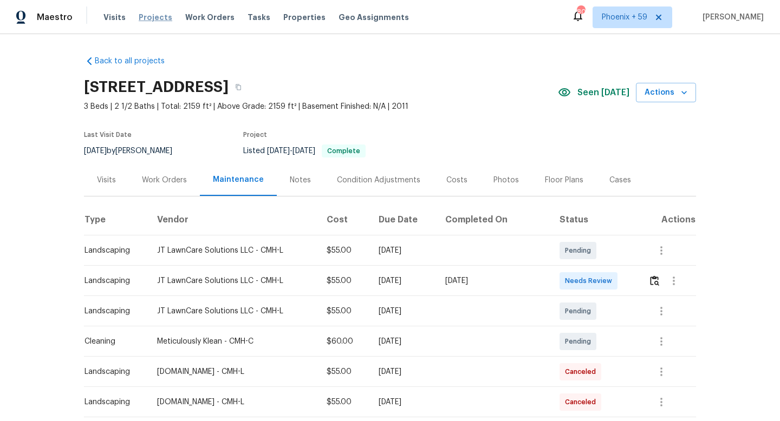
click at [155, 17] on span "Projects" at bounding box center [156, 17] width 34 height 11
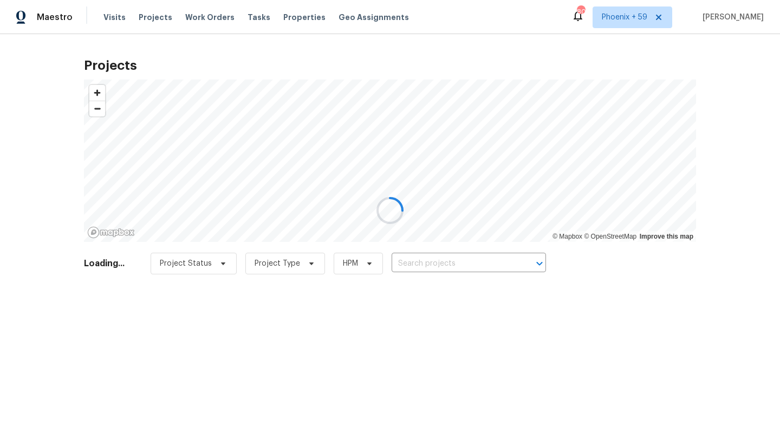
click at [283, 16] on div at bounding box center [390, 210] width 780 height 421
click at [282, 16] on div at bounding box center [390, 210] width 780 height 421
click at [286, 17] on div at bounding box center [390, 210] width 780 height 421
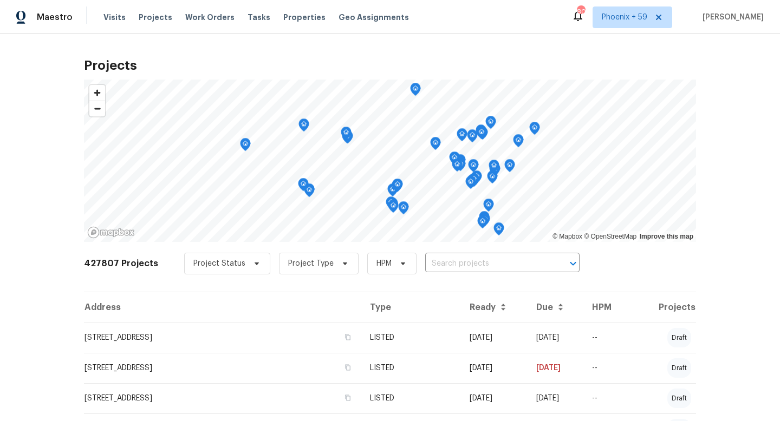
click at [290, 18] on span "Properties" at bounding box center [304, 17] width 42 height 11
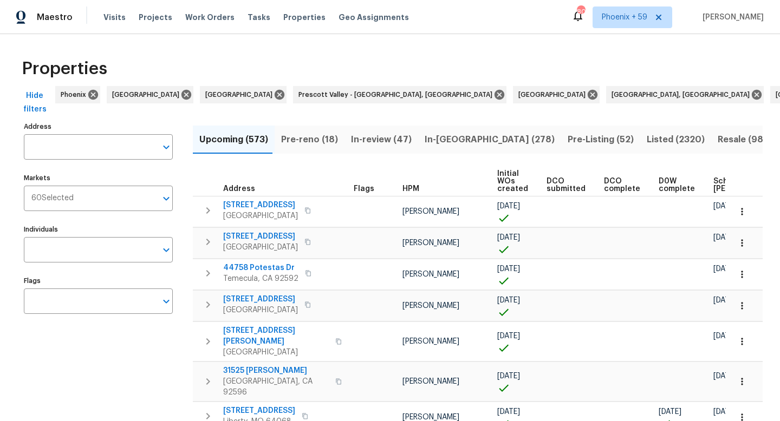
click at [105, 144] on input "Address" at bounding box center [90, 146] width 133 height 25
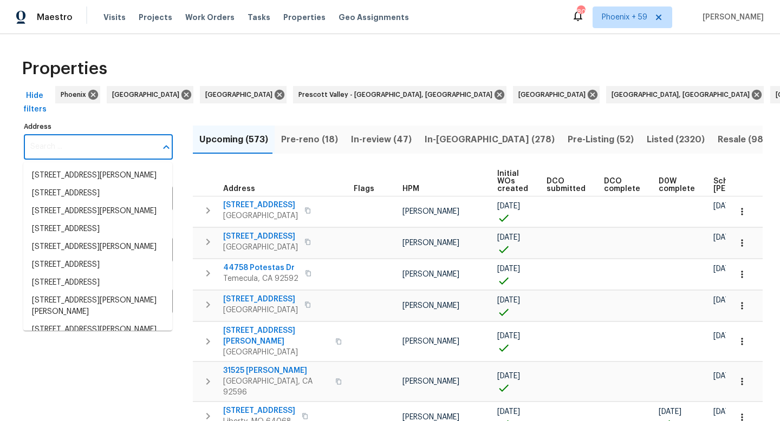
paste input "[STREET_ADDRESS]"
type input "[STREET_ADDRESS]"
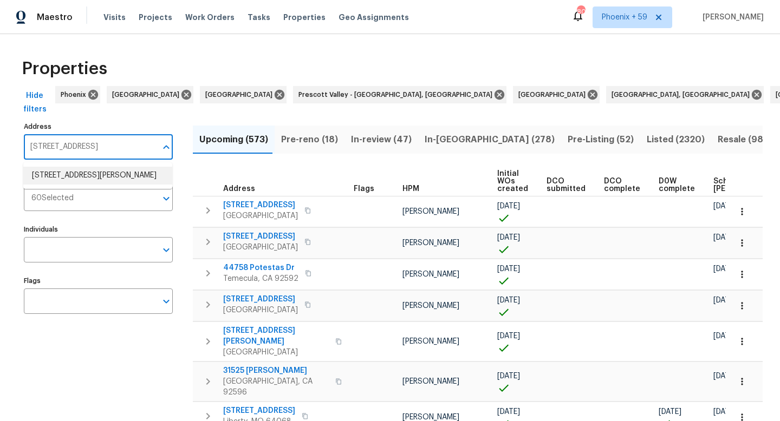
click at [102, 177] on li "[STREET_ADDRESS][PERSON_NAME]" at bounding box center [97, 176] width 149 height 18
